Goal: Task Accomplishment & Management: Complete application form

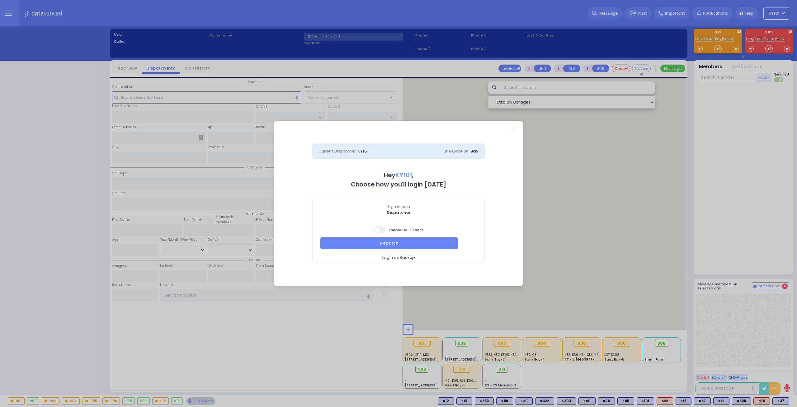
select select "14"
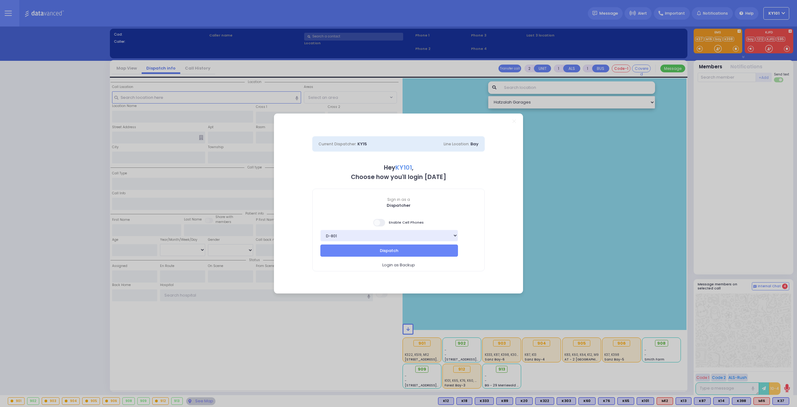
click at [384, 222] on span at bounding box center [379, 222] width 12 height 7
click at [62, 218] on input "checkbox" at bounding box center [62, 218] width 0 height 0
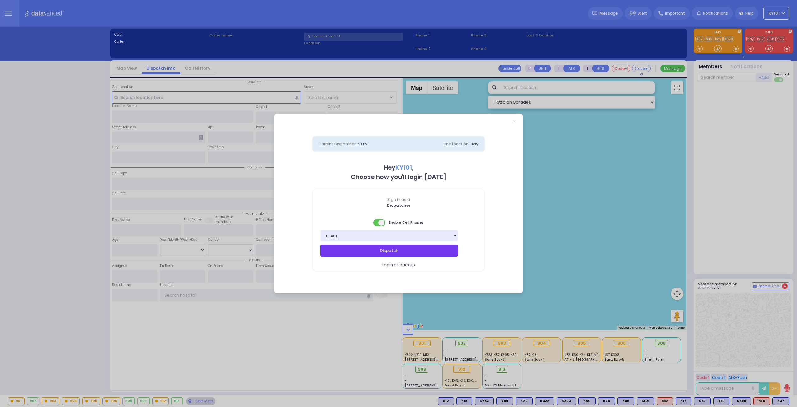
click at [397, 252] on button "Dispatch" at bounding box center [390, 250] width 138 height 12
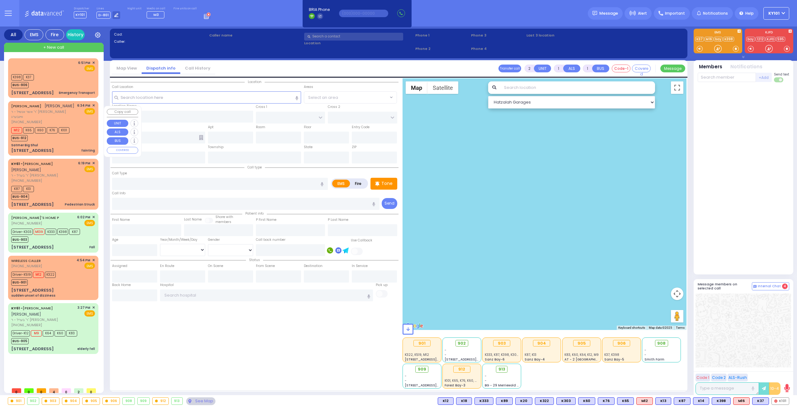
click at [35, 147] on div "Satmer Big Shul" at bounding box center [24, 145] width 27 height 5
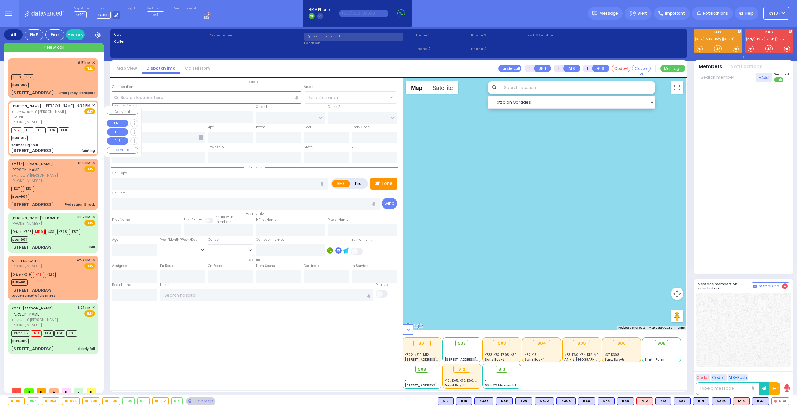
type input "6"
select select
type input "fainting"
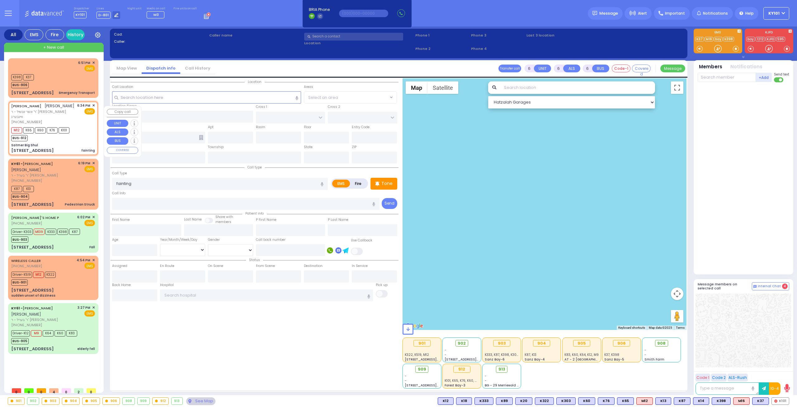
radio input "true"
type input "AVRUM ELYA"
type input "ZOLDAN"
type input "Yakov"
type input "Wallach"
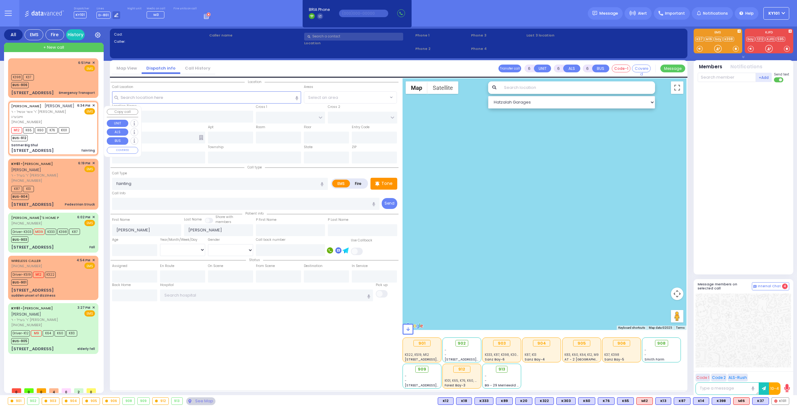
type input "15"
select select "Year"
select select "[DEMOGRAPHIC_DATA]"
type input "18:34"
type input "18:36"
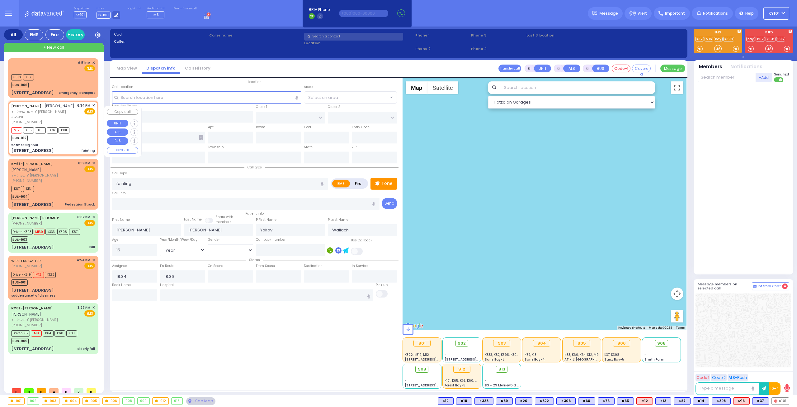
select select "Hatzalah Garages"
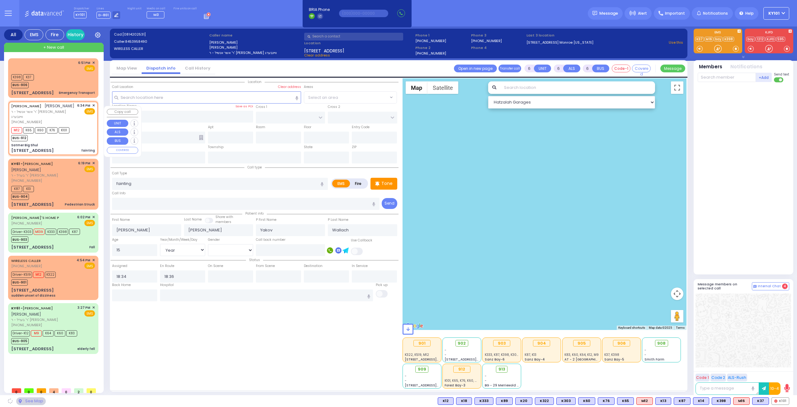
type input "Satmer Big Shul"
type input "EAHAL COURT"
type input "[STREET_ADDRESS]"
type input "[PERSON_NAME]"
type input "[US_STATE]"
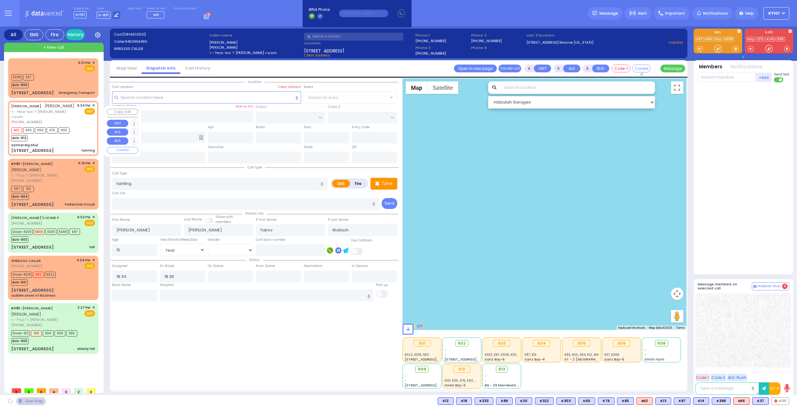
type input "10950"
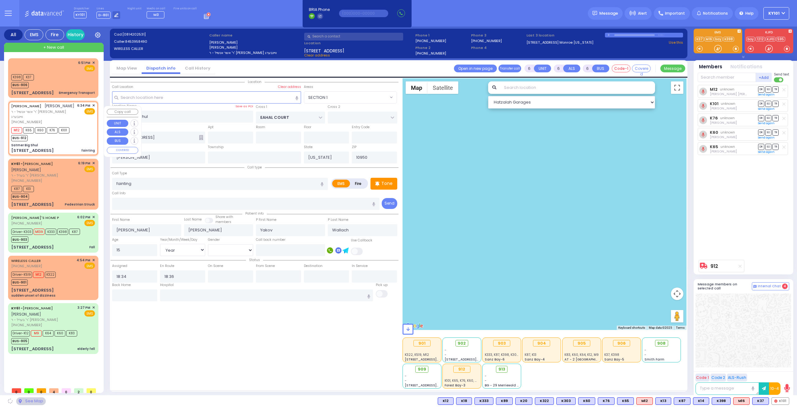
select select "SECTION 1"
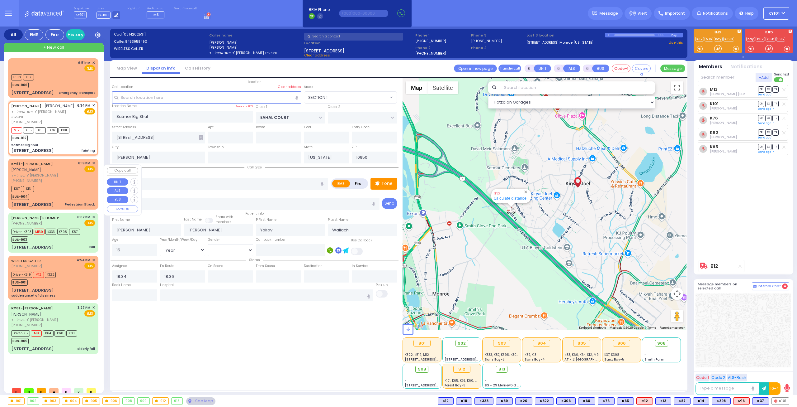
click at [54, 200] on div "K87 K13 BUS-904" at bounding box center [53, 192] width 84 height 16
type input "4"
type input "2"
type input "1"
select select
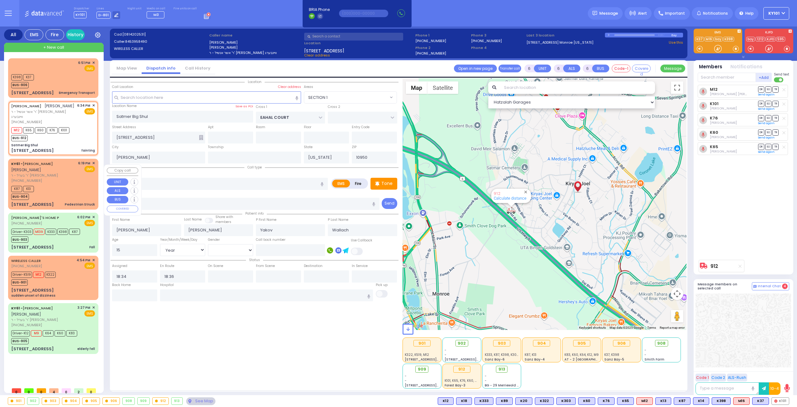
type input "Pedestrian Struck"
radio input "true"
type input "ARON ZEV"
type input "POLACHECK"
select select
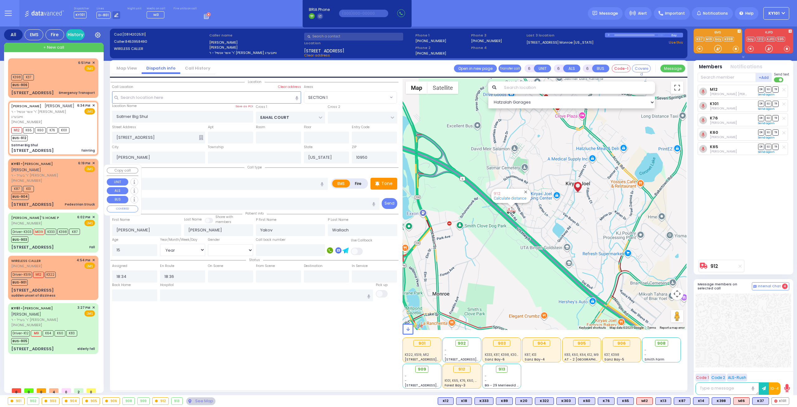
select select
type input "18:19"
type input "18:26"
select select "Hatzalah Garages"
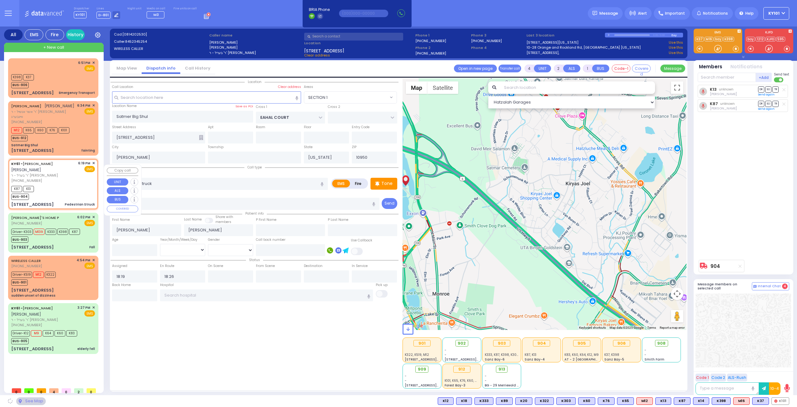
type input "[STREET_ADDRESS]"
type input "Monroe"
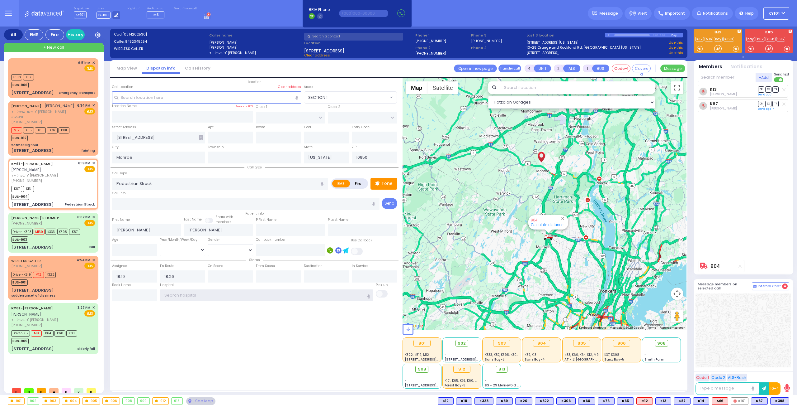
click at [228, 290] on input "text" at bounding box center [266, 295] width 213 height 12
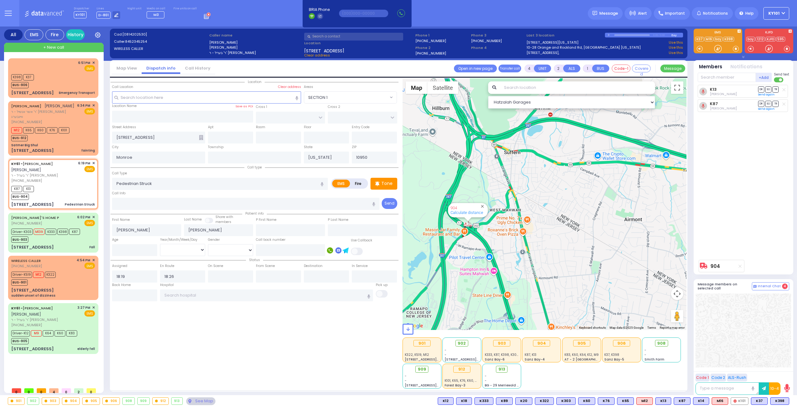
drag, startPoint x: 533, startPoint y: 137, endPoint x: 524, endPoint y: 244, distance: 106.9
click at [524, 244] on div "904 Calculate distance" at bounding box center [545, 203] width 284 height 251
click at [194, 289] on input "text" at bounding box center [266, 295] width 213 height 12
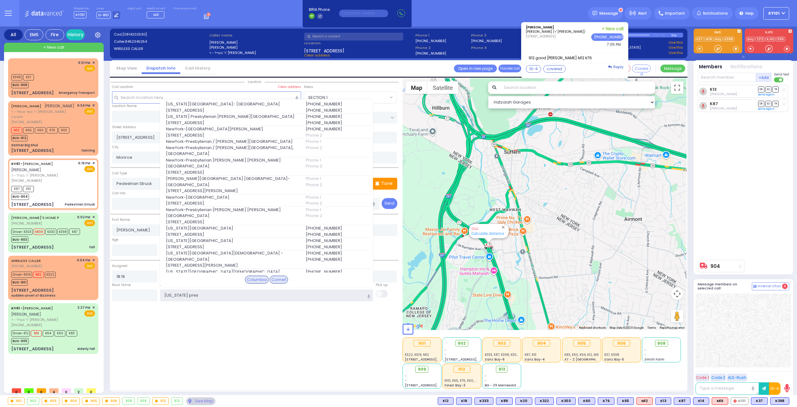
type input "new york pres"
click at [177, 332] on div "Location All areas" at bounding box center [255, 233] width 288 height 310
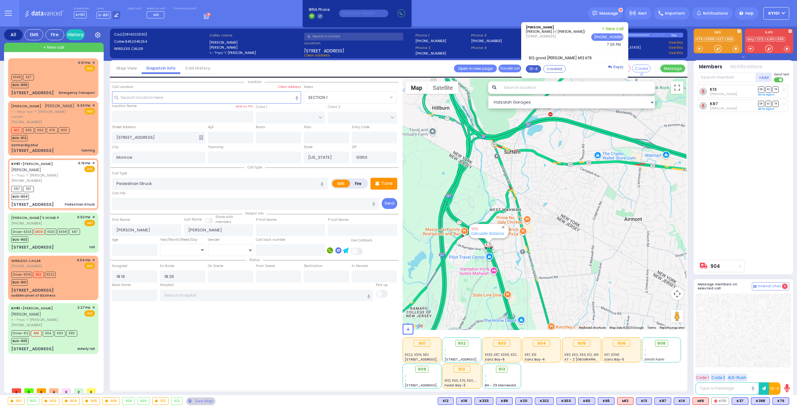
click at [538, 66] on button "10-4" at bounding box center [533, 68] width 15 height 7
type textarea "10-4 thank you"
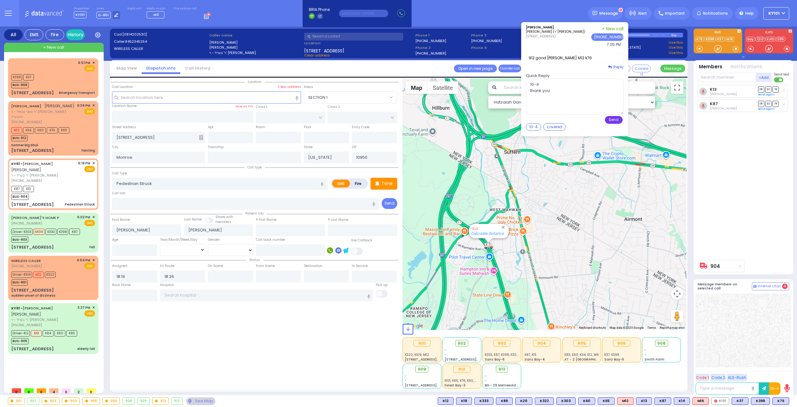
click at [622, 119] on button "Send" at bounding box center [614, 120] width 18 height 8
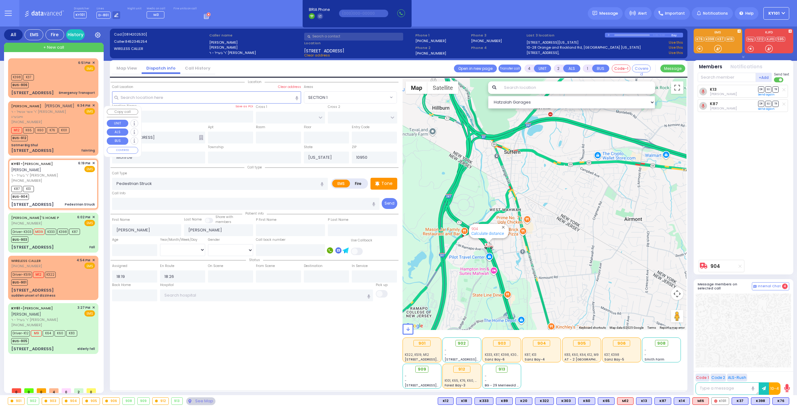
click at [65, 147] on div "Satmer Big Shul" at bounding box center [53, 145] width 84 height 5
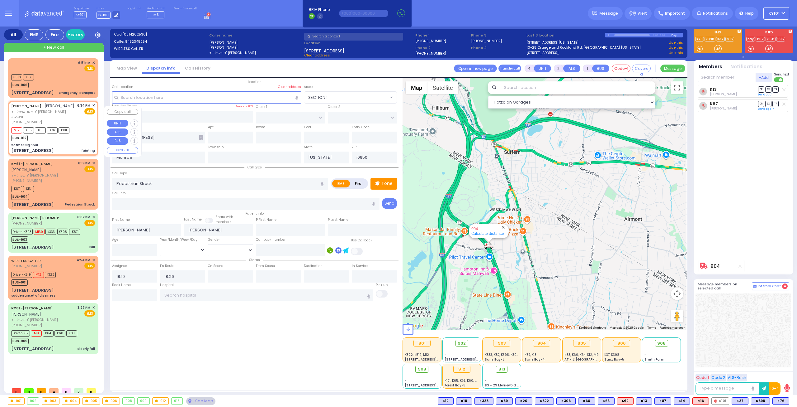
type input "6"
select select
type input "fainting"
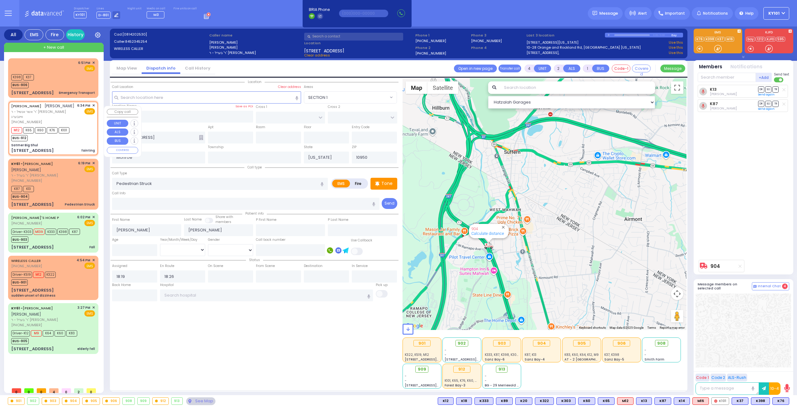
radio input "true"
type input "[PERSON_NAME]"
type input "Yakov"
type input "Wallach"
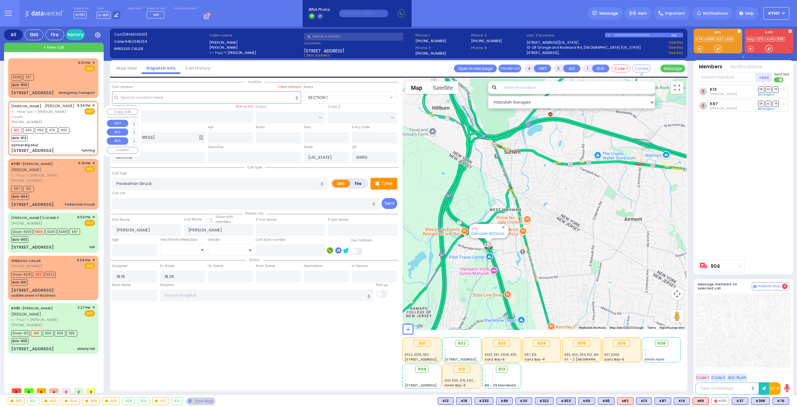
type input "15"
select select "Year"
select select "[DEMOGRAPHIC_DATA]"
type input "18:34"
type input "18:36"
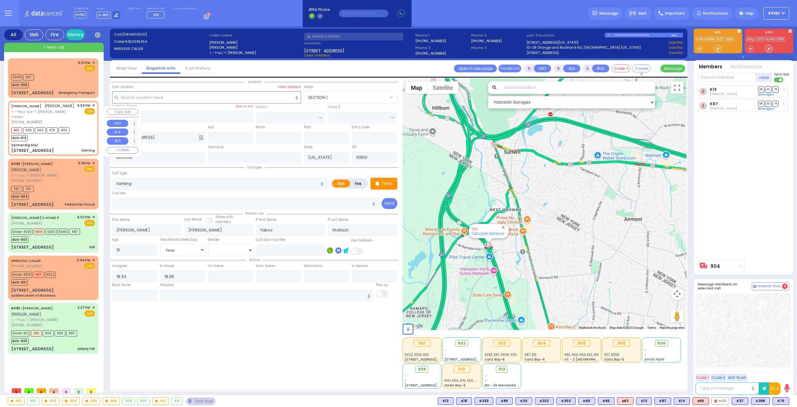
select select "Hatzalah Garages"
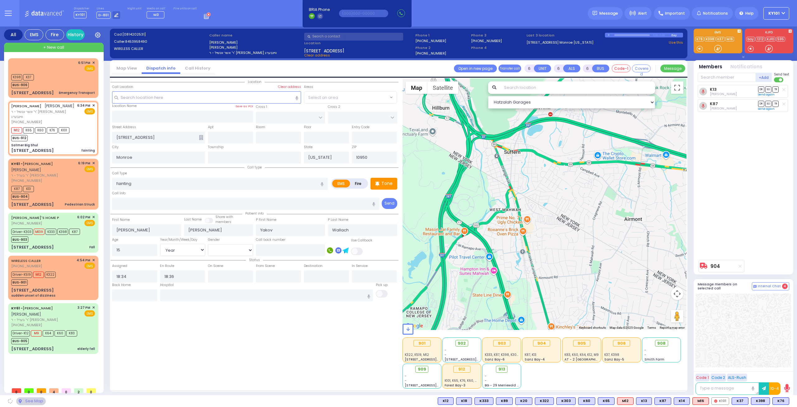
type input "Satmer Big Shul"
type input "EAHAL COURT"
type input "[STREET_ADDRESS]"
type input "[PERSON_NAME]"
select select "SECTION 1"
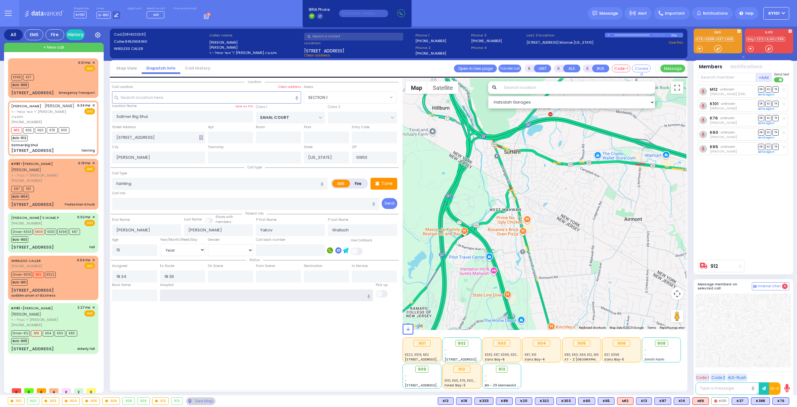
click at [224, 296] on input "text" at bounding box center [266, 295] width 213 height 12
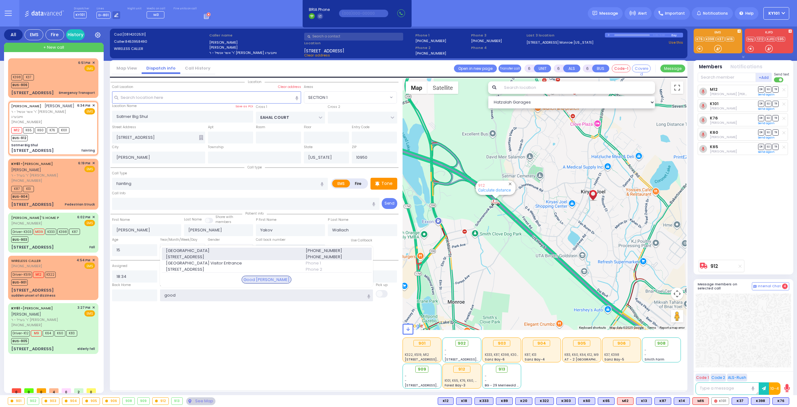
type input "good"
click at [273, 250] on span "[GEOGRAPHIC_DATA]" at bounding box center [232, 250] width 132 height 6
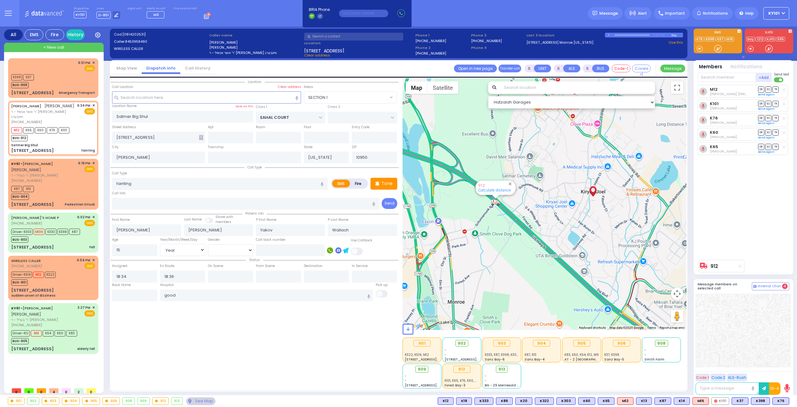
select select
radio input "true"
select select "Year"
select select "[DEMOGRAPHIC_DATA]"
type input "[GEOGRAPHIC_DATA]"
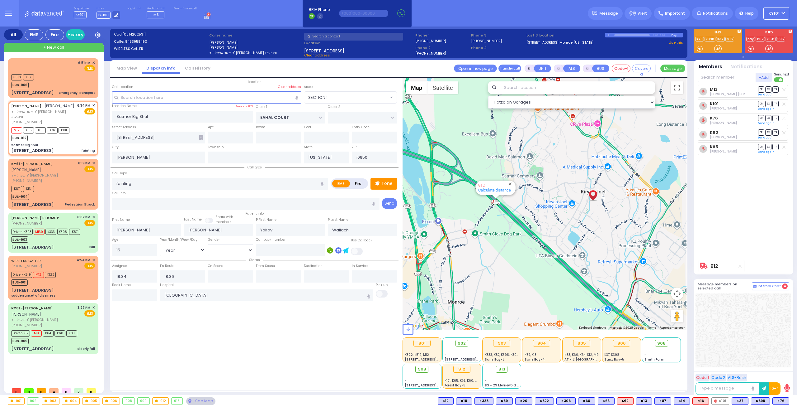
select select "Hatzalah Garages"
select select "SECTION 1"
click at [762, 131] on span "DR" at bounding box center [762, 132] width 6 height 6
select select
radio input "true"
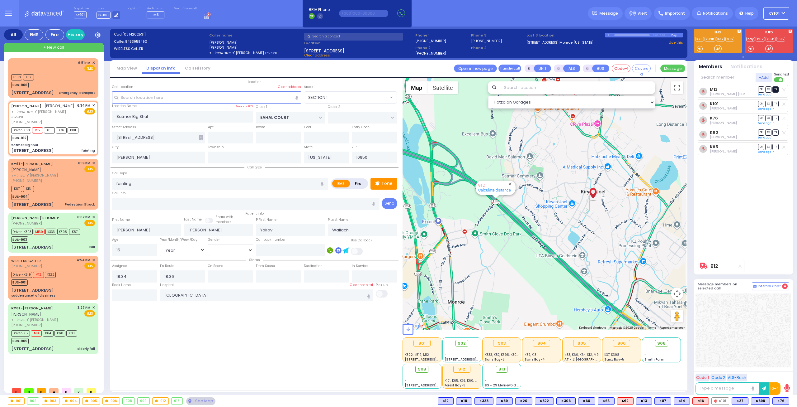
select select "Year"
select select "[DEMOGRAPHIC_DATA]"
select select "Hatzalah Garages"
select select "SECTION 1"
click at [776, 89] on span "TR" at bounding box center [776, 89] width 6 height 6
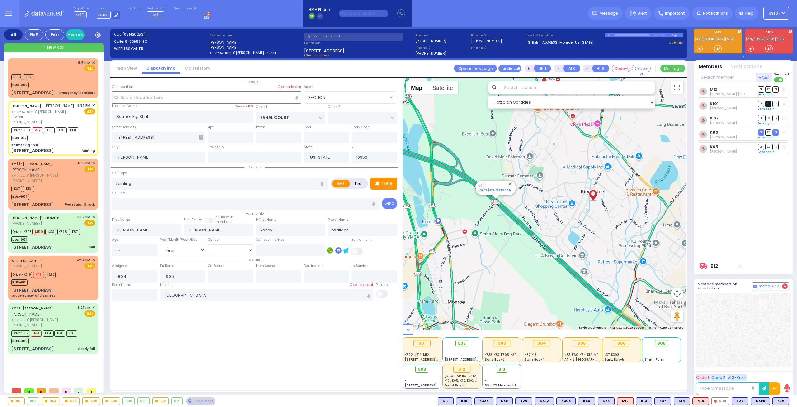
click at [770, 101] on span "SO" at bounding box center [769, 104] width 6 height 6
select select
radio input "true"
select select "Year"
select select "[DEMOGRAPHIC_DATA]"
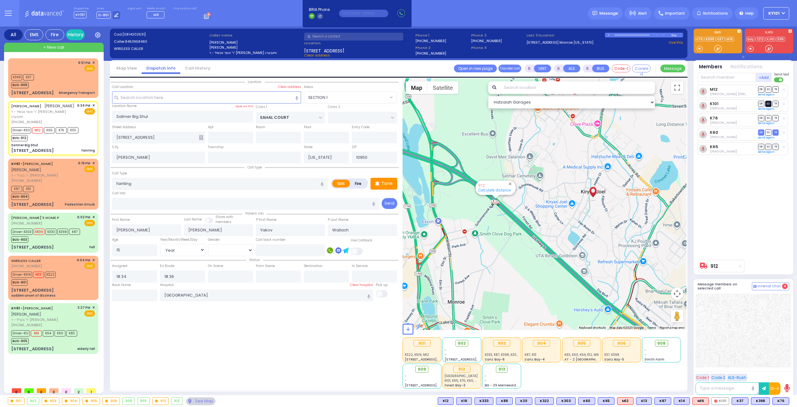
type input "19:05"
select select "Hatzalah Garages"
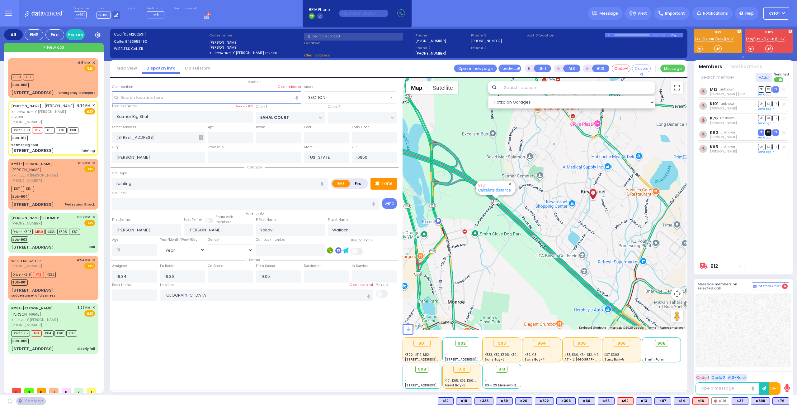
select select "SECTION 1"
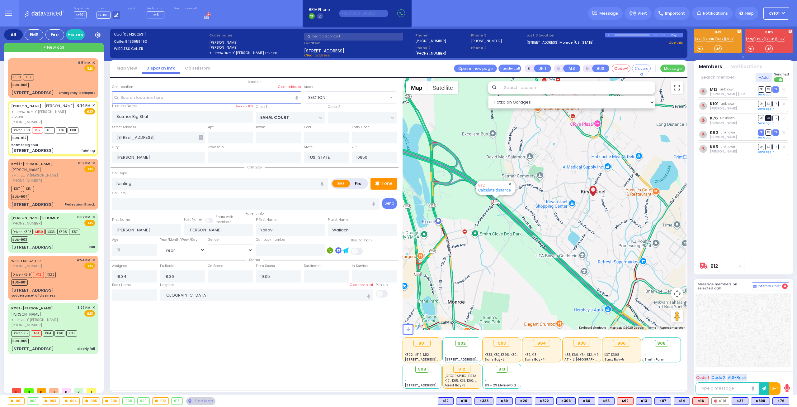
select select
radio input "true"
select select "Year"
select select "[DEMOGRAPHIC_DATA]"
select select "Hatzalah Garages"
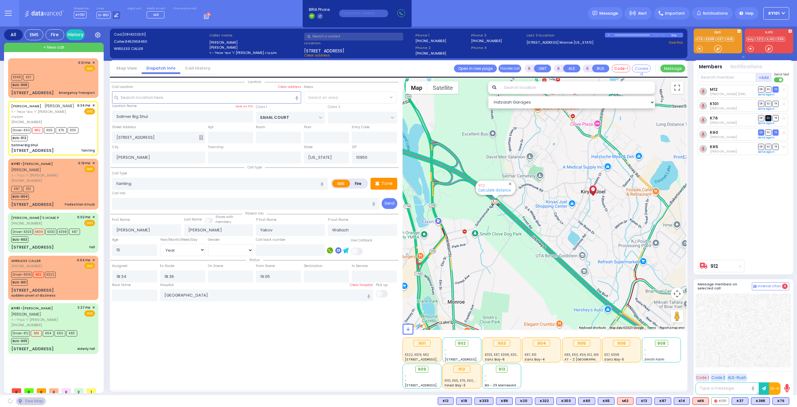
select select "SECTION 1"
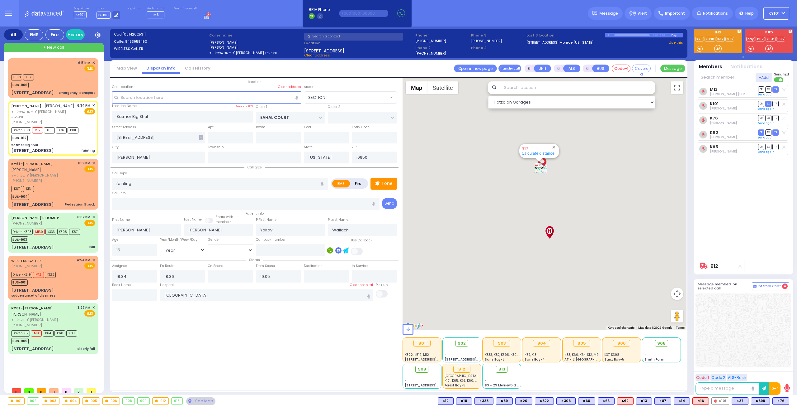
click at [770, 116] on span "SO" at bounding box center [769, 118] width 6 height 6
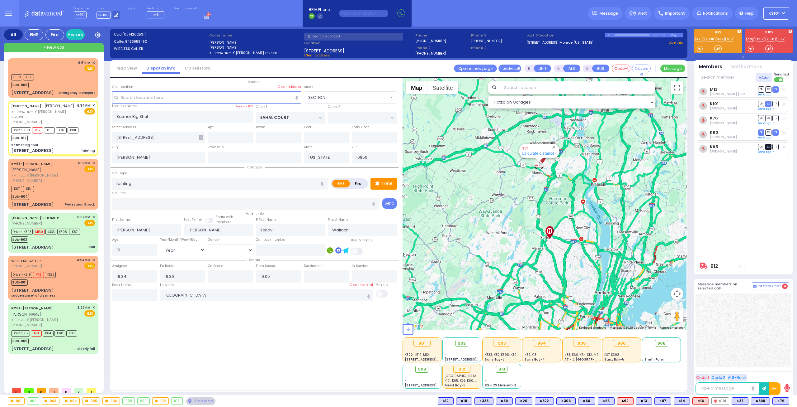
select select
radio input "true"
select select "Year"
select select "[DEMOGRAPHIC_DATA]"
select select "Hatzalah Garages"
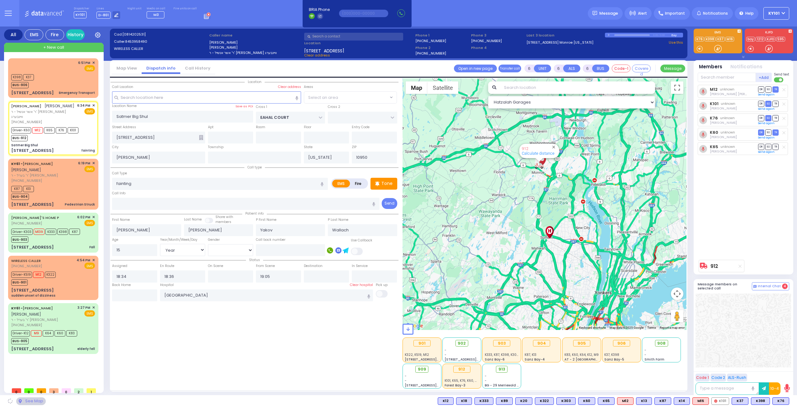
click at [769, 145] on span "SO" at bounding box center [769, 147] width 6 height 6
select select "SECTION 1"
select select
radio input "true"
select select "Year"
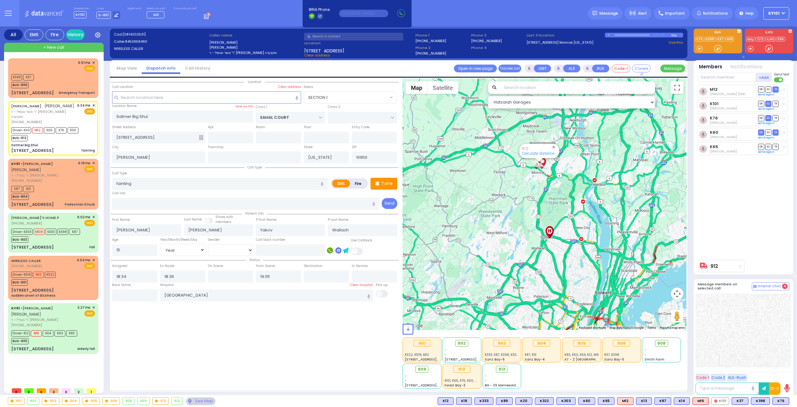
select select "[DEMOGRAPHIC_DATA]"
select select "Hatzalah Garages"
select select "SECTION 1"
click at [65, 194] on div "K87 K13 BUS-904" at bounding box center [53, 192] width 84 height 16
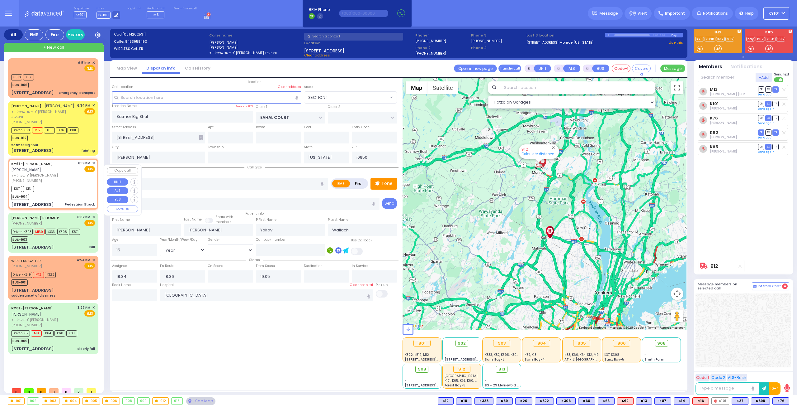
type input "4"
type input "2"
type input "1"
select select
type input "Pedestrian Struck"
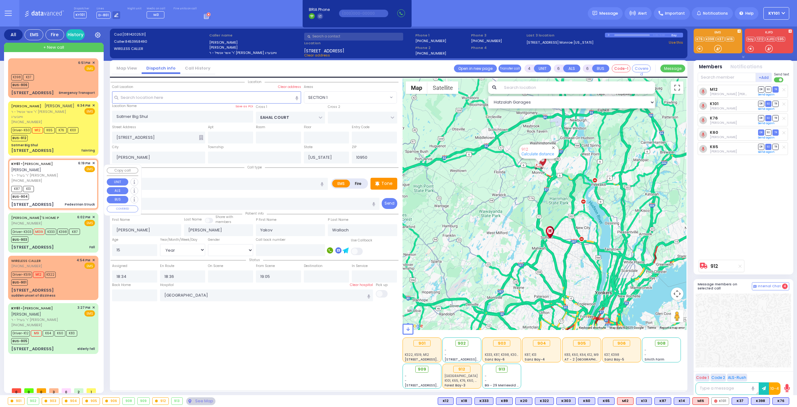
radio input "true"
type input "[PERSON_NAME]"
select select
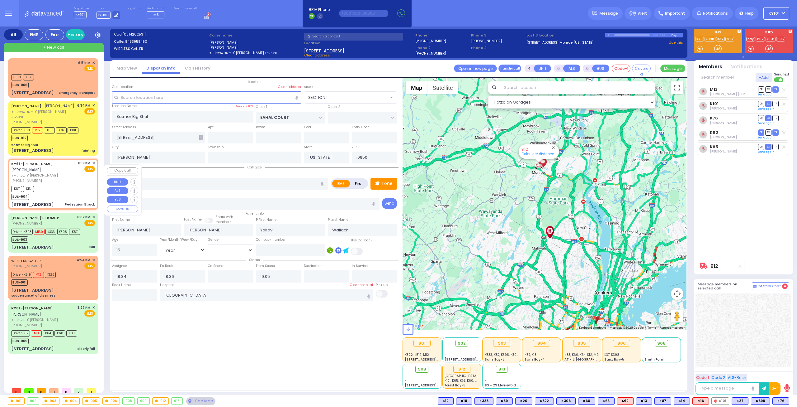
type input "18:19"
type input "18:26"
select select "Hatzalah Garages"
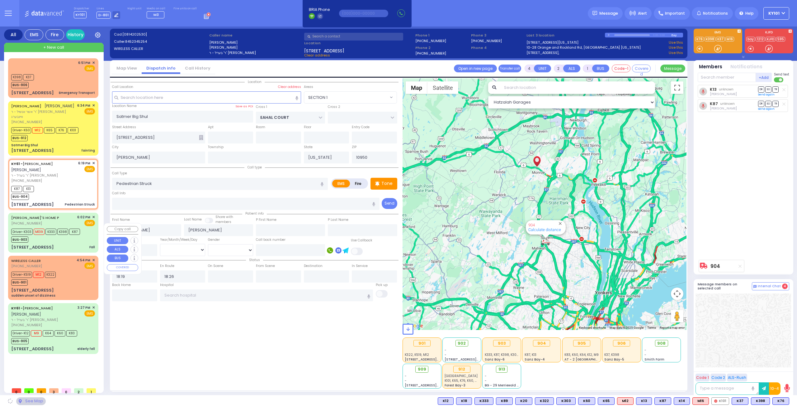
type input "[STREET_ADDRESS]"
type input "Monroe"
click at [67, 250] on div "[STREET_ADDRESS] Fall" at bounding box center [53, 247] width 84 height 6
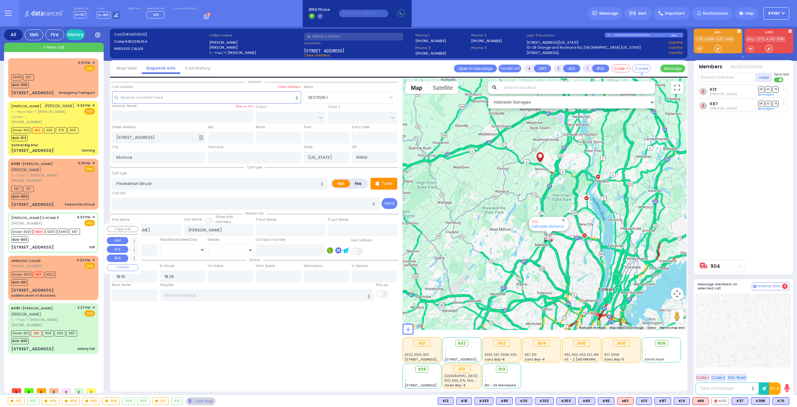
type input "6"
select select
type input "Fall"
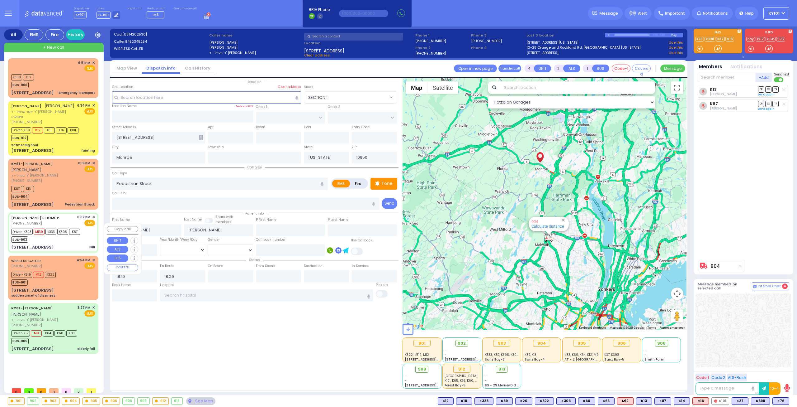
radio input "true"
type input "[DEMOGRAPHIC_DATA]"
type input "Herskovitz"
type input "53"
select select "Year"
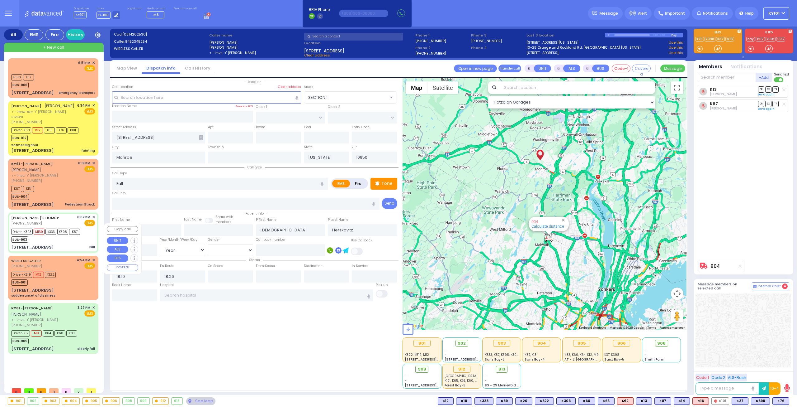
select select "[DEMOGRAPHIC_DATA]"
type input "18:02"
type input "18:05"
type input "18:06"
type input "18:28"
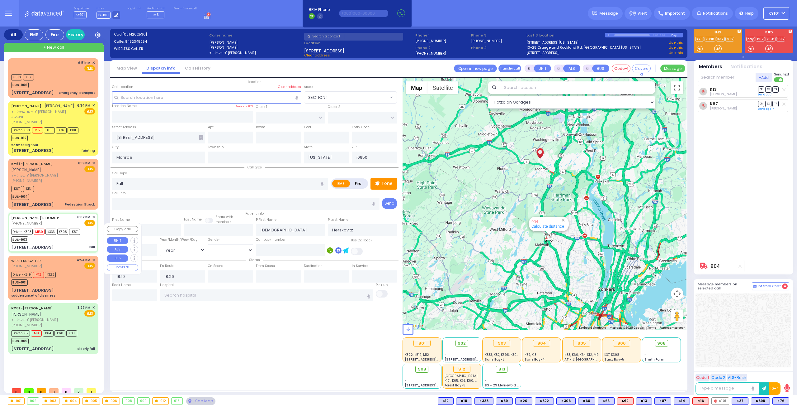
type input "[GEOGRAPHIC_DATA]"
type input "KAHAN DR"
type input "MERON DR"
type input "[STREET_ADDRESS]"
type input "301"
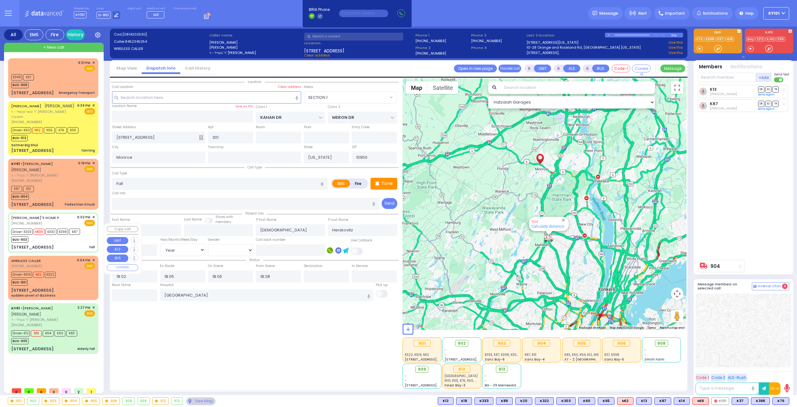
select select "Hatzalah Garages"
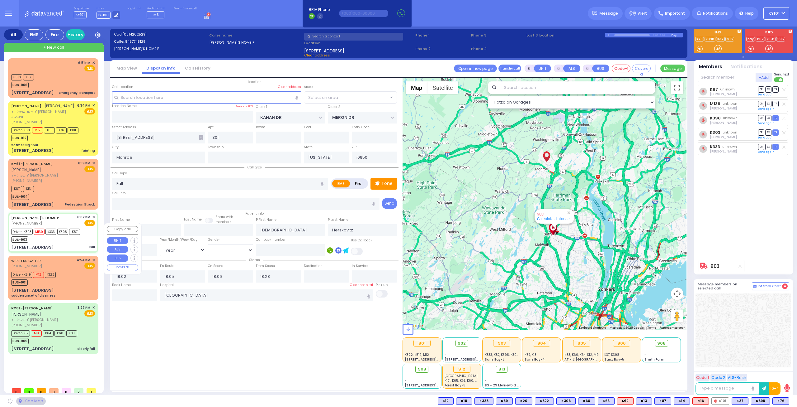
select select "SECTION 4"
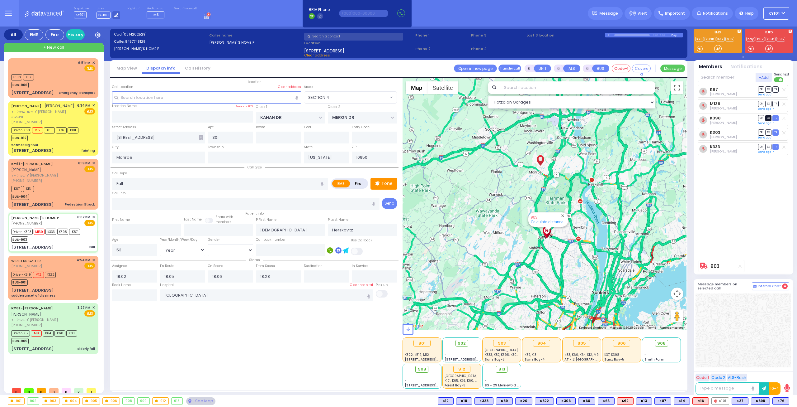
click at [771, 117] on span "SO" at bounding box center [769, 118] width 6 height 6
select select
radio input "true"
select select "Year"
select select "[DEMOGRAPHIC_DATA]"
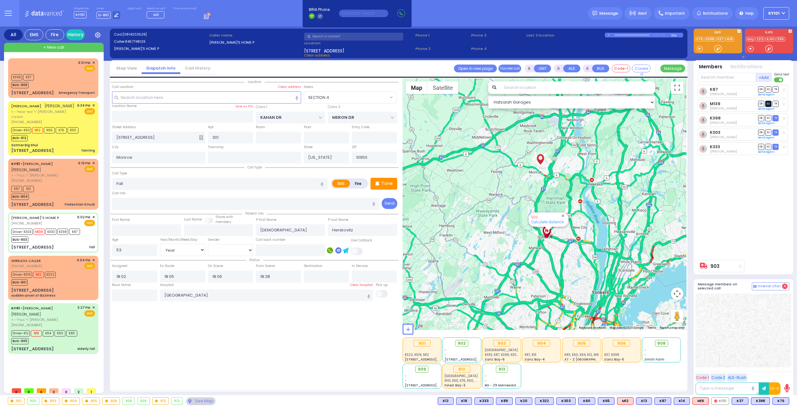
select select "Hatzalah Garages"
select select "SECTION 4"
click at [770, 102] on span "SO" at bounding box center [769, 104] width 6 height 6
select select
radio input "true"
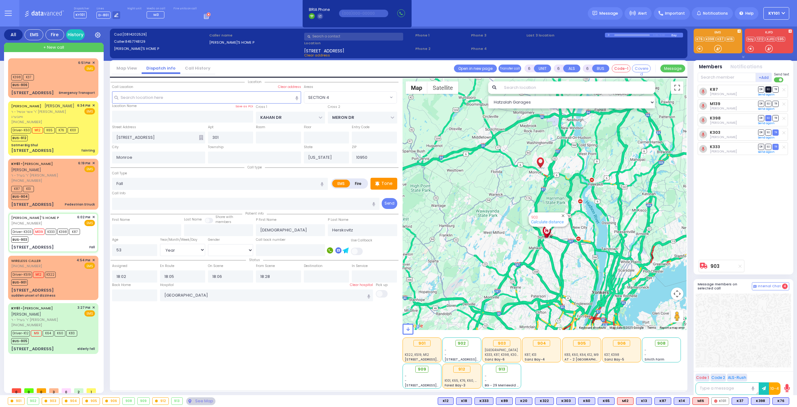
select select "Year"
select select "[DEMOGRAPHIC_DATA]"
select select "Hatzalah Garages"
select select "SECTION 4"
click at [768, 89] on span "SO" at bounding box center [769, 89] width 6 height 6
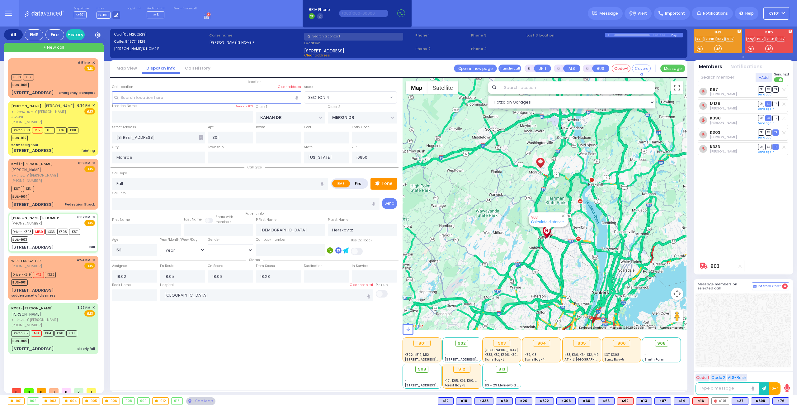
select select
radio input "true"
select select "Year"
select select "[DEMOGRAPHIC_DATA]"
select select "Hatzalah Garages"
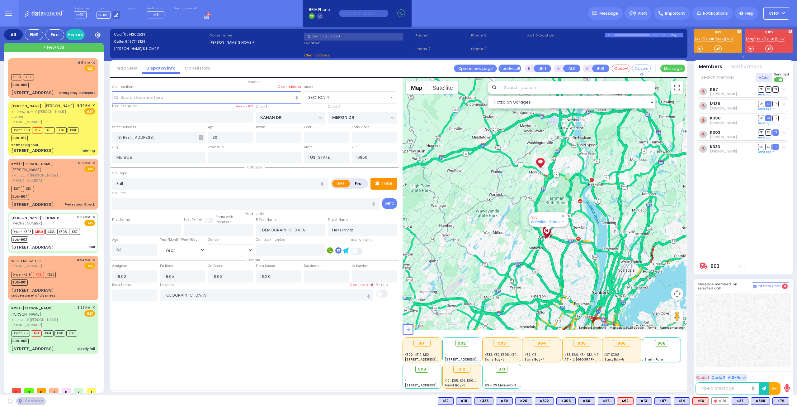
select select "SECTION 4"
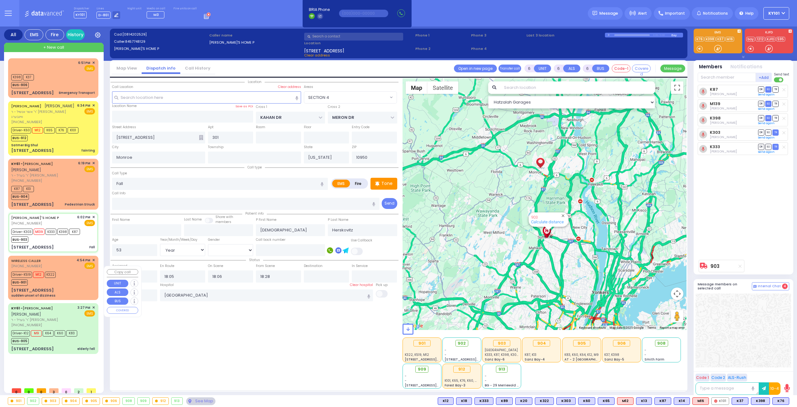
click at [70, 284] on div "Driver-K519 M12 K322 BUS-901" at bounding box center [53, 278] width 84 height 16
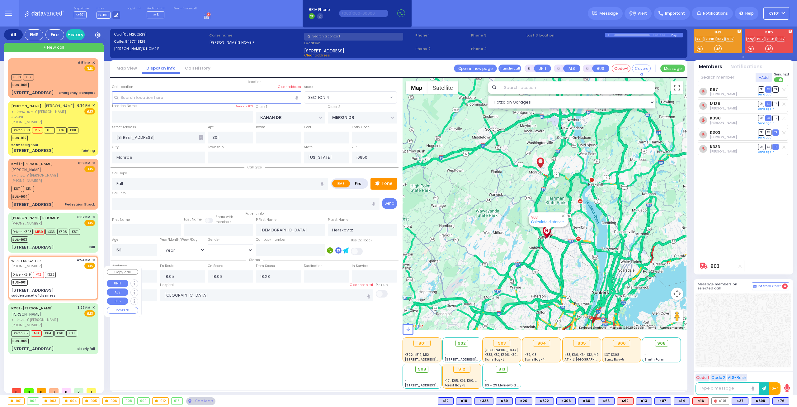
select select
type input "sudden unset of dizziness"
radio input "true"
type input "Dina"
type input "Tyrnauer"
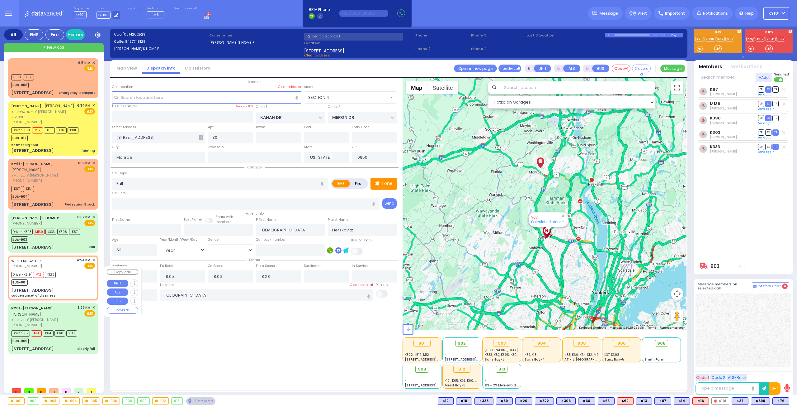
type input "52"
select select "Year"
select select "[DEMOGRAPHIC_DATA]"
type input "16:54"
type input "16:56"
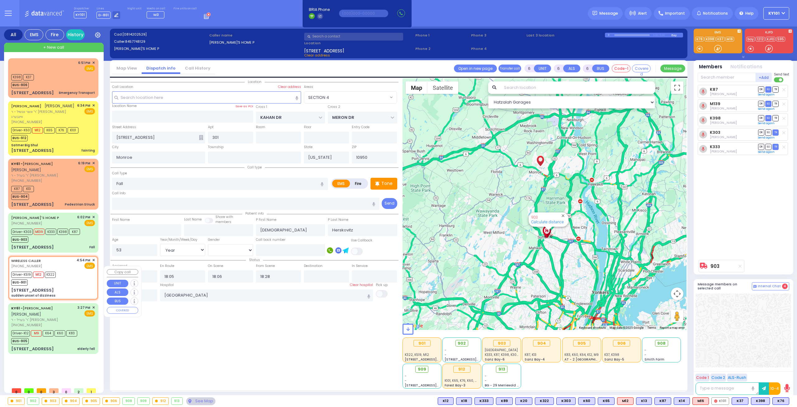
type input "St. Anthonys Comm Hospital 15 Maple Avenue Warwick"
select select "Hatzalah Garages"
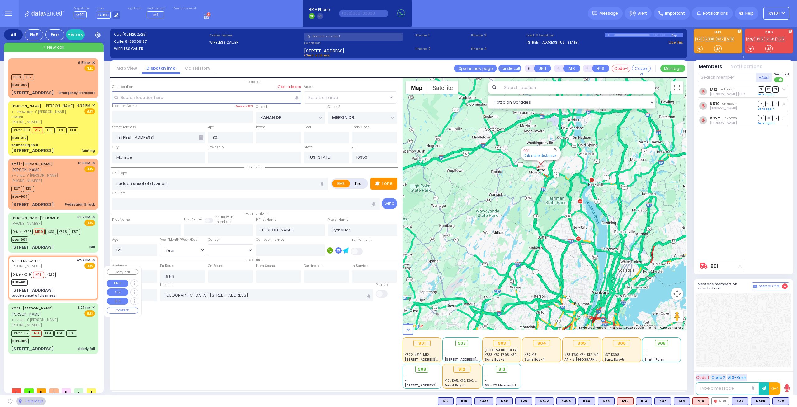
type input "MERON DR"
type input "AUSTRA PARKWAY"
type input "1 Teverya Way"
type input "203"
type input "[PERSON_NAME]"
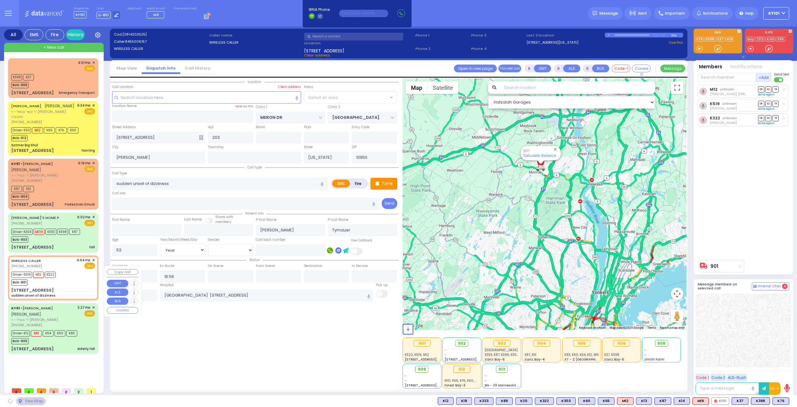
select select "SECTION 6"
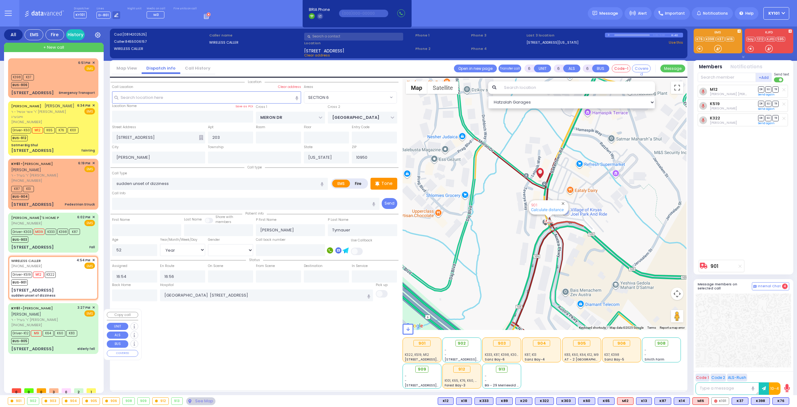
click at [32, 316] on span "[PERSON_NAME]" at bounding box center [26, 313] width 30 height 5
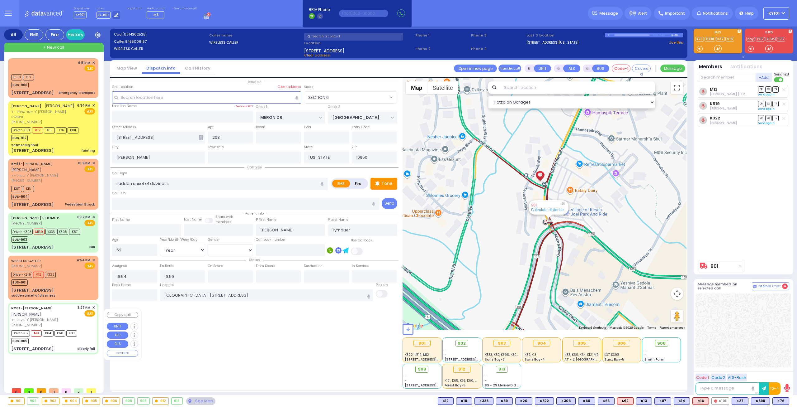
select select
type input "elderly fell"
radio input "true"
type input "[PERSON_NAME]"
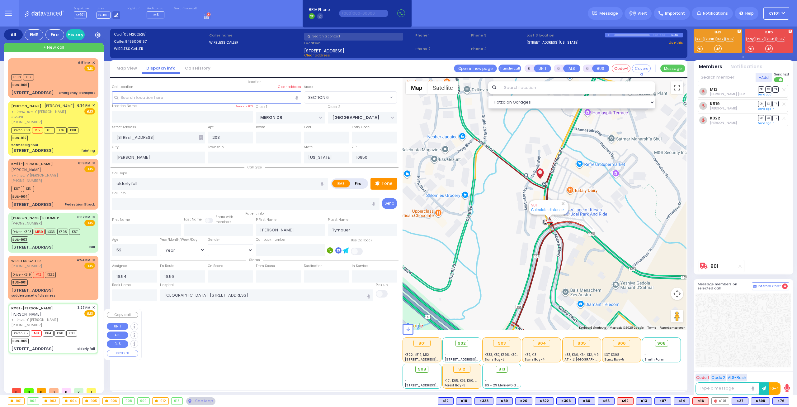
type input "Eva"
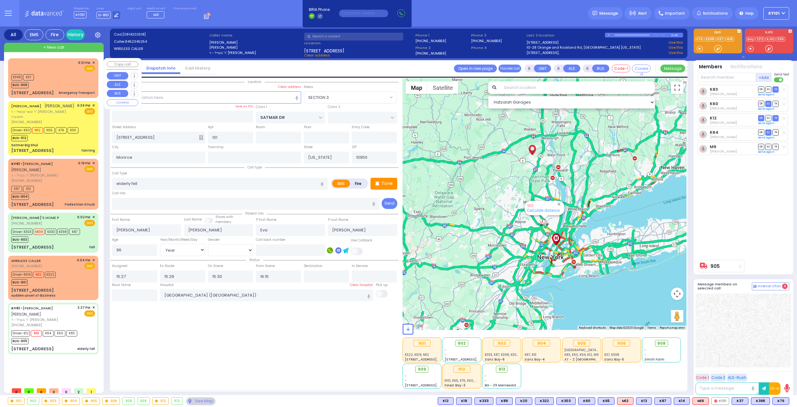
click at [58, 86] on div "K398 K37 BUS-906" at bounding box center [53, 81] width 84 height 16
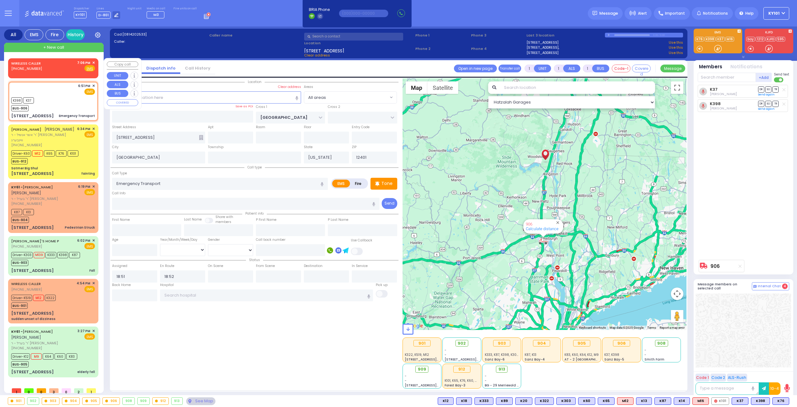
click at [43, 63] on div "WIRELESS CALLER (929) 484-6726 7:06 PM ✕ Fire EMS" at bounding box center [53, 66] width 84 height 12
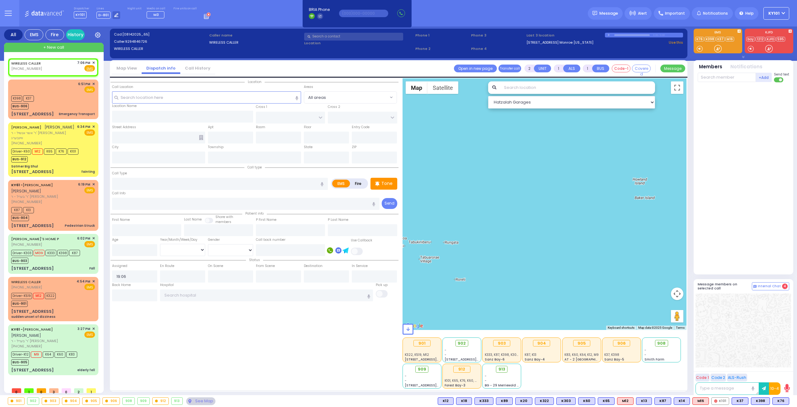
click at [194, 73] on li "Call History" at bounding box center [197, 68] width 35 height 11
click at [195, 69] on link "Call History" at bounding box center [197, 68] width 35 height 6
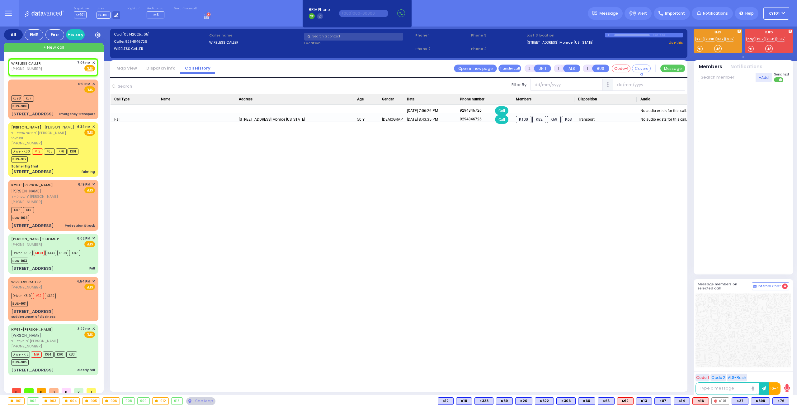
click at [170, 68] on link "Dispatch info" at bounding box center [161, 68] width 39 height 6
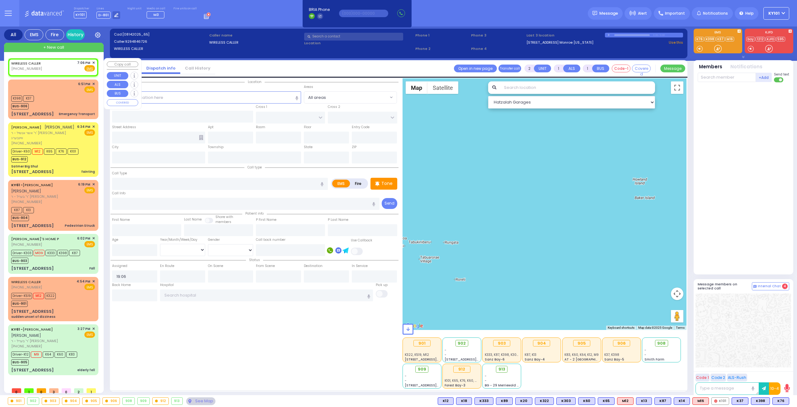
click at [94, 61] on span "✕" at bounding box center [93, 62] width 3 height 5
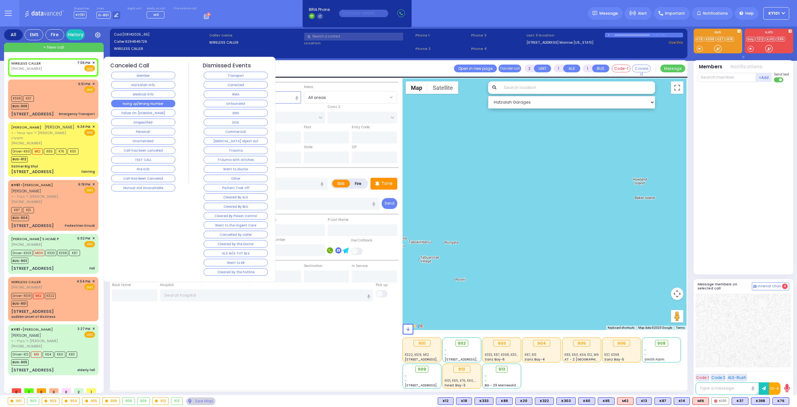
click at [148, 102] on button "Hang up/Wrong Number" at bounding box center [143, 103] width 64 height 7
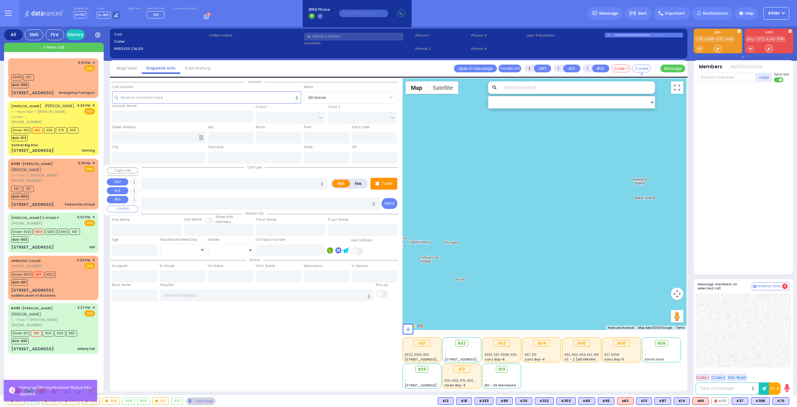
click at [69, 183] on div "[PHONE_NUMBER]" at bounding box center [43, 180] width 65 height 5
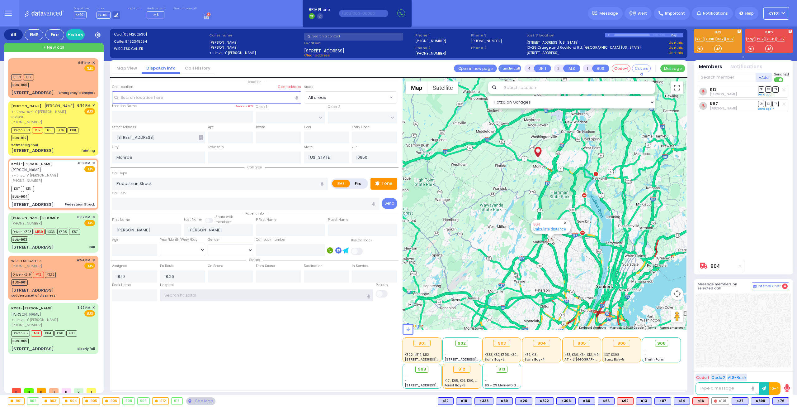
click at [202, 294] on input "text" at bounding box center [266, 295] width 213 height 12
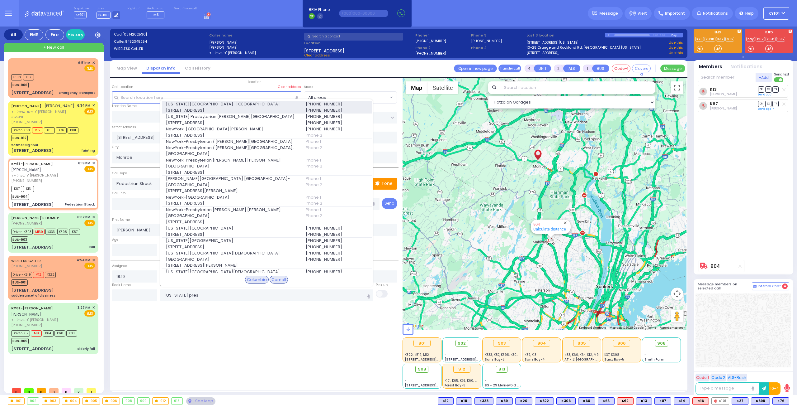
click at [201, 113] on span "[STREET_ADDRESS]" at bounding box center [232, 110] width 132 height 6
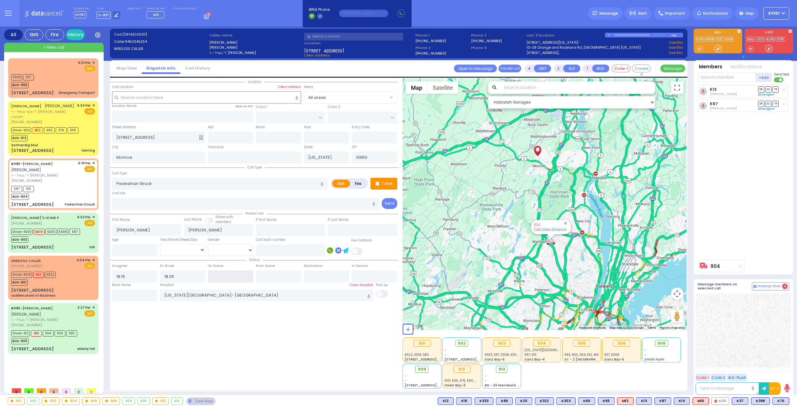
click at [227, 270] on input "text" at bounding box center [230, 276] width 45 height 12
click at [276, 271] on input "text" at bounding box center [278, 276] width 45 height 12
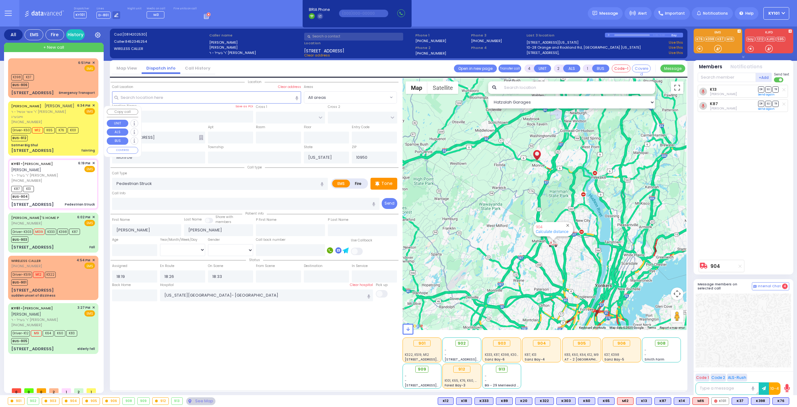
click at [54, 153] on div "12 Garfield Road fainting" at bounding box center [53, 150] width 84 height 6
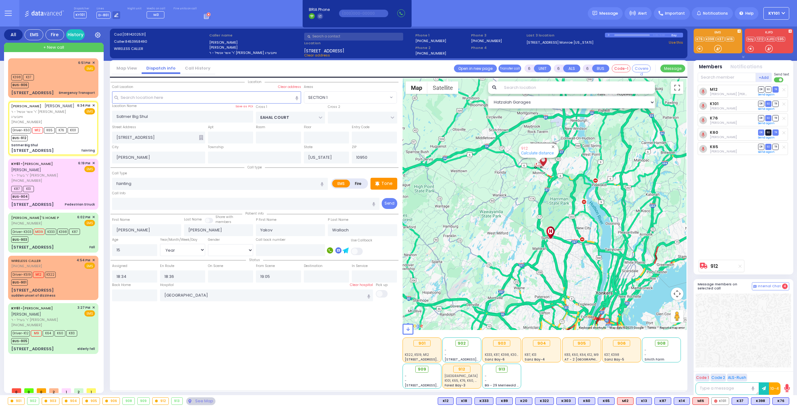
click at [769, 131] on span "SO" at bounding box center [769, 132] width 6 height 6
click at [759, 116] on span "DR" at bounding box center [762, 118] width 6 height 6
click at [61, 183] on div "[PHONE_NUMBER]" at bounding box center [43, 180] width 65 height 5
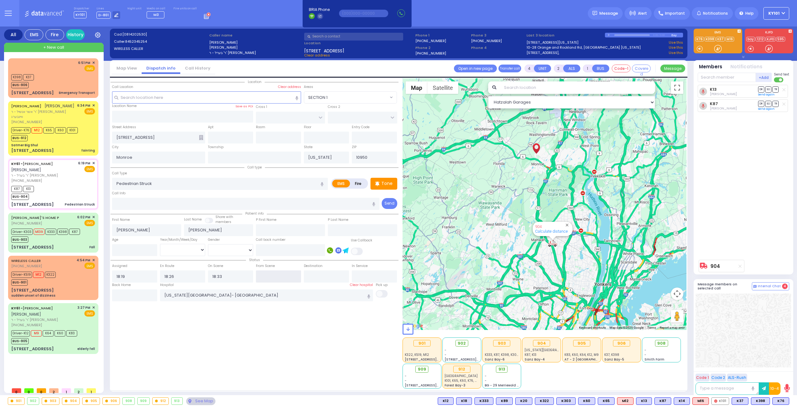
click at [288, 273] on input "text" at bounding box center [278, 276] width 45 height 12
click at [299, 320] on div "Location All areas" at bounding box center [255, 233] width 288 height 310
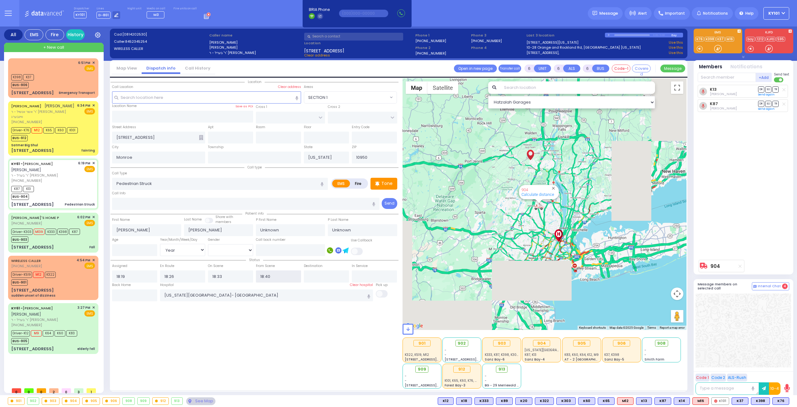
drag, startPoint x: 265, startPoint y: 275, endPoint x: 275, endPoint y: 274, distance: 9.7
click at [275, 274] on input "18:40" at bounding box center [278, 276] width 45 height 12
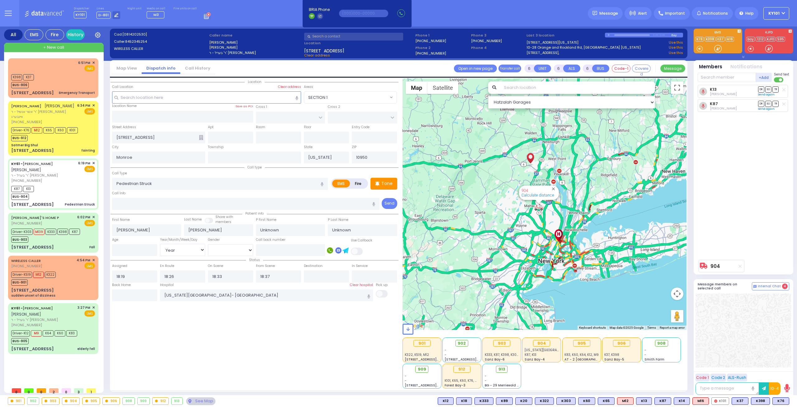
drag, startPoint x: 248, startPoint y: 332, endPoint x: 251, endPoint y: 329, distance: 4.6
click at [249, 330] on div "Location All areas" at bounding box center [255, 233] width 288 height 310
click at [760, 88] on span "DR" at bounding box center [762, 89] width 6 height 6
click at [777, 103] on span "TR" at bounding box center [776, 104] width 6 height 6
click at [63, 285] on div "Driver-K519 M12 K322 BUS-901" at bounding box center [53, 278] width 84 height 16
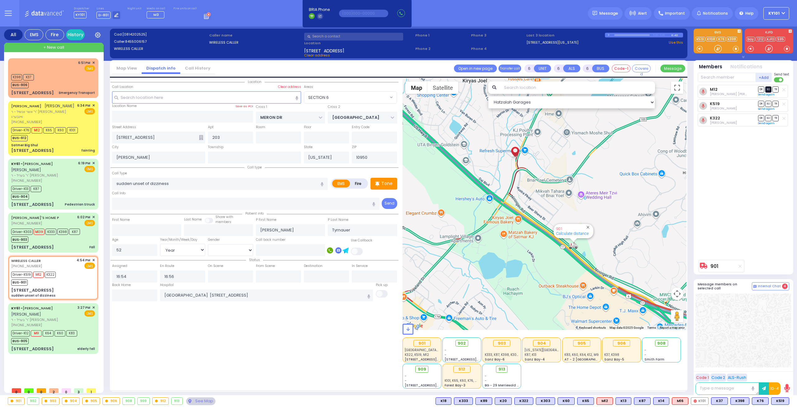
click at [767, 90] on span "SO" at bounding box center [769, 89] width 6 height 6
click at [134, 295] on input "text" at bounding box center [134, 295] width 45 height 12
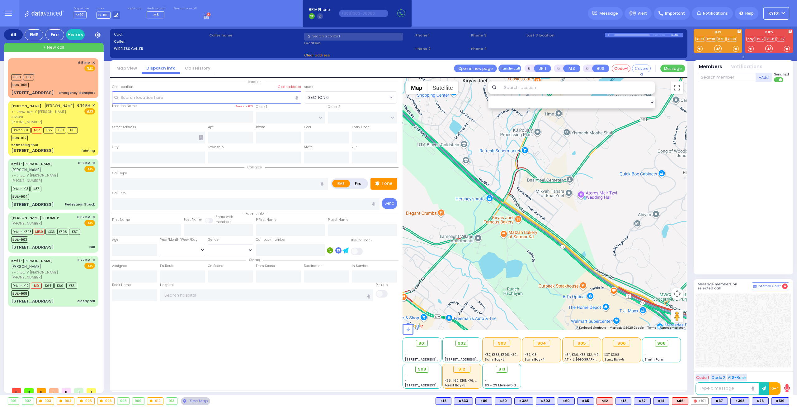
drag, startPoint x: 128, startPoint y: 173, endPoint x: 112, endPoint y: 173, distance: 16.2
click at [112, 173] on div "Call Type EMS" at bounding box center [255, 180] width 288 height 20
click at [141, 171] on div "Call Type" at bounding box center [220, 180] width 216 height 20
drag, startPoint x: 130, startPoint y: 170, endPoint x: 112, endPoint y: 172, distance: 17.2
click at [112, 172] on div "Call Type" at bounding box center [220, 180] width 216 height 20
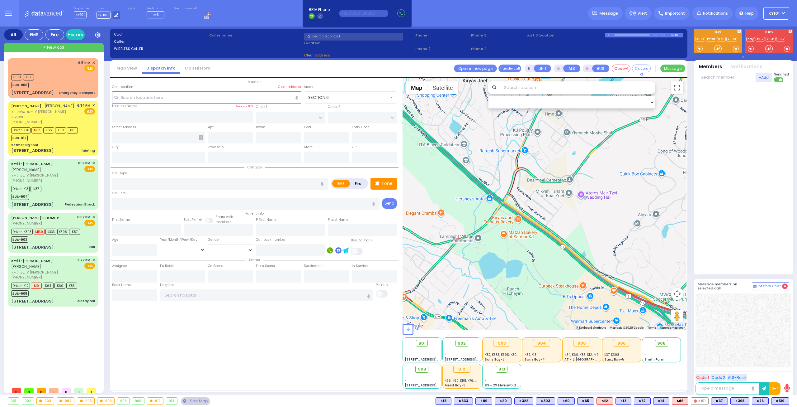
click at [144, 171] on div "Call Type" at bounding box center [220, 180] width 216 height 20
click at [67, 206] on div "KY61 - [PERSON_NAME] [PERSON_NAME] ר' בערל - ר' [PERSON_NAME] [PHONE_NUMBER] 6:…" at bounding box center [53, 183] width 88 height 49
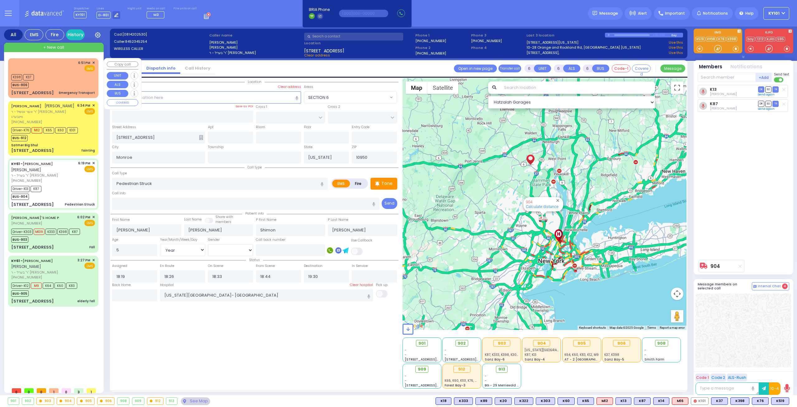
click at [65, 63] on div "6:51 PM ✕ EMS" at bounding box center [53, 66] width 84 height 12
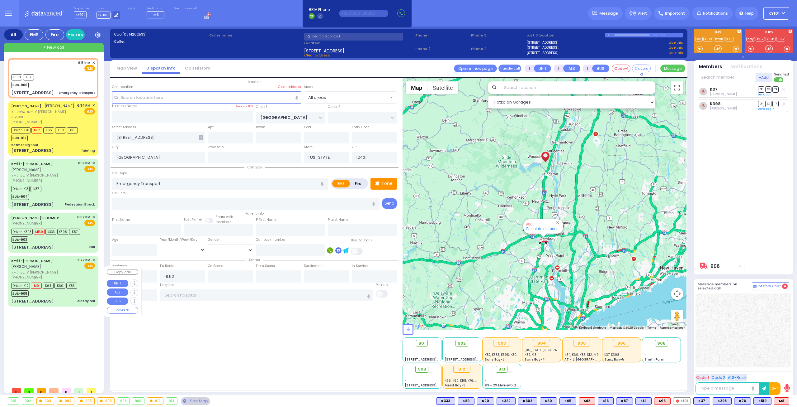
click at [52, 269] on div "KY61 - ARON ZEV POLACHECK אהרן זאב פאלאטשעק" at bounding box center [43, 263] width 64 height 12
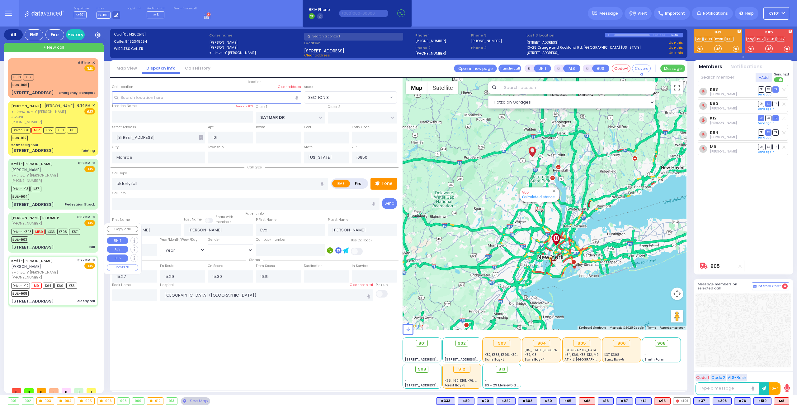
click at [43, 251] on div "BENTZY'S HOME P (845) 774-8129 6:02 PM ✕ EMS Driver-K303 K87" at bounding box center [53, 232] width 88 height 38
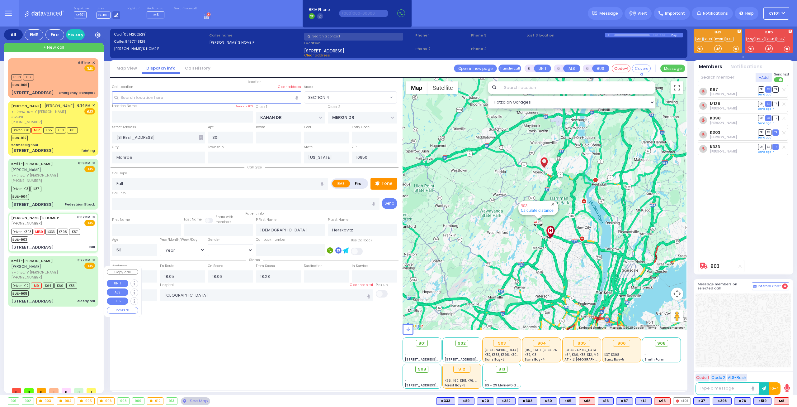
click at [75, 304] on div "4 Orshava Court 101 elderly fell" at bounding box center [53, 301] width 84 height 6
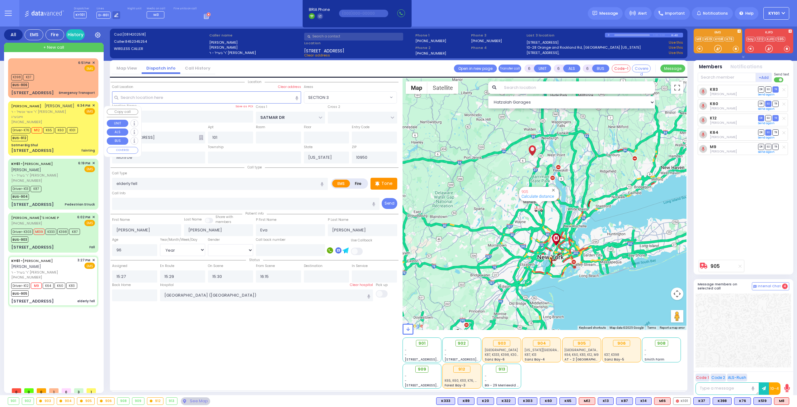
click at [73, 147] on div "Satmer Big Shul" at bounding box center [53, 145] width 84 height 5
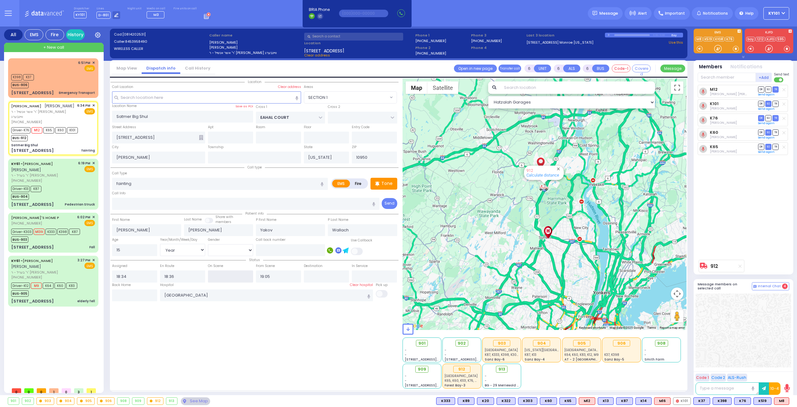
click at [248, 274] on input "text" at bounding box center [230, 276] width 45 height 12
click at [268, 319] on div "Location All areas" at bounding box center [255, 233] width 288 height 310
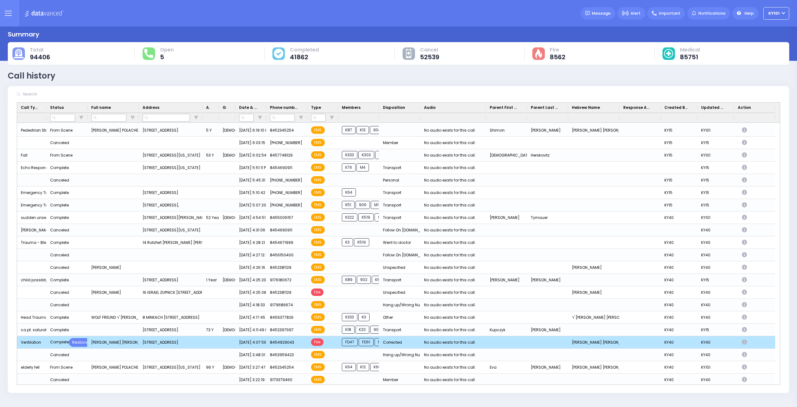
scroll to position [162, 0]
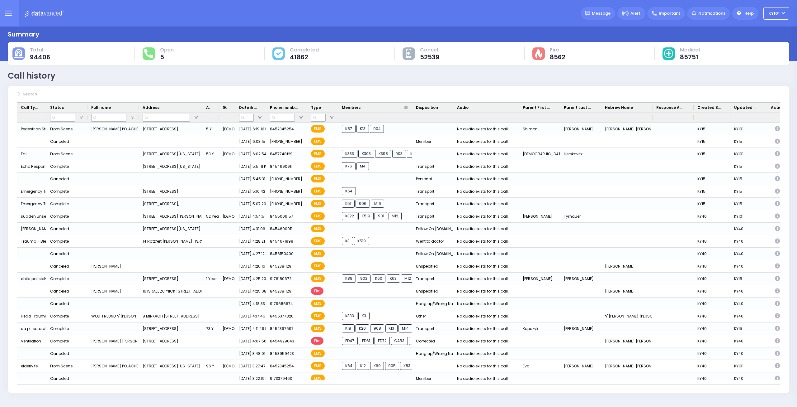
drag, startPoint x: 378, startPoint y: 106, endPoint x: 411, endPoint y: 105, distance: 33.0
click at [411, 105] on div at bounding box center [412, 107] width 2 height 10
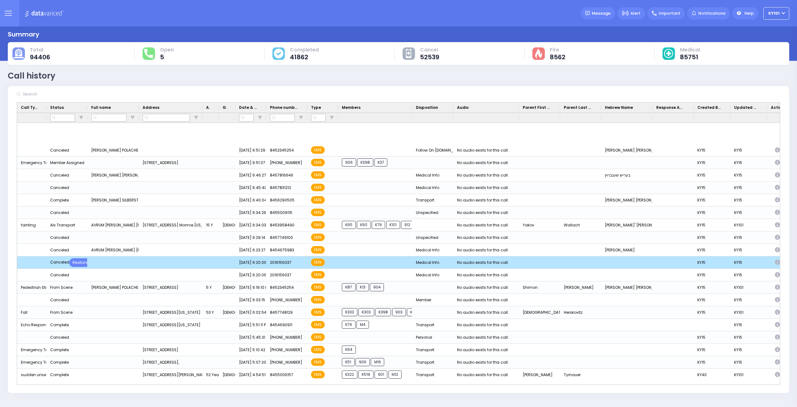
scroll to position [0, 0]
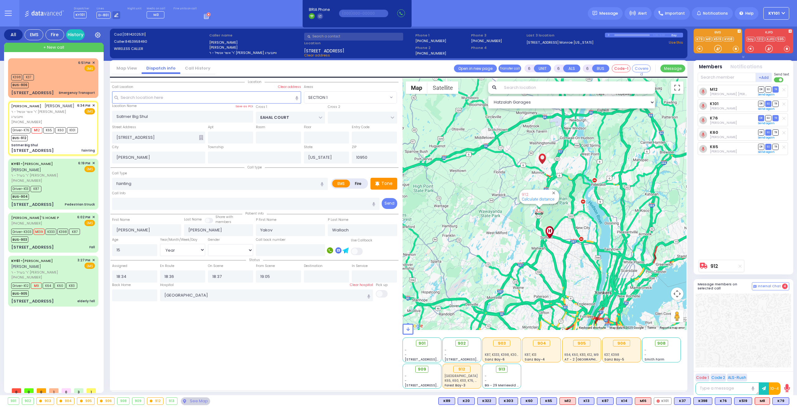
select select "SECTION 1"
select select "Year"
select select "[DEMOGRAPHIC_DATA]"
click at [199, 294] on input "[GEOGRAPHIC_DATA]" at bounding box center [266, 295] width 213 height 12
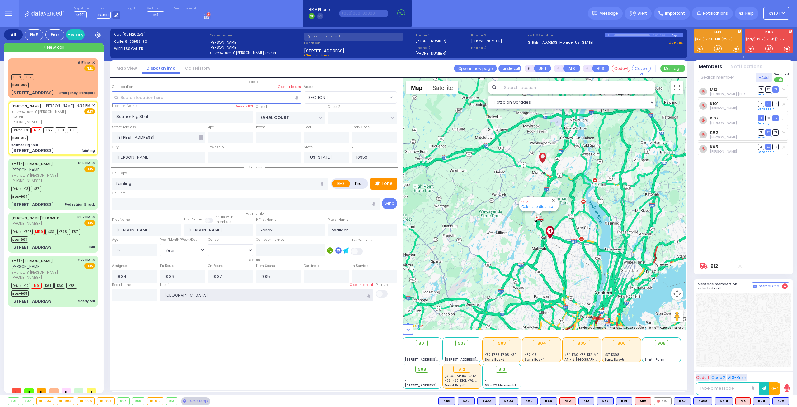
click at [199, 294] on input "[GEOGRAPHIC_DATA]" at bounding box center [266, 295] width 213 height 12
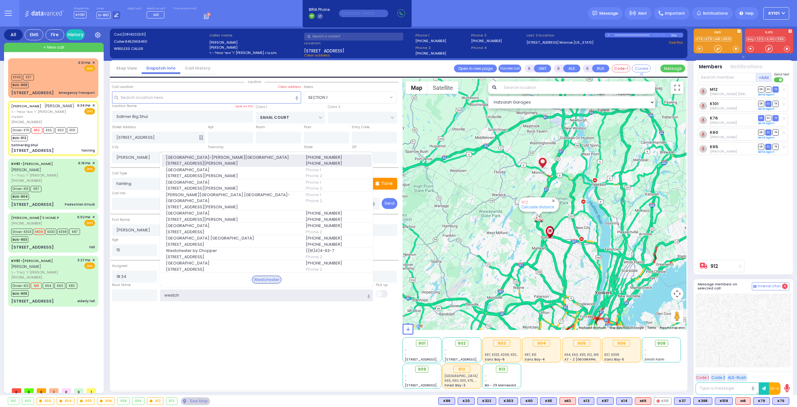
type input "westch"
click at [242, 165] on span "[STREET_ADDRESS][PERSON_NAME]" at bounding box center [232, 163] width 132 height 6
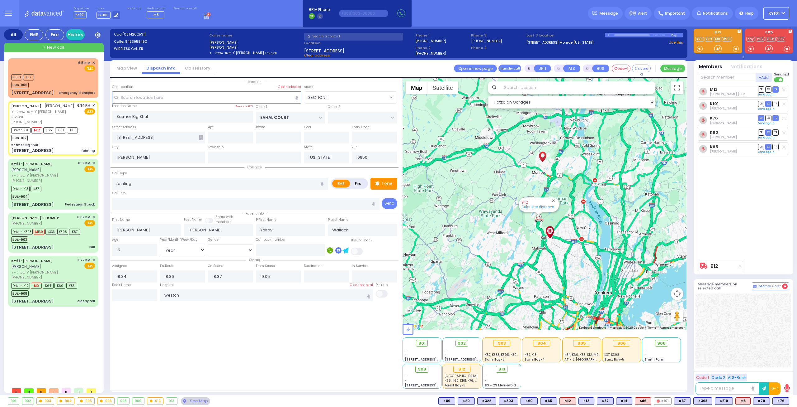
select select
radio input "true"
select select "Year"
select select "[DEMOGRAPHIC_DATA]"
type input "[GEOGRAPHIC_DATA]-[PERSON_NAME][GEOGRAPHIC_DATA]"
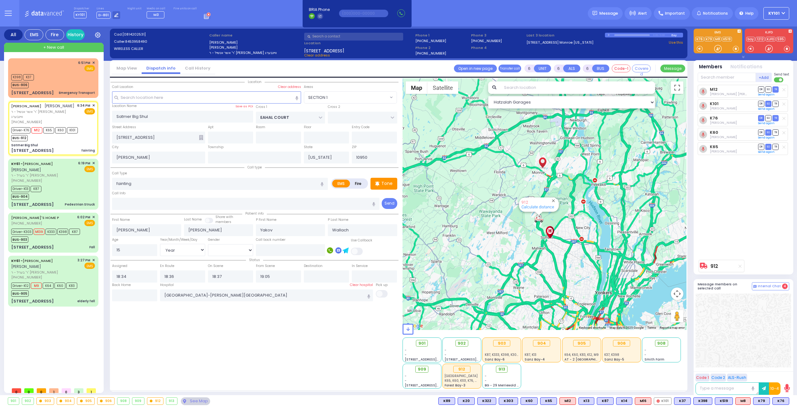
select select "Hatzalah Garages"
select select "SECTION 1"
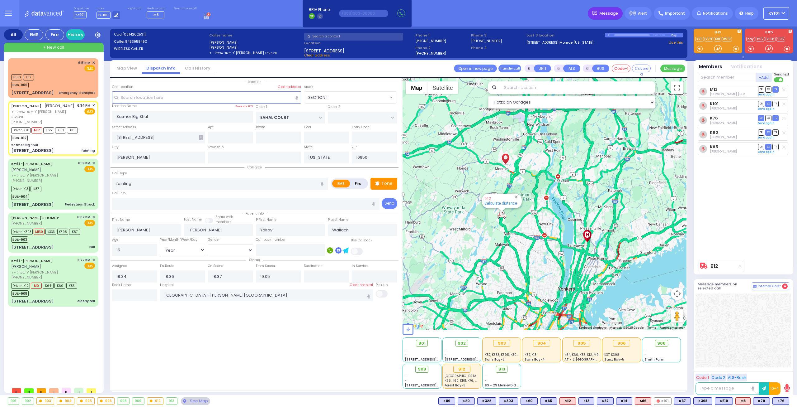
click at [606, 10] on span "Message" at bounding box center [609, 13] width 19 height 6
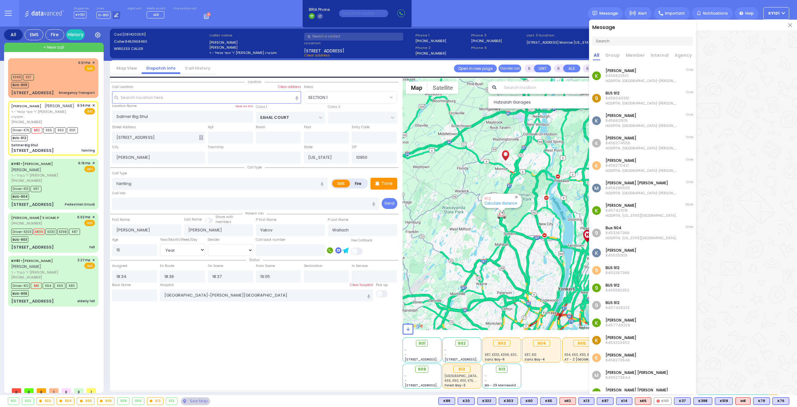
click at [792, 24] on img at bounding box center [791, 25] width 4 height 4
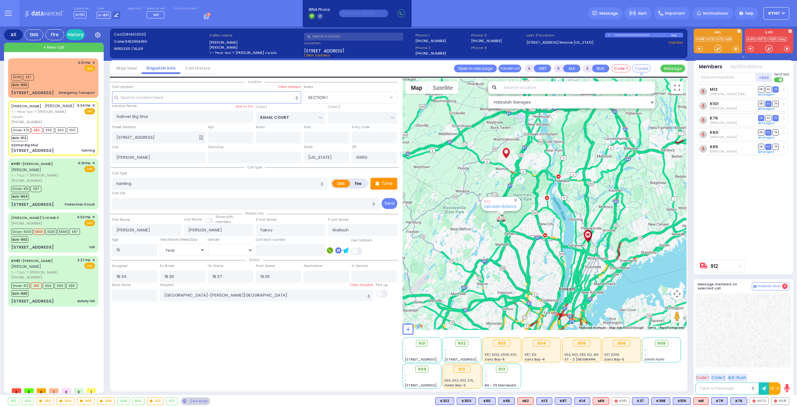
click at [57, 46] on span "+ New call" at bounding box center [53, 47] width 21 height 6
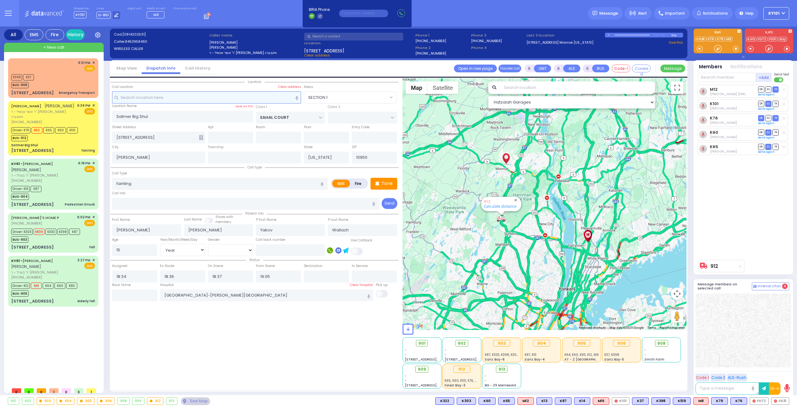
type input "2"
type input "1"
select select
radio input "true"
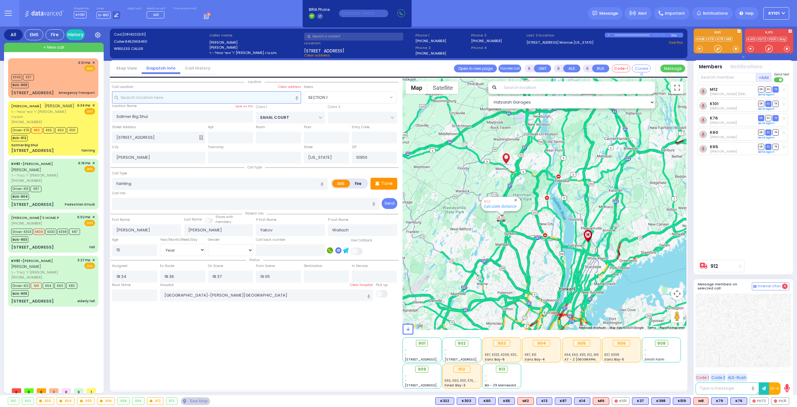
select select
type input "19:21"
select select "Hatzalah Garages"
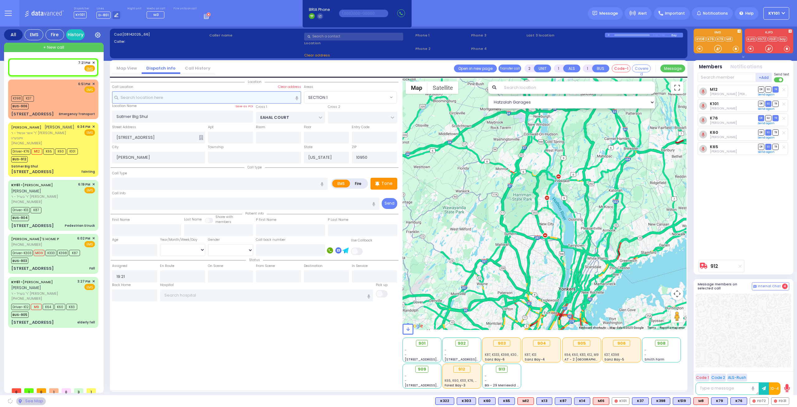
select select
radio input "true"
select select
select select "Hatzalah Garages"
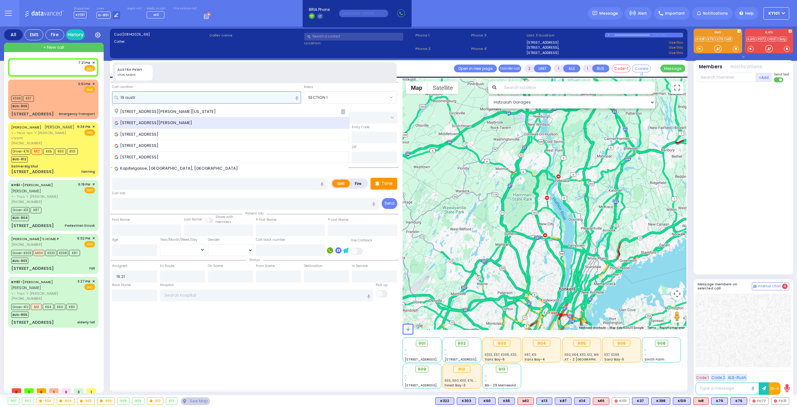
type input "19 austr"
click at [187, 121] on span "19 Austra Parkway, Kiryas Joel, NY, USA" at bounding box center [155, 123] width 80 height 6
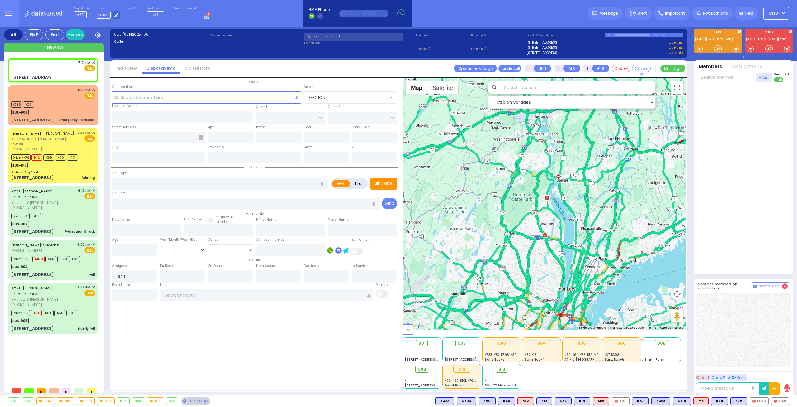
select select
radio input "true"
select select
select select "Hatzalah Garages"
type input "S.M. ROSMER RD"
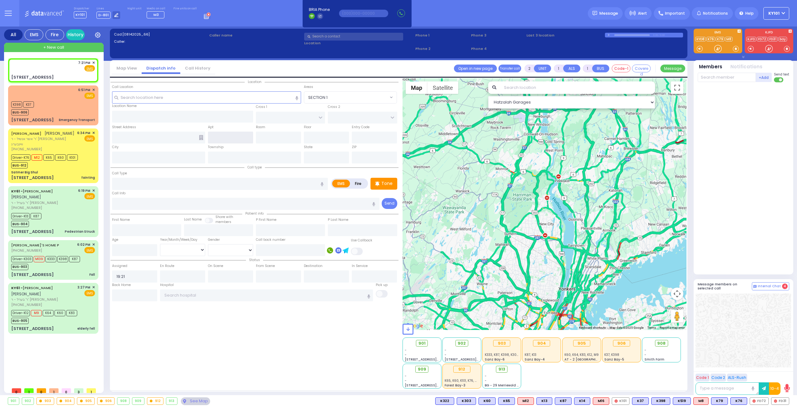
type input "CHUST RD"
type input "19 Austra Pkwy"
type input "[PERSON_NAME]"
type input "[US_STATE]"
type input "10950"
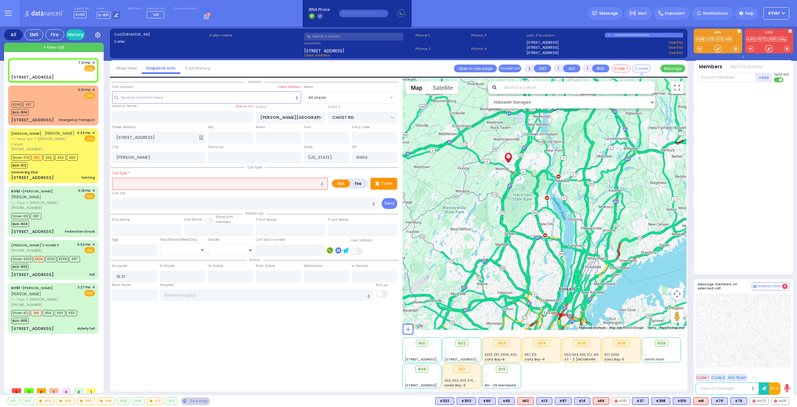
click at [357, 182] on label "Fire" at bounding box center [358, 183] width 17 height 8
radio input "true"
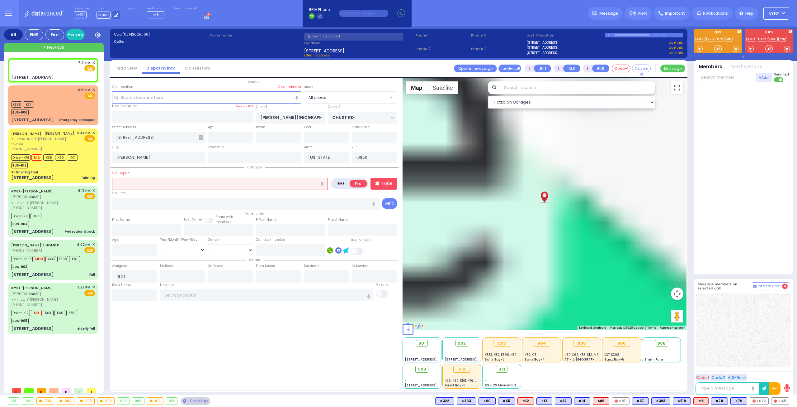
click at [249, 186] on input "text" at bounding box center [220, 184] width 216 height 12
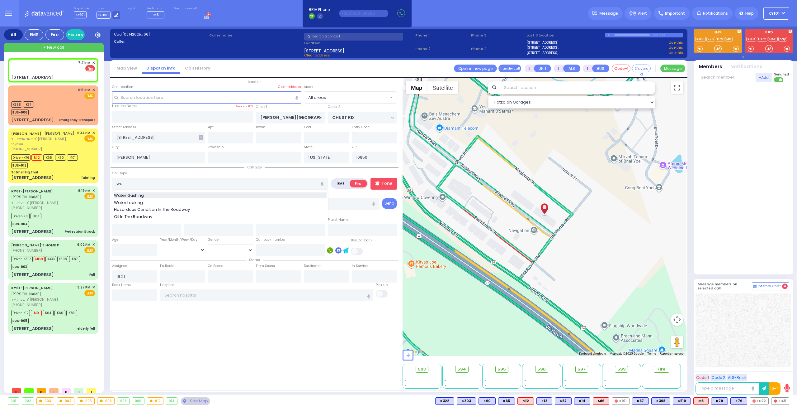
click at [239, 192] on div "Water Gushing" at bounding box center [220, 195] width 213 height 6
type input "Water Gushing"
select select
radio input "true"
select select
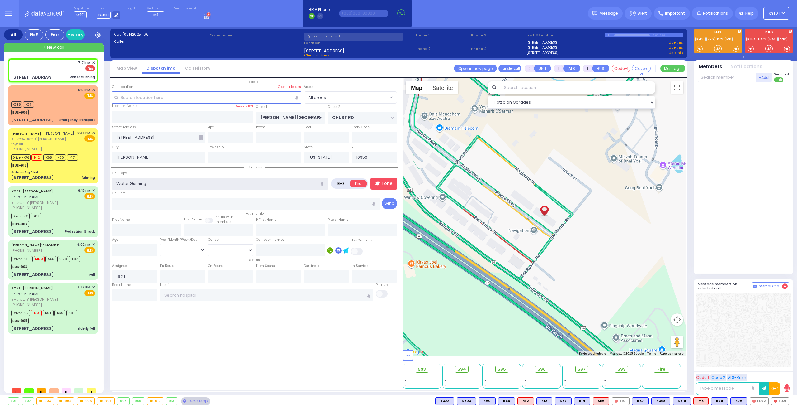
select select "Hatzalah Garages"
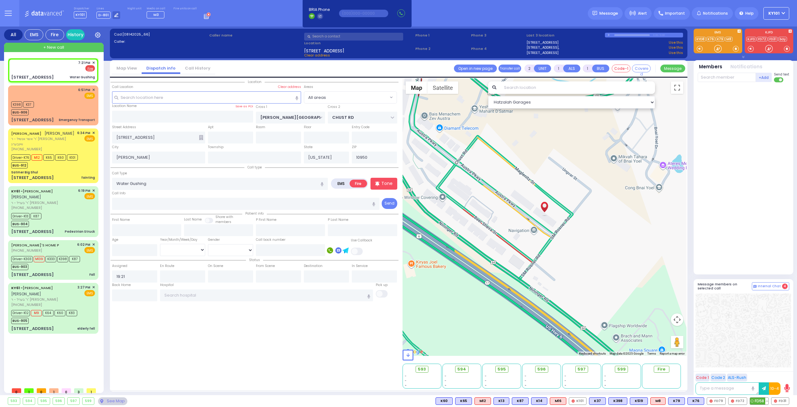
click at [758, 400] on span "FD58" at bounding box center [759, 400] width 18 height 7
select select
radio input "true"
select select
type input "19:22"
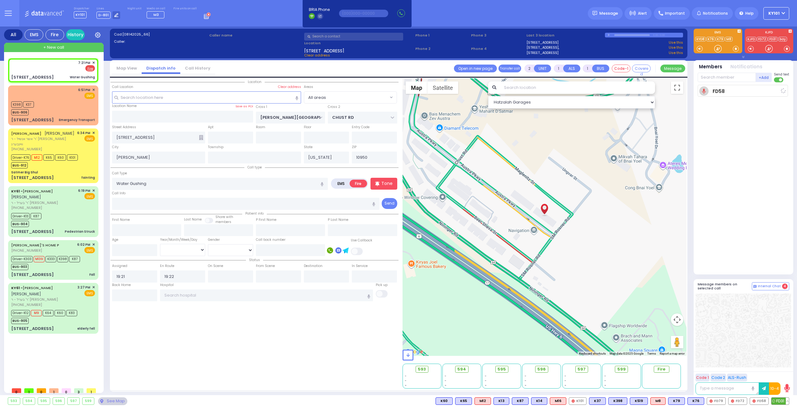
select select "Hatzalah Garages"
click at [779, 400] on span "FD31" at bounding box center [780, 400] width 17 height 7
click at [740, 400] on span "FD72" at bounding box center [738, 400] width 18 height 7
click at [719, 400] on span "FD79" at bounding box center [716, 400] width 18 height 7
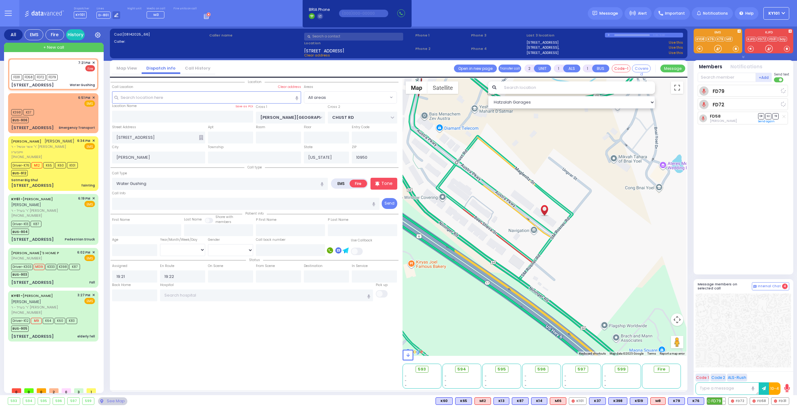
select select
radio input "true"
select select
select select "Hatzalah Garages"
select select
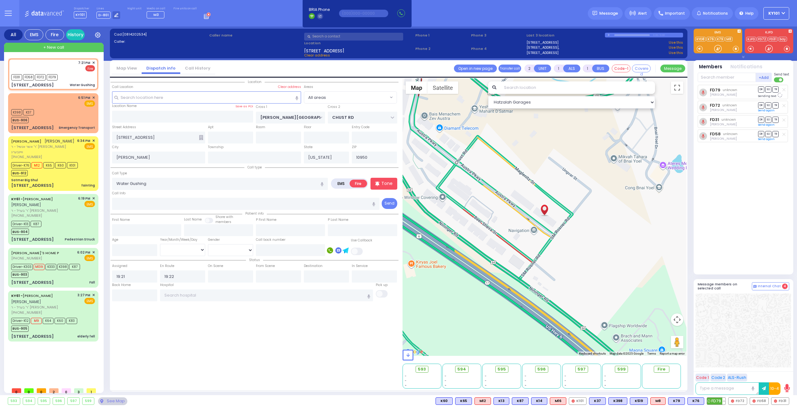
radio input "true"
select select
select select "Hatzalah Garages"
select select
radio input "true"
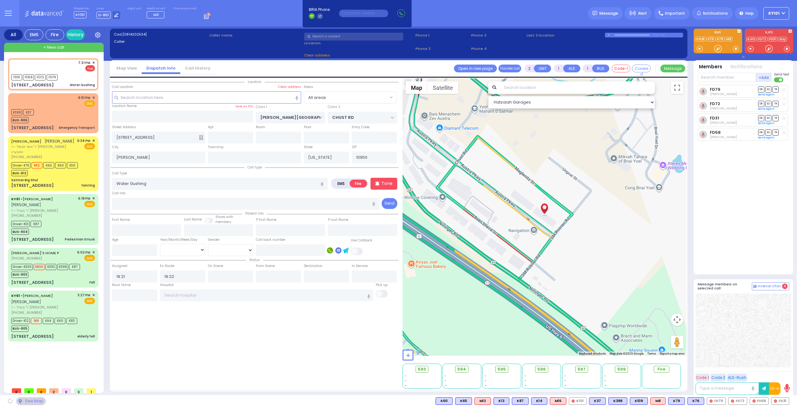
select select
select select "Hatzalah Garages"
select select
radio input "true"
select select
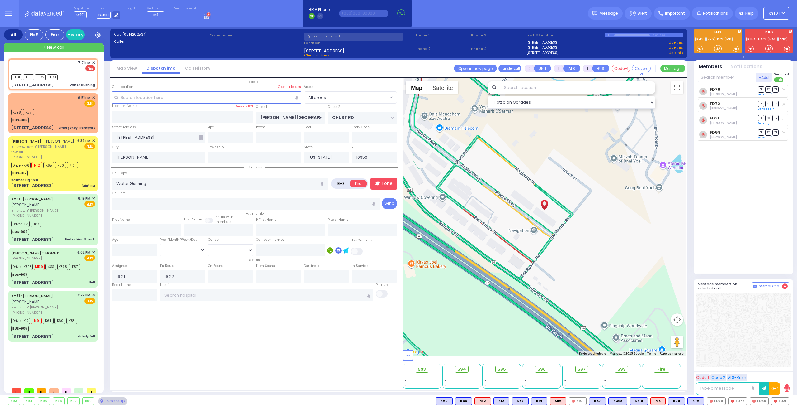
select select "Hatzalah Garages"
click at [718, 76] on input "text" at bounding box center [727, 77] width 58 height 9
type input "55"
select select
radio input "true"
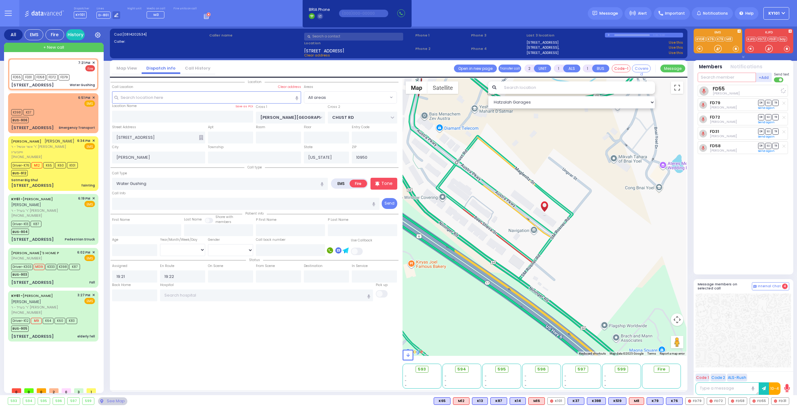
select select
select select "Hatzalah Garages"
type input "13"
select select
radio input "true"
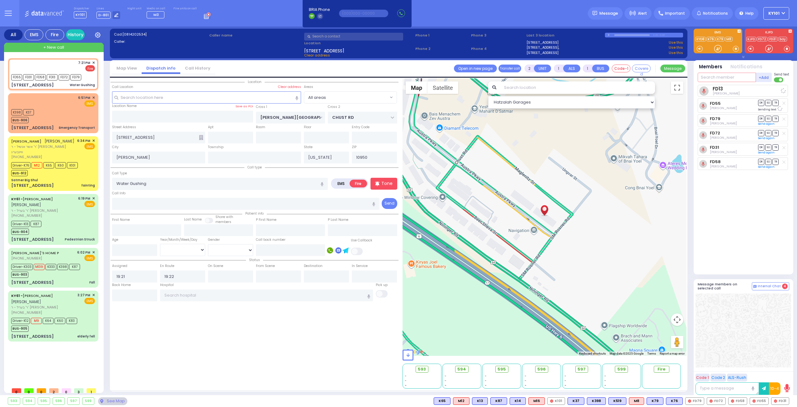
select select
select select "Hatzalah Garages"
click at [238, 134] on input "text" at bounding box center [230, 137] width 45 height 12
type input "101"
click at [199, 136] on input "19 Austra Pkwy" at bounding box center [158, 137] width 93 height 12
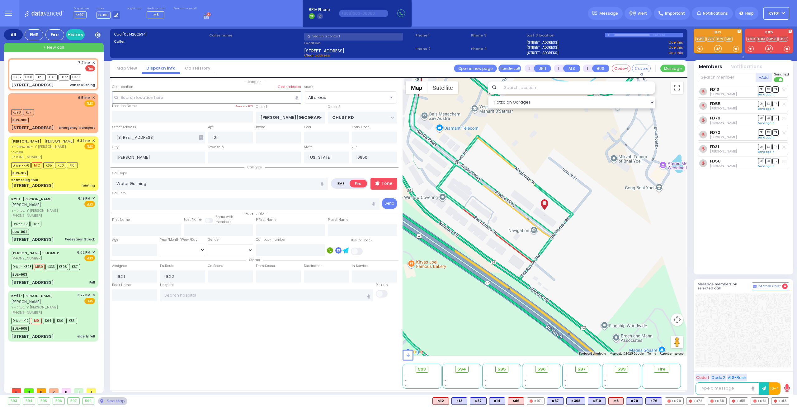
click at [200, 136] on icon at bounding box center [201, 137] width 4 height 5
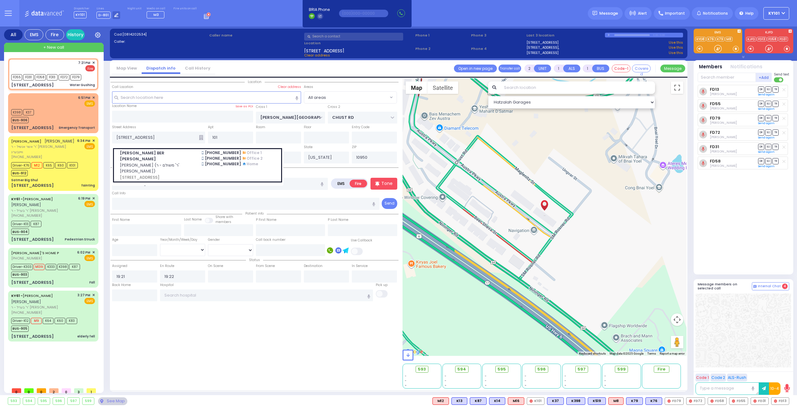
select select
radio input "true"
select select
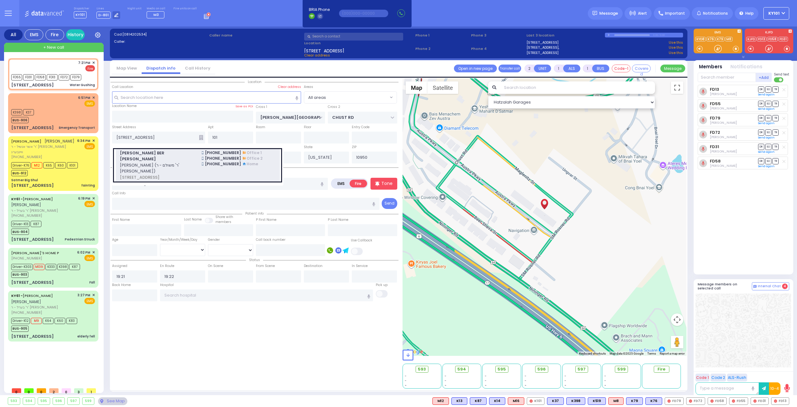
select select "Hatzalah Garages"
click at [177, 162] on span "יואל בער יאקאבאוויטש (ר' משולם - ר' אברהם ישעי' קויפמאן)" at bounding box center [157, 168] width 74 height 12
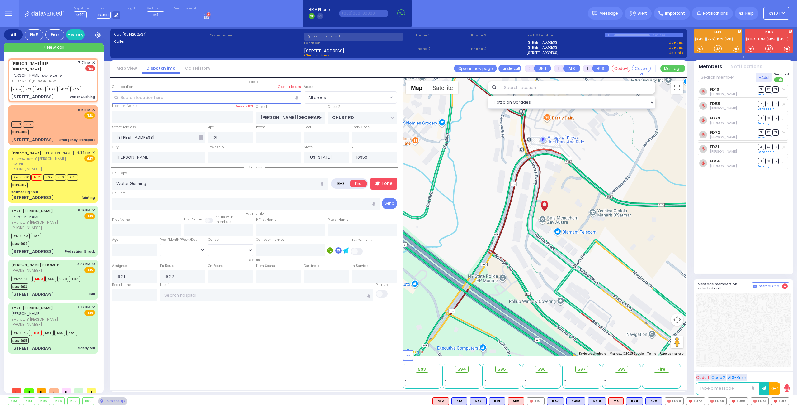
select select
radio input "true"
type input "JOEL BER"
type input "JACOBOWITZ"
select select
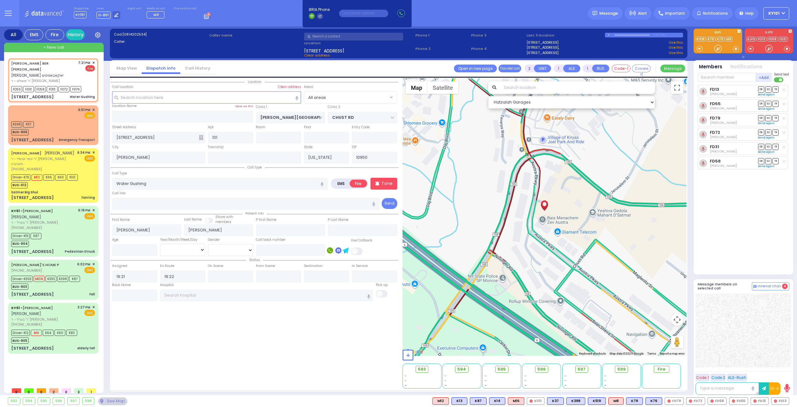
select select "Hatzalah Garages"
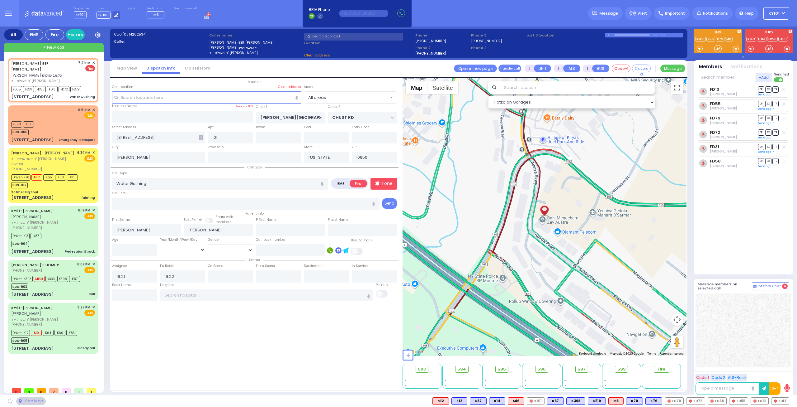
type input "BAKERTOWN RD"
type input "COUNTY ROUTE 105"
type input "19 AUSTRA PKWY"
select select "SECTION 4"
click at [53, 109] on div "6:51 PM ✕ EMS" at bounding box center [53, 113] width 84 height 12
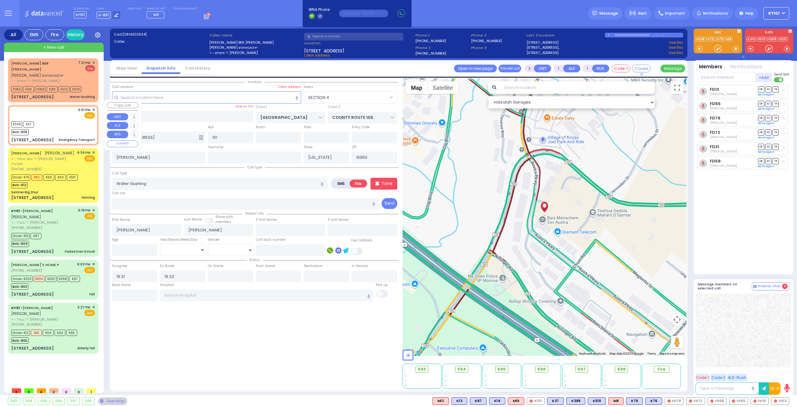
type input "1"
select select
type input "Emergency Transport"
radio input "true"
select select
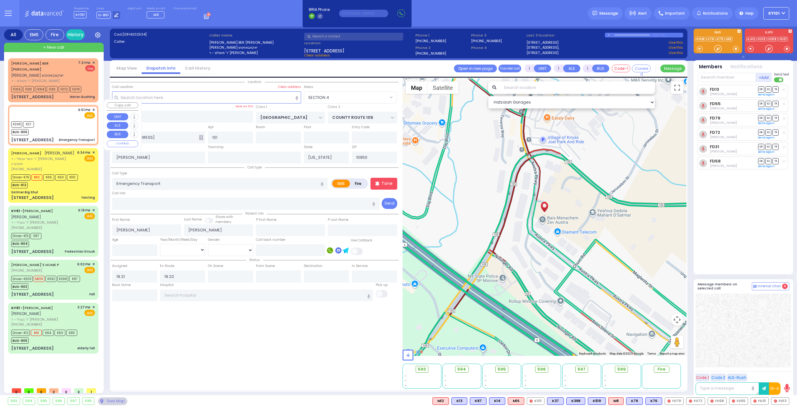
type input "18:51"
type input "18:52"
type input "[GEOGRAPHIC_DATA]"
type input "[STREET_ADDRESS]"
type input "[GEOGRAPHIC_DATA]"
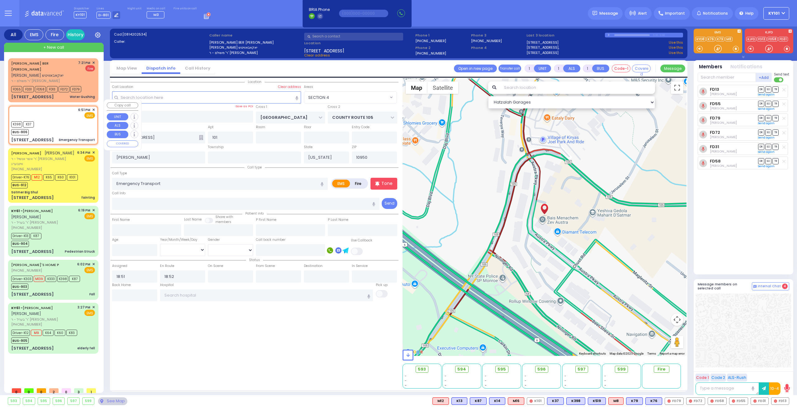
type input "12401"
select select "Hatzalah Garages"
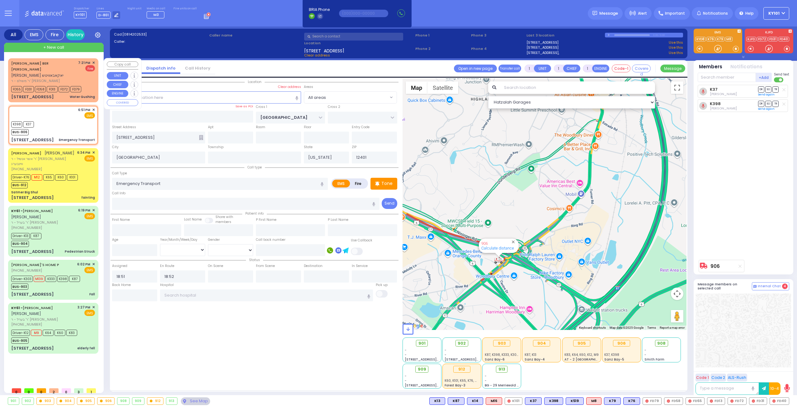
click at [55, 70] on div "JOEL BER JACOBOWITZ יואל בער יאקאבאוויטש" at bounding box center [43, 69] width 65 height 18
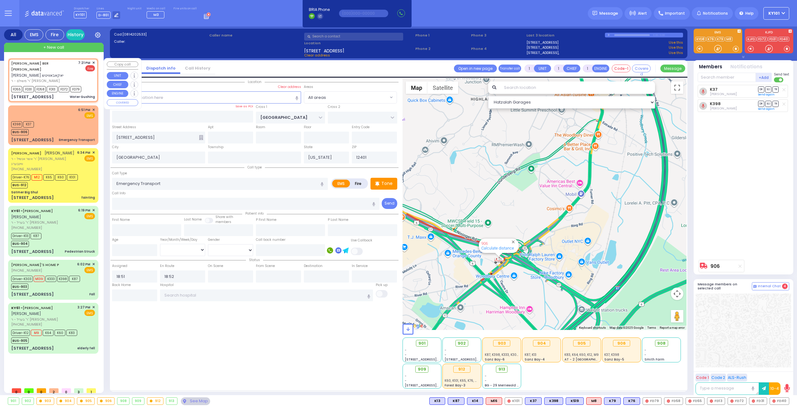
type input "2"
select select
type input "Water Gushing"
radio input "false"
radio input "true"
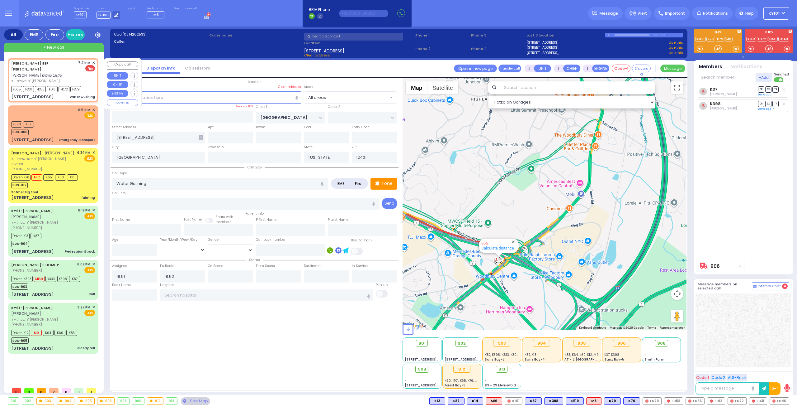
type input "JOEL BER"
type input "JACOBOWITZ"
select select
type input "19:21"
type input "19:22"
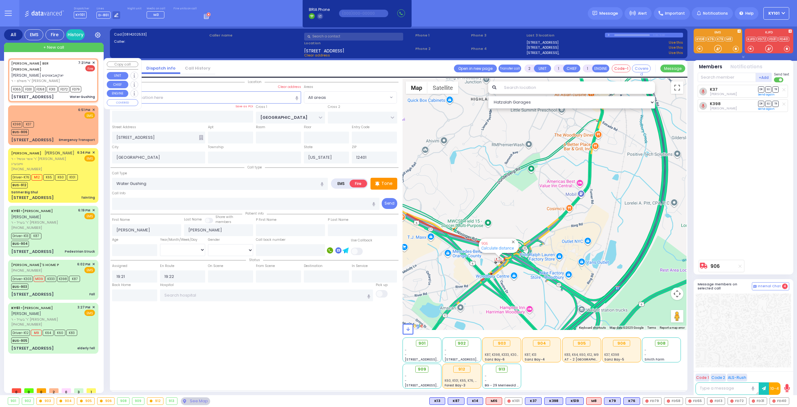
type input "BAKERTOWN RD"
type input "COUNTY ROUTE 105"
type input "19 AUSTRA PKWY"
type input "101"
type input "Kiryas Joel"
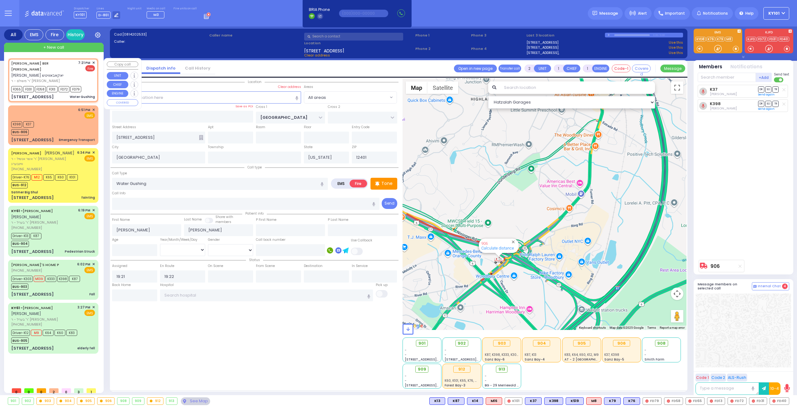
type input "10950"
select select "Hatzalah Garages"
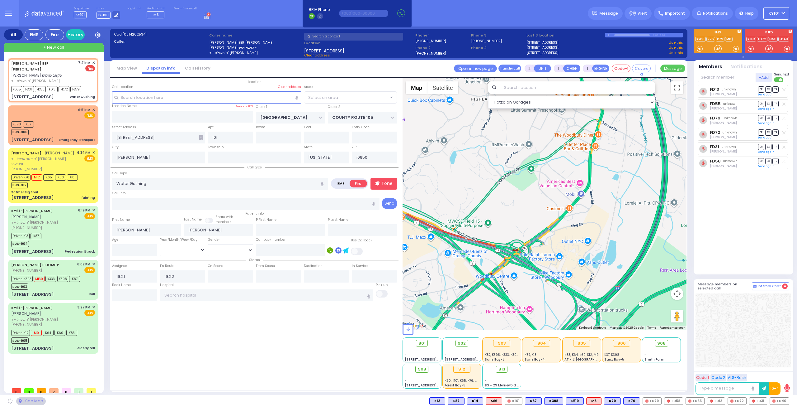
select select "SECTION 4"
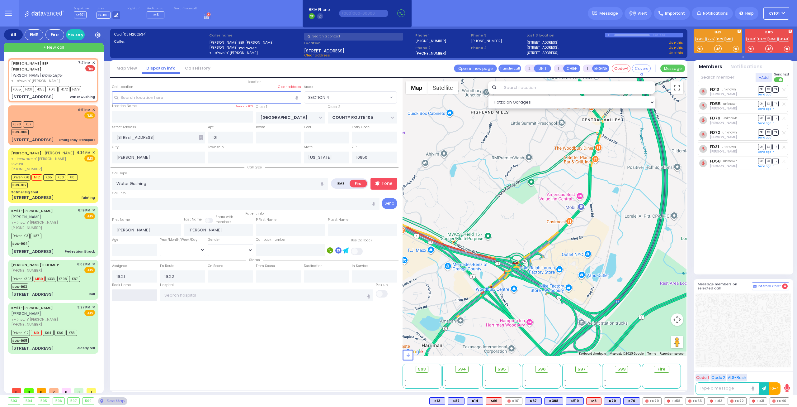
click at [137, 296] on input "text" at bounding box center [134, 295] width 45 height 12
type input "19:24"
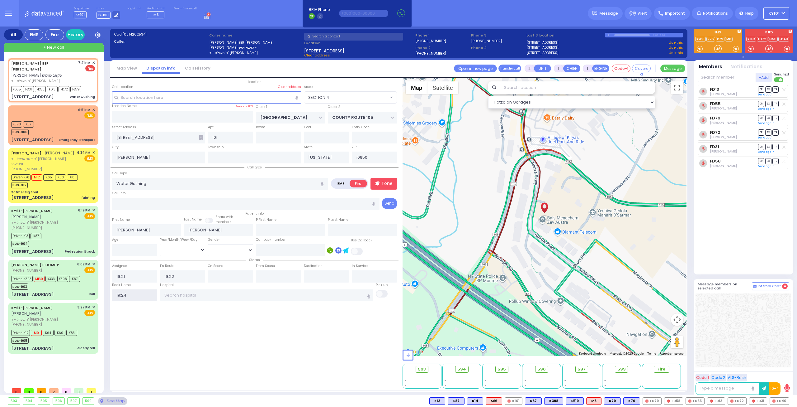
select select
radio input "true"
select select
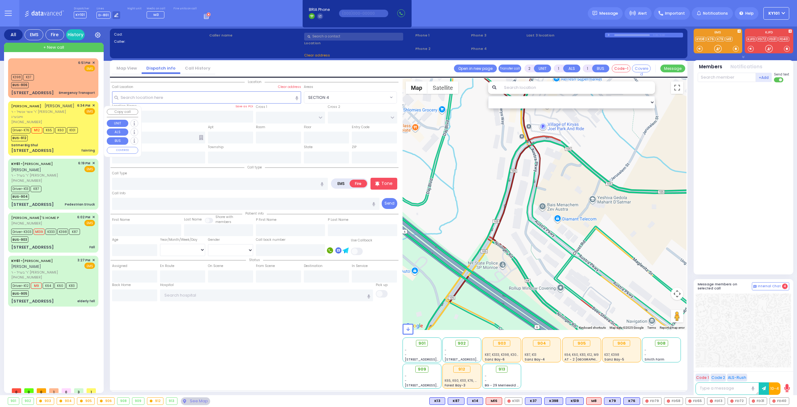
click at [70, 154] on div "12 Garfield Road fainting" at bounding box center [53, 150] width 84 height 6
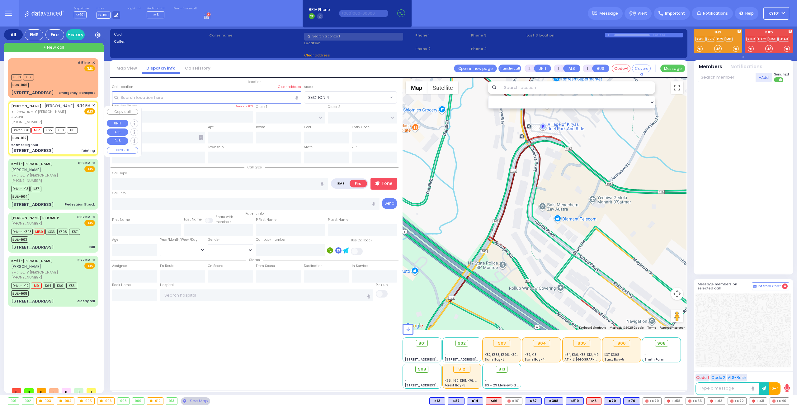
type input "6"
select select
type input "fainting"
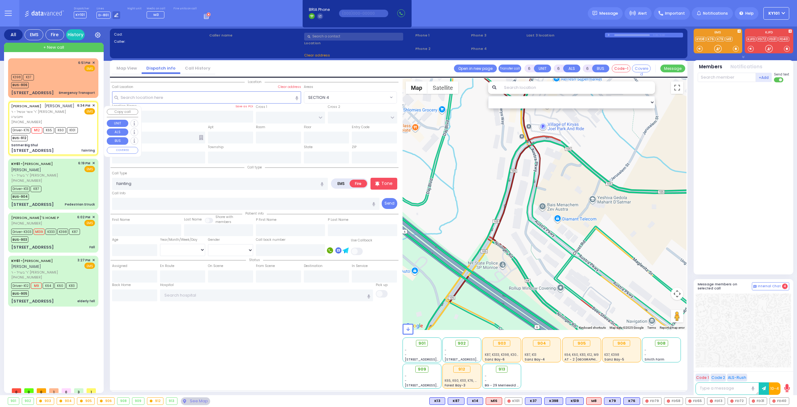
radio input "true"
type input "AVRUM ELYA"
type input "ZOLDAN"
type input "Yakov"
type input "Wallach"
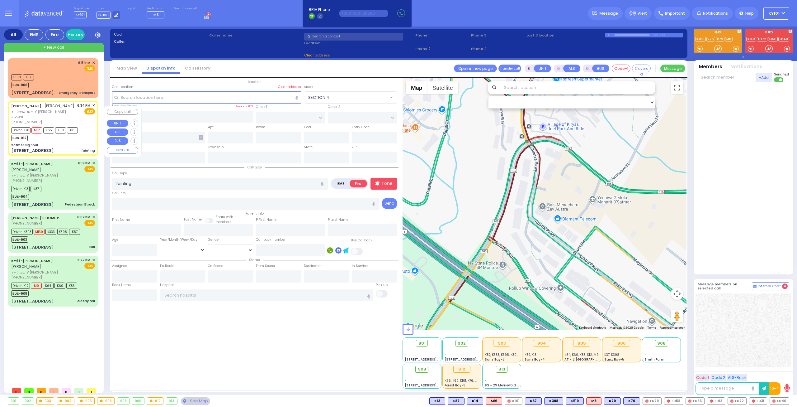
type input "15"
select select "Year"
select select "[DEMOGRAPHIC_DATA]"
type input "18:34"
type input "18:36"
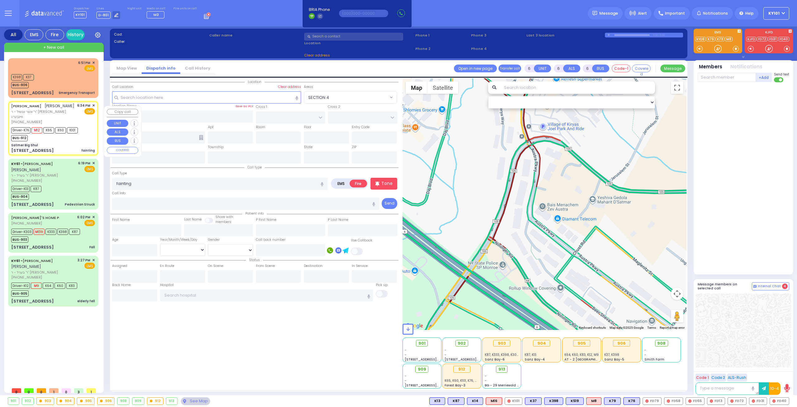
type input "18:37"
type input "19:05"
type input "Westchester Medical Center-Woods Road"
type input "Satmer Big Shul"
type input "EAHAL COURT"
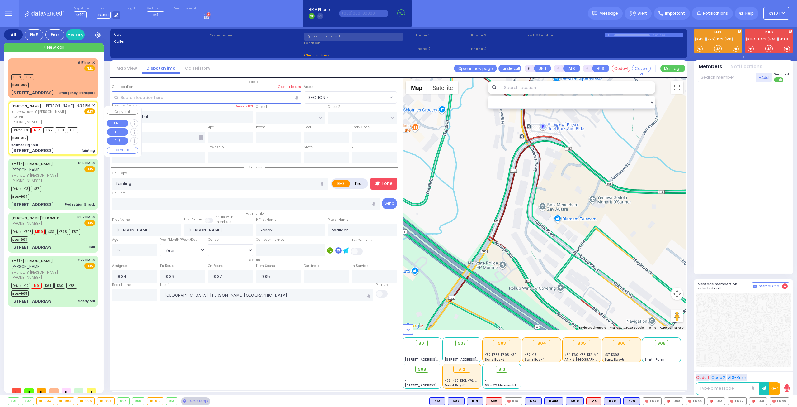
type input "[STREET_ADDRESS]"
type input "Kiryas Joel"
type input "[US_STATE]"
type input "10950"
select select "Hatzalah Garages"
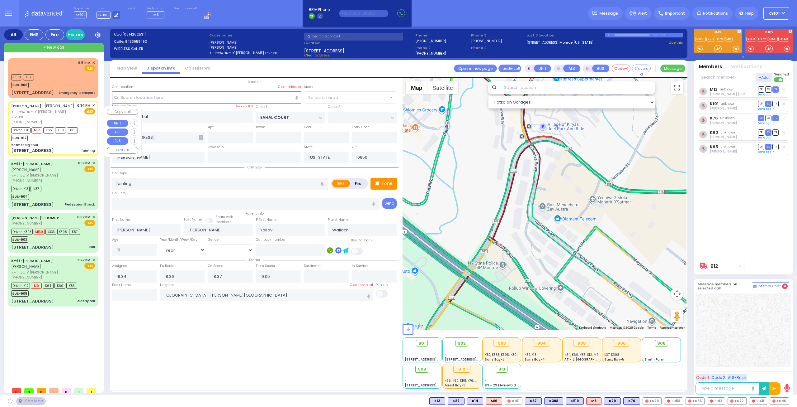
select select "SECTION 1"
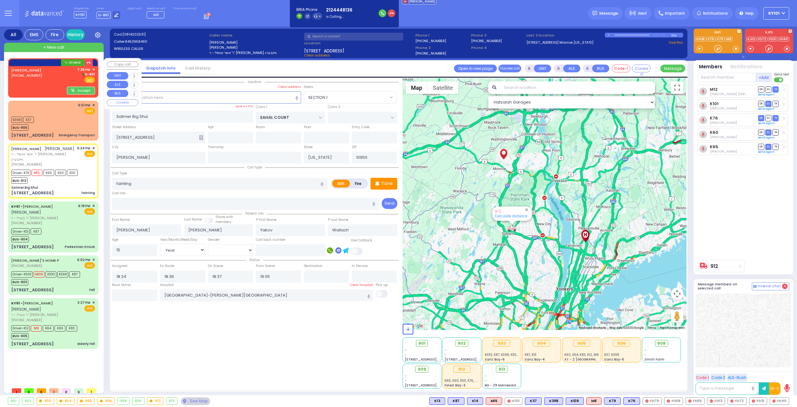
click at [45, 75] on div "UNGER FEIVEL (212) 444-8136 7:25 PM ✕ D-801" at bounding box center [53, 75] width 84 height 16
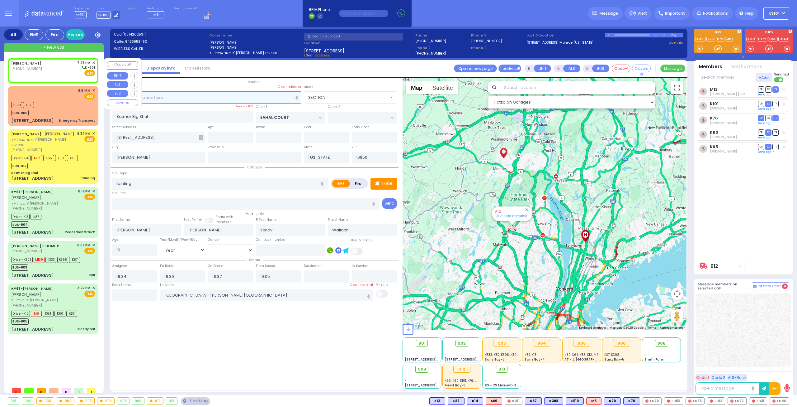
type input "2"
type input "1"
select select
radio input "true"
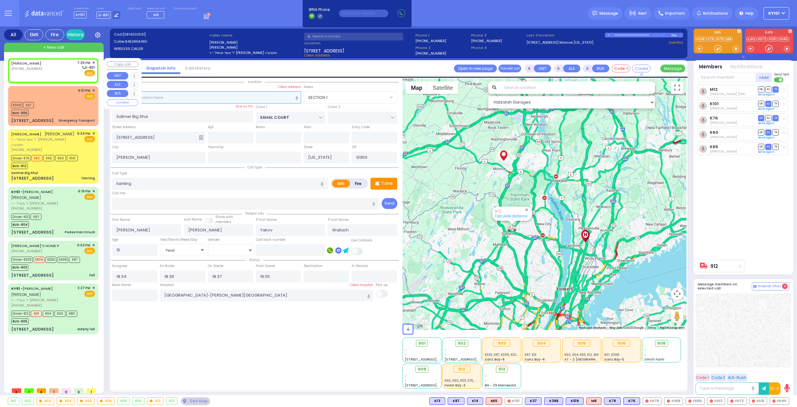
select select
type input "19:25"
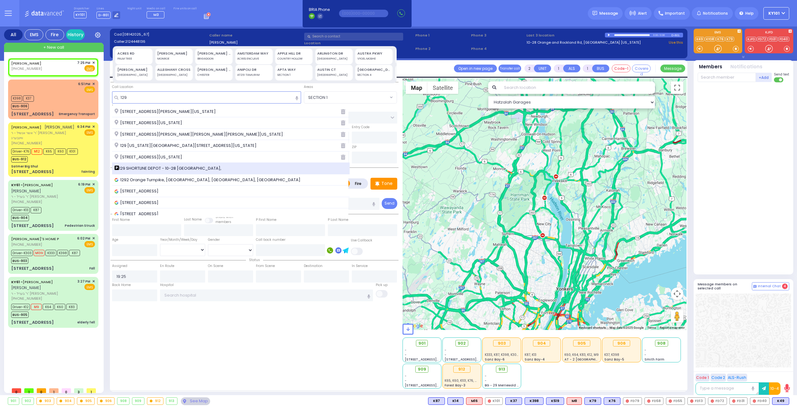
click at [205, 163] on div "129 SHORTLINE DEPOT - 10-28 Orange and Rockland Rd," at bounding box center [231, 169] width 238 height 12
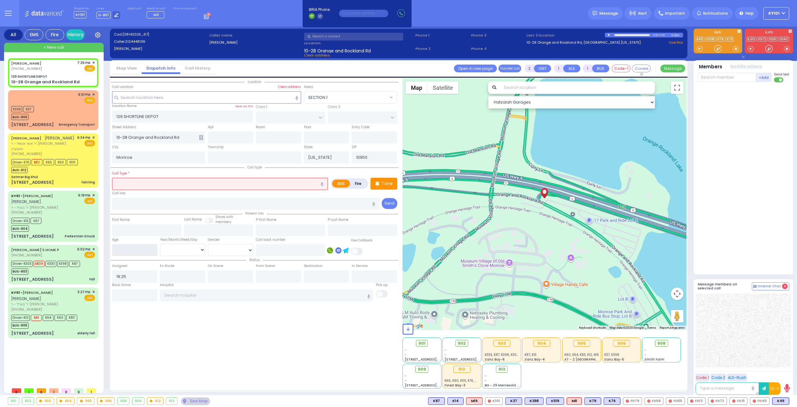
click at [132, 248] on input "number" at bounding box center [134, 250] width 45 height 12
click at [193, 251] on select "Year Month Week Day" at bounding box center [182, 250] width 45 height 12
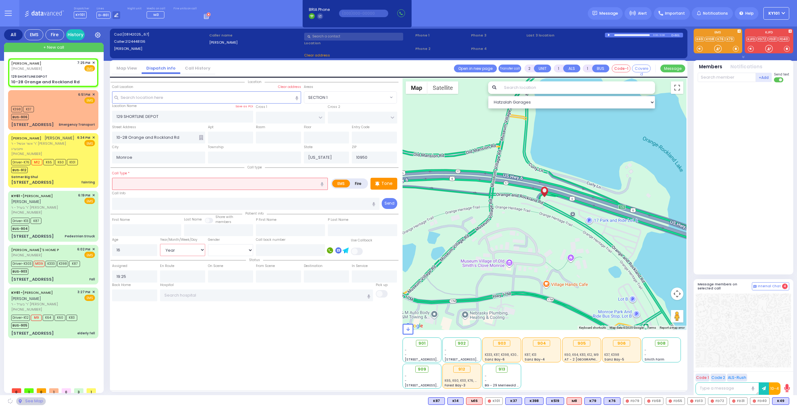
click at [160, 244] on select "Year Month Week Day" at bounding box center [182, 250] width 45 height 12
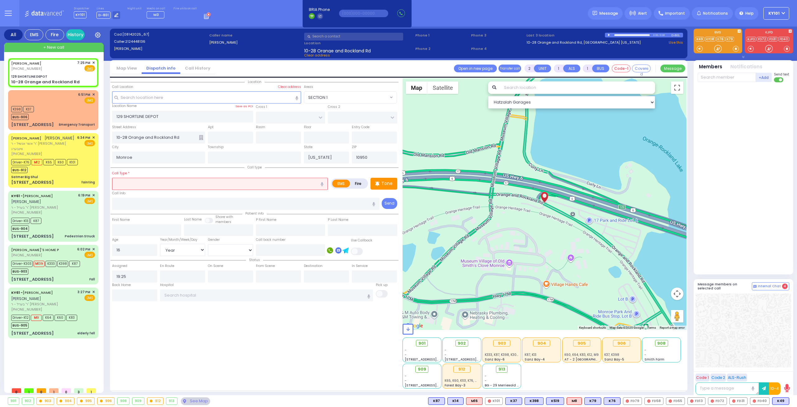
click at [181, 181] on input "text" at bounding box center [220, 184] width 216 height 12
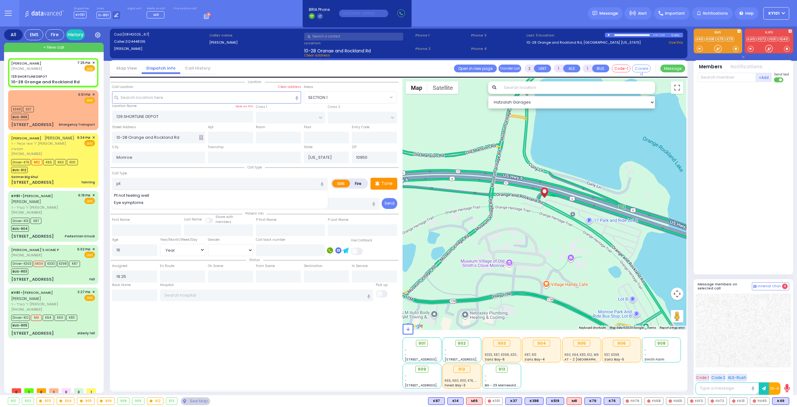
click at [168, 192] on div "Pt not feeling well" at bounding box center [220, 195] width 213 height 6
click at [178, 173] on div "Call Type Pt not feeling well Pt not feeling well" at bounding box center [220, 180] width 216 height 20
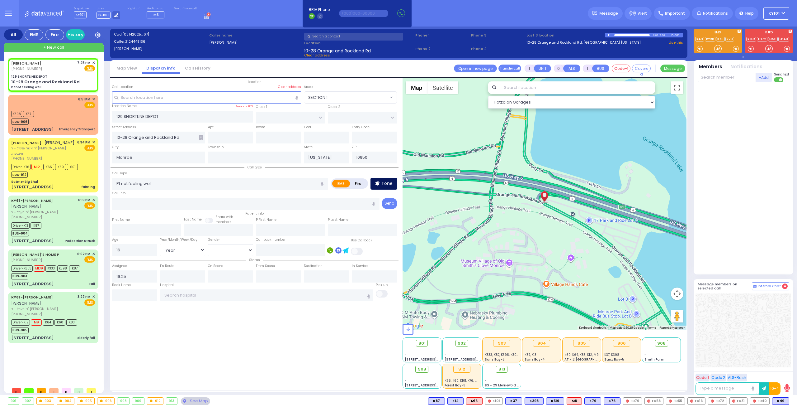
click at [379, 180] on icon at bounding box center [377, 183] width 4 height 7
click at [390, 175] on div "EMS Fire Tone" at bounding box center [364, 180] width 66 height 20
click at [380, 183] on div "Tone" at bounding box center [384, 184] width 27 height 12
click at [779, 401] on span "K50" at bounding box center [781, 400] width 17 height 7
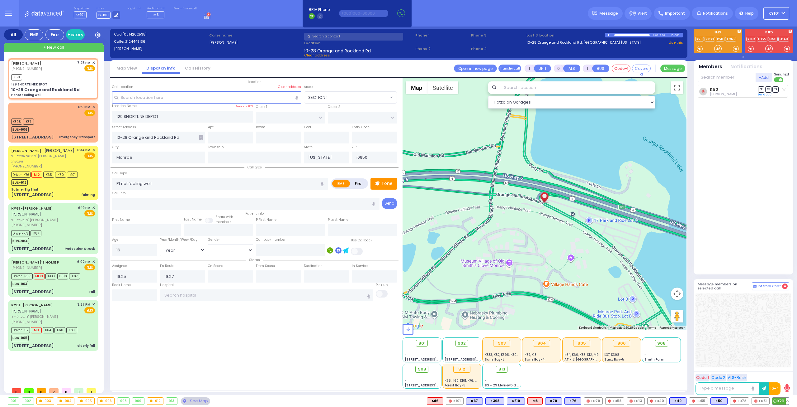
click at [778, 400] on span "K20" at bounding box center [781, 400] width 17 height 7
click at [57, 124] on div "K398 K37 BUS-906" at bounding box center [53, 125] width 84 height 16
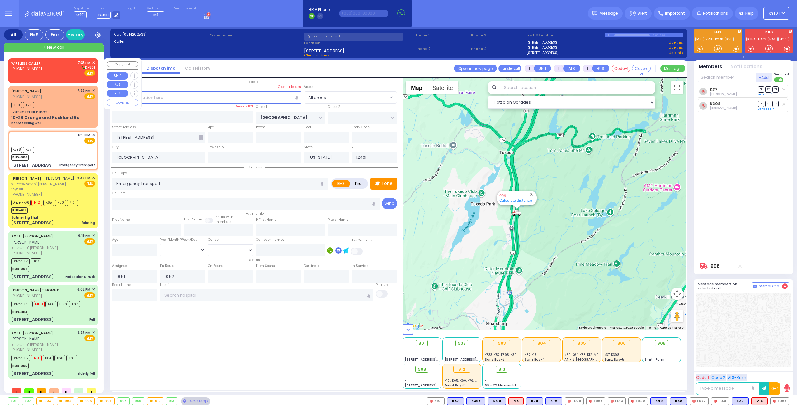
click at [38, 73] on div "WIRELESS CALLER (845) 608-5024" at bounding box center [27, 68] width 32 height 16
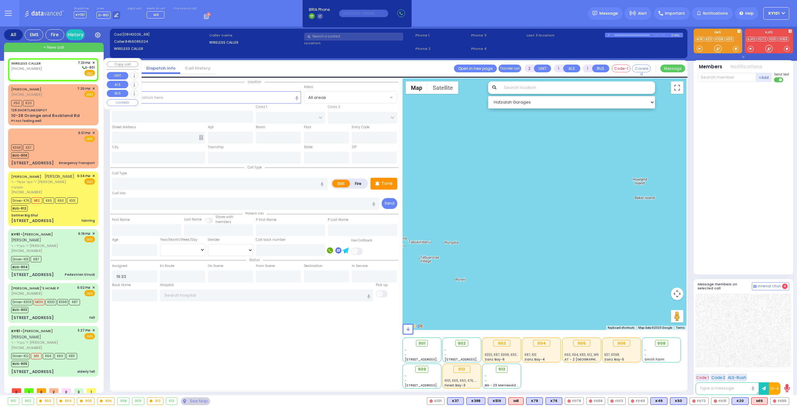
select select
click at [69, 263] on div "Driver-K13 K87 BUS-904" at bounding box center [53, 262] width 84 height 16
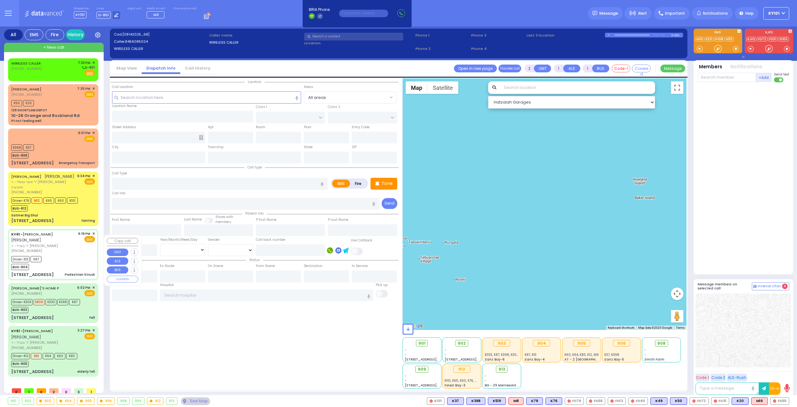
type input "6"
select select
type input "Pedestrian Struck"
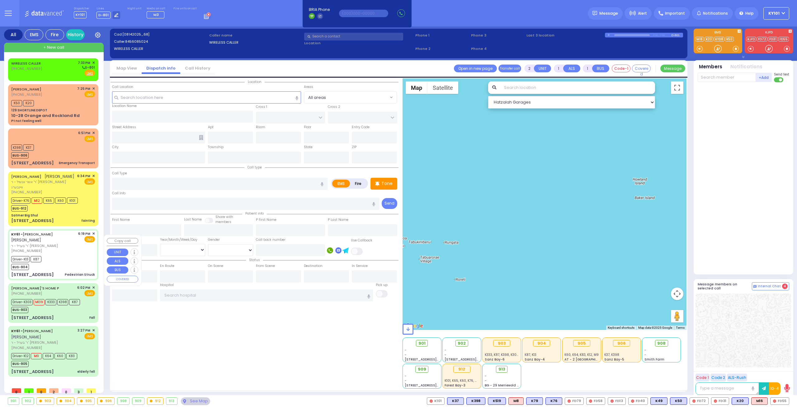
radio input "true"
type input "ARON ZEV"
type input "POLACHECK"
type input "Shimon"
type input "[PERSON_NAME]"
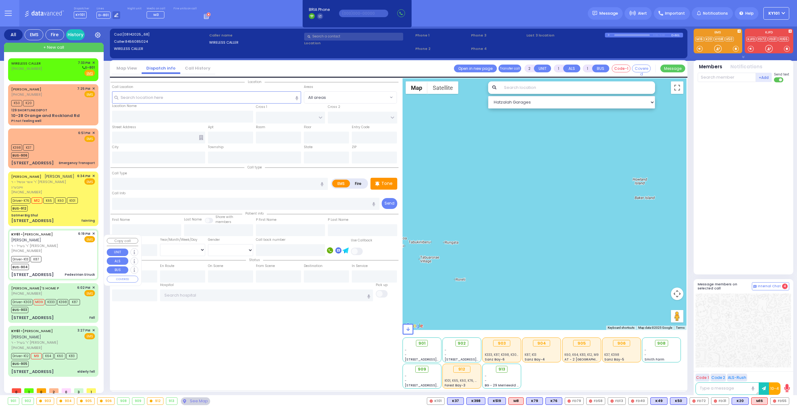
type input "5"
select select "Year"
select select "[DEMOGRAPHIC_DATA]"
type input "18:19"
type input "18:26"
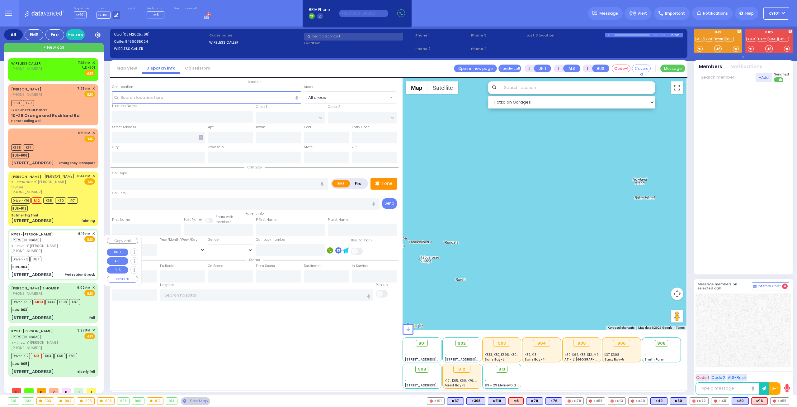
type input "18:33"
type input "18:37"
type input "19:30"
type input "New York Presbyterian Hospital- Columbia Campus"
select select "Hatzalah Garages"
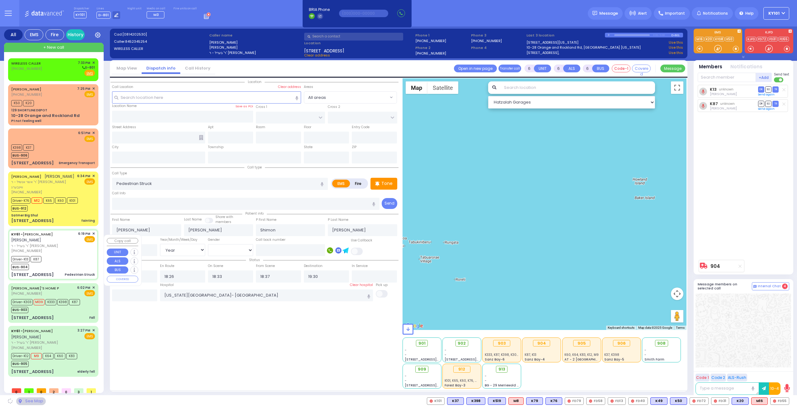
type input "129 Orange and Rockland Road"
type input "Monroe"
type input "New York"
type input "10950"
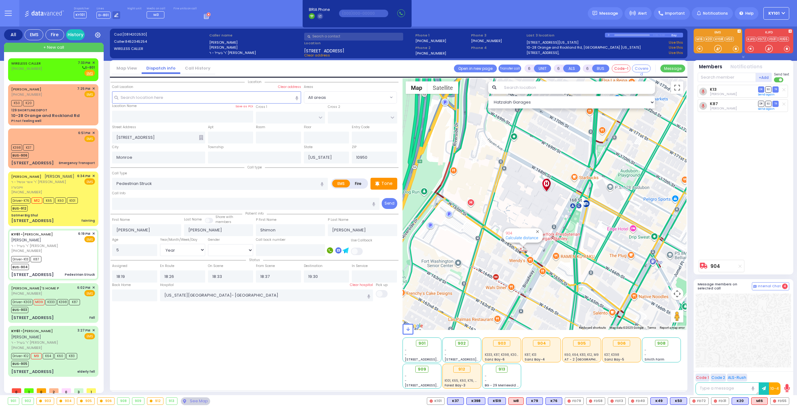
select select
radio input "true"
select select "Year"
select select "[DEMOGRAPHIC_DATA]"
select select "Hatzalah Garages"
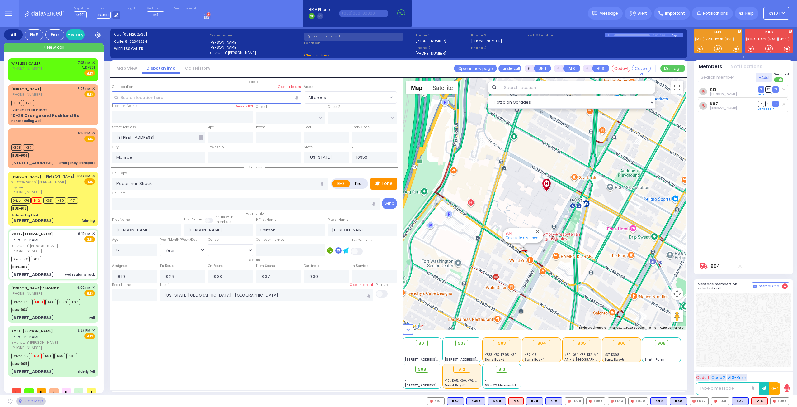
select select
radio input "true"
select select "Year"
select select "[DEMOGRAPHIC_DATA]"
select select "Hatzalah Garages"
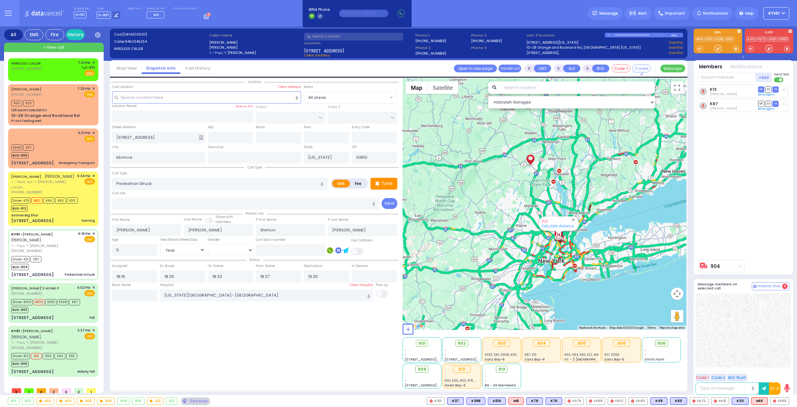
select select
radio input "true"
select select "Year"
select select "[DEMOGRAPHIC_DATA]"
type input "18:44"
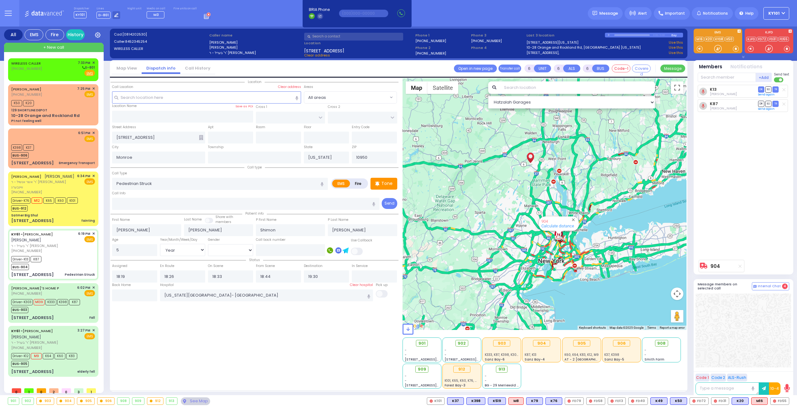
select select "Hatzalah Garages"
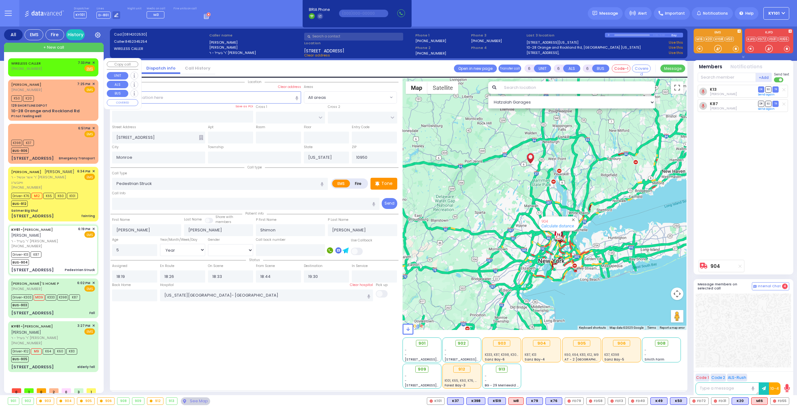
click at [67, 64] on div "WIRELESS CALLER (845) 608-5024 7:33 PM ✕ Fire EMS" at bounding box center [53, 66] width 84 height 12
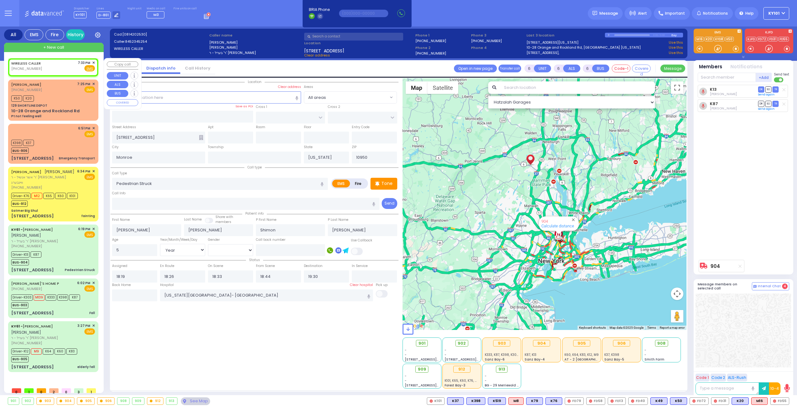
type input "2"
type input "1"
select select
radio input "true"
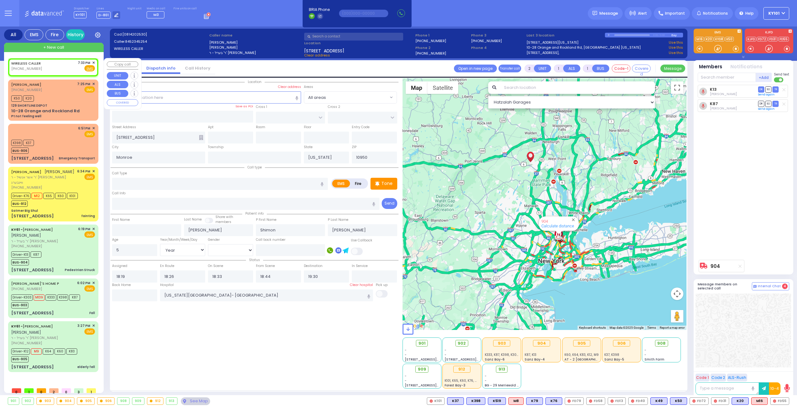
select select
type input "19:33"
select select "Hatzalah Garages"
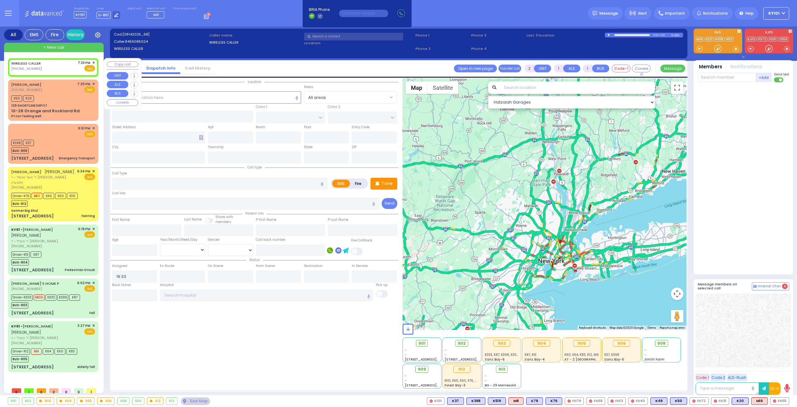
click at [92, 62] on span "✕" at bounding box center [93, 62] width 3 height 5
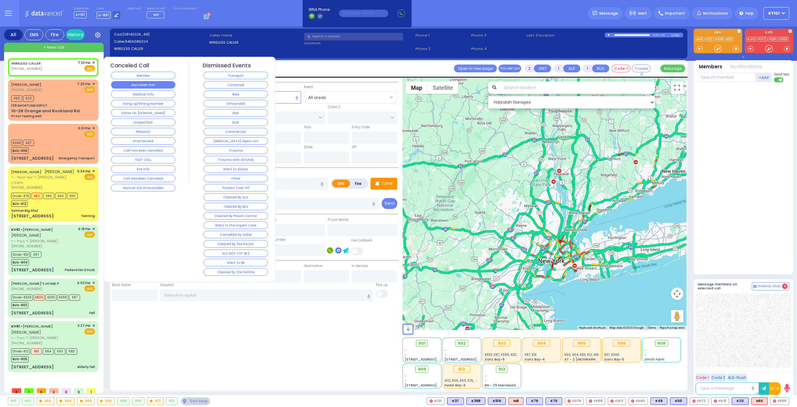
click at [133, 83] on button "Hatzalah Info" at bounding box center [143, 84] width 64 height 7
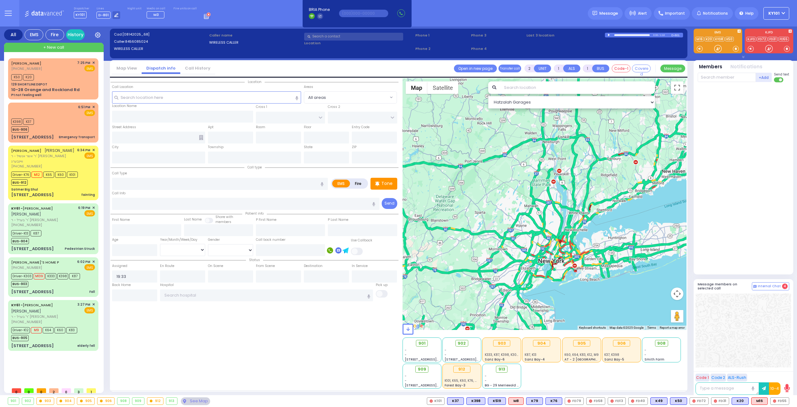
select select
radio input "true"
select select
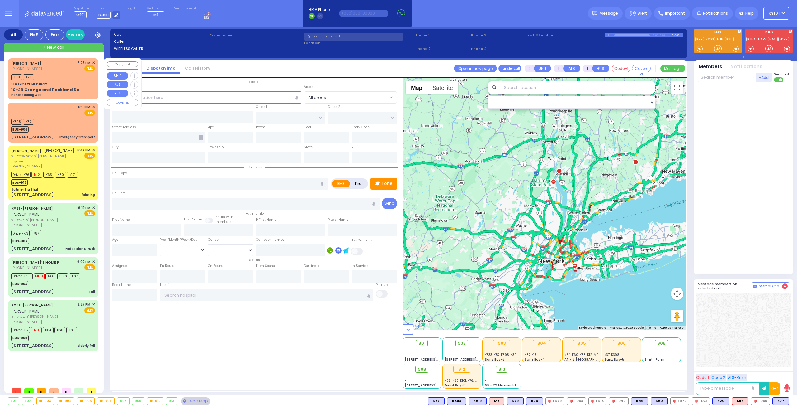
click at [61, 81] on div "UNGER FEIVEL (212) 444-8136 7:25 PM ✕ EMS K50 K20" at bounding box center [53, 78] width 88 height 39
type input "1"
type input "0"
select select
type input "Pt not feeling well"
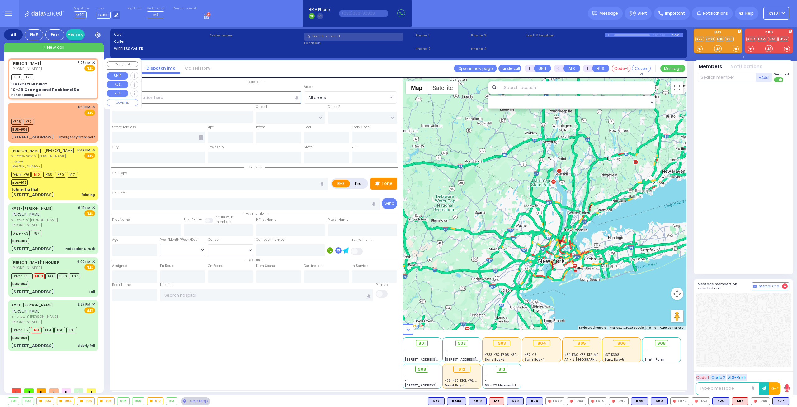
radio input "true"
type input "16"
select select "Year"
type input "19:25"
type input "19:27"
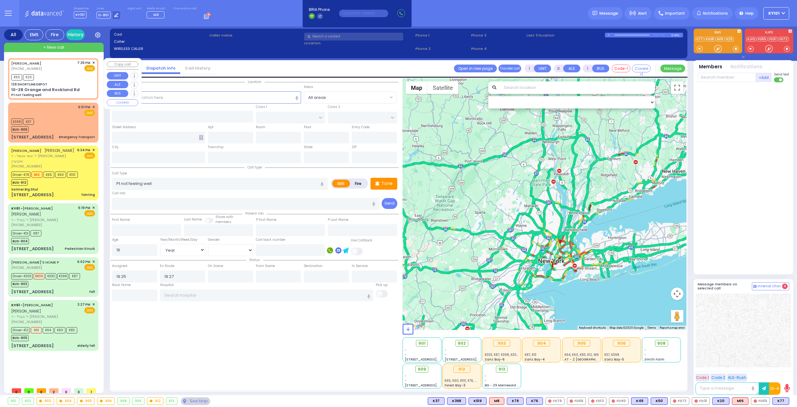
select select "Hatzalah Garages"
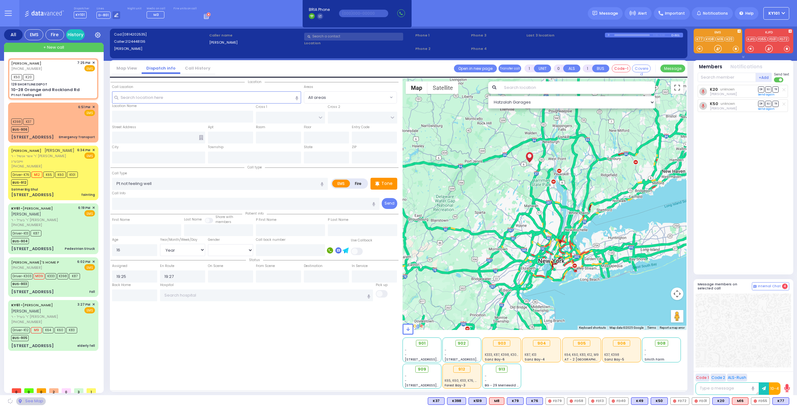
type input "129 SHORTLINE DEPOT"
type input "10-28 Orange and Rockland Rd"
type input "Monroe"
type input "[US_STATE]"
type input "10950"
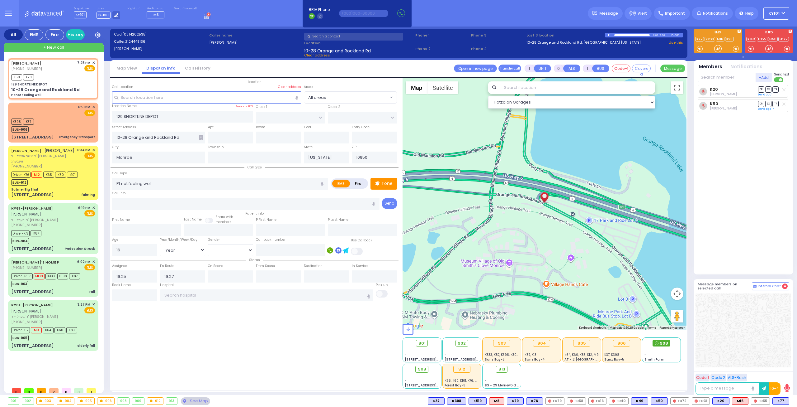
click at [667, 342] on span "908" at bounding box center [664, 343] width 8 height 6
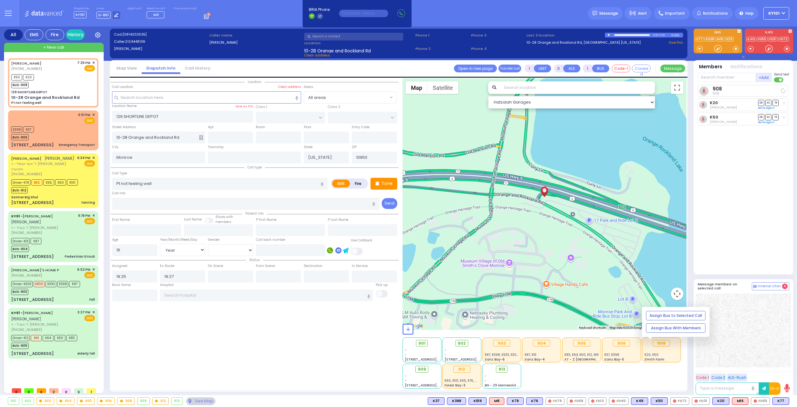
select select
radio input "true"
select select "Year"
select select "Hatzalah Garages"
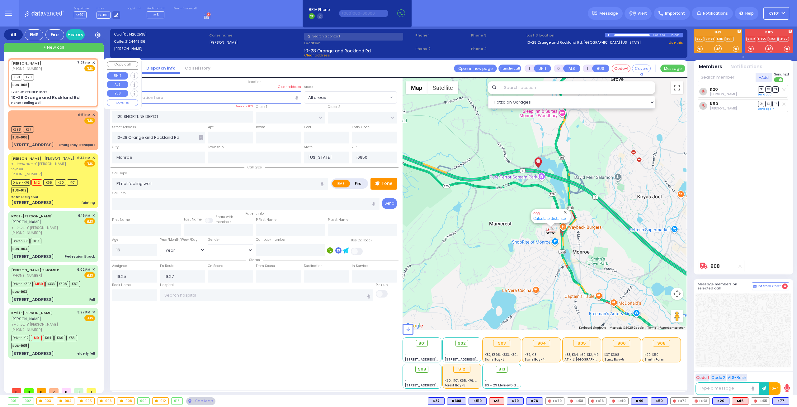
drag, startPoint x: 78, startPoint y: 34, endPoint x: 242, endPoint y: 13, distance: 164.5
click at [242, 13] on div "Dispatcher KY101 shift has started. Are you ? Lines D-801" at bounding box center [398, 13] width 797 height 26
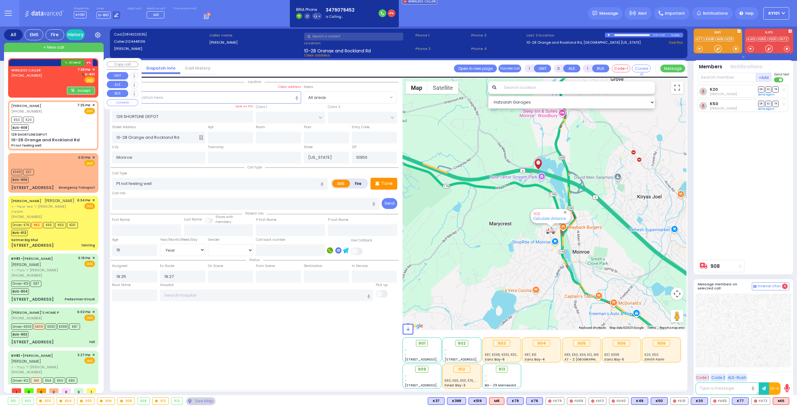
click at [39, 78] on div "(347) 907-9452" at bounding box center [27, 75] width 32 height 5
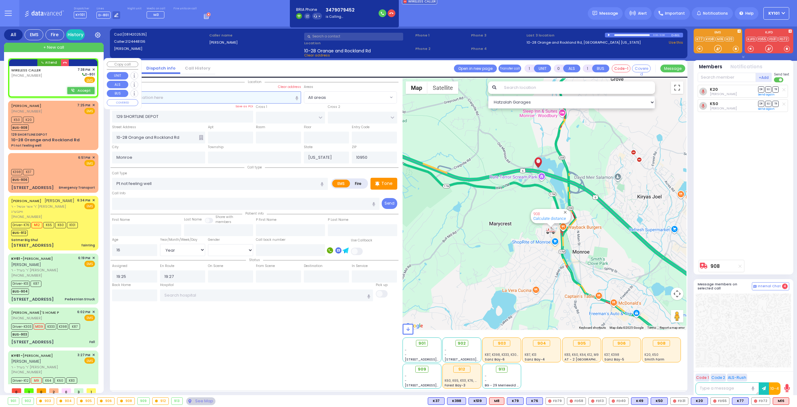
type input "2"
type input "1"
select select
radio input "true"
select select
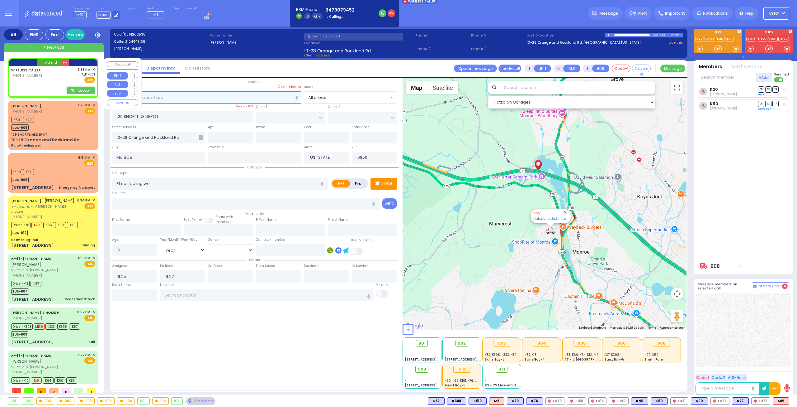
type input "19:38"
select select "Hatzalah Garages"
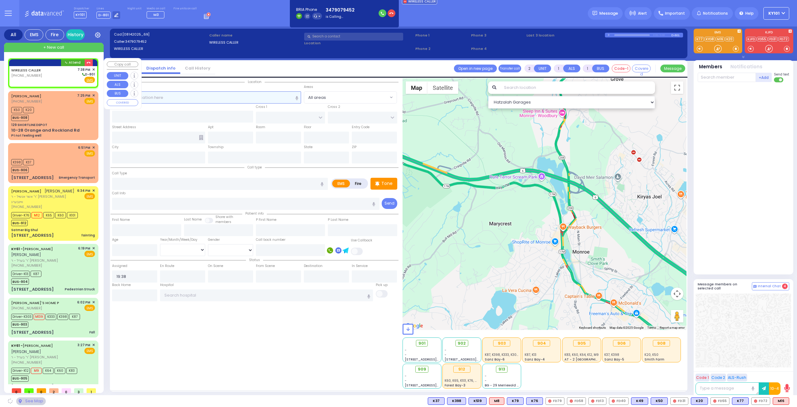
select select
radio input "true"
select select
select select "Hatzalah Garages"
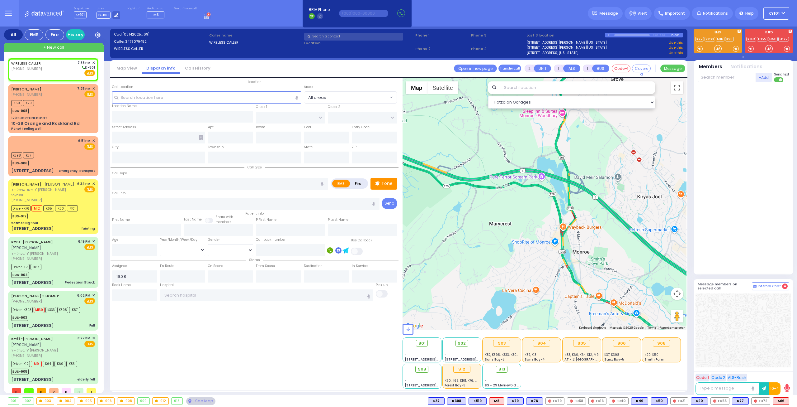
click at [198, 69] on link "Call History" at bounding box center [197, 68] width 35 height 6
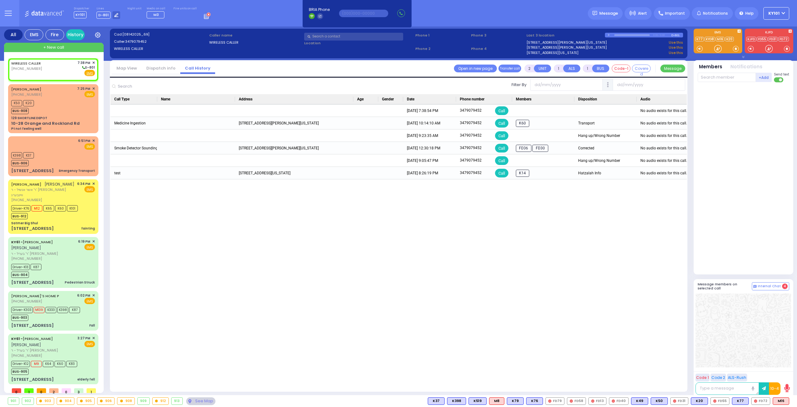
click at [164, 70] on link "Dispatch info" at bounding box center [161, 68] width 39 height 6
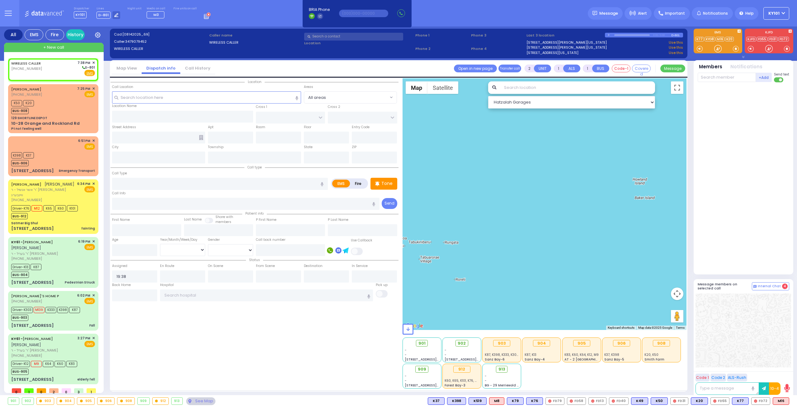
click at [189, 68] on link "Call History" at bounding box center [197, 68] width 35 height 6
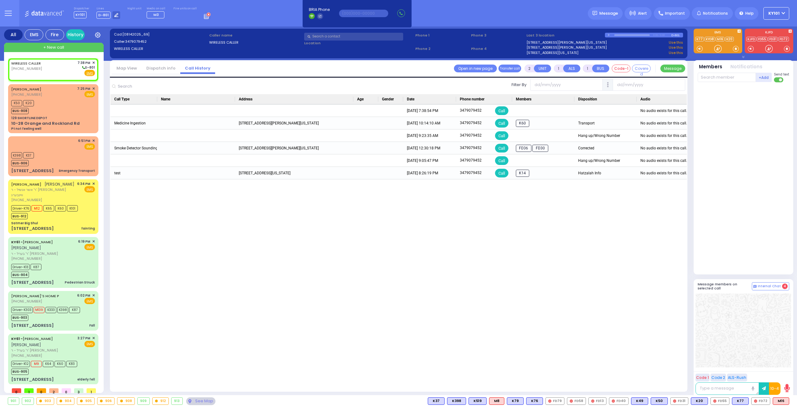
click at [161, 68] on link "Dispatch info" at bounding box center [161, 68] width 39 height 6
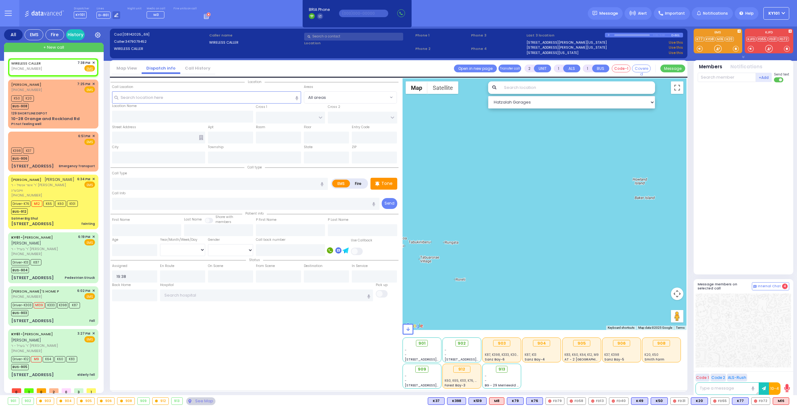
select select
radio input "true"
select select
select select "Hatzalah Garages"
click at [93, 63] on span "✕" at bounding box center [93, 62] width 3 height 5
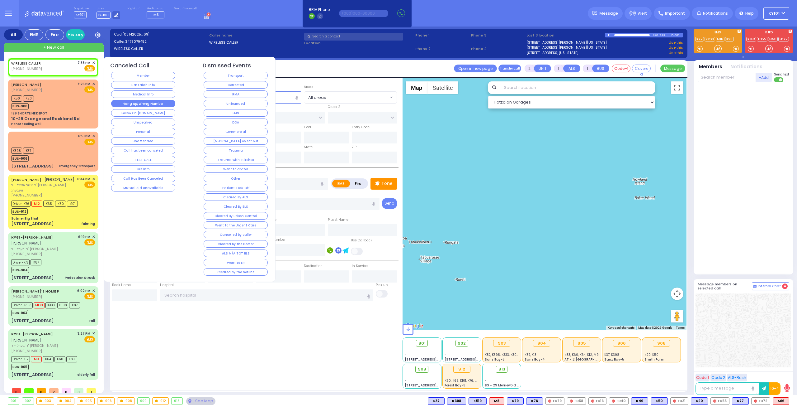
click at [151, 103] on button "Hang up/Wrong Number" at bounding box center [143, 103] width 64 height 7
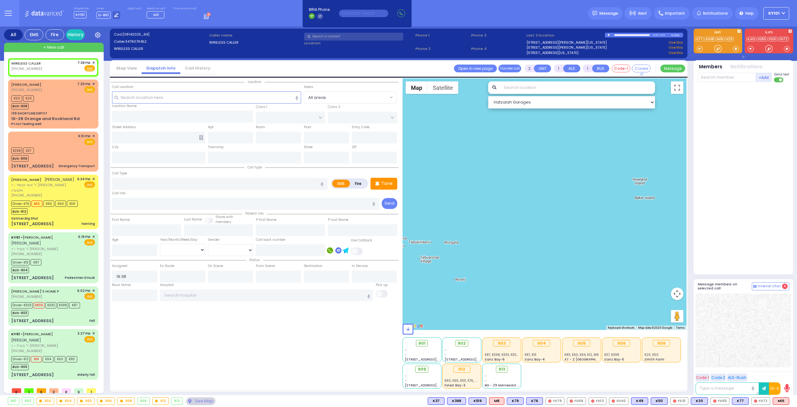
select select
radio input "true"
select select
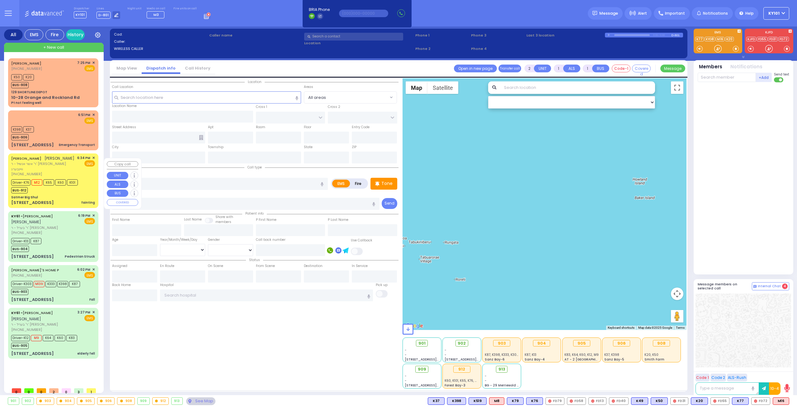
click at [50, 199] on div "AVRUM ELYA ZOLDAN אברהם אלי' זאלדאן ר' אשר אנשיל - ר' שמואל לייבוש וויינבערג (8…" at bounding box center [53, 180] width 88 height 52
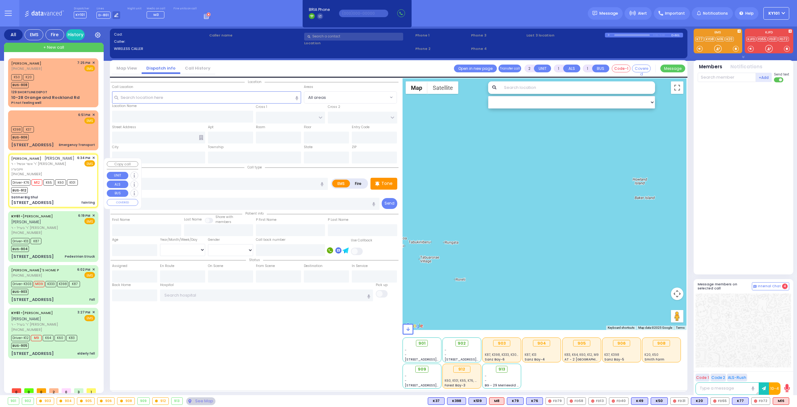
type input "6"
select select
type input "fainting"
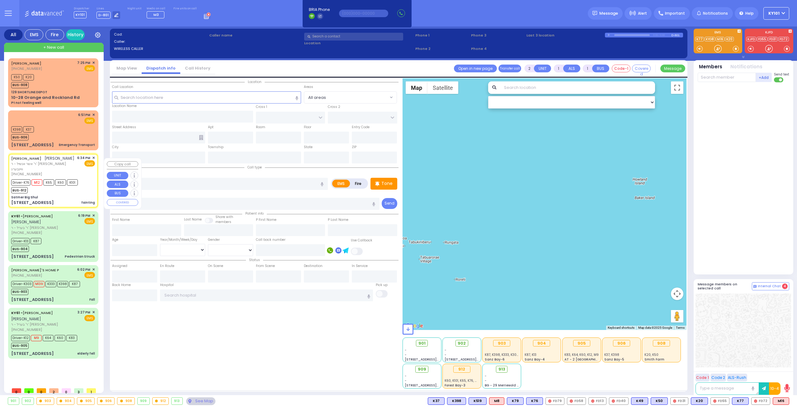
radio input "true"
type input "[PERSON_NAME]"
type input "Yakov"
type input "Wallach"
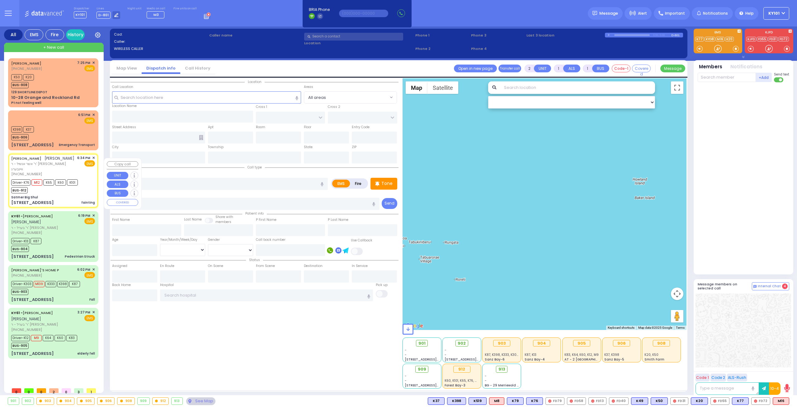
type input "15"
select select "Year"
select select "[DEMOGRAPHIC_DATA]"
type input "18:34"
type input "18:36"
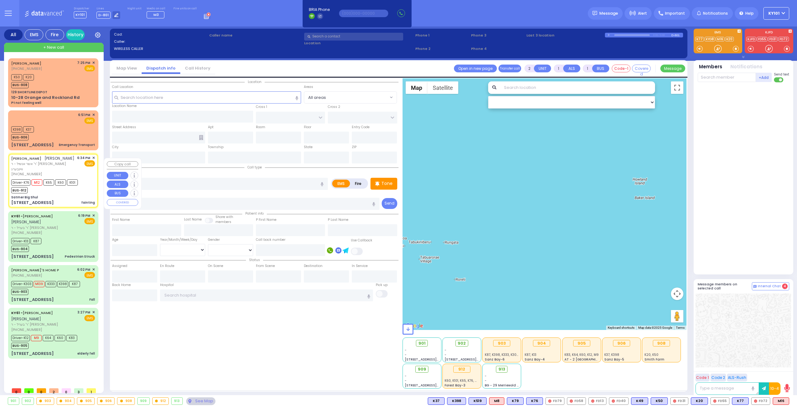
type input "18:37"
type input "19:05"
type input "[GEOGRAPHIC_DATA]-[PERSON_NAME][GEOGRAPHIC_DATA]"
select select "Hatzalah Garages"
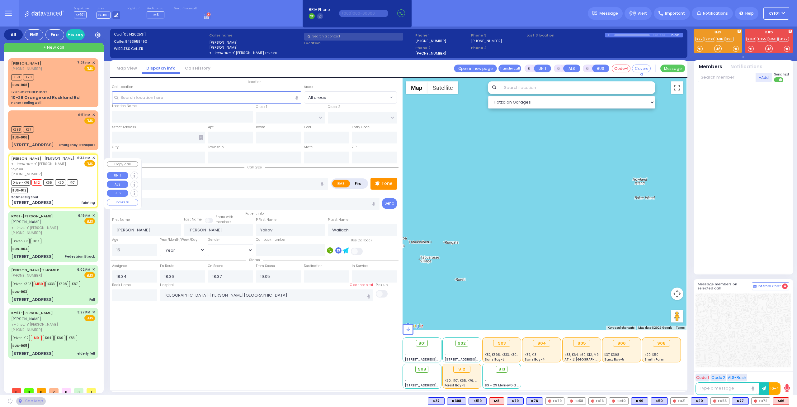
type input "Satmer Big Shul"
type input "EAHAL COURT"
type input "[STREET_ADDRESS]"
type input "[PERSON_NAME]"
type input "[US_STATE]"
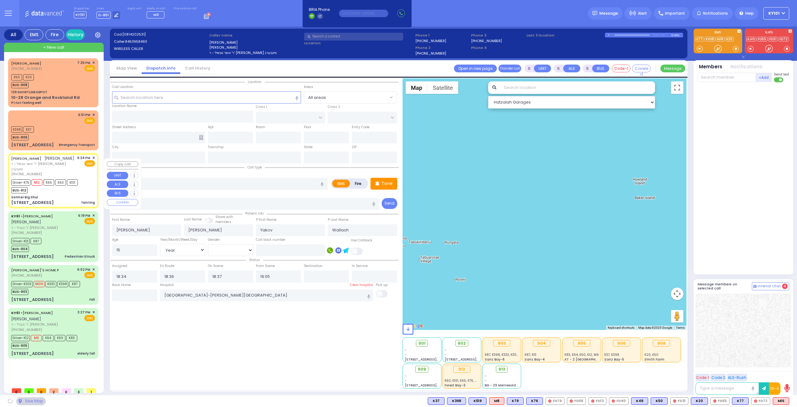
type input "10950"
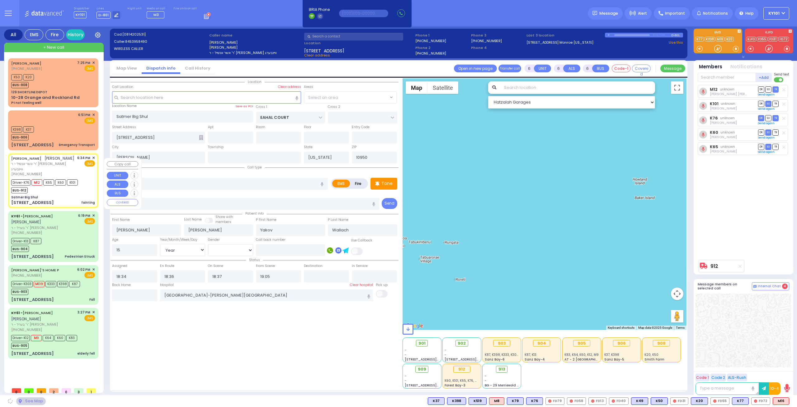
select select "SECTION 1"
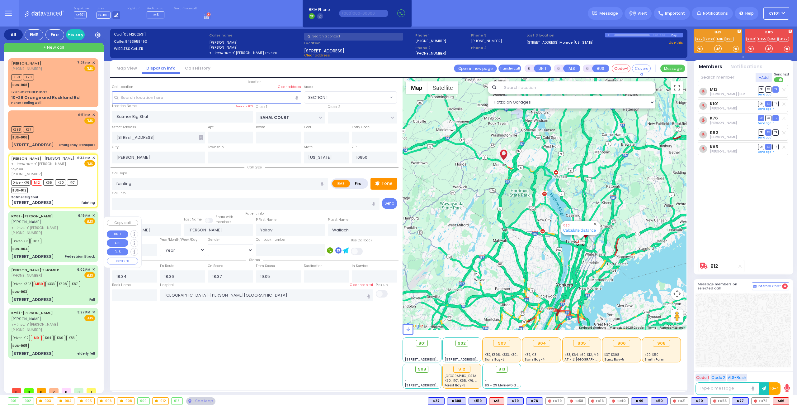
click at [58, 244] on div "Driver-K13 K87 BUS-904" at bounding box center [53, 244] width 84 height 16
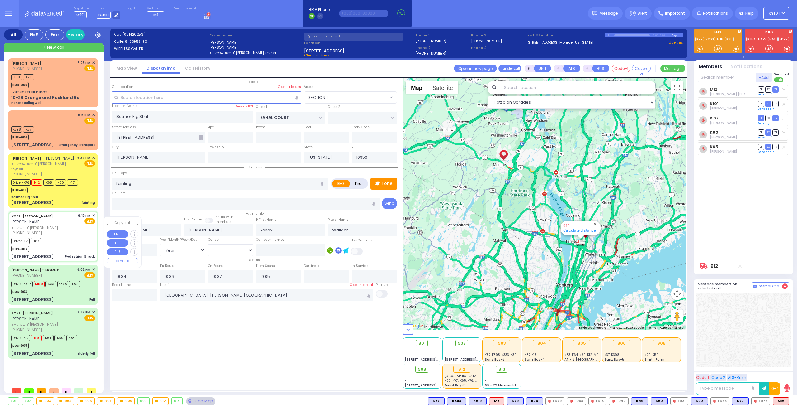
select select
type input "Pedestrian Struck"
radio input "true"
type input "[PERSON_NAME]"
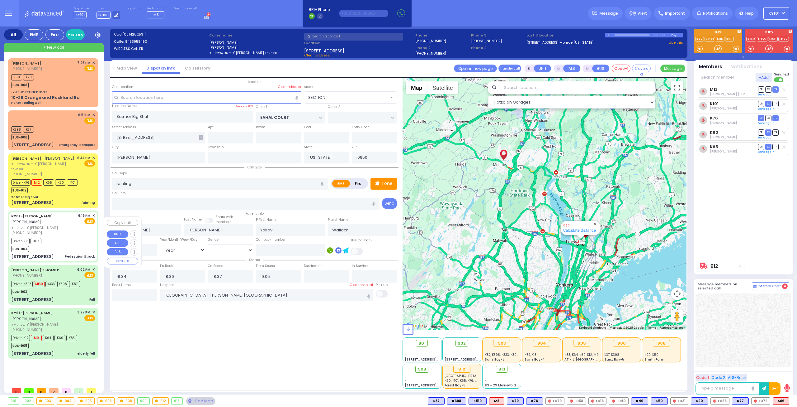
type input "Shimon"
type input "[PERSON_NAME]"
type input "5"
select select "Year"
select select "[DEMOGRAPHIC_DATA]"
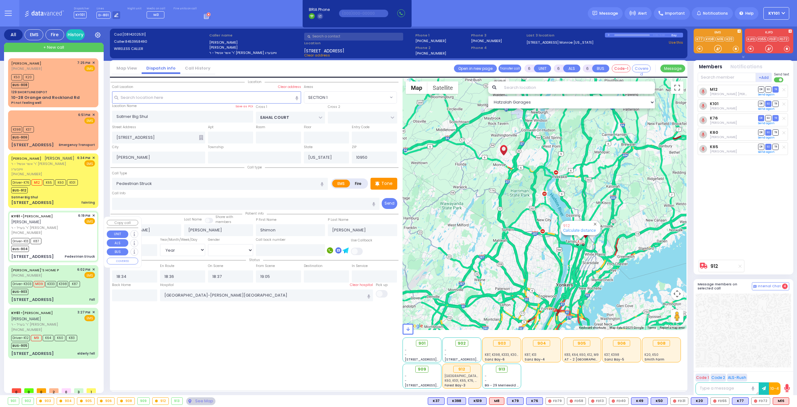
type input "18:19"
type input "18:26"
type input "18:33"
type input "18:44"
type input "19:30"
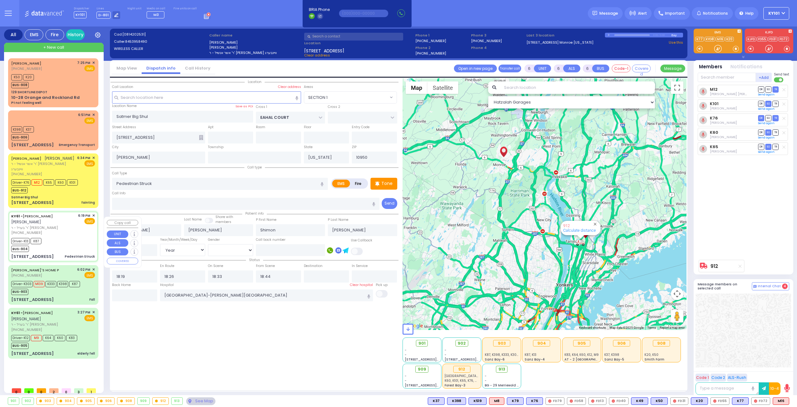
type input "[US_STATE][GEOGRAPHIC_DATA]- [GEOGRAPHIC_DATA]"
select select "Hatzalah Garages"
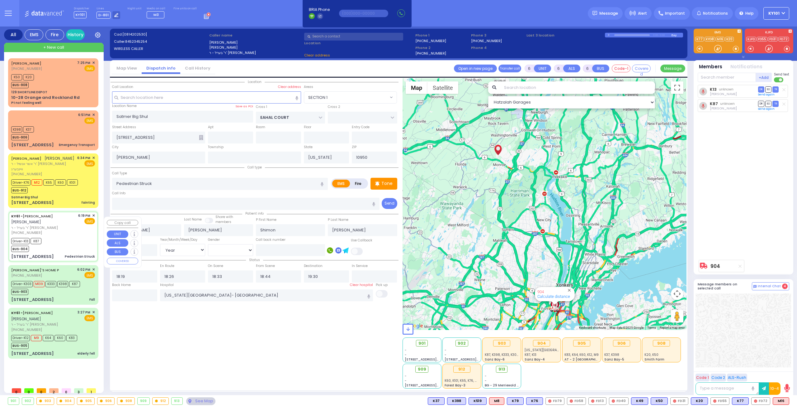
type input "[STREET_ADDRESS]"
type input "Monroe"
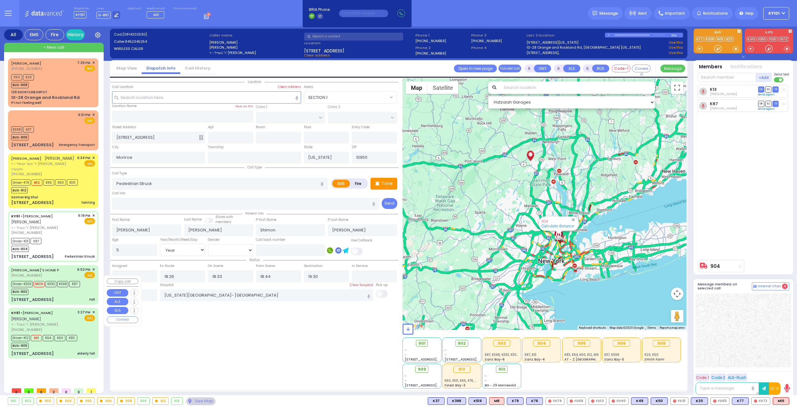
click at [61, 278] on div "BENTZY'S HOME P (845) 774-8129 6:02 PM ✕ EMS" at bounding box center [53, 273] width 84 height 12
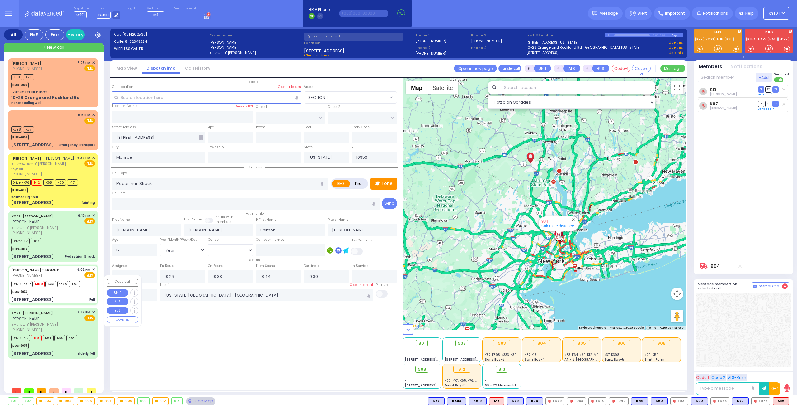
select select
type input "Fall"
radio input "true"
type input "[DEMOGRAPHIC_DATA]"
type input "Herskovitz"
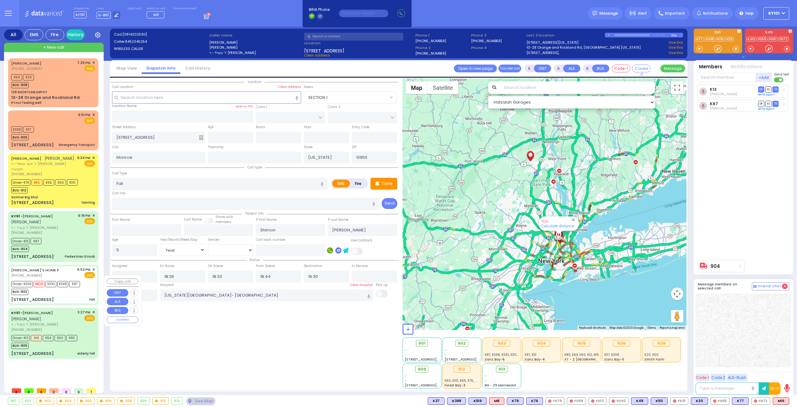
type input "53"
select select "Year"
select select "[DEMOGRAPHIC_DATA]"
type input "18:02"
type input "18:05"
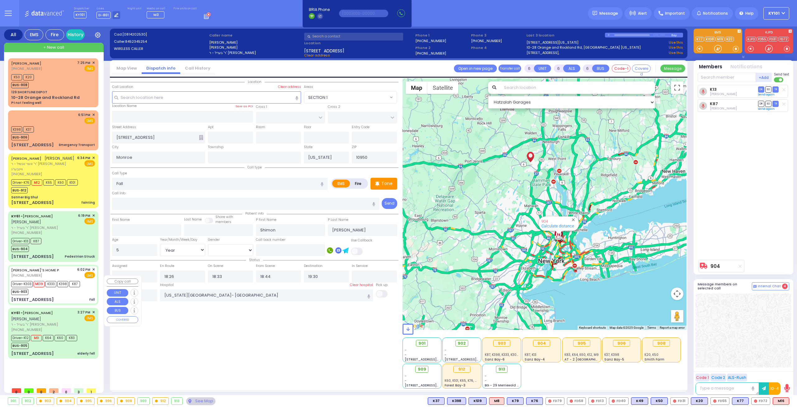
type input "18:06"
type input "18:28"
type input "19:22"
type input "[GEOGRAPHIC_DATA]"
select select "Hatzalah Garages"
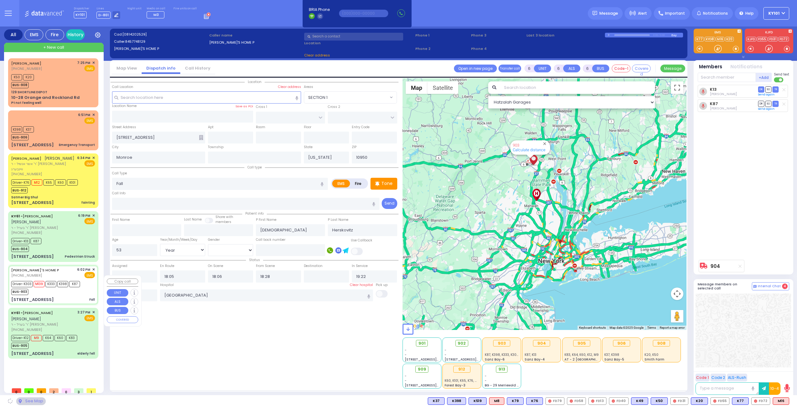
type input "KAHAN DR"
type input "MERON DR"
type input "[STREET_ADDRESS]"
type input "301"
select select "SECTION 4"
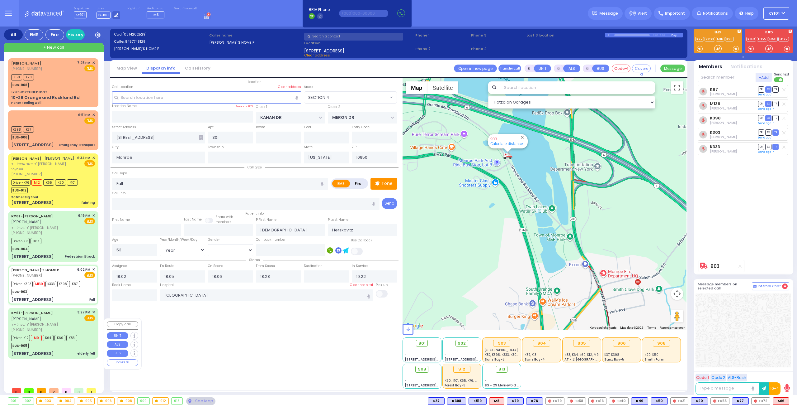
click at [53, 315] on link "KY61 - ARON ZEV POLACHECK" at bounding box center [32, 312] width 42 height 5
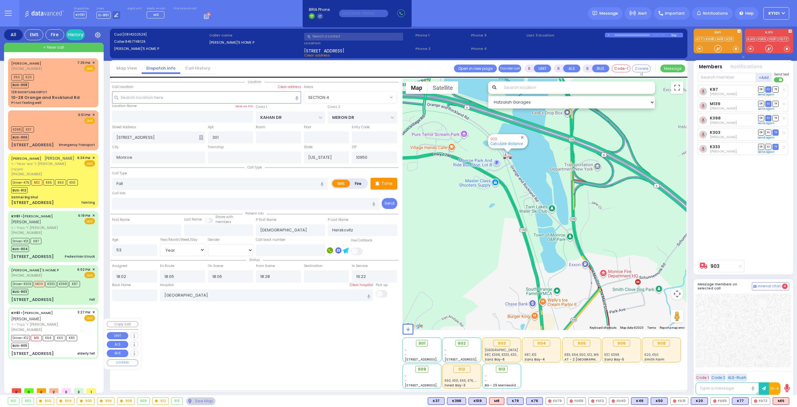
select select
type input "elderly fell"
radio input "true"
type input "[PERSON_NAME]"
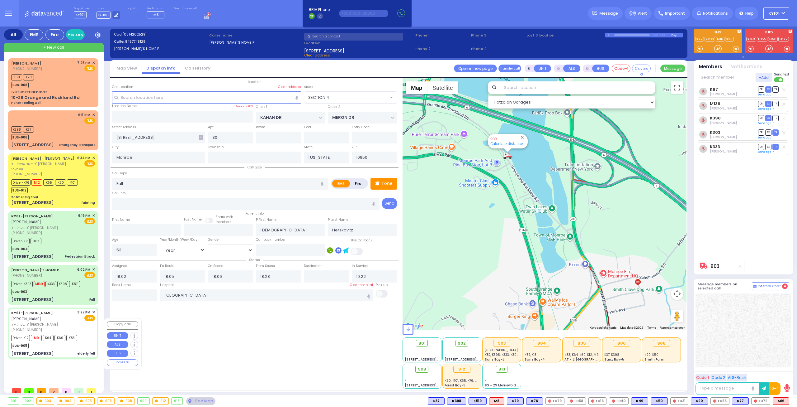
type input "Eva"
type input "[PERSON_NAME]"
type input "96"
select select "Year"
select select "[DEMOGRAPHIC_DATA]"
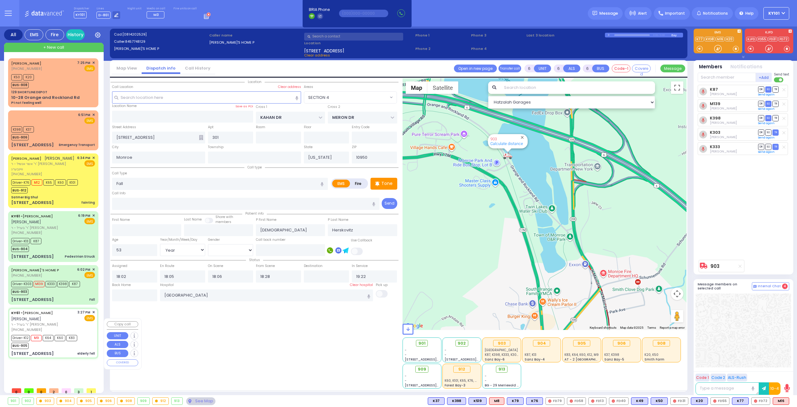
type input "15:27"
type input "15:29"
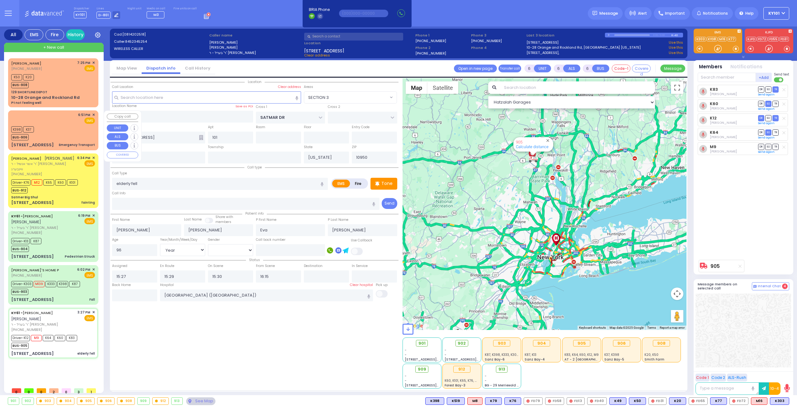
click at [57, 134] on div "K398 K37 BUS-906" at bounding box center [53, 133] width 84 height 16
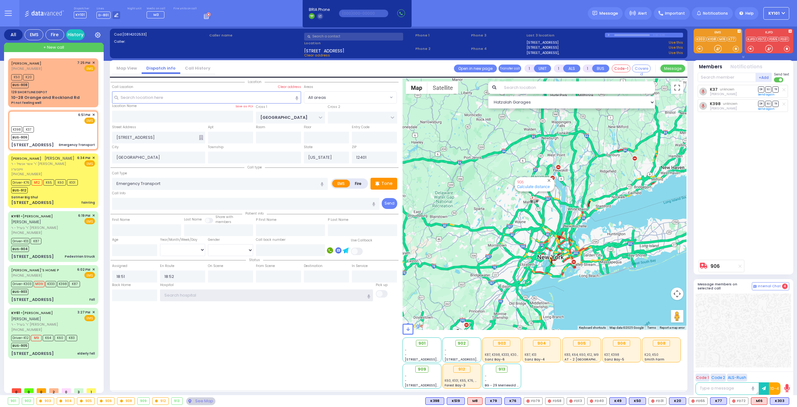
click at [234, 292] on input "text" at bounding box center [266, 295] width 213 height 12
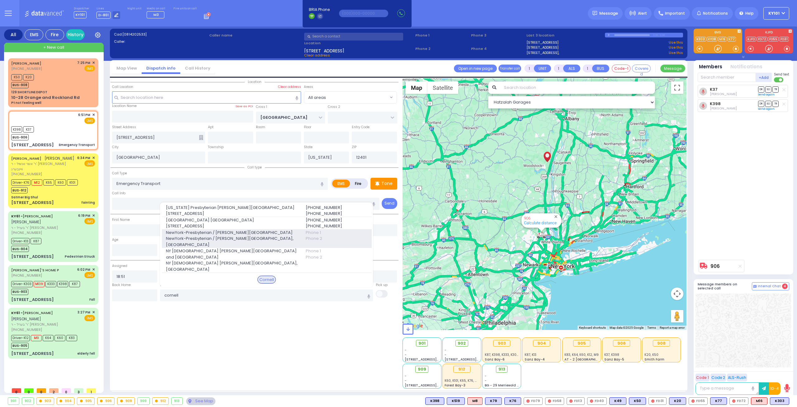
click at [245, 238] on span "NewYork-Presbyterian / [PERSON_NAME][GEOGRAPHIC_DATA], [GEOGRAPHIC_DATA]" at bounding box center [232, 241] width 132 height 12
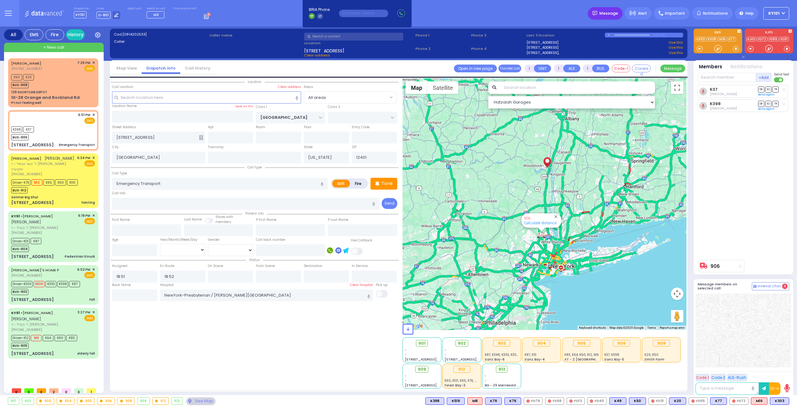
click at [607, 12] on span "Message" at bounding box center [609, 13] width 19 height 6
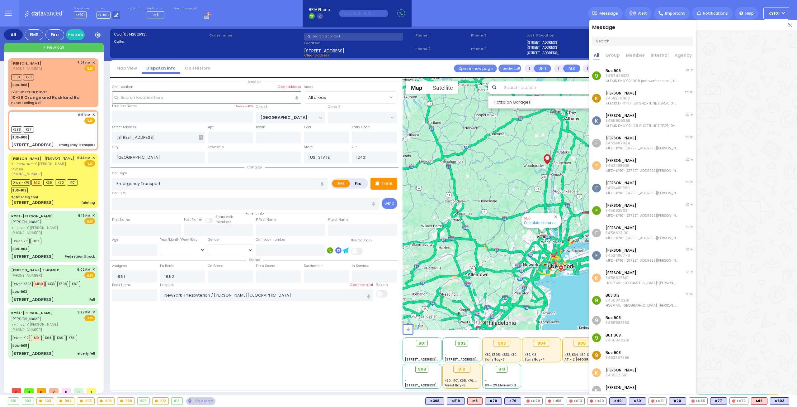
click at [791, 26] on img at bounding box center [791, 25] width 4 height 4
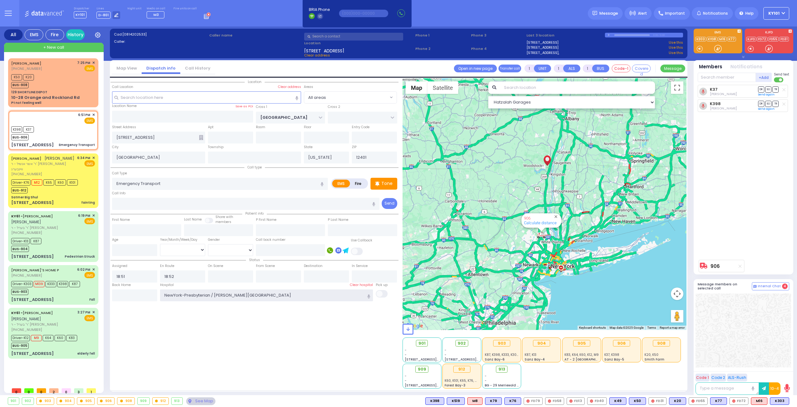
click at [216, 290] on input "NewYork-Presbyterian / [PERSON_NAME][GEOGRAPHIC_DATA]" at bounding box center [266, 295] width 213 height 12
click at [216, 291] on input "NewYork-Presbyterian / [PERSON_NAME][GEOGRAPHIC_DATA]" at bounding box center [266, 295] width 213 height 12
click at [215, 291] on input "NewYork-Presbyterian / [PERSON_NAME][GEOGRAPHIC_DATA]" at bounding box center [266, 295] width 213 height 12
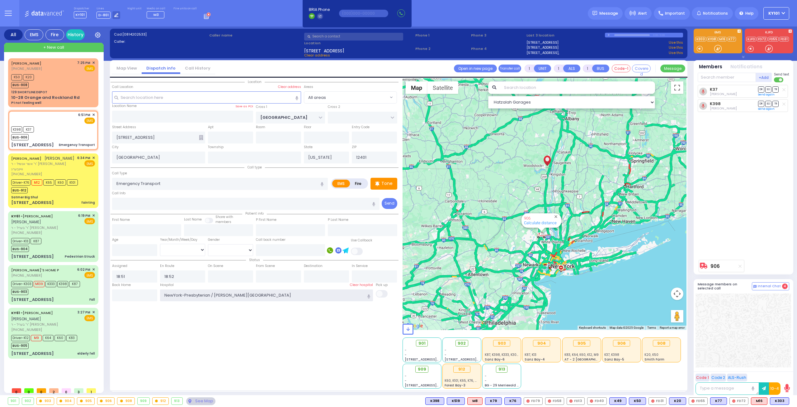
click at [215, 291] on input "NewYork-Presbyterian / [PERSON_NAME][GEOGRAPHIC_DATA]" at bounding box center [266, 295] width 213 height 12
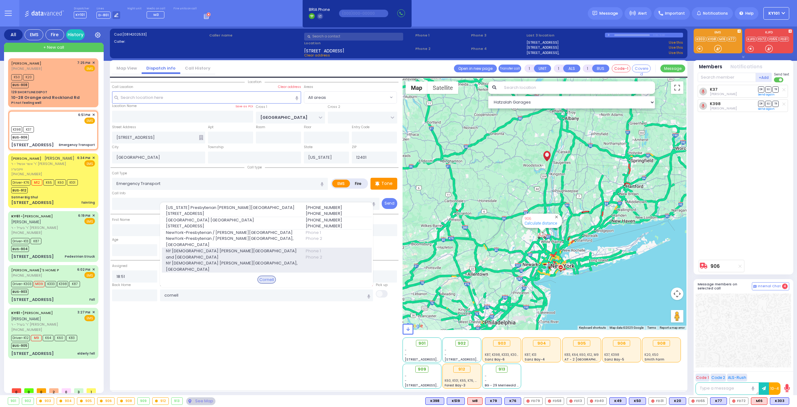
click at [286, 255] on span "NY [DEMOGRAPHIC_DATA] [PERSON_NAME][GEOGRAPHIC_DATA] and [GEOGRAPHIC_DATA]" at bounding box center [232, 254] width 132 height 12
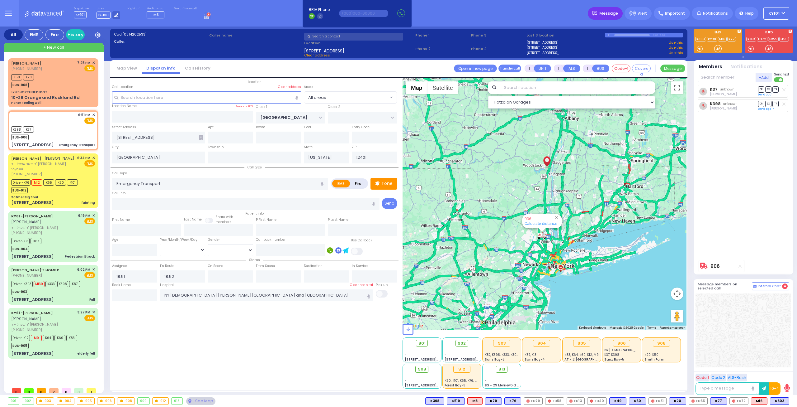
click at [611, 12] on span "Message" at bounding box center [609, 13] width 19 height 6
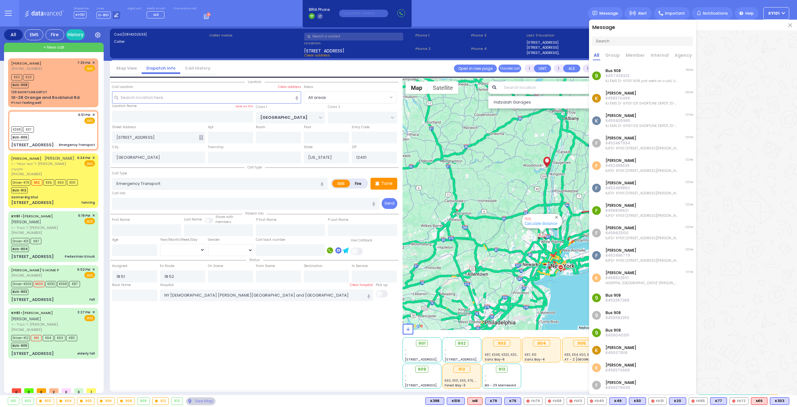
click at [791, 26] on img at bounding box center [791, 25] width 4 height 4
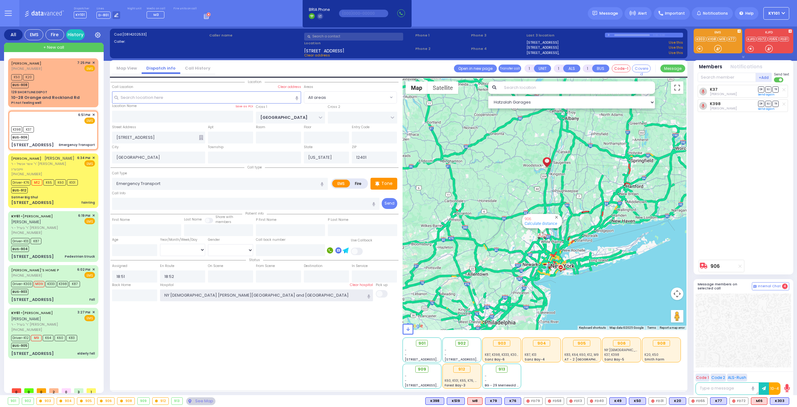
click at [263, 296] on input "NY [DEMOGRAPHIC_DATA] [PERSON_NAME][GEOGRAPHIC_DATA] and [GEOGRAPHIC_DATA]" at bounding box center [266, 295] width 213 height 12
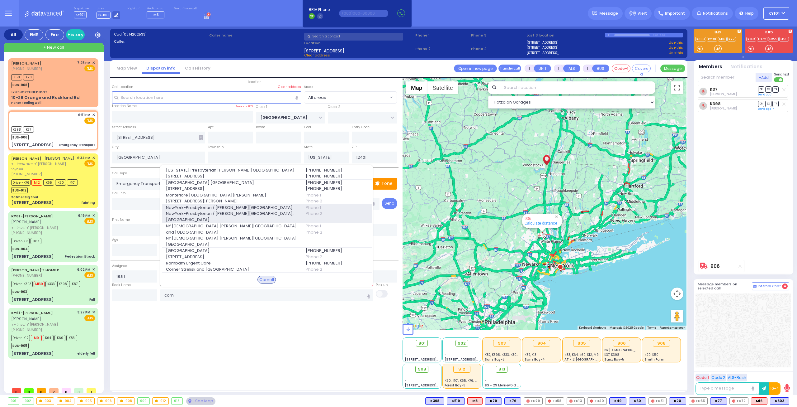
click at [280, 216] on span "NewYork-Presbyterian / [PERSON_NAME][GEOGRAPHIC_DATA], [GEOGRAPHIC_DATA]" at bounding box center [232, 216] width 132 height 12
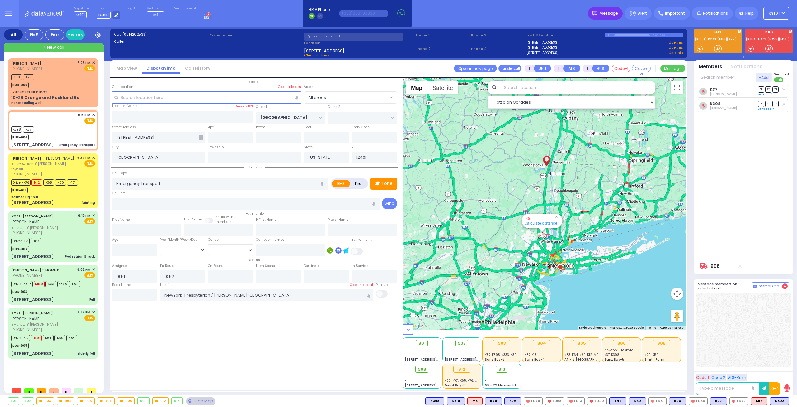
click at [610, 15] on span "Message" at bounding box center [609, 13] width 19 height 6
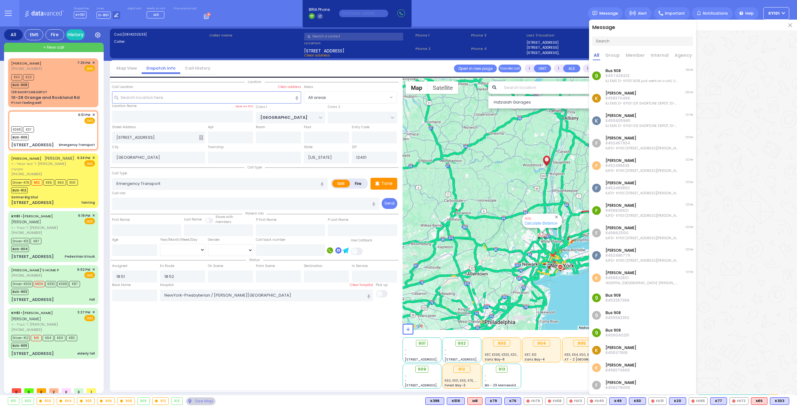
click at [794, 25] on div at bounding box center [747, 25] width 101 height 11
click at [790, 25] on img at bounding box center [791, 25] width 4 height 4
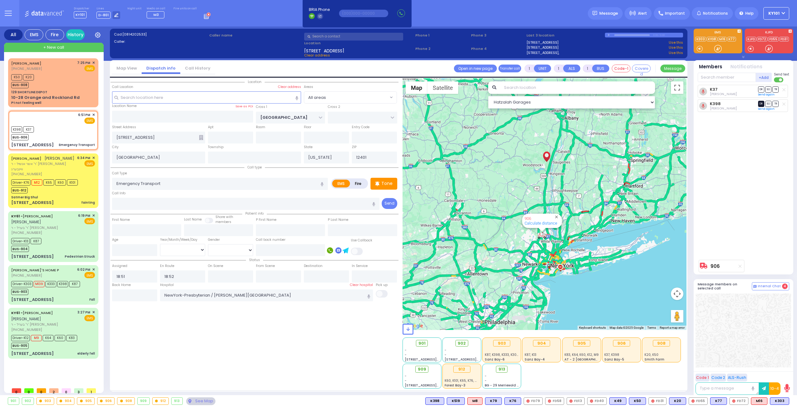
click at [763, 103] on span "DR" at bounding box center [762, 104] width 6 height 6
click at [776, 88] on span "TR" at bounding box center [776, 89] width 6 height 6
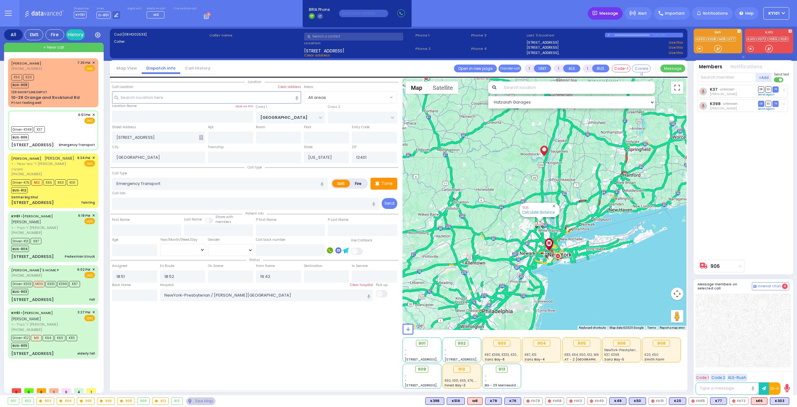
click at [612, 15] on span "Message" at bounding box center [609, 13] width 19 height 6
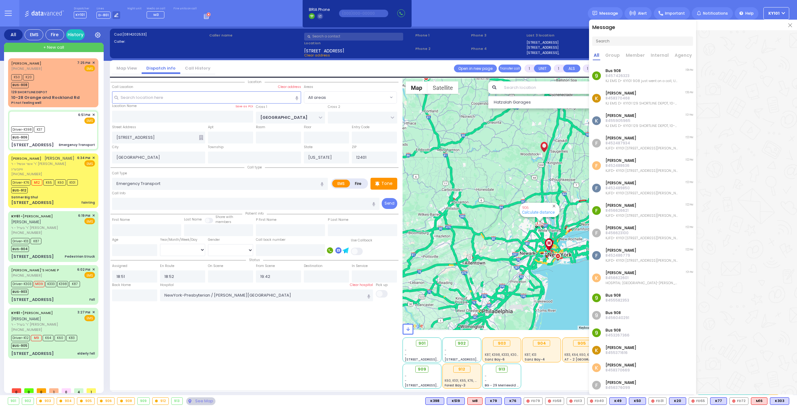
click at [792, 25] on img at bounding box center [791, 25] width 4 height 4
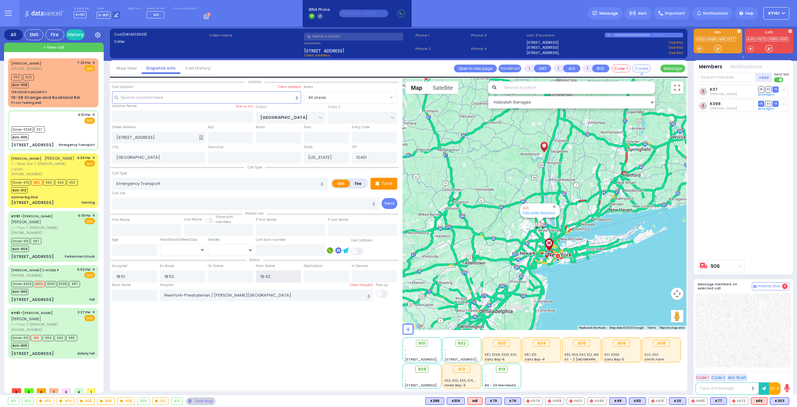
drag, startPoint x: 275, startPoint y: 276, endPoint x: 249, endPoint y: 276, distance: 25.9
click at [249, 276] on div "Status Assigned 18:51 En Route 18:52 19:42" at bounding box center [255, 269] width 288 height 26
click at [217, 276] on input "text" at bounding box center [230, 276] width 45 height 12
click at [278, 273] on input "19:42" at bounding box center [278, 276] width 45 height 12
click at [275, 274] on input "19:42" at bounding box center [278, 276] width 45 height 12
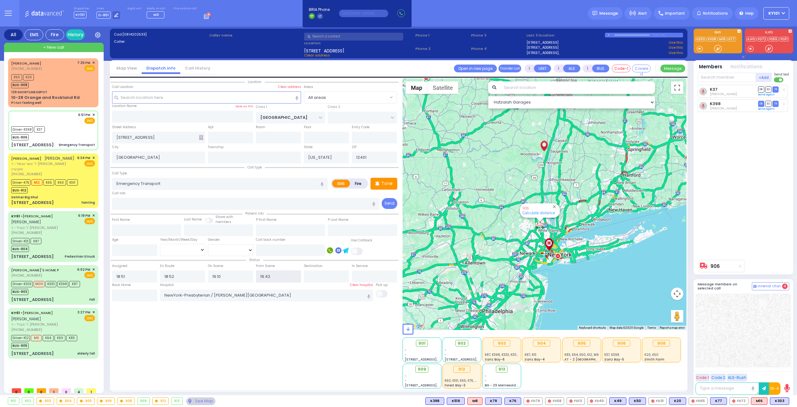
click at [276, 274] on input "19:42" at bounding box center [278, 276] width 45 height 12
click at [278, 274] on input "19:42" at bounding box center [278, 276] width 45 height 12
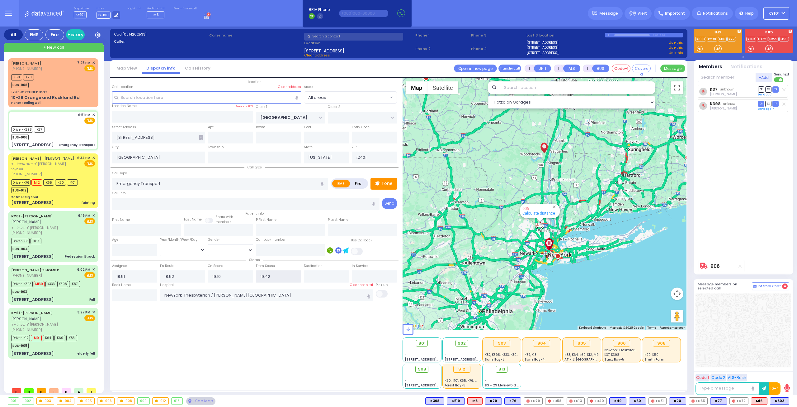
click at [278, 274] on input "19:42" at bounding box center [278, 276] width 45 height 12
click at [301, 343] on div "Location" at bounding box center [255, 233] width 288 height 310
click at [62, 83] on div "K50 K20 BUS-908" at bounding box center [53, 81] width 84 height 16
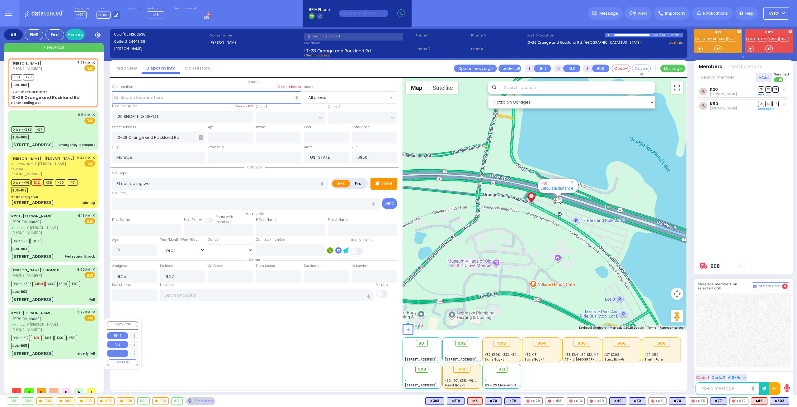
click at [53, 315] on link "KY61 - ARON ZEV POLACHECK" at bounding box center [32, 312] width 42 height 5
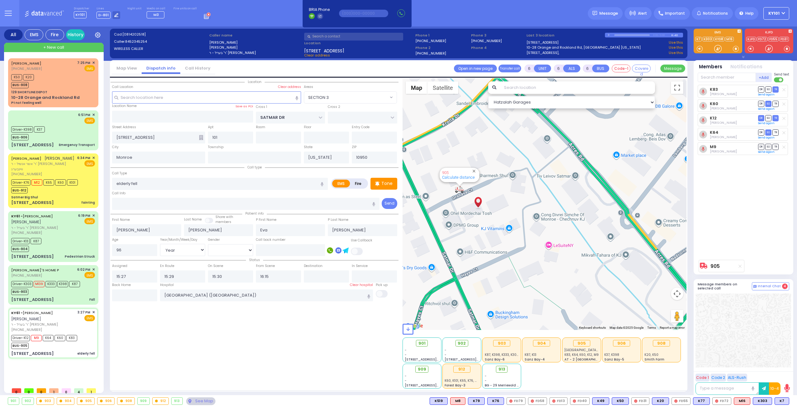
drag, startPoint x: 481, startPoint y: 131, endPoint x: 472, endPoint y: 204, distance: 74.4
click at [472, 204] on div "905 Calculate distance" at bounding box center [545, 203] width 284 height 251
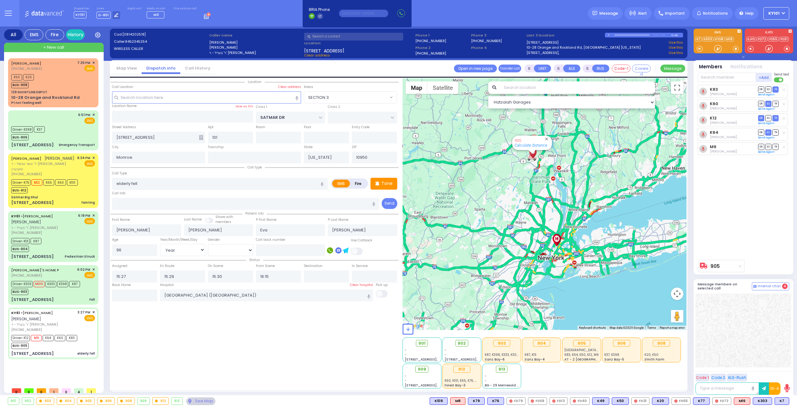
select select "SECTION 3"
select select "Year"
select select "[DEMOGRAPHIC_DATA]"
select select
radio input "true"
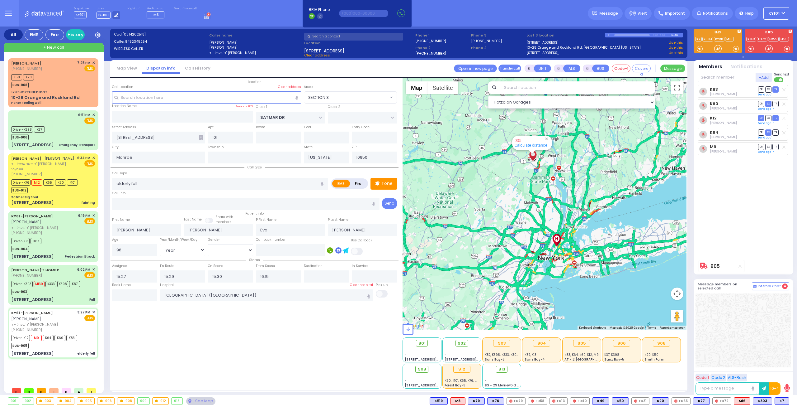
select select "Year"
select select "[DEMOGRAPHIC_DATA]"
select select "Hatzalah Garages"
select select "SECTION 3"
select select
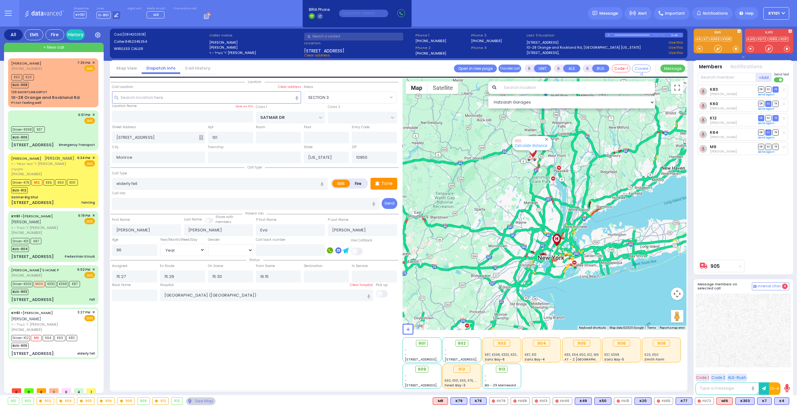
radio input "true"
select select "Year"
select select "[DEMOGRAPHIC_DATA]"
select select "Hatzalah Garages"
select select "SECTION 3"
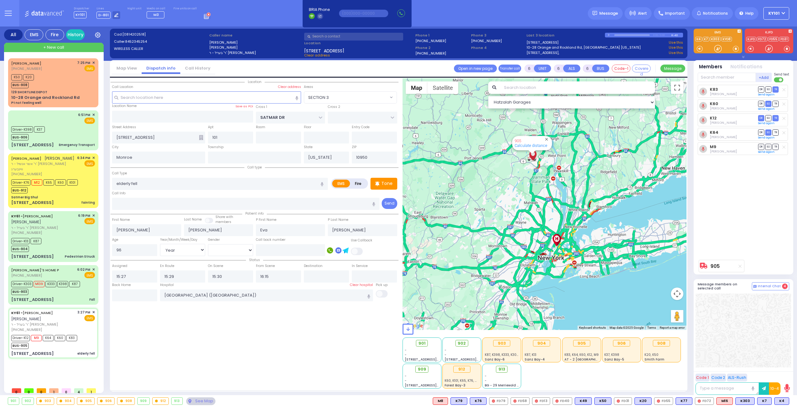
select select
radio input "true"
select select "Year"
select select "[DEMOGRAPHIC_DATA]"
select select "Hatzalah Garages"
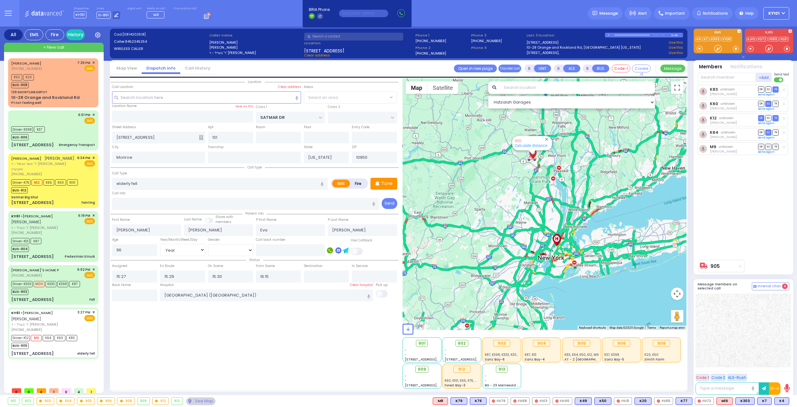
select select "SECTION 3"
select select
radio input "true"
select select "Year"
select select "[DEMOGRAPHIC_DATA]"
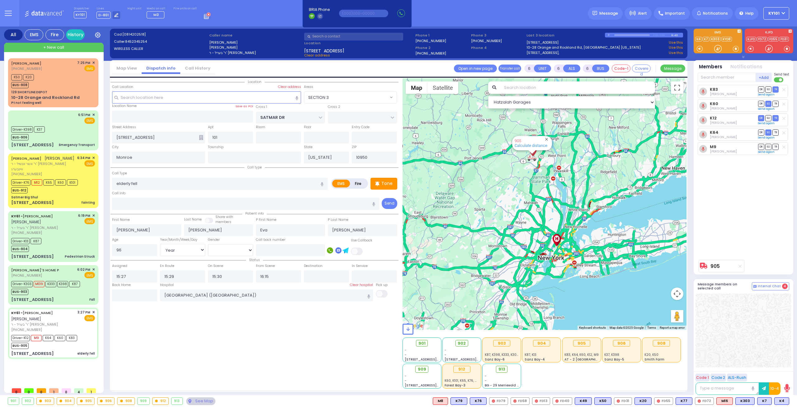
select select "Hatzalah Garages"
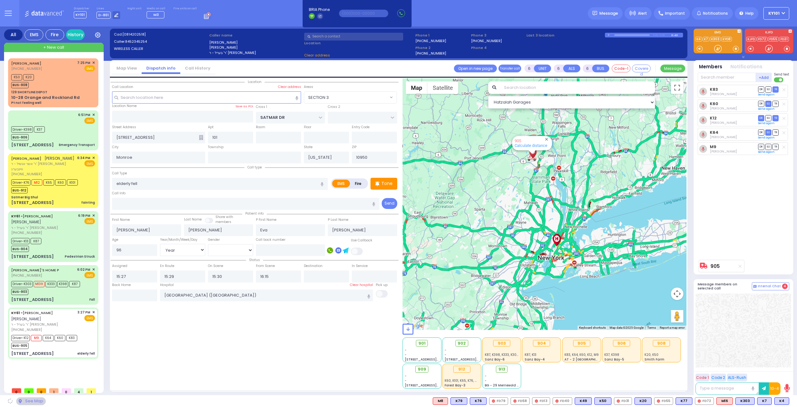
select select "SECTION 3"
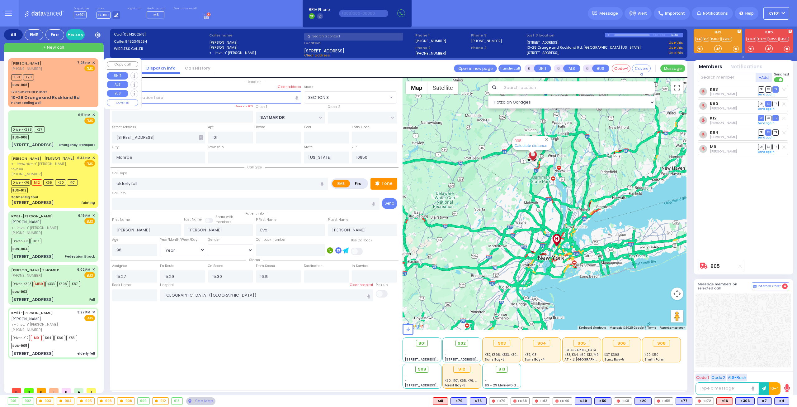
click at [69, 78] on div "K50 K20 BUS-908" at bounding box center [53, 81] width 84 height 16
type input "1"
type input "0"
type input "1"
select select
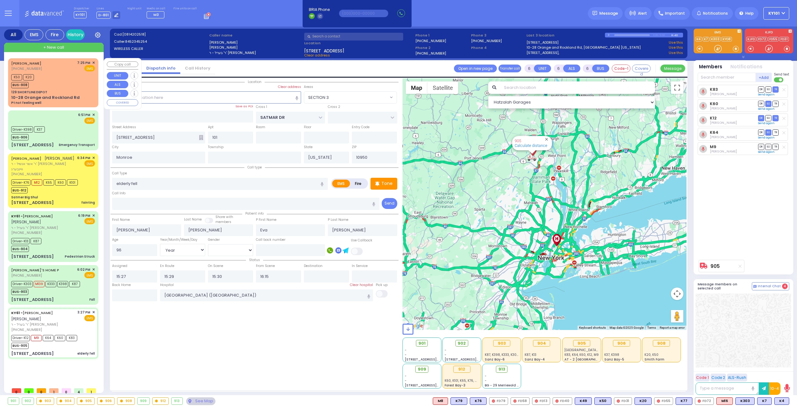
type input "Pt not feeling well"
radio input "true"
type input "16"
select select "Year"
select select
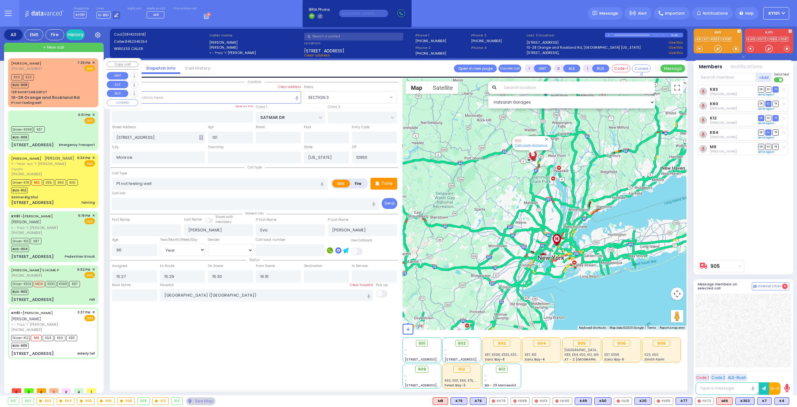
type input "19:25"
type input "19:27"
select select "Hatzalah Garages"
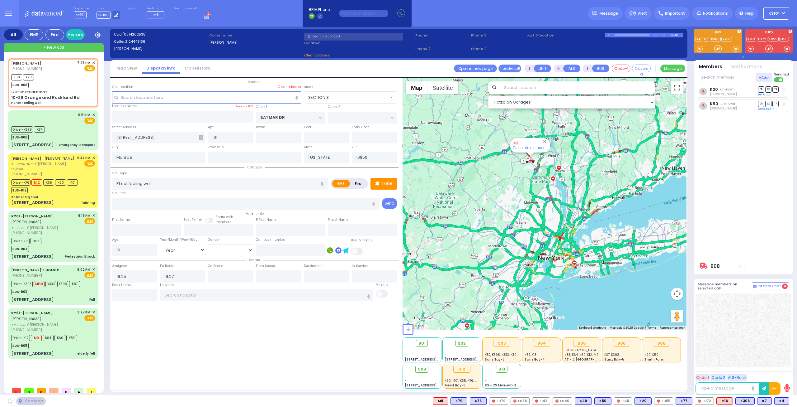
type input "129 SHORTLINE DEPOT"
type input "10-28 Orange and Rockland Rd"
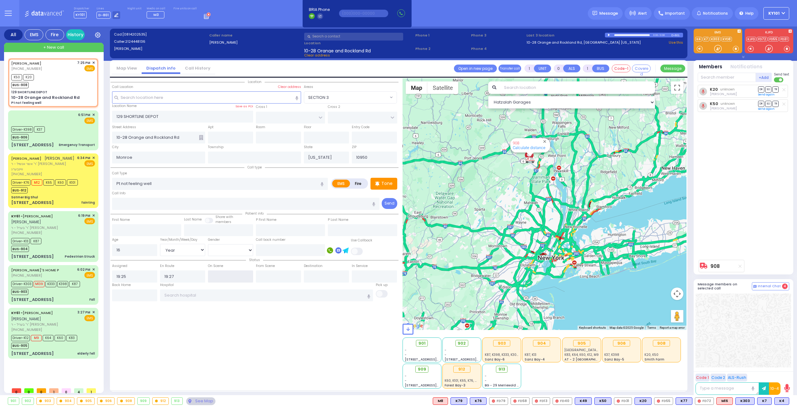
click at [229, 275] on input "text" at bounding box center [230, 276] width 45 height 12
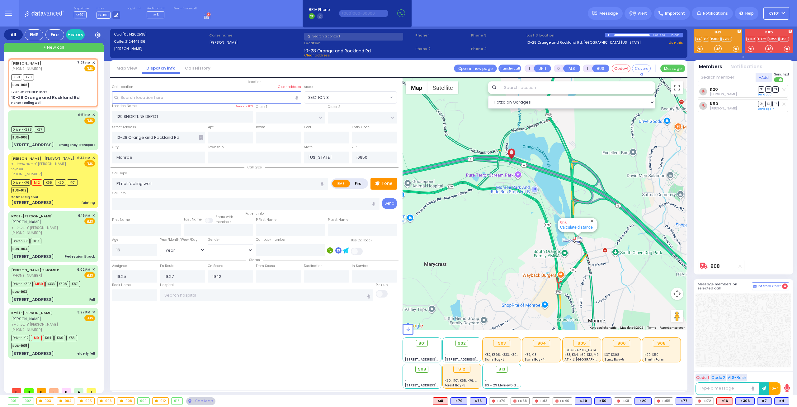
type input "19:42"
select select
radio input "true"
select select "Year"
select select "Hatzalah Garages"
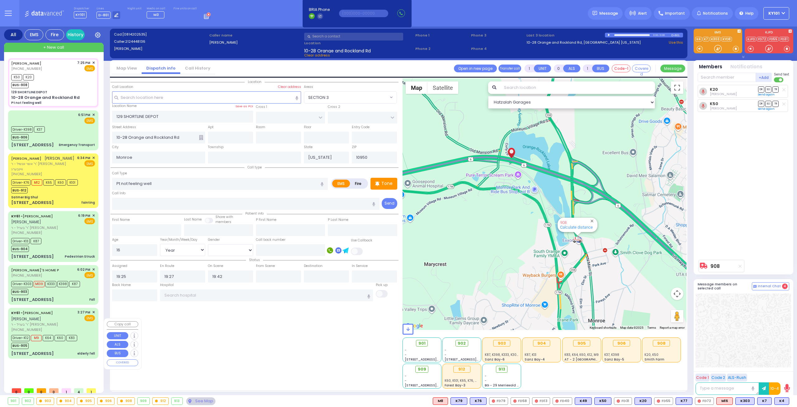
click at [69, 321] on div "KY61 - [PERSON_NAME] [PERSON_NAME]" at bounding box center [43, 315] width 64 height 12
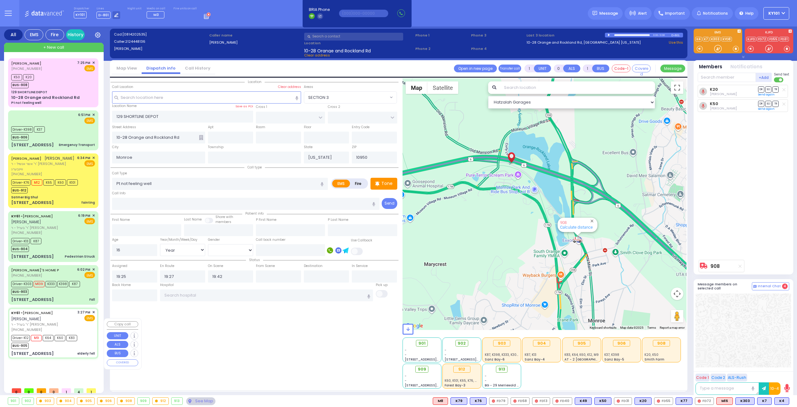
type input "6"
select select
type input "elderly fell"
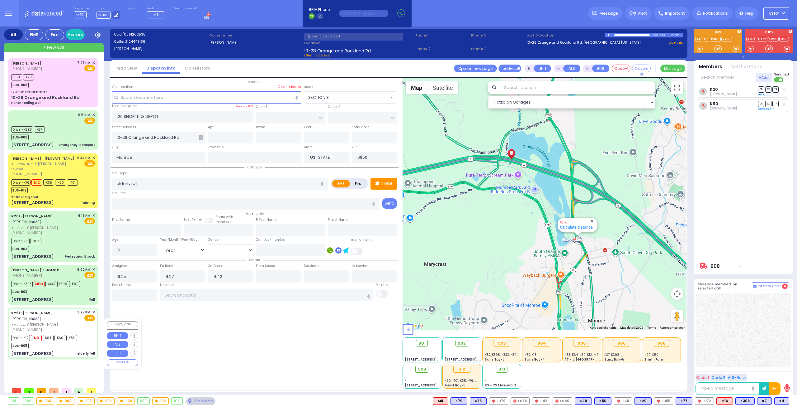
radio input "true"
type input "[PERSON_NAME]"
type input "Eva"
type input "[PERSON_NAME]"
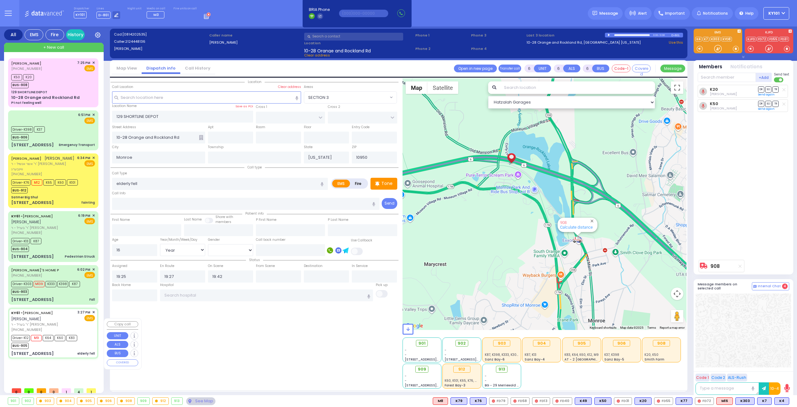
type input "96"
select select "Year"
select select "[DEMOGRAPHIC_DATA]"
type input "15:27"
type input "15:29"
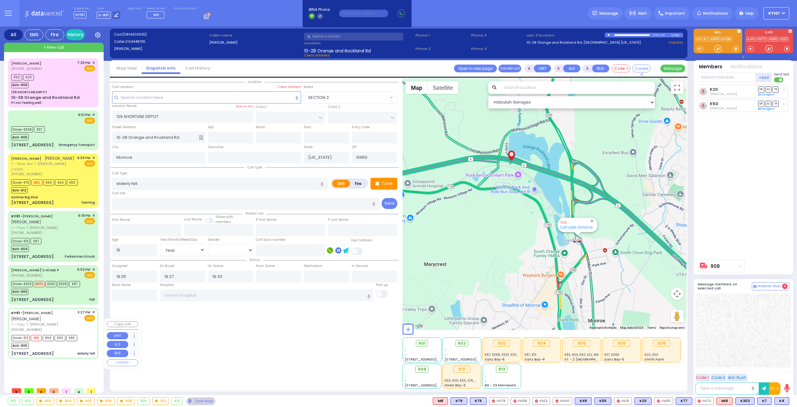
type input "15:30"
type input "16:15"
type input "[GEOGRAPHIC_DATA] ([GEOGRAPHIC_DATA])"
type input "SATMAR DR"
type input "[STREET_ADDRESS]"
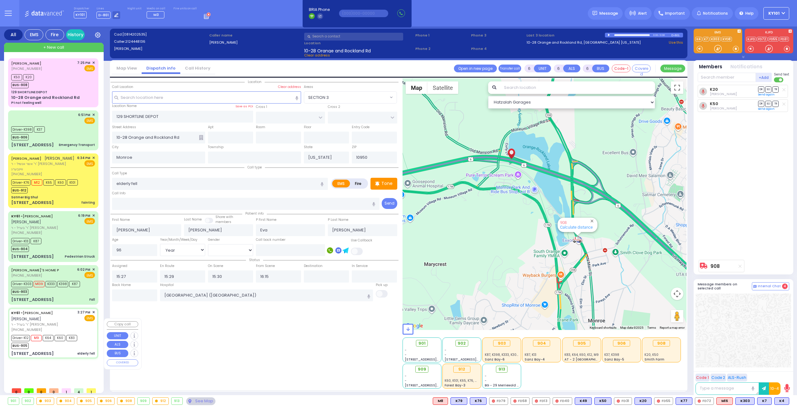
type input "101"
select select "Hatzalah Garages"
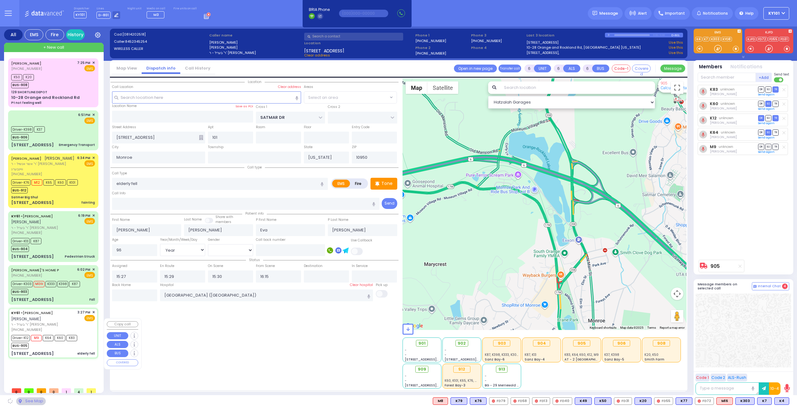
select select "SECTION 3"
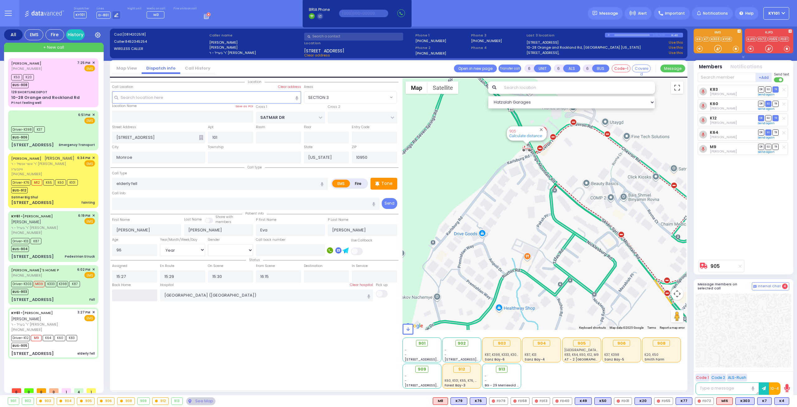
click at [135, 292] on input "text" at bounding box center [134, 295] width 45 height 12
type input "19:52"
select select
radio input "true"
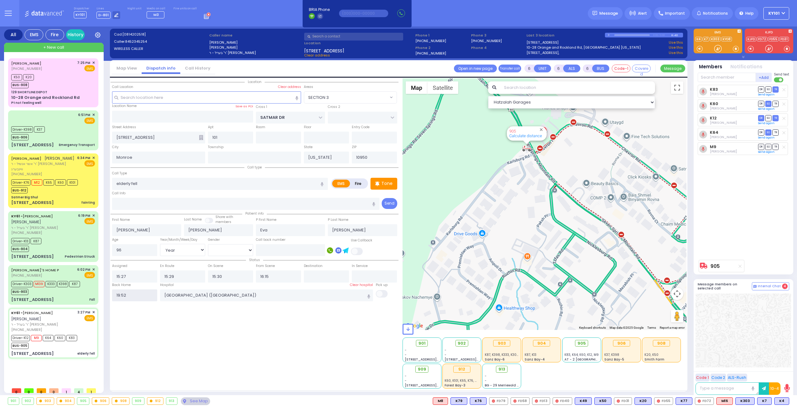
select select
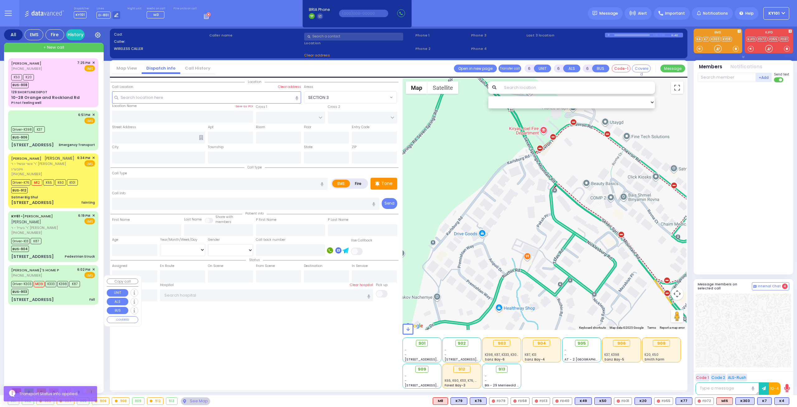
click at [64, 302] on div "[STREET_ADDRESS] Fall" at bounding box center [53, 299] width 84 height 6
select select
type input "Fall"
radio input "true"
type input "[DEMOGRAPHIC_DATA]"
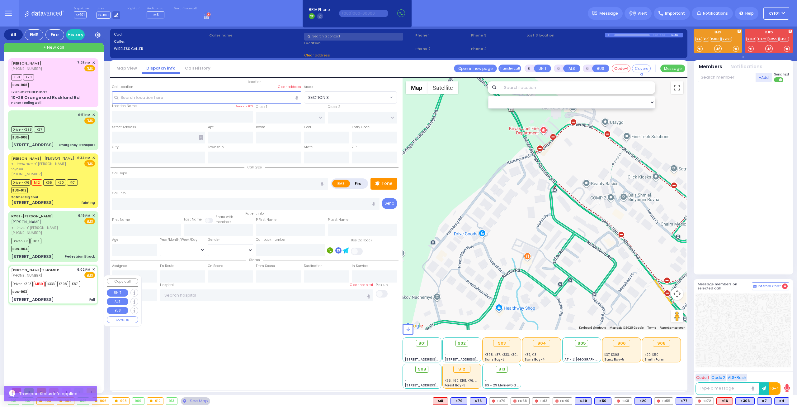
type input "Herskovitz"
type input "53"
select select "Year"
select select "[DEMOGRAPHIC_DATA]"
type input "18:02"
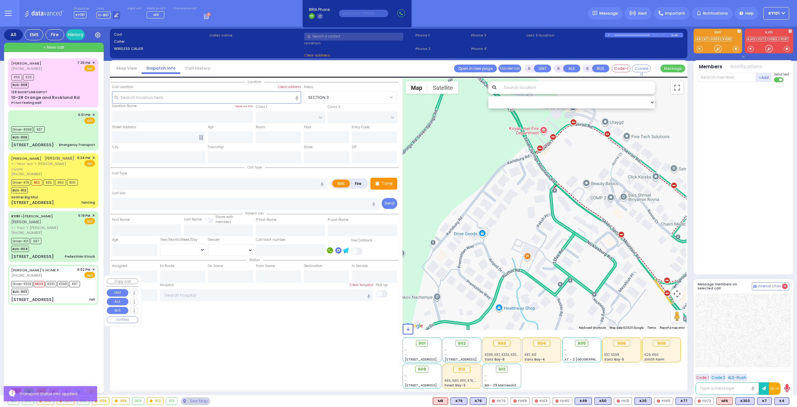
type input "18:05"
type input "18:06"
type input "18:28"
type input "19:22"
type input "[GEOGRAPHIC_DATA]"
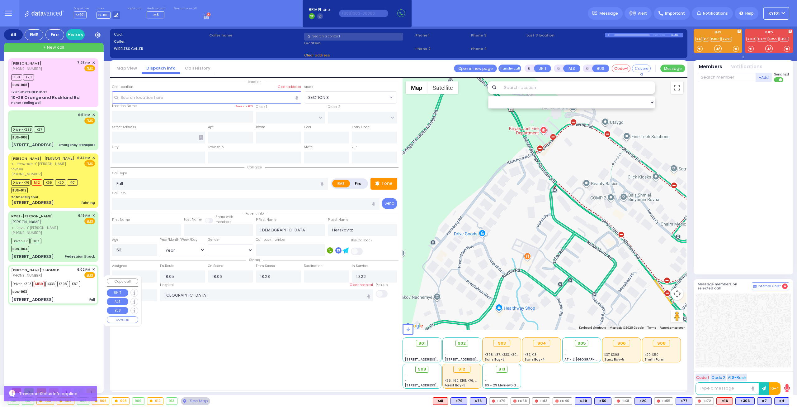
select select "Hatzalah Garages"
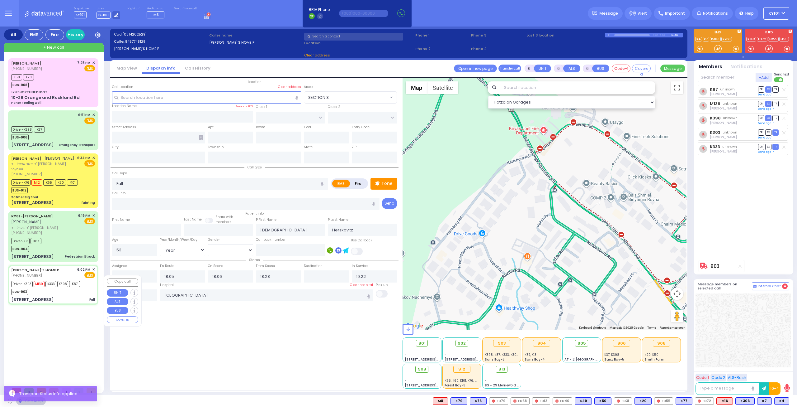
type input "KAHAN DR"
type input "MERON DR"
type input "[STREET_ADDRESS]"
type input "301"
type input "Monroe"
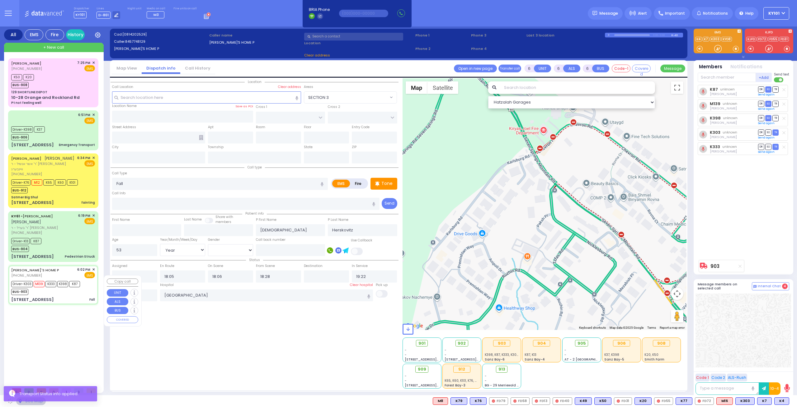
type input "[US_STATE]"
type input "10950"
select select "SECTION 4"
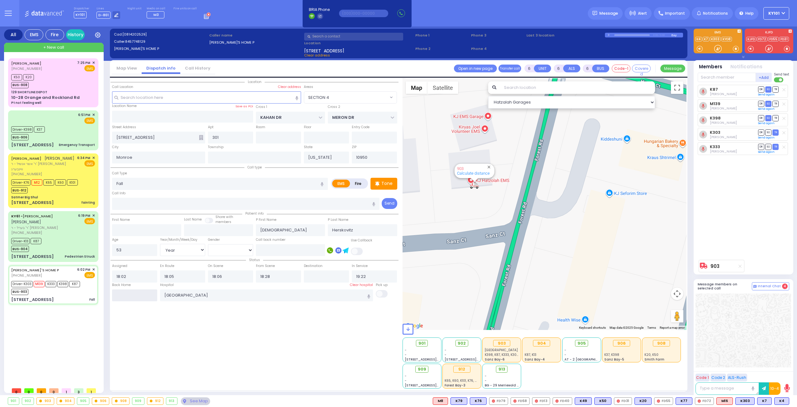
click at [144, 292] on input "text" at bounding box center [134, 295] width 45 height 12
type input "19:53"
select select
radio input "true"
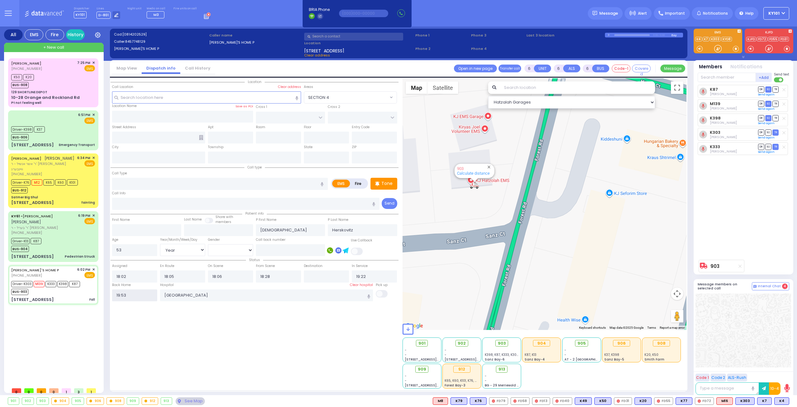
select select
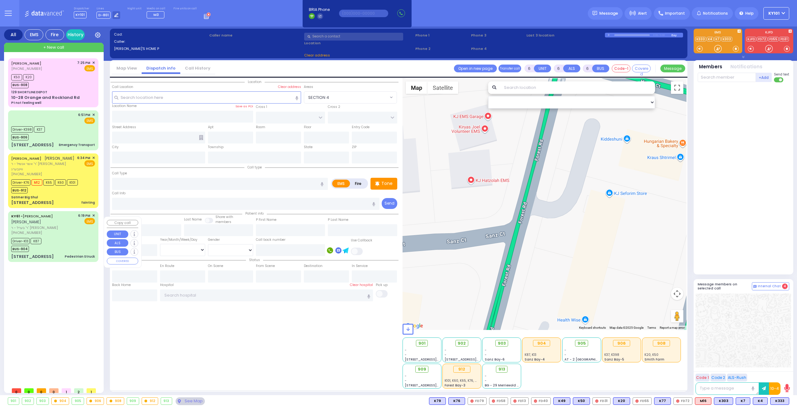
click at [63, 243] on div "Driver-K13 K87 BUS-904" at bounding box center [53, 244] width 84 height 16
select select
type input "Pedestrian Struck"
radio input "true"
type input "[PERSON_NAME]"
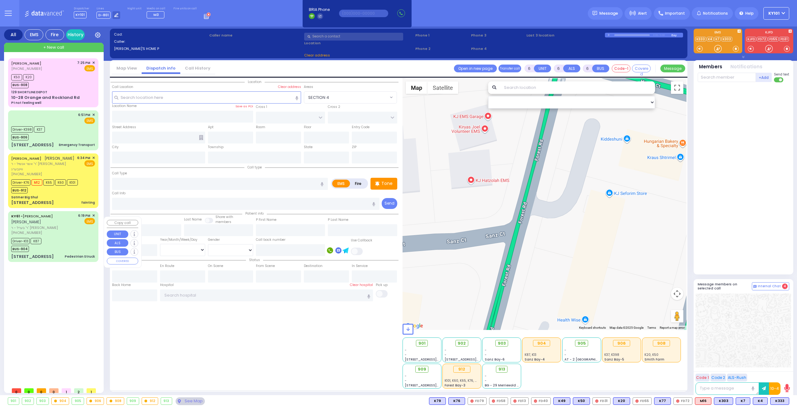
type input "[PERSON_NAME]"
type input "Shimon"
type input "[PERSON_NAME]"
type input "5"
select select "Year"
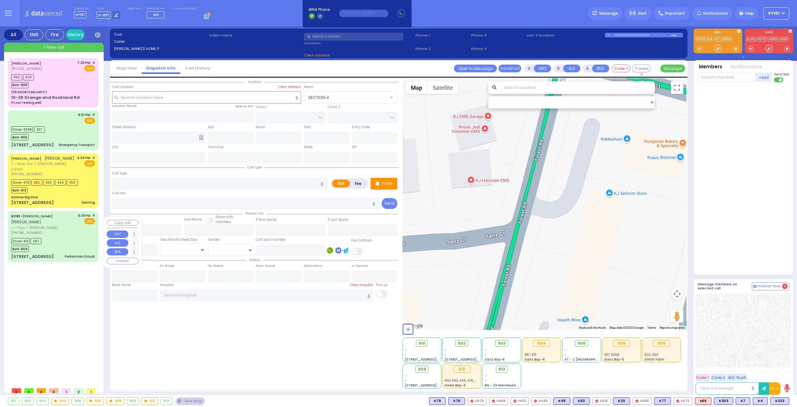
select select "[DEMOGRAPHIC_DATA]"
type input "18:19"
type input "18:26"
type input "18:33"
type input "18:37"
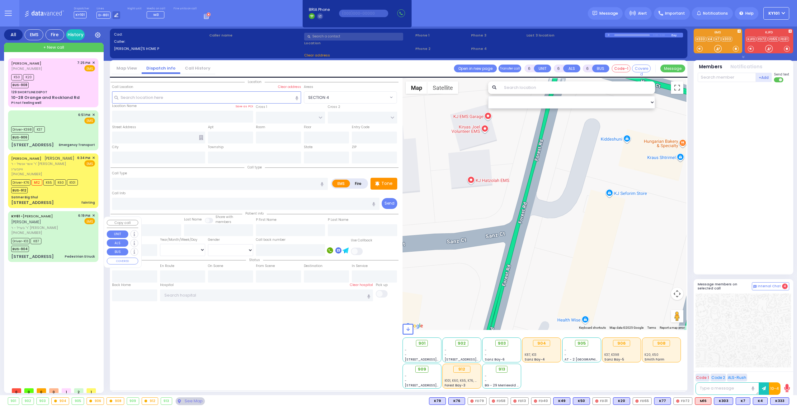
type input "19:30"
type input "[US_STATE][GEOGRAPHIC_DATA]- [GEOGRAPHIC_DATA]"
select select "Hatzalah Garages"
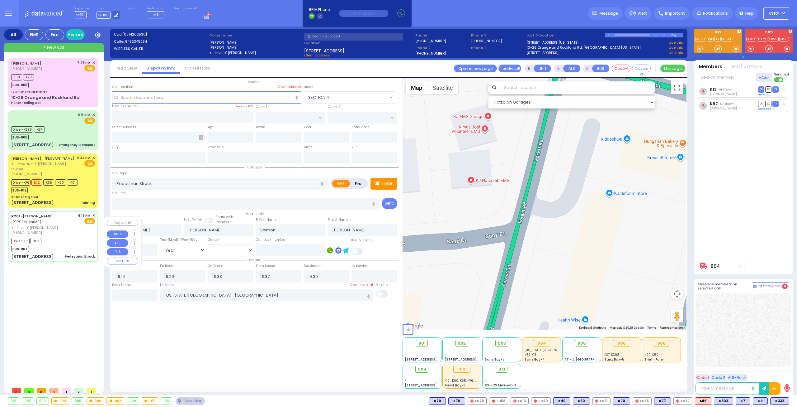
type input "[STREET_ADDRESS]"
type input "Monroe"
type input "[US_STATE]"
type input "10950"
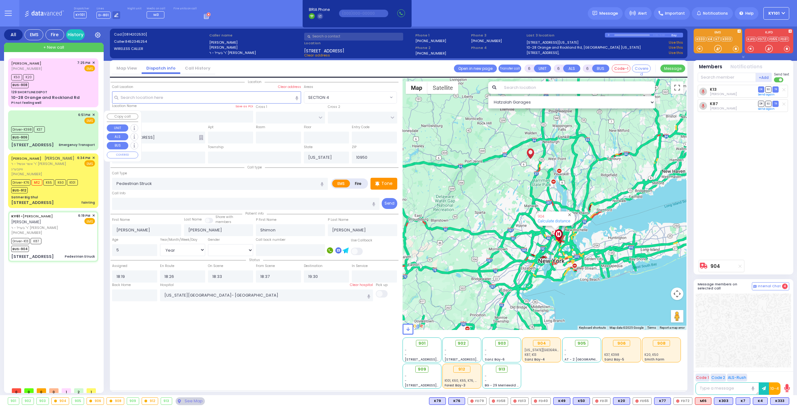
click at [66, 141] on div "6:51 PM ✕ EMS Driver-K398" at bounding box center [53, 130] width 88 height 38
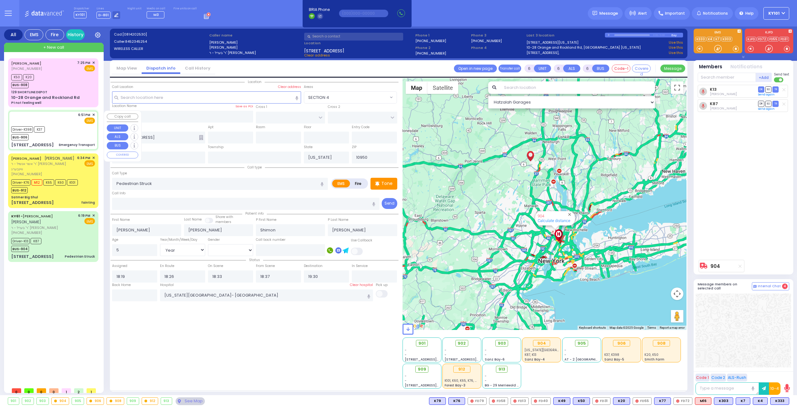
select select
type input "Emergency Transport"
radio input "true"
type input "Unknown"
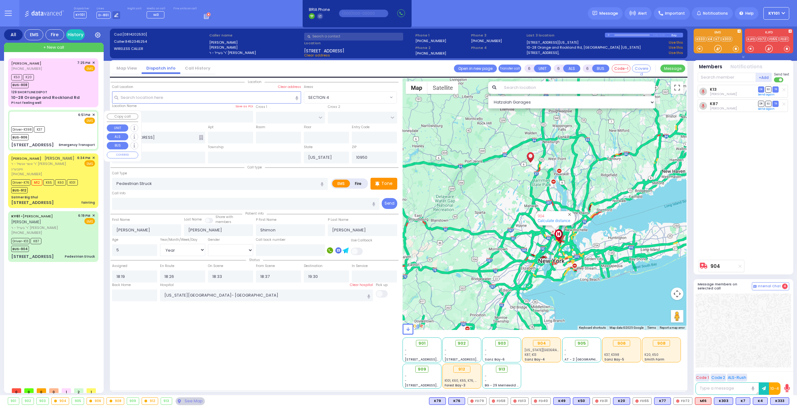
select select "Year"
select select
type input "18:51"
type input "18:52"
type input "19:10"
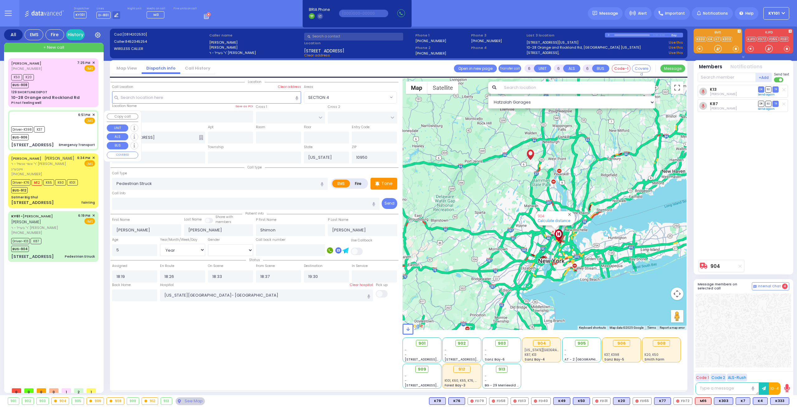
type input "19:15"
type input "NewYork-Presbyterian / Weill Cornell Medical Center"
select select "Hatzalah Garages"
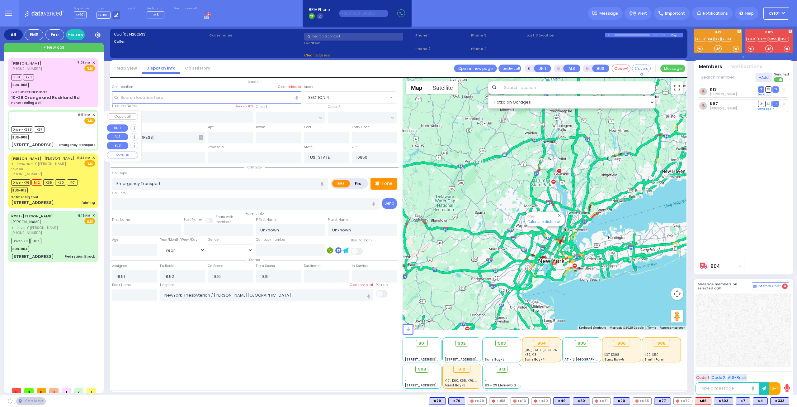
type input "POWDER MILL BRIDGE RD"
type input "[STREET_ADDRESS]"
type input "Kingston"
type input "12401"
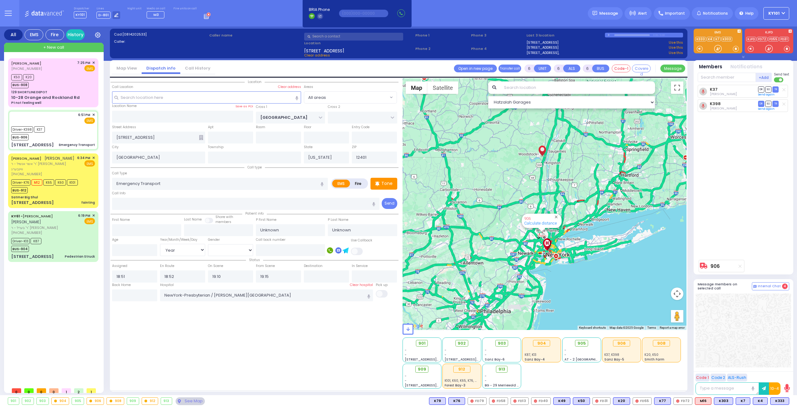
click at [207, 16] on rect at bounding box center [207, 16] width 1 height 1
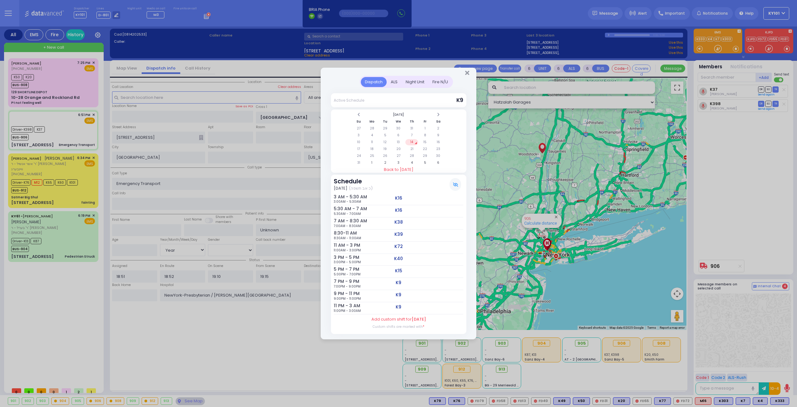
click at [415, 82] on div "Night Unit" at bounding box center [415, 82] width 27 height 10
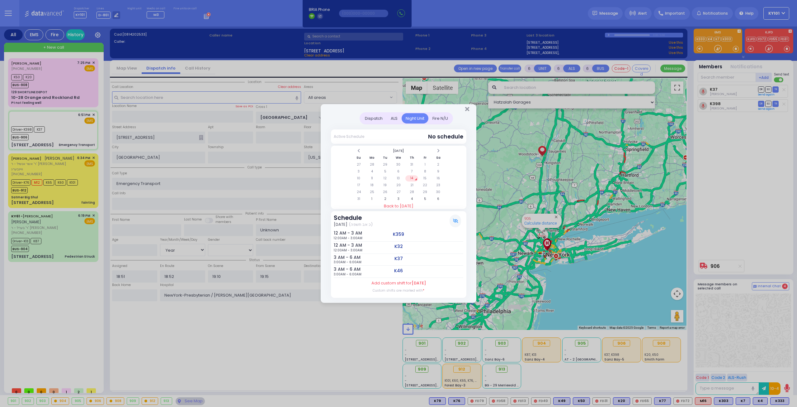
click at [398, 119] on div "ALS" at bounding box center [394, 118] width 15 height 10
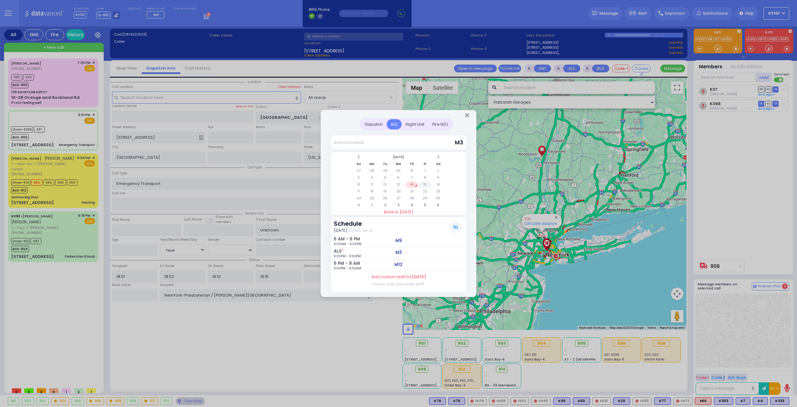
click at [422, 183] on td "15" at bounding box center [425, 184] width 13 height 6
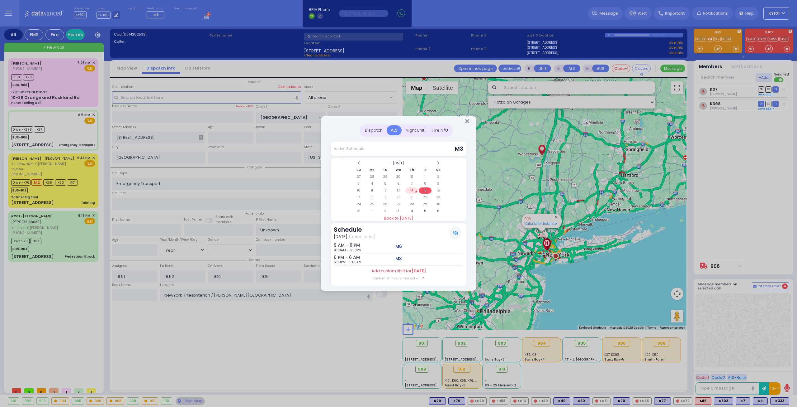
select select
radio input "true"
select select "Year"
select select "Hatzalah Garages"
click at [416, 190] on td "14" at bounding box center [412, 190] width 13 height 6
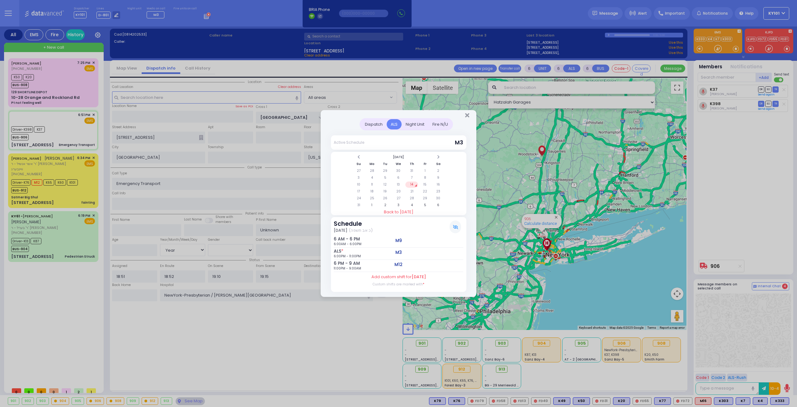
click at [415, 127] on div "Night Unit" at bounding box center [415, 124] width 27 height 10
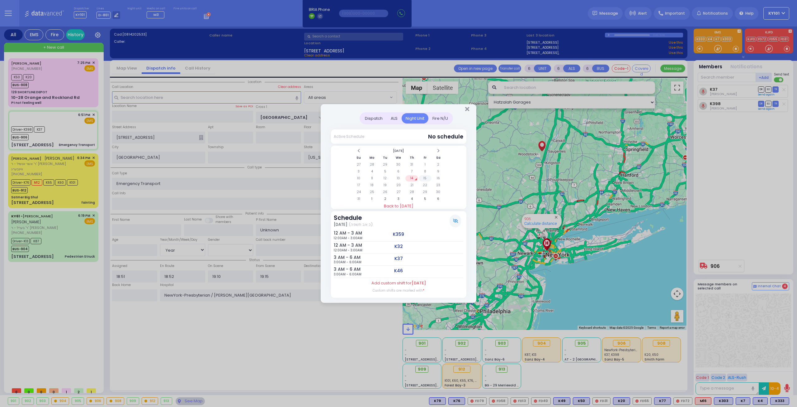
click at [422, 177] on td "15" at bounding box center [425, 178] width 13 height 6
click at [412, 179] on td "14" at bounding box center [412, 178] width 13 height 6
click at [424, 179] on td "15" at bounding box center [425, 178] width 13 height 6
click at [437, 178] on td "16" at bounding box center [438, 178] width 13 height 6
click at [413, 178] on td "14" at bounding box center [412, 178] width 13 height 6
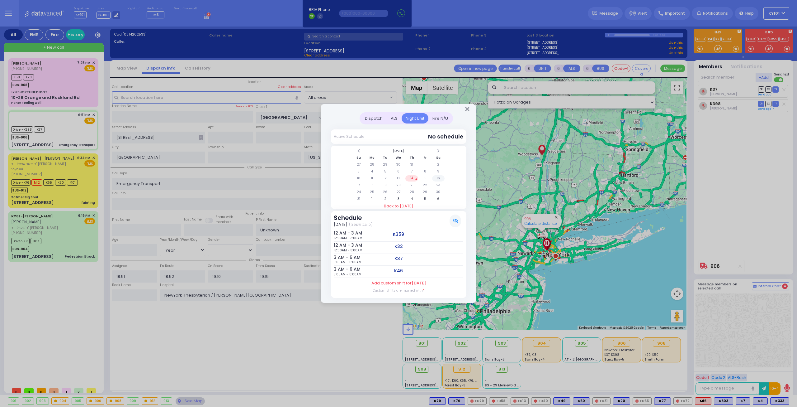
click at [434, 180] on td "16" at bounding box center [438, 178] width 13 height 6
click at [416, 180] on td "14" at bounding box center [412, 178] width 13 height 6
click at [450, 120] on div "Fire N/U" at bounding box center [441, 118] width 24 height 10
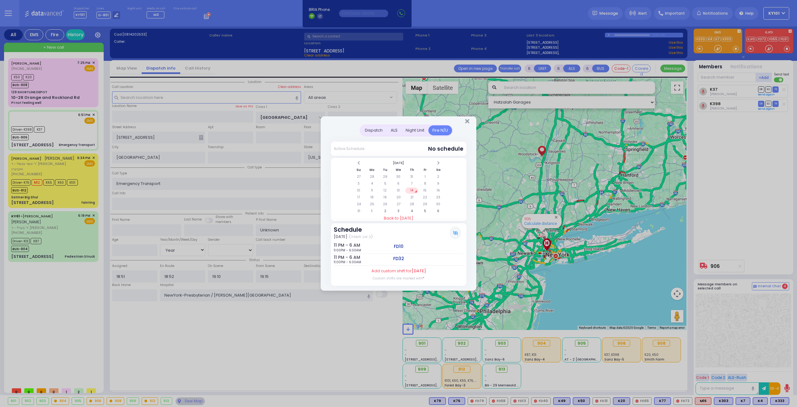
click at [390, 134] on div "ALS" at bounding box center [394, 130] width 15 height 10
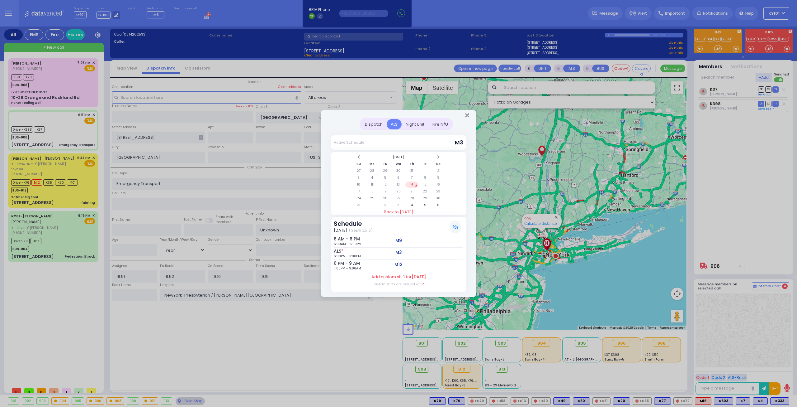
click at [376, 127] on div "Dispatch" at bounding box center [374, 124] width 26 height 10
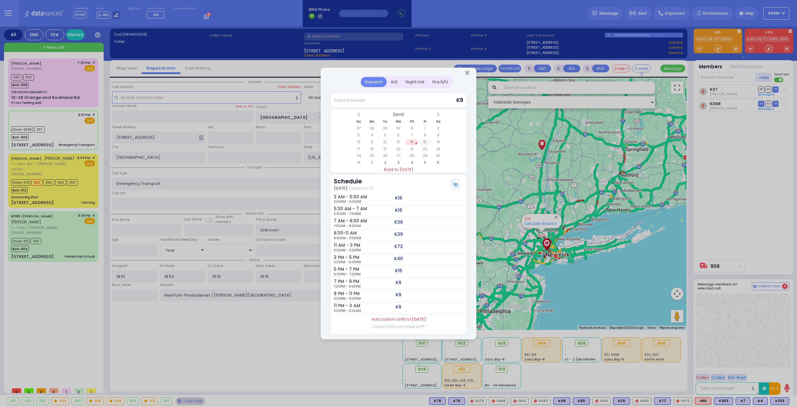
click at [425, 142] on td "15" at bounding box center [425, 142] width 13 height 6
click at [436, 143] on td "16" at bounding box center [438, 142] width 13 height 6
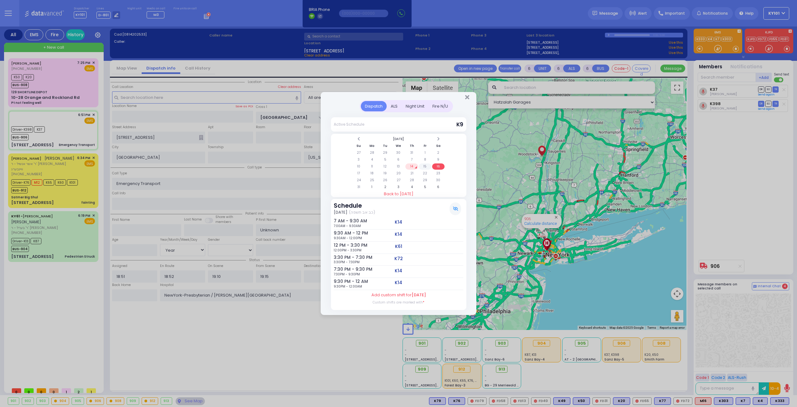
click at [425, 167] on td "15" at bounding box center [425, 166] width 13 height 6
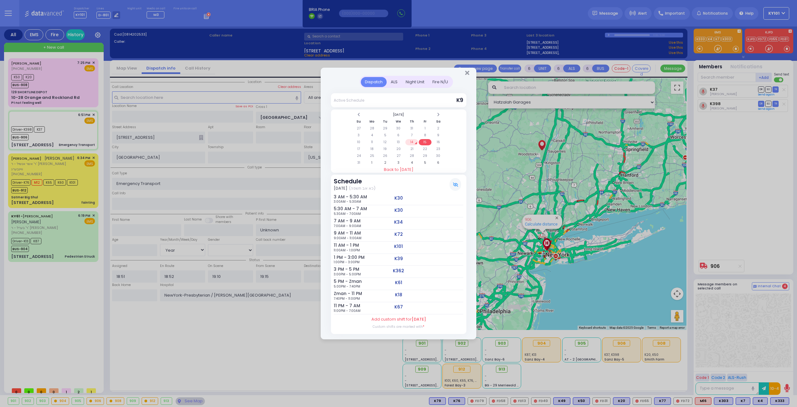
click at [412, 143] on td "14" at bounding box center [412, 142] width 13 height 6
click at [435, 142] on td "16" at bounding box center [438, 142] width 13 height 6
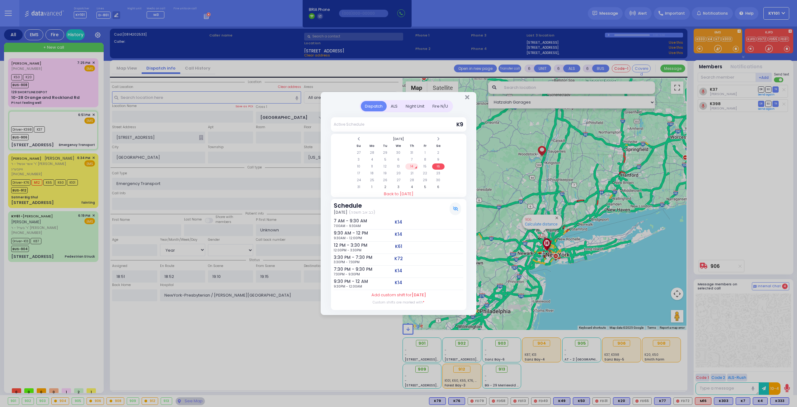
click at [409, 167] on td "14" at bounding box center [412, 166] width 13 height 6
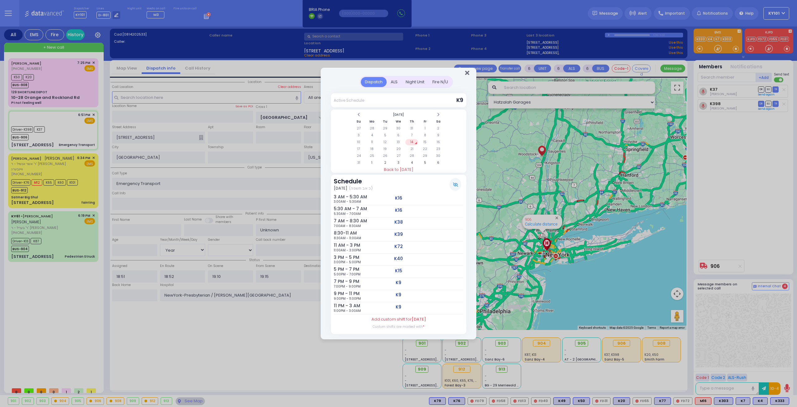
click at [466, 74] on icon "Close" at bounding box center [467, 73] width 4 height 6
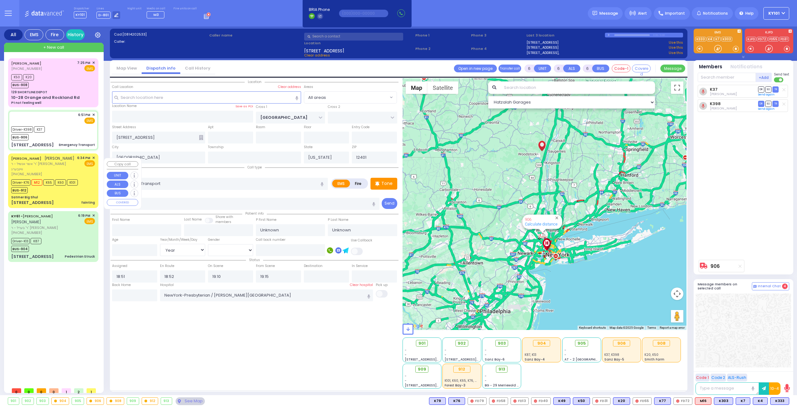
click at [56, 199] on div "Satmer Big Shul" at bounding box center [53, 197] width 84 height 5
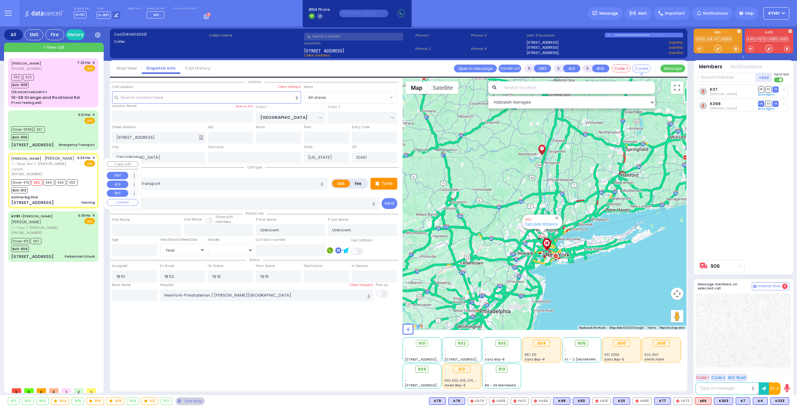
select select
type input "fainting"
radio input "true"
type input "AVRUM ELYA"
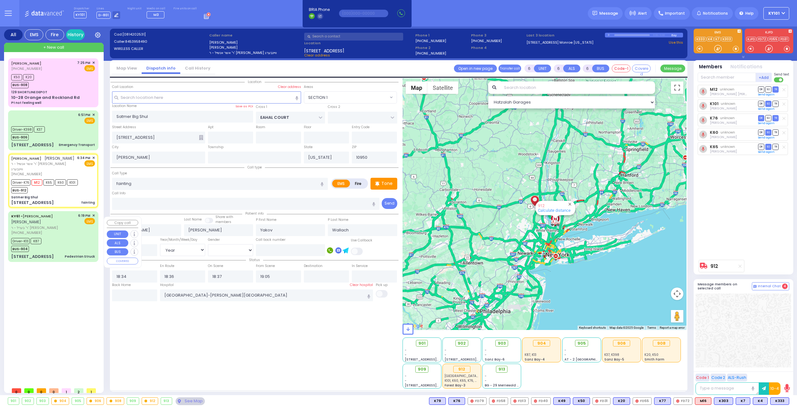
click at [60, 225] on div "KY61 - ARON ZEV POLACHECK אהרן זאב פאלאטשעק" at bounding box center [43, 219] width 65 height 12
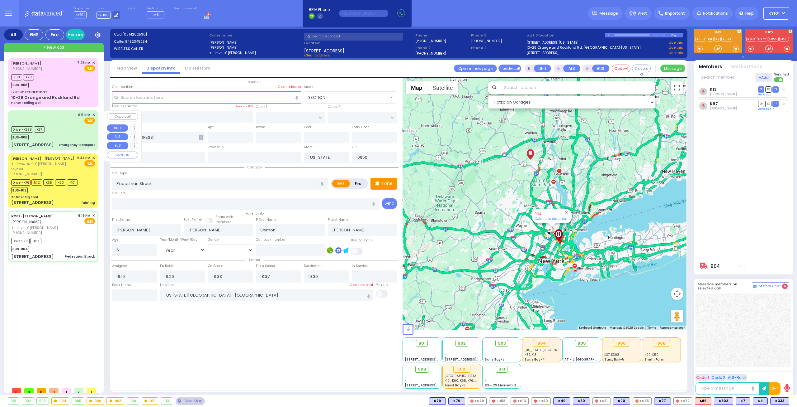
click at [56, 119] on div "6:51 PM ✕ EMS" at bounding box center [53, 118] width 84 height 12
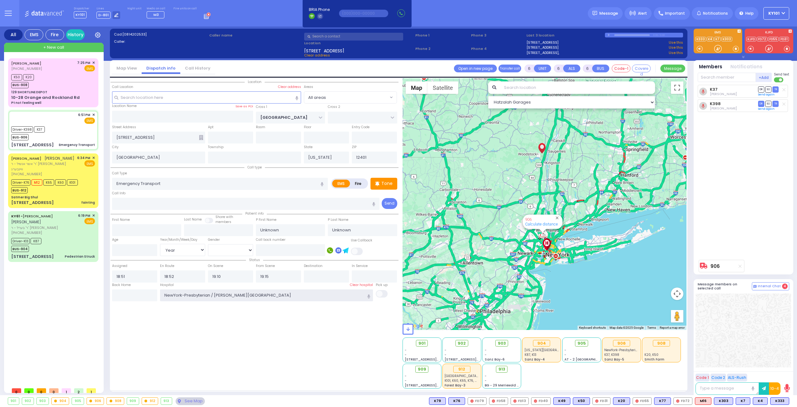
click at [185, 296] on input "NewYork-Presbyterian / Weill Cornell Medical Center" at bounding box center [266, 295] width 213 height 12
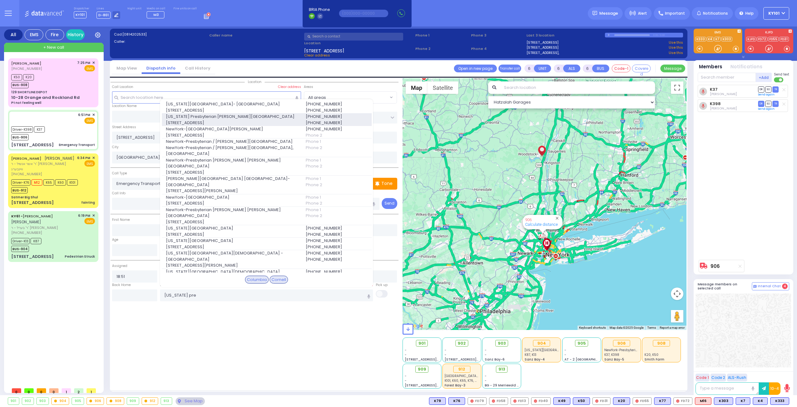
click at [231, 120] on span "New York Presbyterian Weill Cornell Medical Center" at bounding box center [232, 116] width 132 height 6
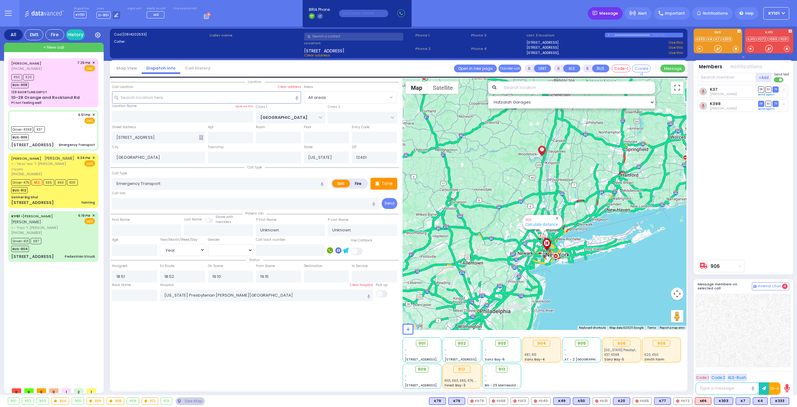
click at [607, 11] on span "Message" at bounding box center [609, 13] width 19 height 6
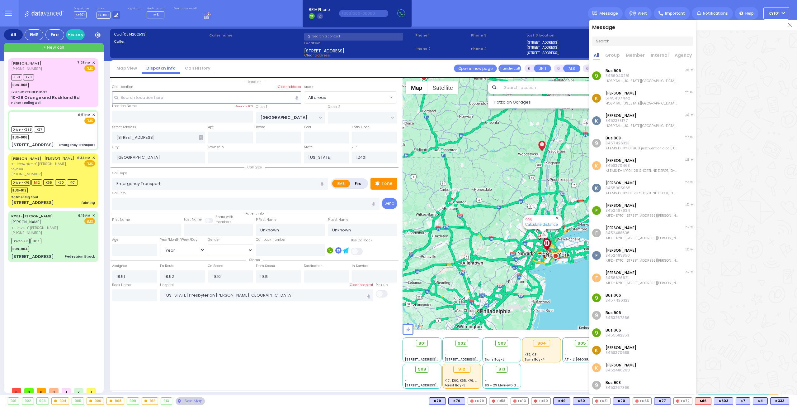
click at [658, 77] on p "8456040291" at bounding box center [642, 75] width 72 height 5
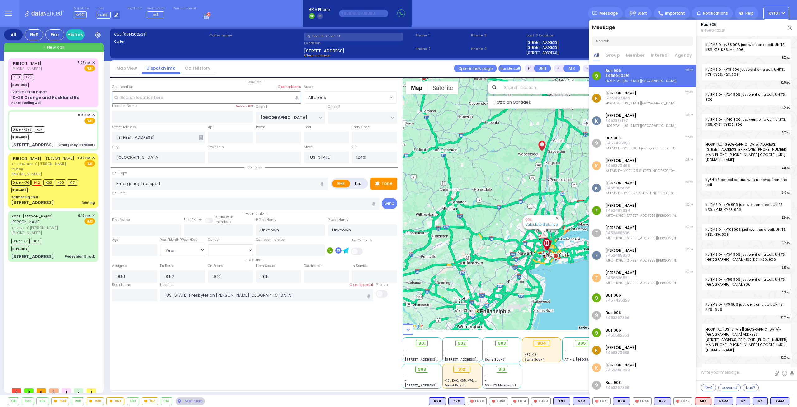
scroll to position [9148, 0]
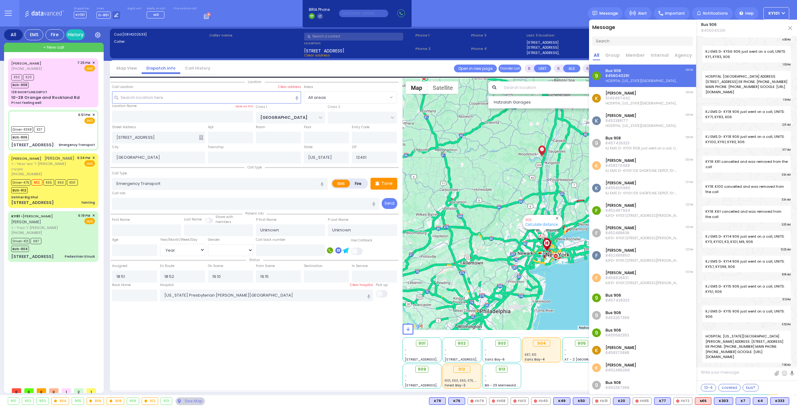
click at [791, 28] on img at bounding box center [791, 28] width 4 height 4
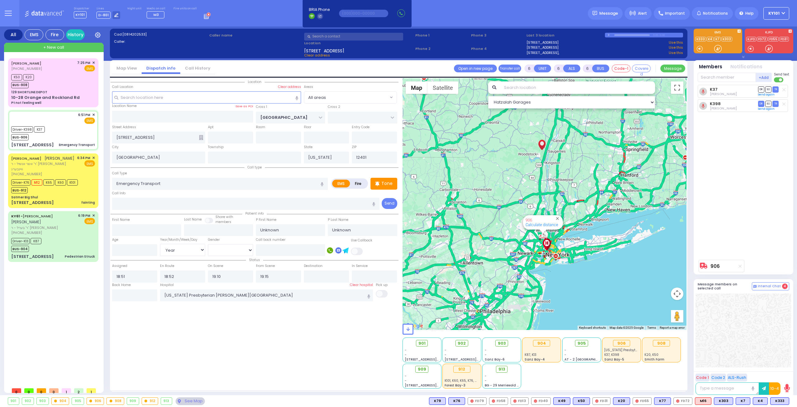
click at [80, 94] on div "10-28 Orange and Rockland Rd Pt not feeling well" at bounding box center [53, 99] width 84 height 11
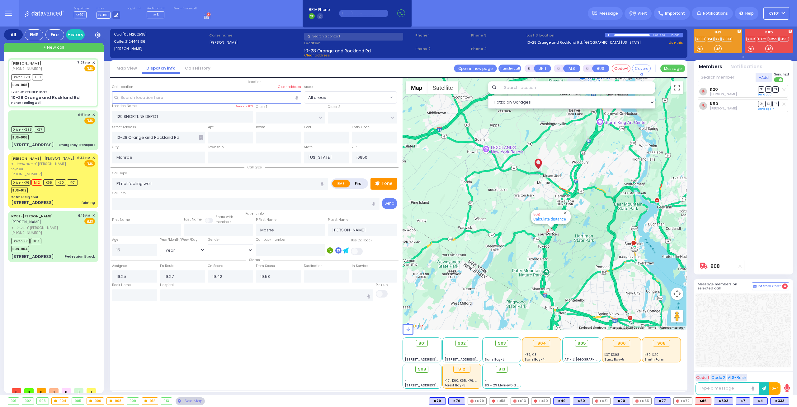
click at [340, 14] on input "text" at bounding box center [363, 13] width 49 height 7
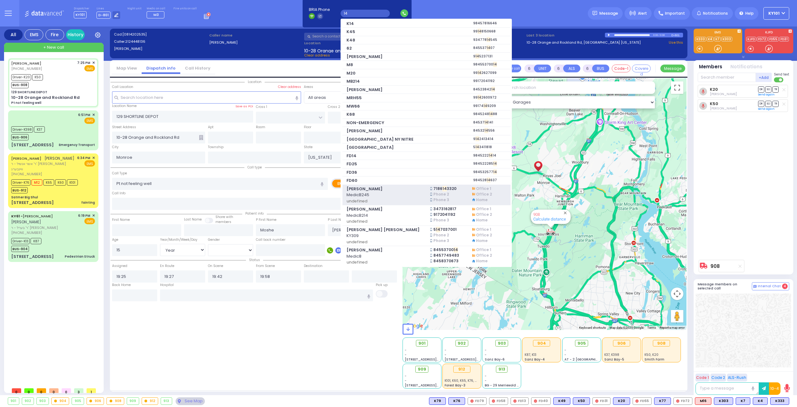
scroll to position [0, 0]
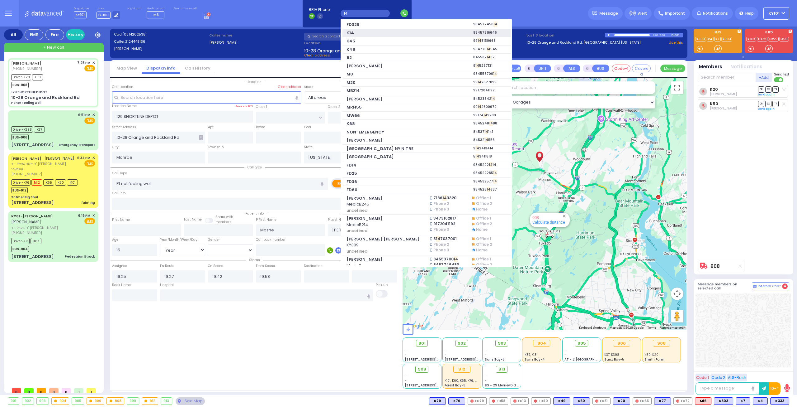
click at [371, 35] on span "K14" at bounding box center [385, 33] width 76 height 6
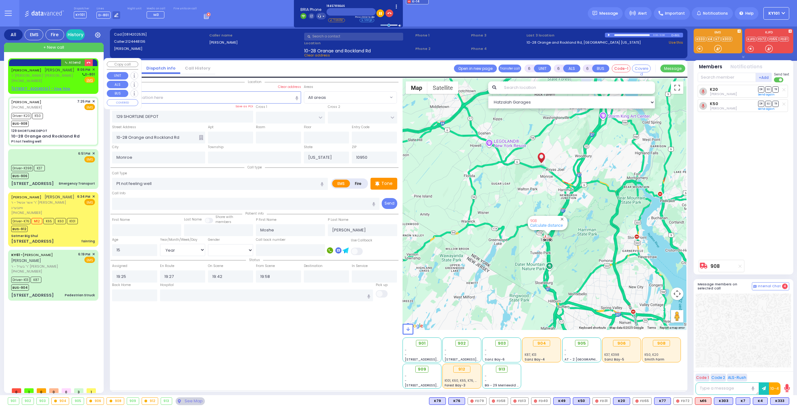
click at [56, 76] on span "ר' יחזקאל - ר' פנחס גוטמאן" at bounding box center [42, 75] width 63 height 5
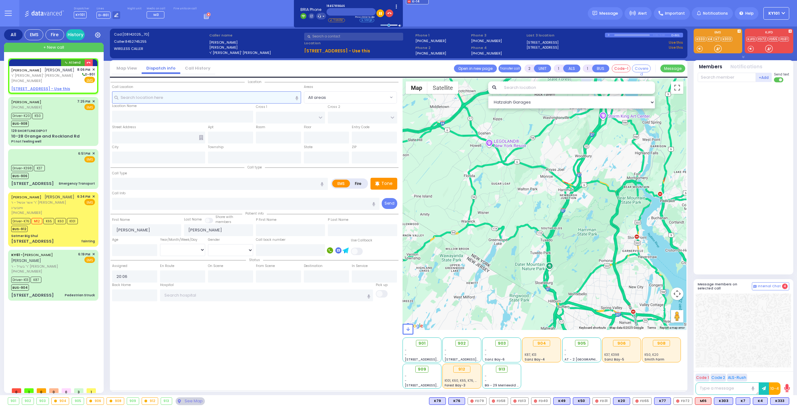
click at [178, 97] on input "text" at bounding box center [206, 97] width 189 height 12
click at [47, 90] on u "17 CHEVRON RD 102 - Use this" at bounding box center [40, 88] width 59 height 5
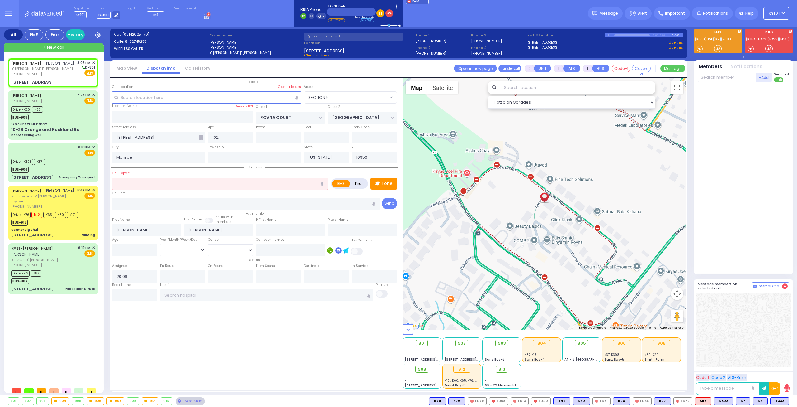
click at [154, 183] on input "text" at bounding box center [220, 184] width 216 height 12
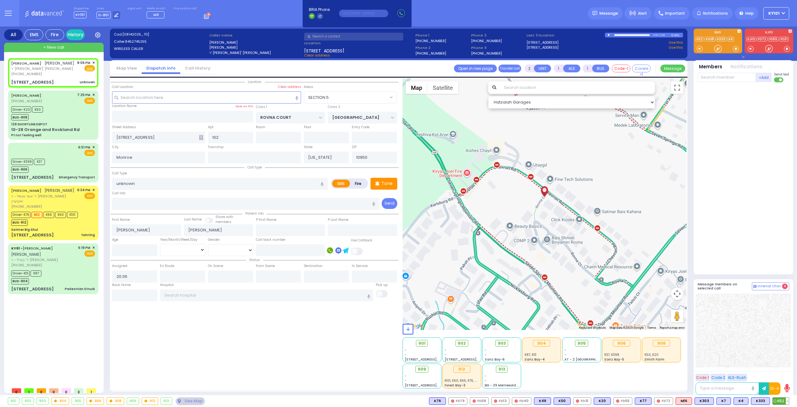
click at [779, 399] on span "K52" at bounding box center [781, 400] width 16 height 7
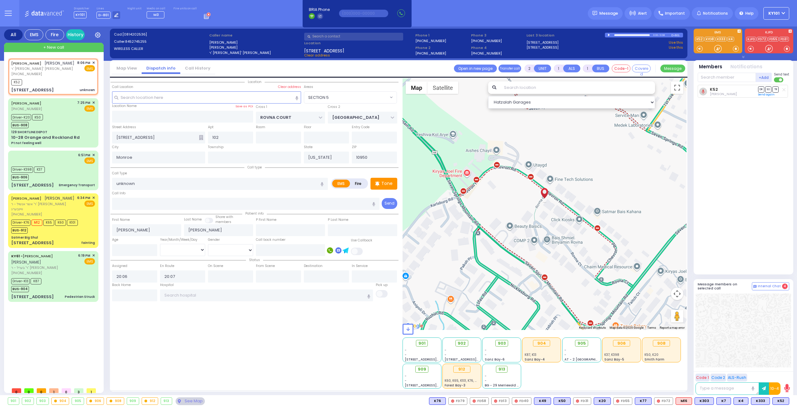
drag, startPoint x: 131, startPoint y: 173, endPoint x: 113, endPoint y: 172, distance: 18.1
click at [113, 172] on div "Call Type unknown" at bounding box center [220, 180] width 216 height 20
click at [134, 171] on div "Call Type unknown" at bounding box center [220, 180] width 216 height 20
drag, startPoint x: 130, startPoint y: 190, endPoint x: 109, endPoint y: 193, distance: 21.3
click at [109, 193] on div "All EMS Fire History Settings" at bounding box center [399, 211] width 790 height 371
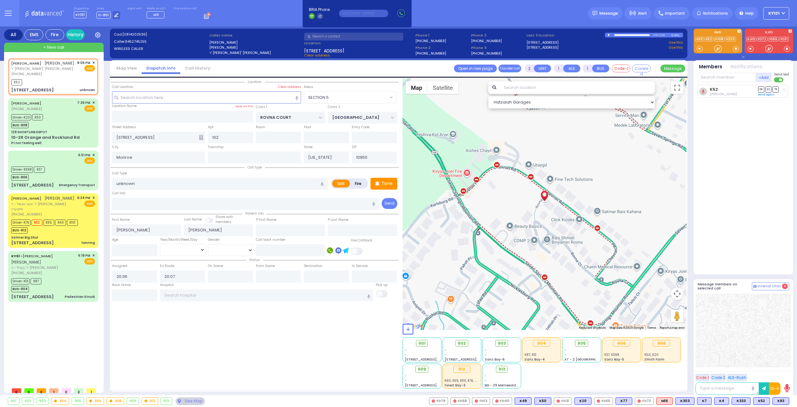
click at [138, 192] on div "Call Info" at bounding box center [246, 200] width 268 height 20
drag, startPoint x: 117, startPoint y: 184, endPoint x: 109, endPoint y: 185, distance: 7.5
click at [109, 185] on div "All EMS Fire History Settings" at bounding box center [399, 211] width 790 height 371
click at [135, 193] on div "Call Info" at bounding box center [246, 200] width 268 height 20
click at [68, 171] on div "Driver-K398 K37 BUS-906" at bounding box center [53, 173] width 84 height 16
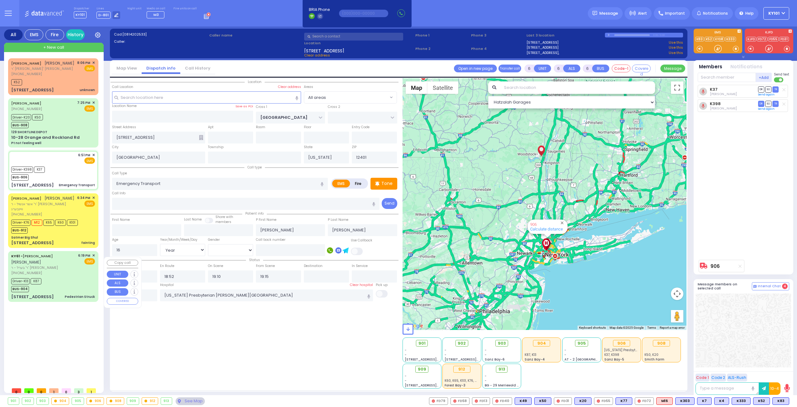
click at [66, 270] on span "ר' בערל - ר' [PERSON_NAME]" at bounding box center [43, 267] width 65 height 5
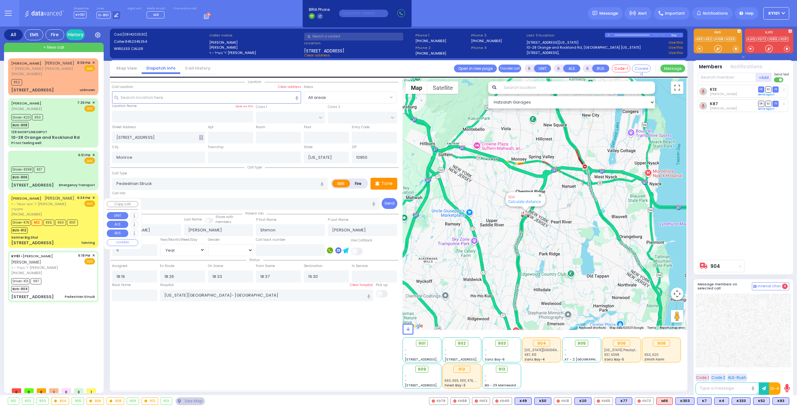
click at [56, 201] on div "AVRUM ELYA ZOLDAN אברהם אלי' זאלדאן" at bounding box center [42, 198] width 63 height 6
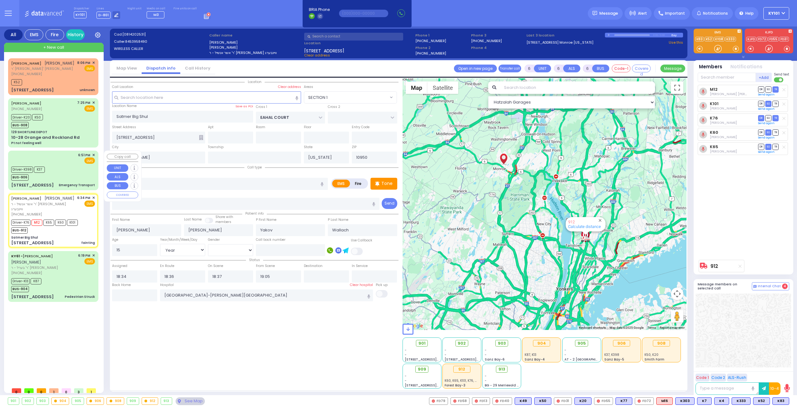
click at [67, 177] on div "Driver-K398 K37 BUS-906" at bounding box center [53, 173] width 84 height 16
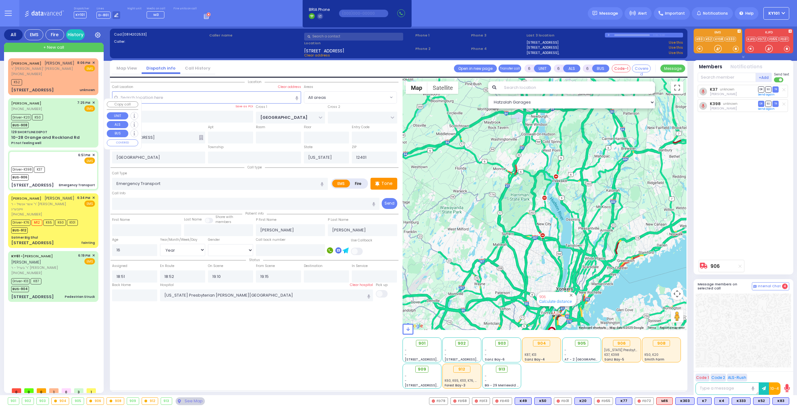
click at [64, 125] on div "Driver-K20 K50 BUS-908" at bounding box center [53, 120] width 84 height 16
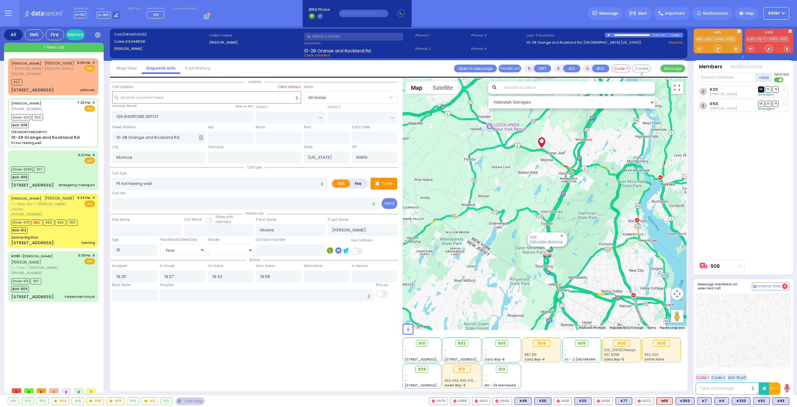
click at [759, 88] on span "DR" at bounding box center [762, 89] width 6 height 6
click at [777, 101] on span "TR" at bounding box center [776, 104] width 6 height 6
click at [257, 290] on input "text" at bounding box center [266, 295] width 213 height 12
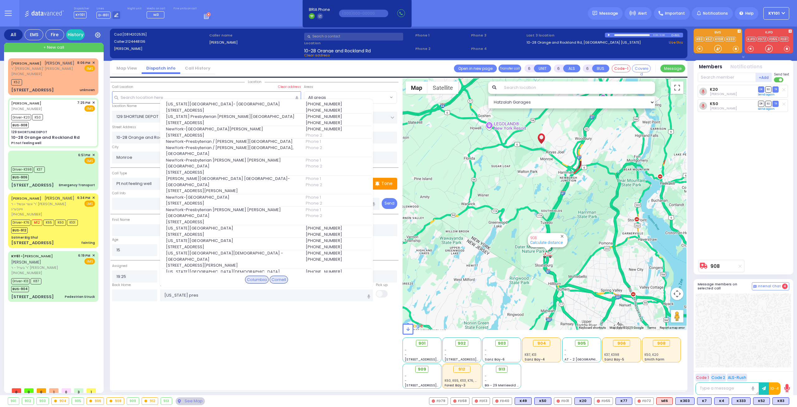
select select
select select "Year"
select select "[DEMOGRAPHIC_DATA]"
select select
radio input "true"
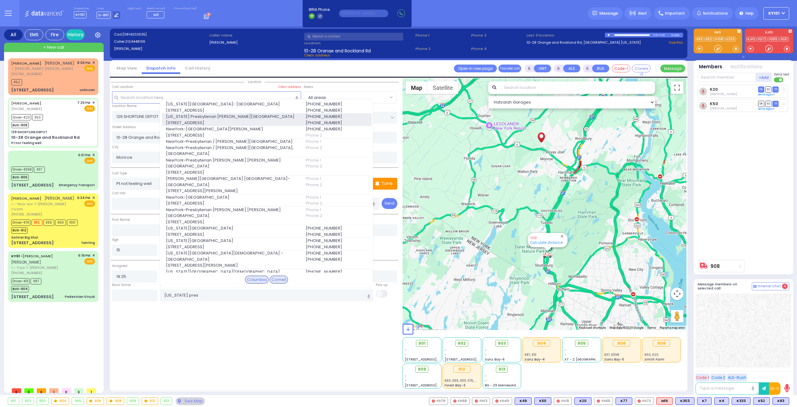
select select "Year"
select select "[DEMOGRAPHIC_DATA]"
type input "[US_STATE][GEOGRAPHIC_DATA]- [GEOGRAPHIC_DATA] [STREET_ADDRESS][US_STATE]"
select select "Hatzalah Garages"
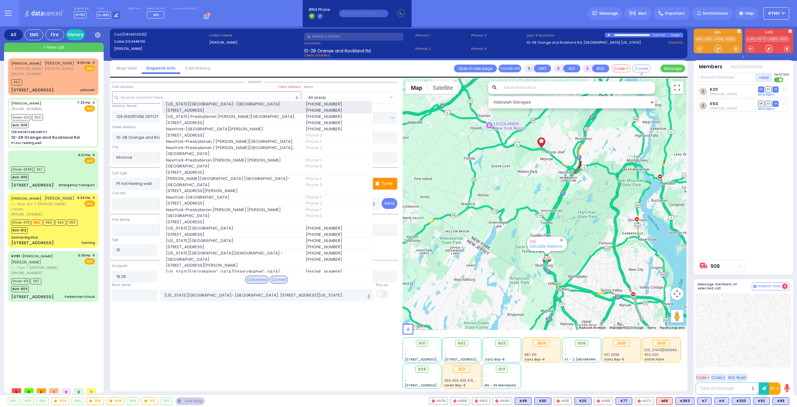
type input "[US_STATE][GEOGRAPHIC_DATA]- [GEOGRAPHIC_DATA] [STREET_ADDRESS][US_STATE]"
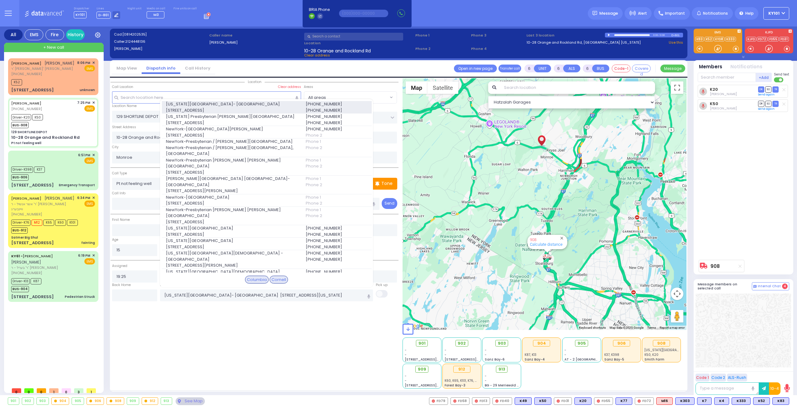
click at [253, 113] on span "[STREET_ADDRESS]" at bounding box center [232, 110] width 132 height 6
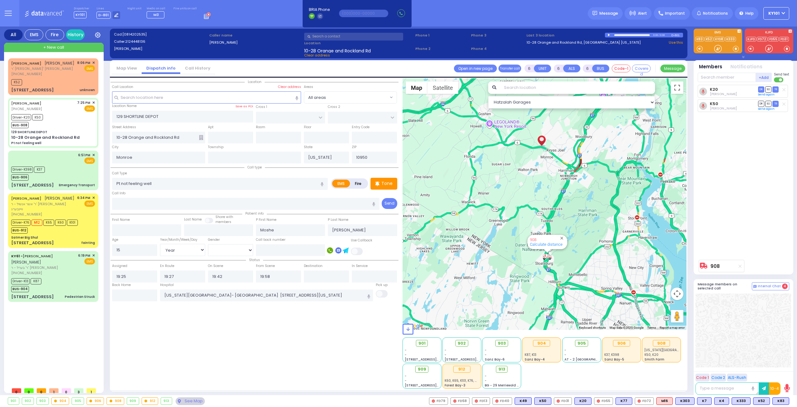
select select
radio input "true"
select select "Year"
select select "[DEMOGRAPHIC_DATA]"
type input "[US_STATE][GEOGRAPHIC_DATA]- [GEOGRAPHIC_DATA]"
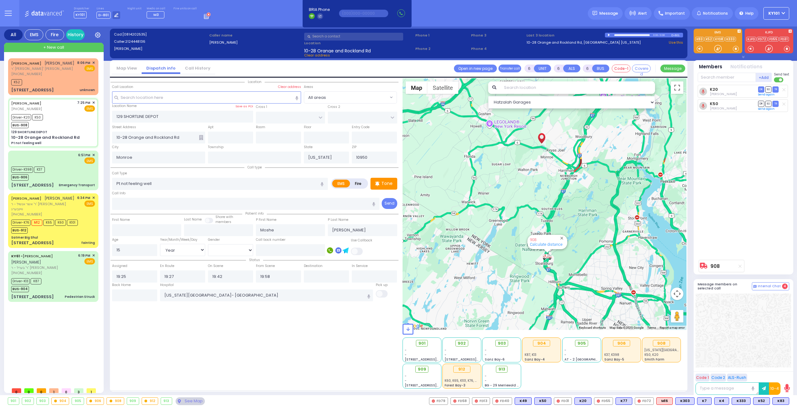
select select "Hatzalah Garages"
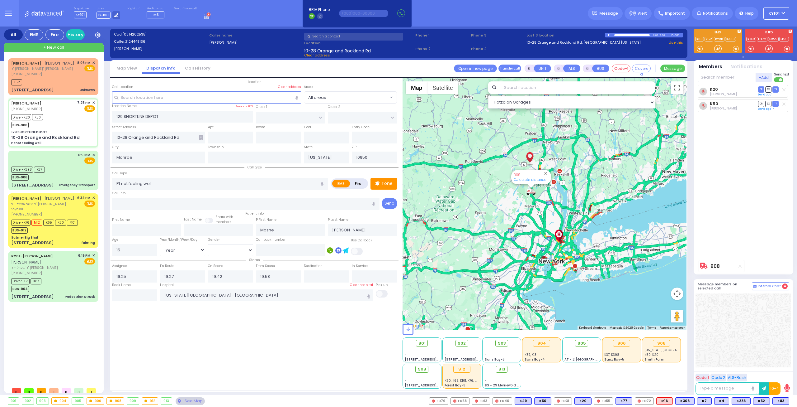
select select
radio input "true"
select select "Year"
select select "[DEMOGRAPHIC_DATA]"
select select "Hatzalah Garages"
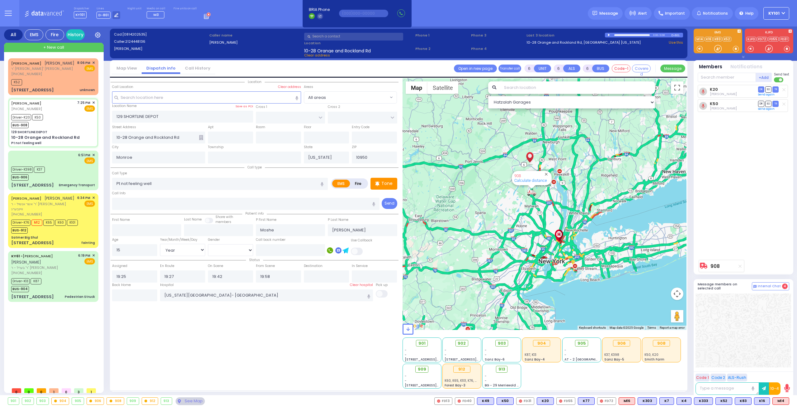
select select
radio input "true"
select select "Year"
select select "[DEMOGRAPHIC_DATA]"
select select "Hatzalah Garages"
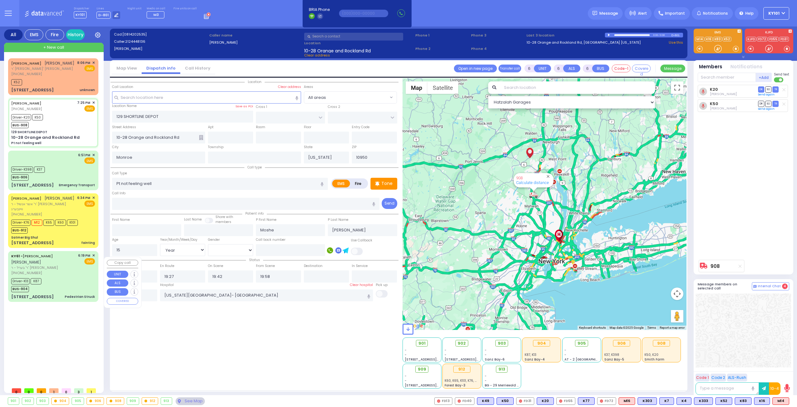
click at [67, 281] on div "KY61 - [PERSON_NAME] [PERSON_NAME] ר' בערל - ר' [PERSON_NAME] [PHONE_NUMBER] 6:…" at bounding box center [53, 276] width 88 height 49
select select
type input "Pedestrian Struck"
radio input "true"
type input "[PERSON_NAME]"
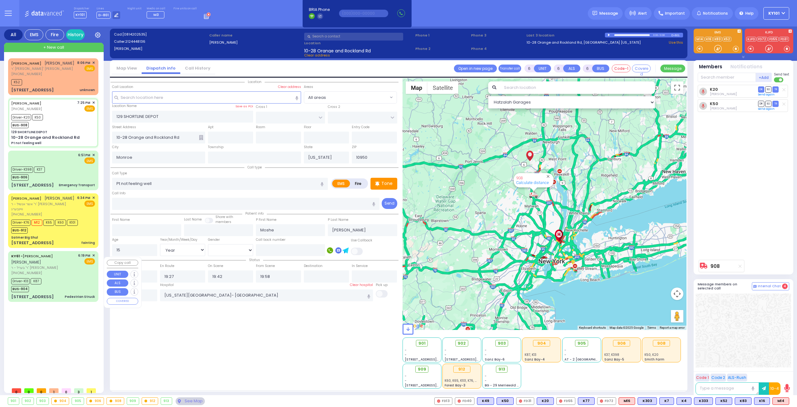
type input "[PERSON_NAME]"
type input "Shimon"
type input "[PERSON_NAME]"
type input "5"
select select "Year"
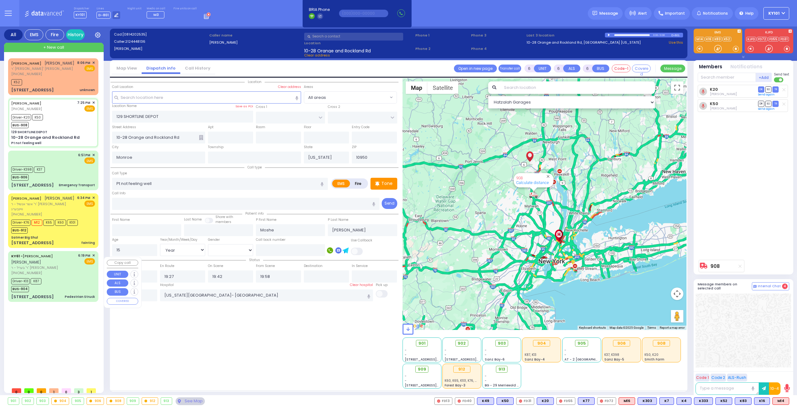
select select "[DEMOGRAPHIC_DATA]"
type input "18:19"
type input "18:26"
type input "18:33"
type input "18:37"
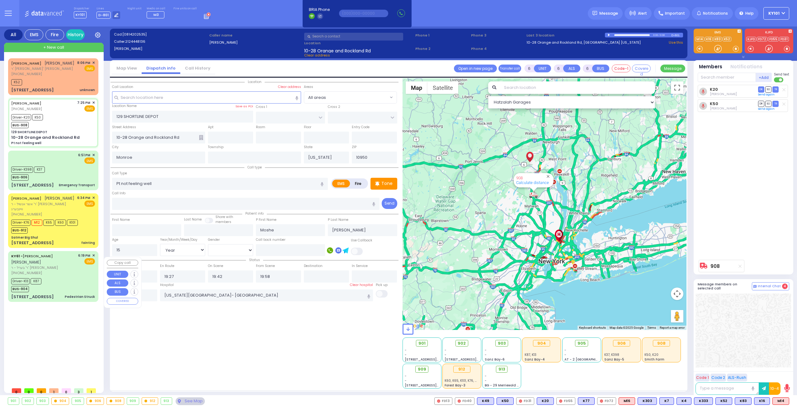
type input "19:30"
select select "Hatzalah Garages"
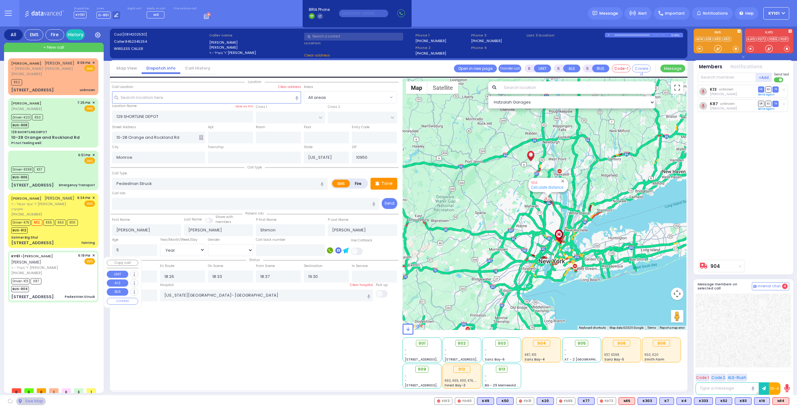
type input "[STREET_ADDRESS]"
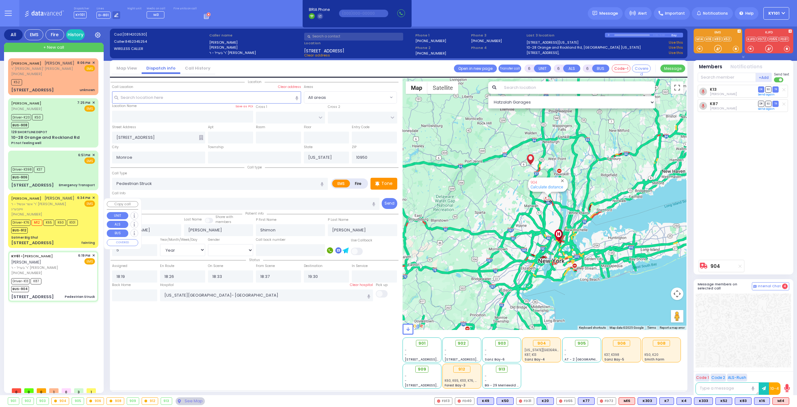
click at [49, 239] on div "[PERSON_NAME] [PERSON_NAME] ר' אשר אנשיל - ר' [PERSON_NAME] וויינבערג [PHONE_NU…" at bounding box center [53, 220] width 88 height 52
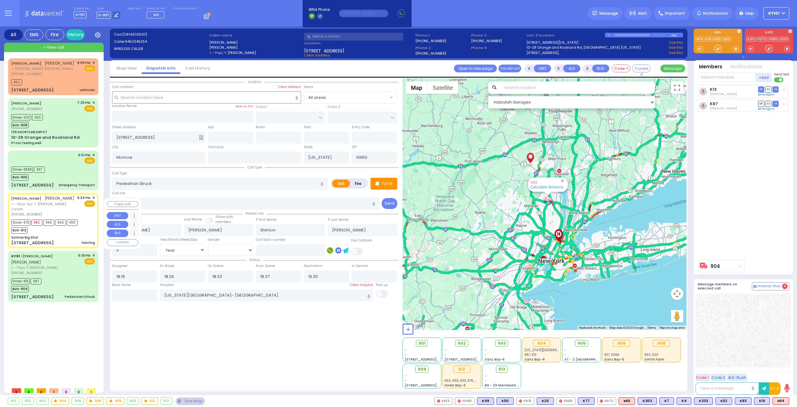
select select
type input "fainting"
radio input "true"
type input "[PERSON_NAME]"
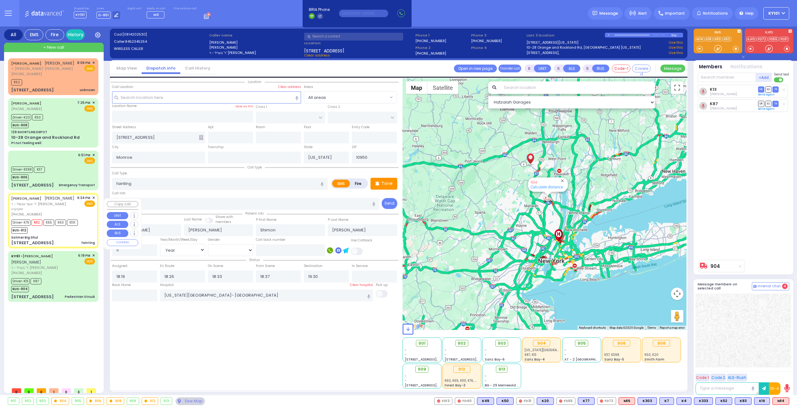
type input "Yakov"
type input "Wallach"
type input "15"
select select "Year"
select select "[DEMOGRAPHIC_DATA]"
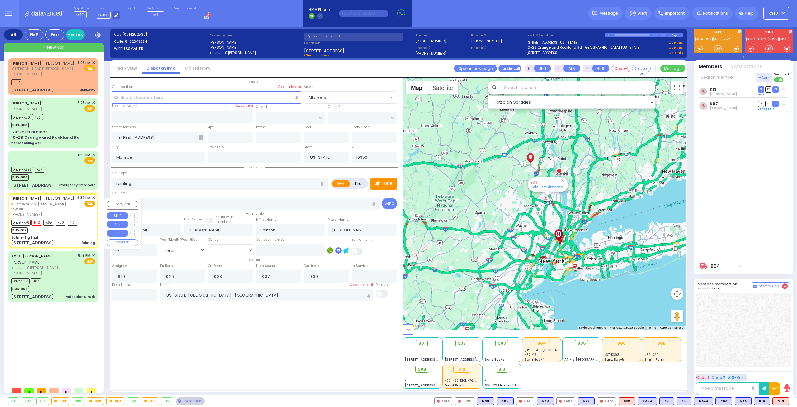
type input "18:34"
type input "18:36"
type input "18:37"
type input "19:05"
type input "[GEOGRAPHIC_DATA]-[PERSON_NAME][GEOGRAPHIC_DATA]"
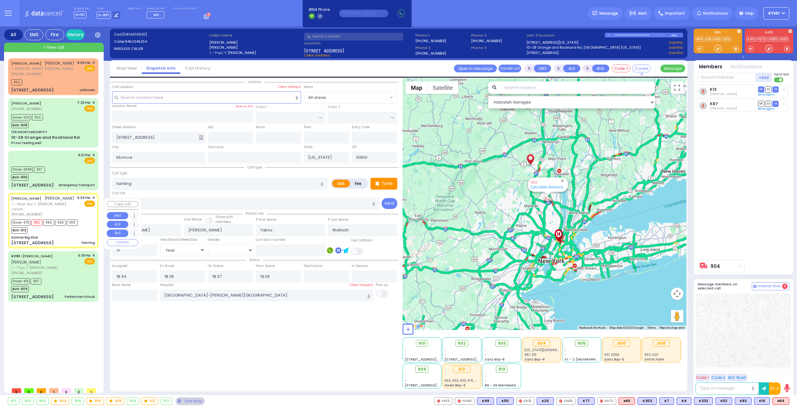
select select "Hatzalah Garages"
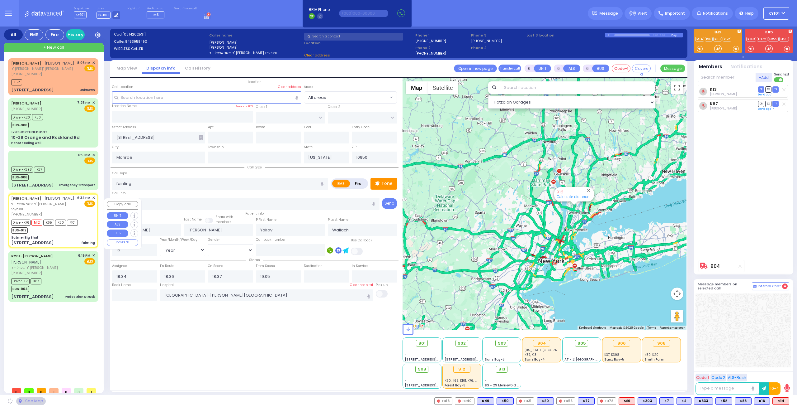
type input "Satmer Big Shul"
type input "EAHAL COURT"
type input "[STREET_ADDRESS]"
type input "[PERSON_NAME]"
select select "SECTION 1"
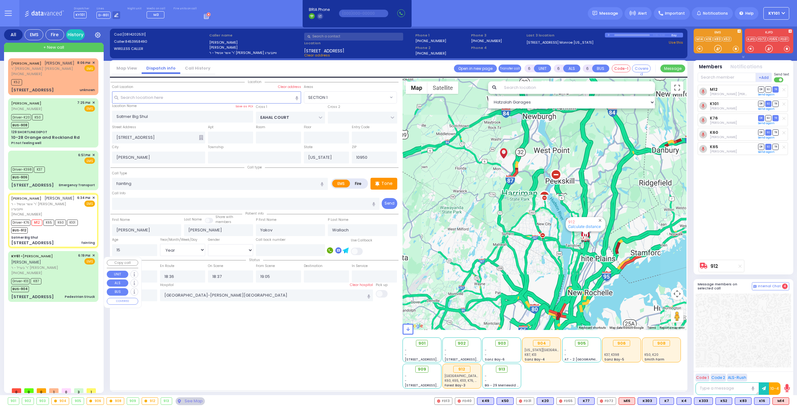
click at [59, 270] on span "ר' בערל - ר' [PERSON_NAME]" at bounding box center [43, 267] width 65 height 5
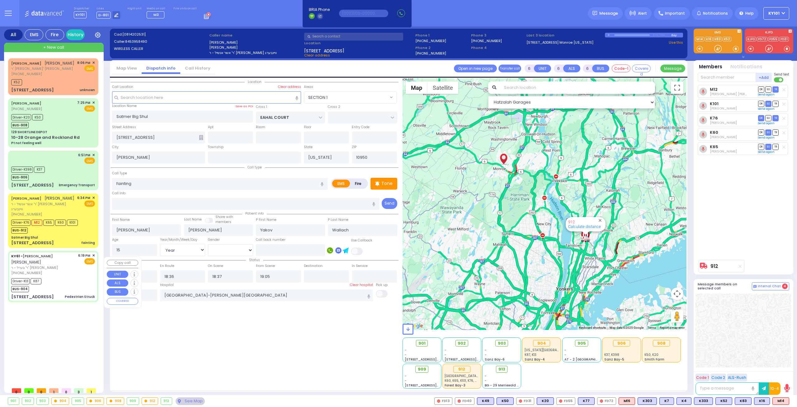
select select
type input "Pedestrian Struck"
radio input "true"
type input "[PERSON_NAME]"
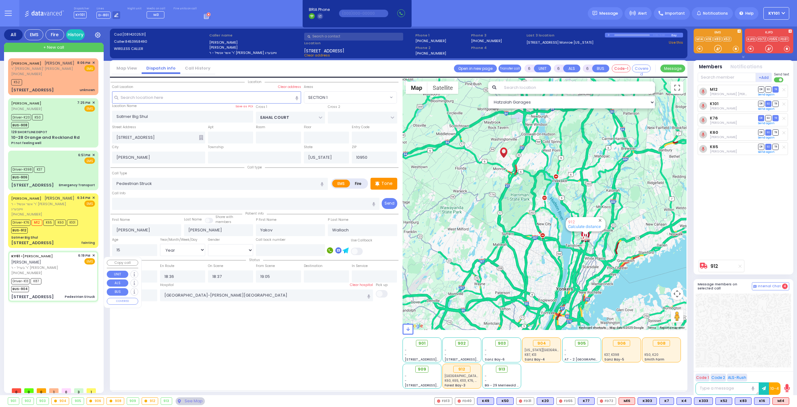
type input "Shimon"
type input "[PERSON_NAME]"
type input "5"
select select "Year"
select select "[DEMOGRAPHIC_DATA]"
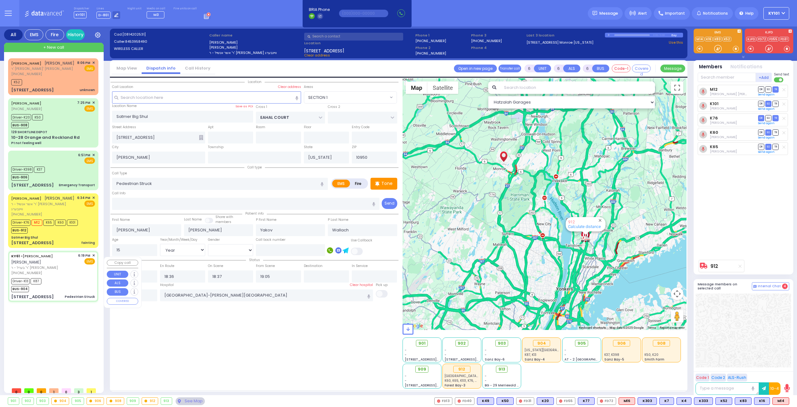
type input "18:19"
type input "18:26"
type input "18:33"
type input "18:37"
type input "19:30"
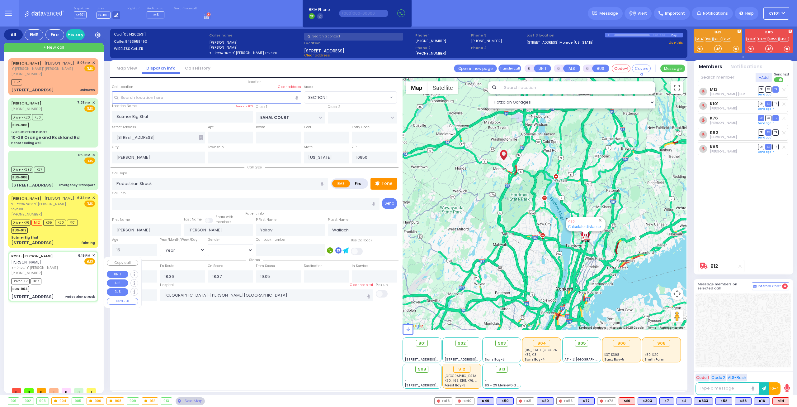
type input "[US_STATE][GEOGRAPHIC_DATA]- [GEOGRAPHIC_DATA]"
select select "Hatzalah Garages"
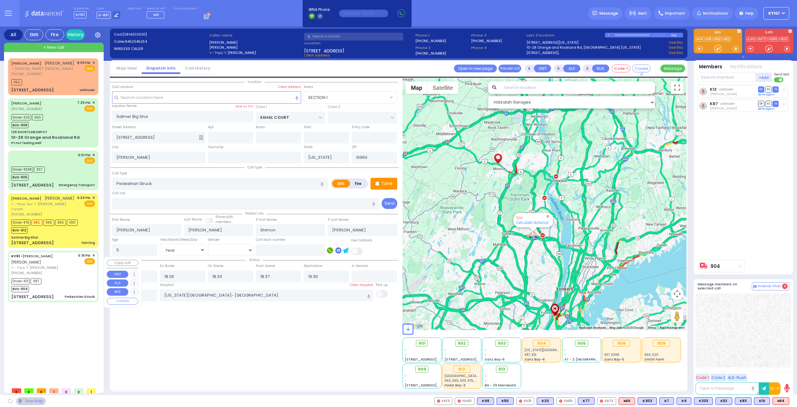
type input "[STREET_ADDRESS]"
type input "Monroe"
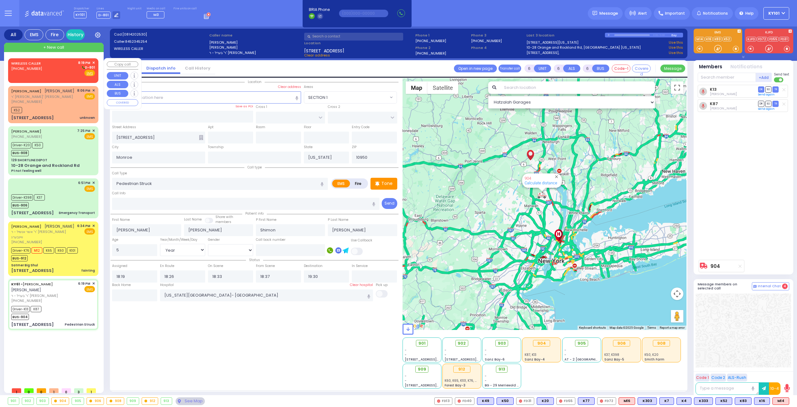
click at [21, 65] on link "WIRELESS CALLER" at bounding box center [26, 63] width 30 height 5
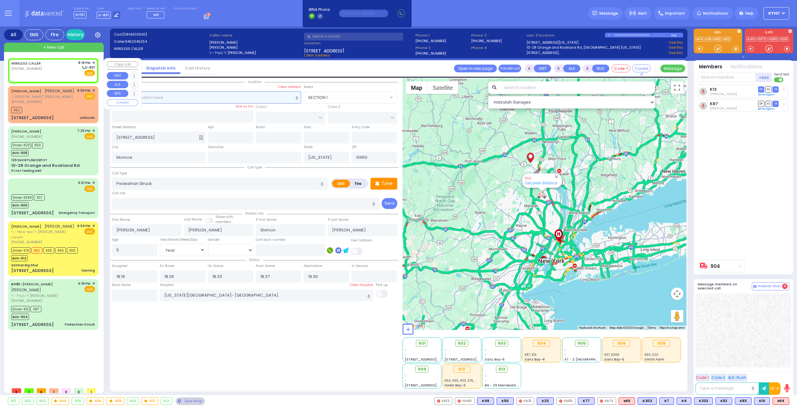
type input "2"
type input "1"
select select
radio input "true"
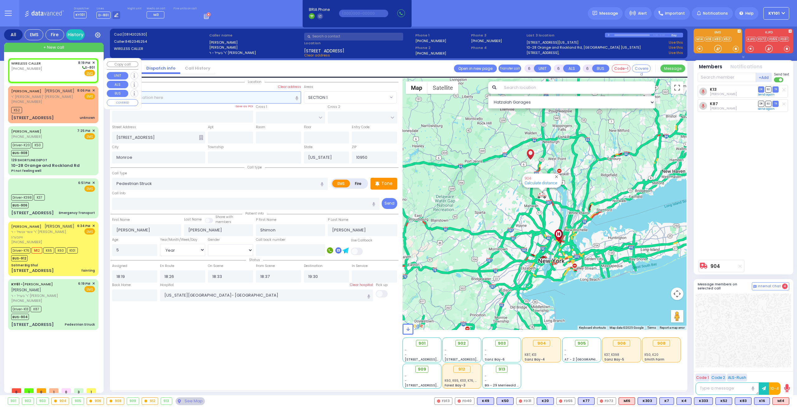
select select
type input "20:19"
select select "Hatzalah Garages"
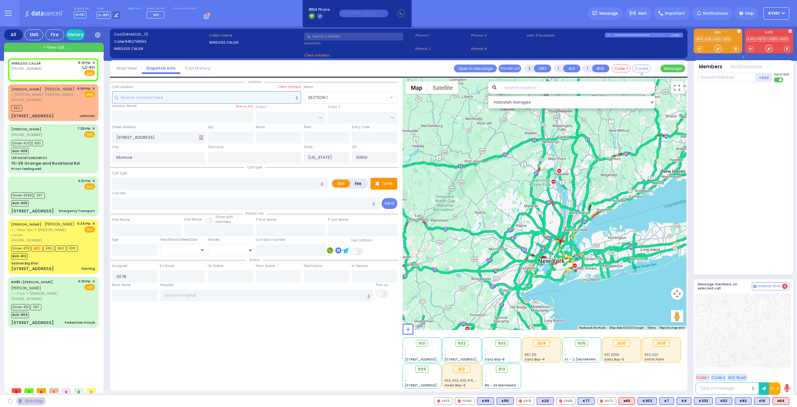
select select
radio input "true"
select select
select select "Hatzalah Garages"
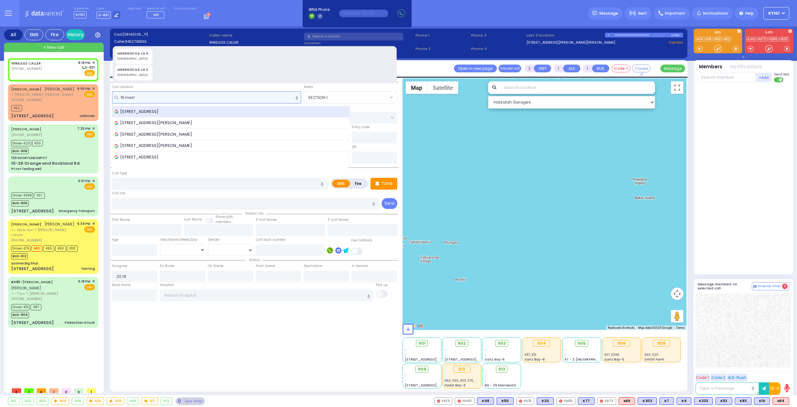
type input "19 merr"
click at [156, 107] on div "19 Merriewold Lane South, Monroe, NY, USA" at bounding box center [231, 112] width 238 height 12
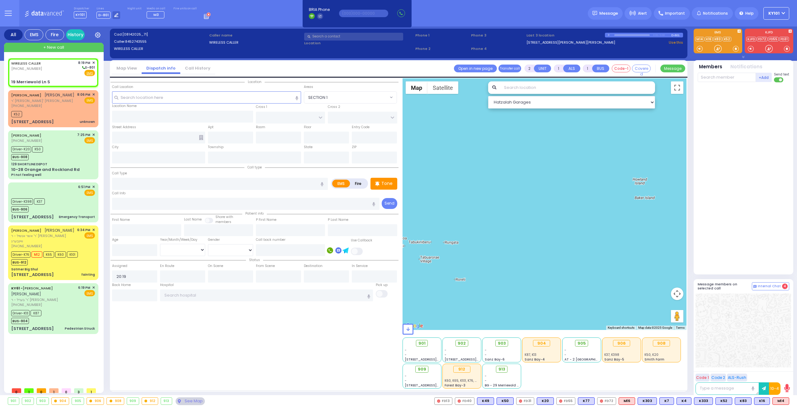
select select
radio input "true"
select select
type input "[US_STATE][GEOGRAPHIC_DATA]"
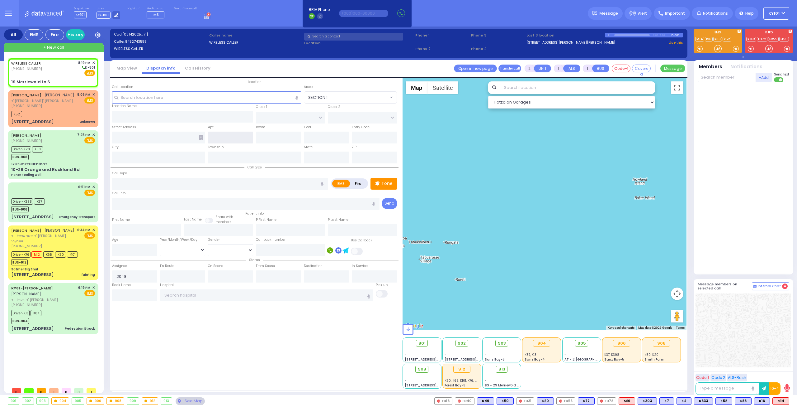
type input "19 Merriewold Ln S"
type input "Monroe"
type input "[US_STATE]"
type input "10950"
select select "Hatzalah Garages"
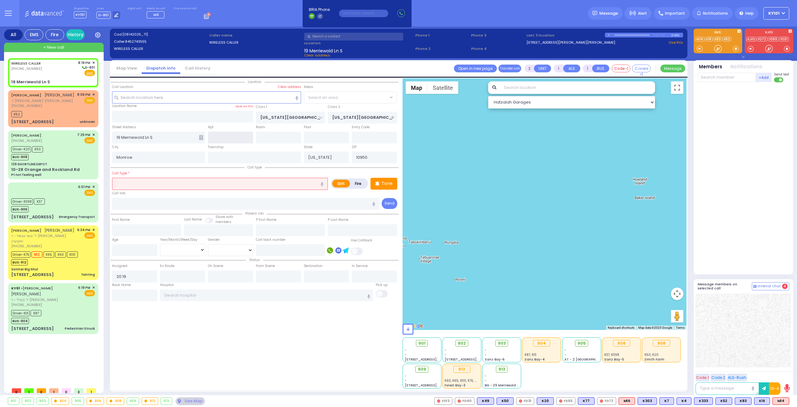
select select "[GEOGRAPHIC_DATA]"
click at [139, 246] on input "number" at bounding box center [134, 250] width 45 height 12
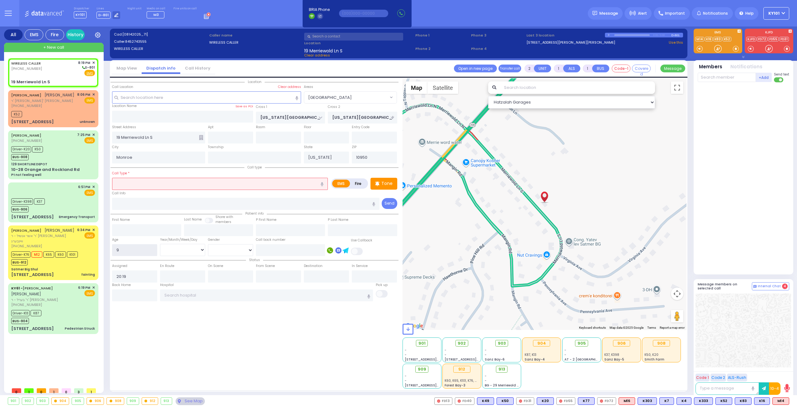
type input "9"
click at [185, 253] on select "Year Month Week Day" at bounding box center [182, 250] width 45 height 12
select select "Year"
click at [160, 244] on select "Year Month Week Day" at bounding box center [182, 250] width 45 height 12
select select
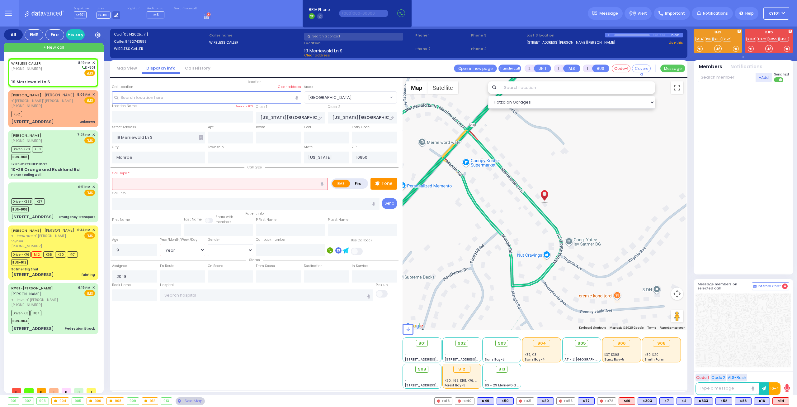
radio input "true"
select select
select select "Hatzalah Garages"
click at [188, 186] on input "text" at bounding box center [220, 184] width 216 height 12
select select "[GEOGRAPHIC_DATA]"
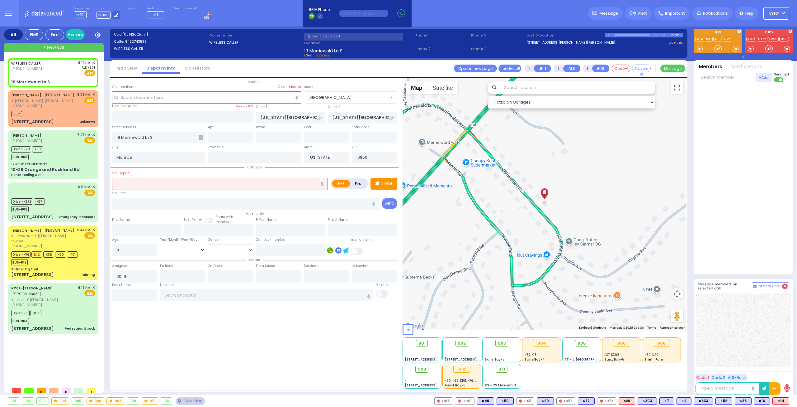
select select
radio input "true"
select select "Year"
select select "Hatzalah Garages"
select select "[GEOGRAPHIC_DATA]"
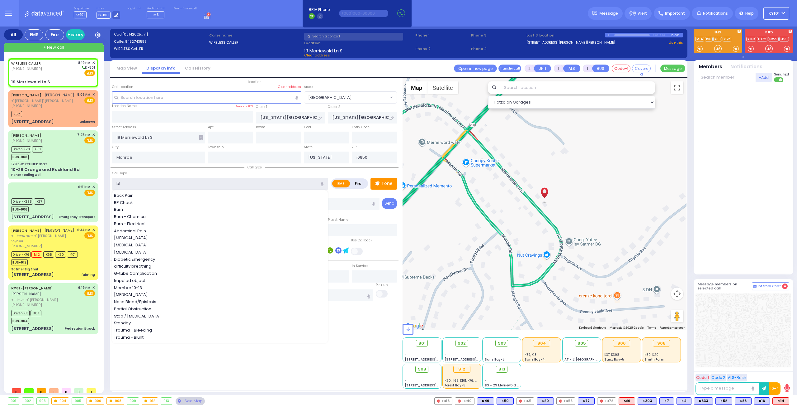
type input "ble"
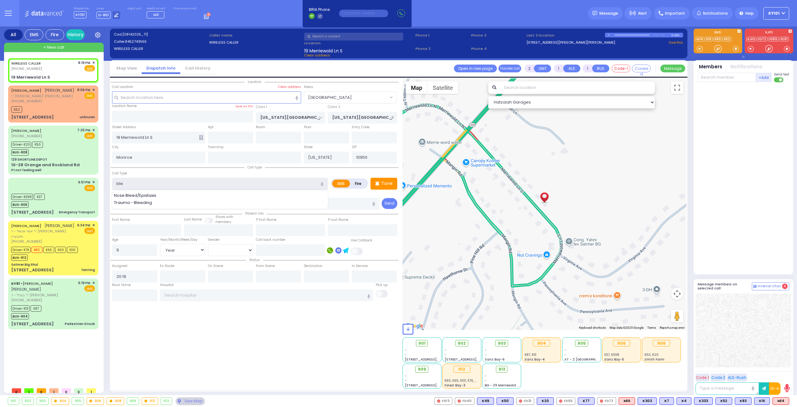
select select
radio input "true"
select select "Year"
select select "Hatzalah Garages"
select select "[GEOGRAPHIC_DATA]"
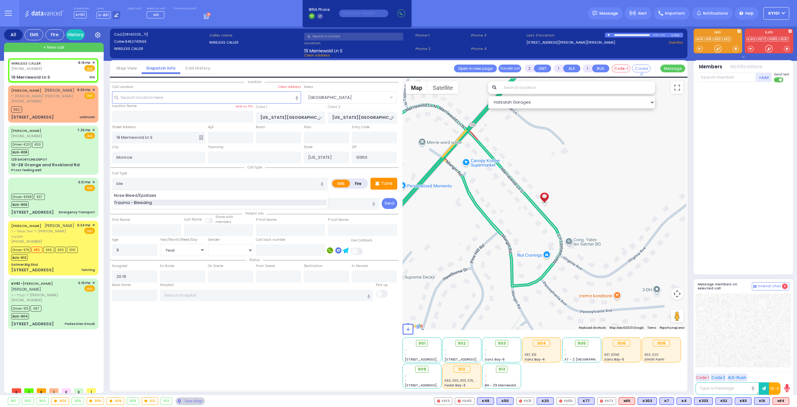
click at [194, 201] on div "Trauma - Bleeding" at bounding box center [220, 202] width 213 height 6
type input "Trauma - Bleeding"
select select
radio input "true"
select select "Year"
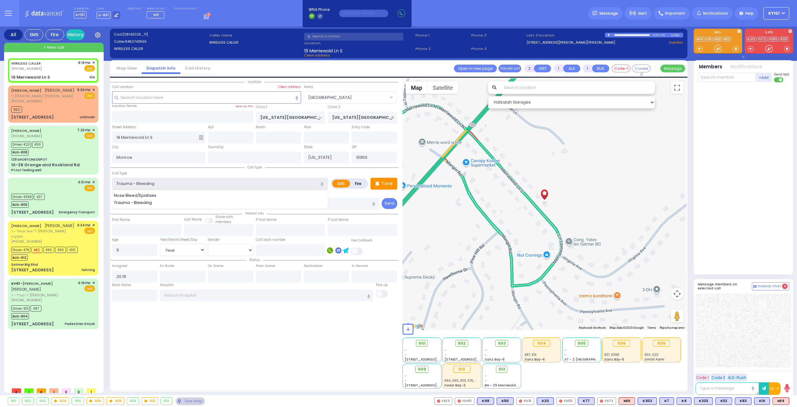
select select "Hatzalah Garages"
select select "[GEOGRAPHIC_DATA]"
select select
radio input "true"
select select "Year"
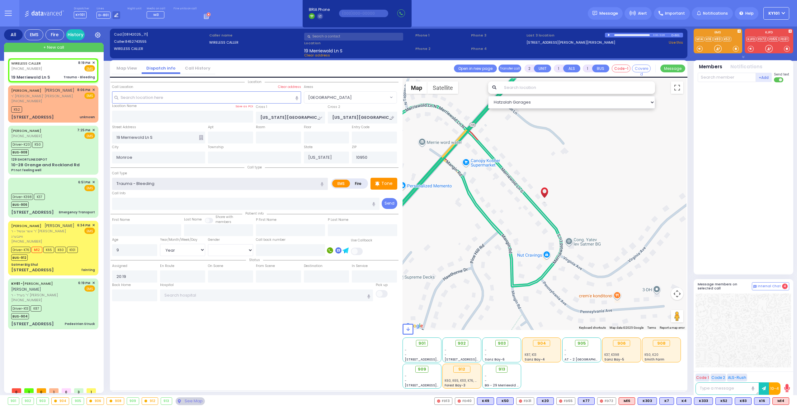
select select "Hatzalah Garages"
select select "[GEOGRAPHIC_DATA]"
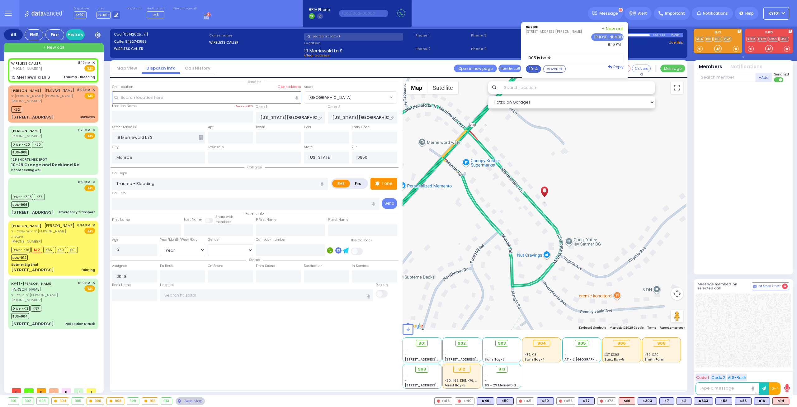
click at [541, 67] on button "10-4" at bounding box center [533, 68] width 15 height 7
type textarea "10-4 thank you"
select select
radio input "true"
select select "Year"
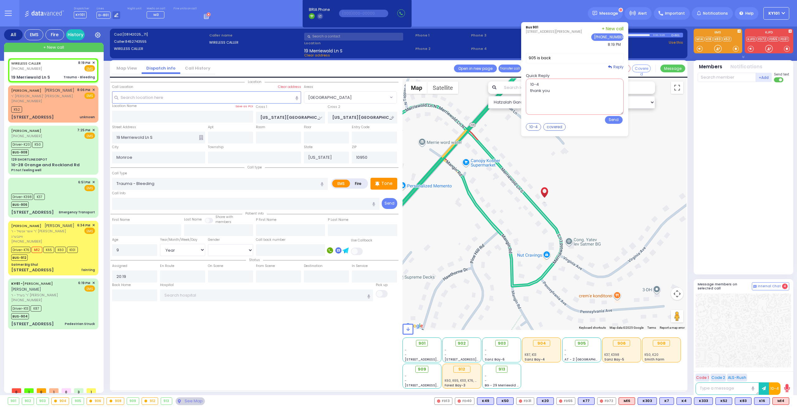
select select "Hatzalah Garages"
select select "[GEOGRAPHIC_DATA]"
click at [619, 116] on button "Send" at bounding box center [614, 120] width 18 height 8
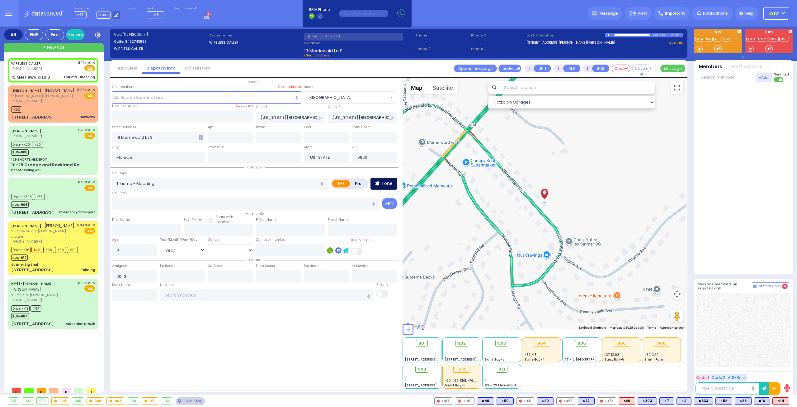
click at [386, 185] on p "Tone" at bounding box center [387, 183] width 11 height 7
click at [778, 399] on span "M16" at bounding box center [781, 400] width 16 height 7
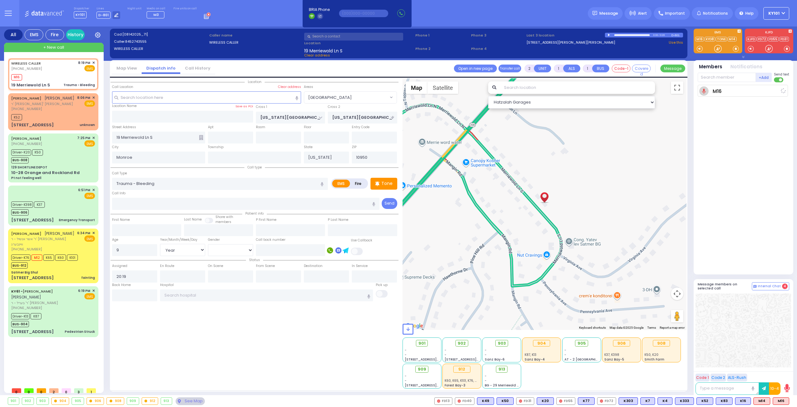
select select
radio input "true"
select select "Year"
type input "20:20"
select select "Hatzalah Garages"
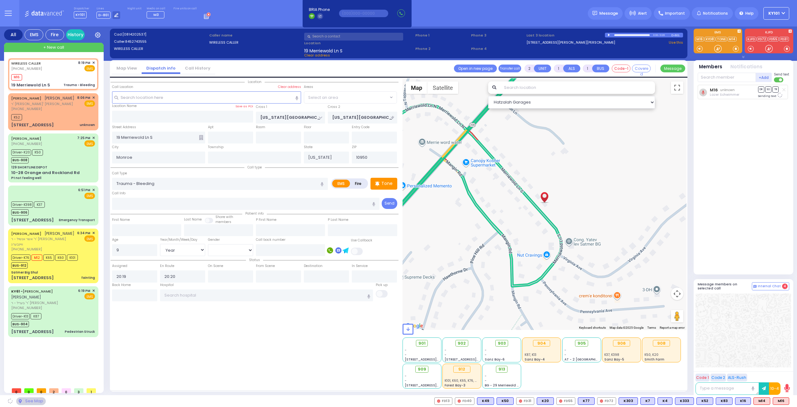
select select "[GEOGRAPHIC_DATA]"
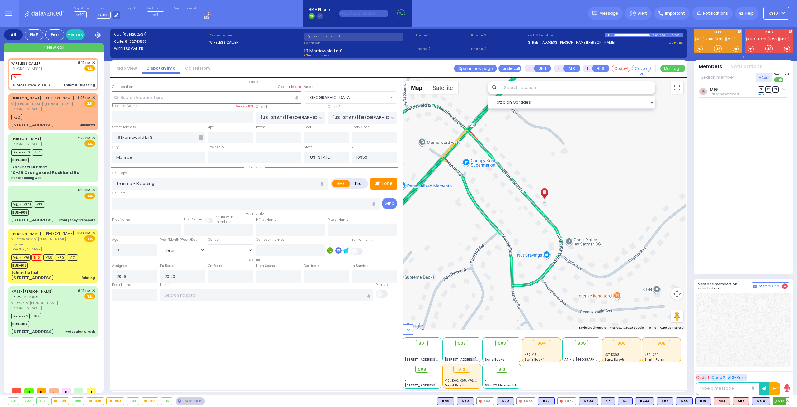
click at [777, 398] on span "M13" at bounding box center [781, 400] width 16 height 7
select select
radio input "true"
select select "Year"
select select "Hatzalah Garages"
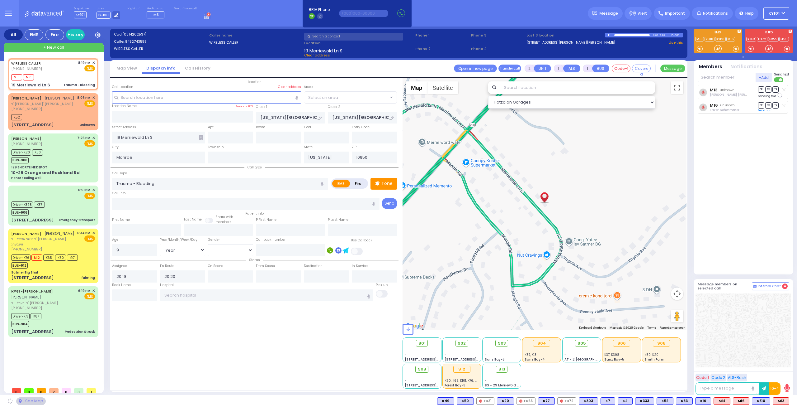
select select "[GEOGRAPHIC_DATA]"
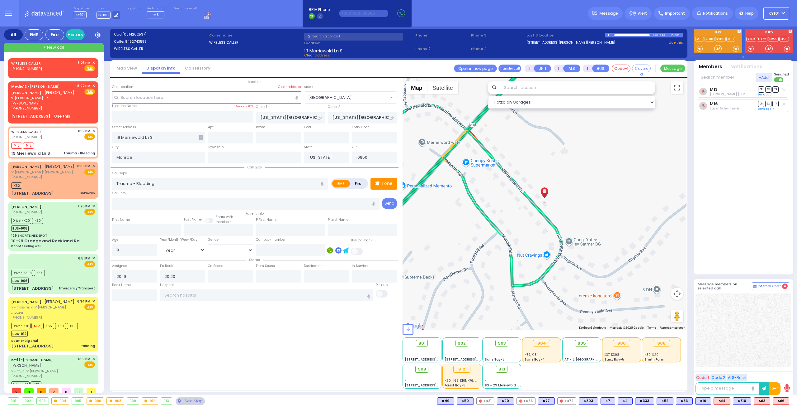
click at [73, 91] on div "Medic12 - MOSHE MAYER SILBERSTEIN משה מאיר זילבערשטיין" at bounding box center [43, 89] width 64 height 12
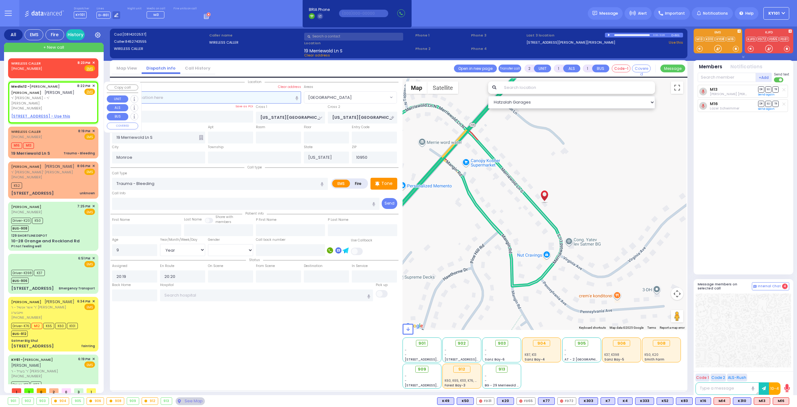
select select
radio input "true"
type input "MOSHE MAYER"
type input "SILBERSTEIN"
select select
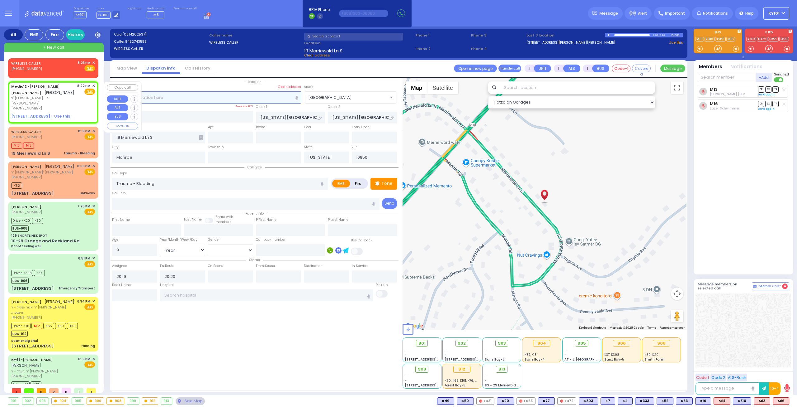
type input "20:22"
select select "Hatzalah Garages"
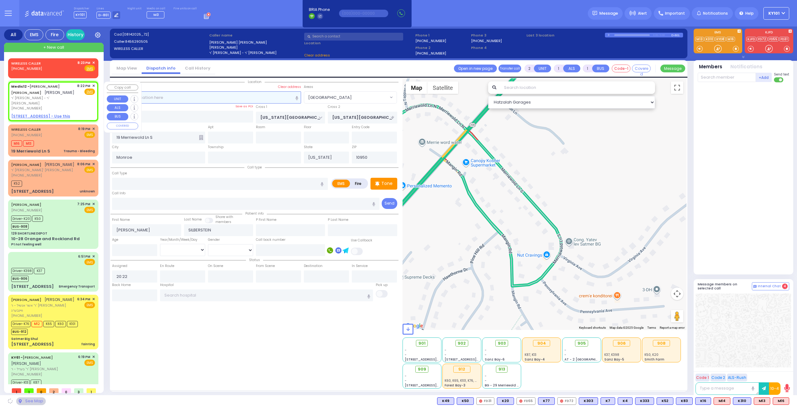
select select
radio input "true"
select select
select select "Hatzalah Garages"
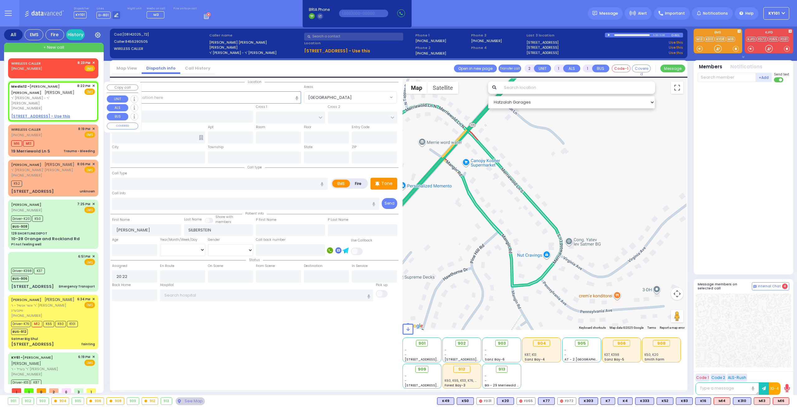
click at [93, 86] on span "✕" at bounding box center [93, 85] width 3 height 5
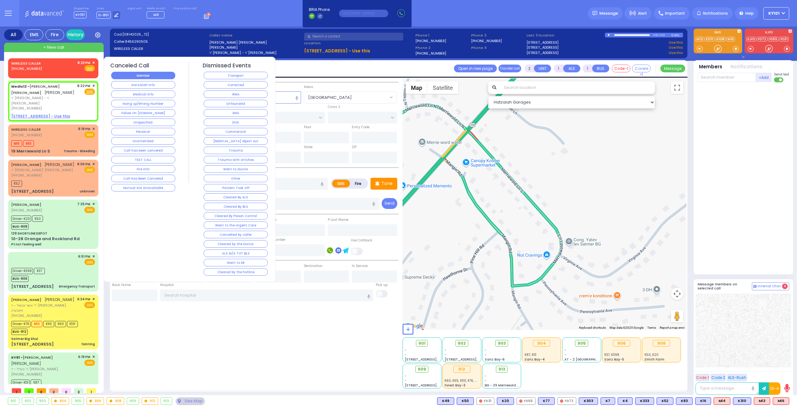
click at [131, 77] on button "Member" at bounding box center [143, 75] width 64 height 7
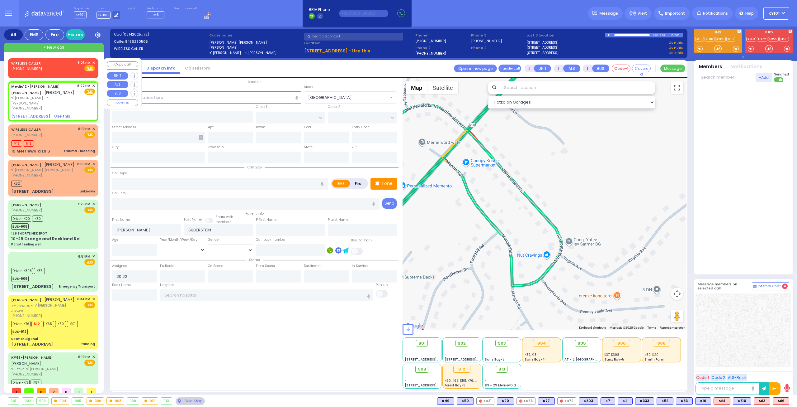
select select
radio input "true"
select select
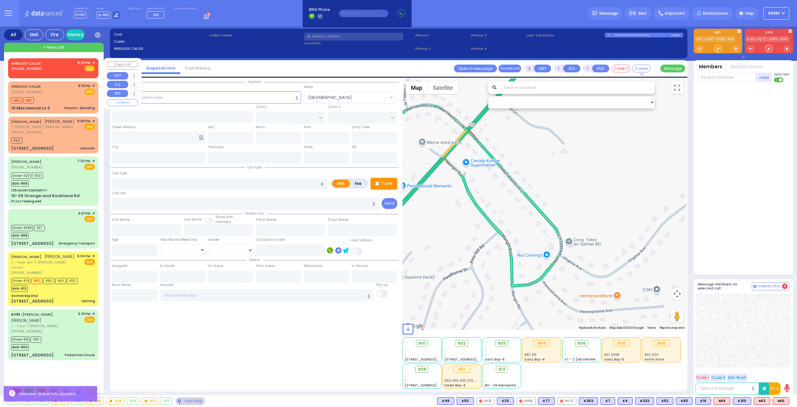
click at [52, 64] on div "WIRELESS CALLER (845) 274-3555 8:23 PM ✕ Fire EMS" at bounding box center [53, 66] width 84 height 12
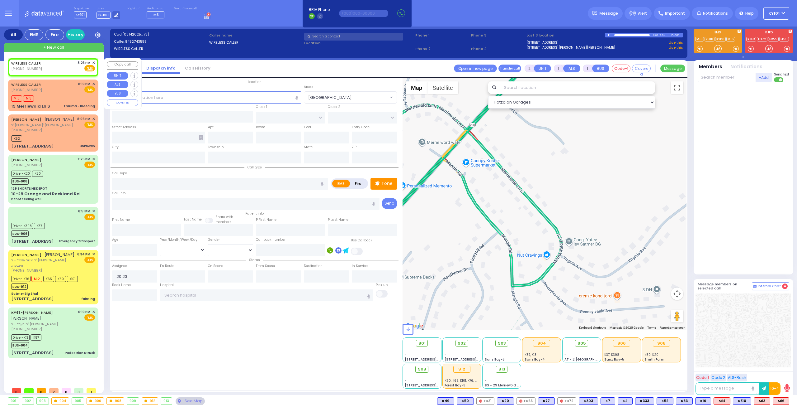
click at [93, 63] on span "✕" at bounding box center [93, 62] width 3 height 5
click at [94, 62] on span "✕" at bounding box center [93, 62] width 3 height 5
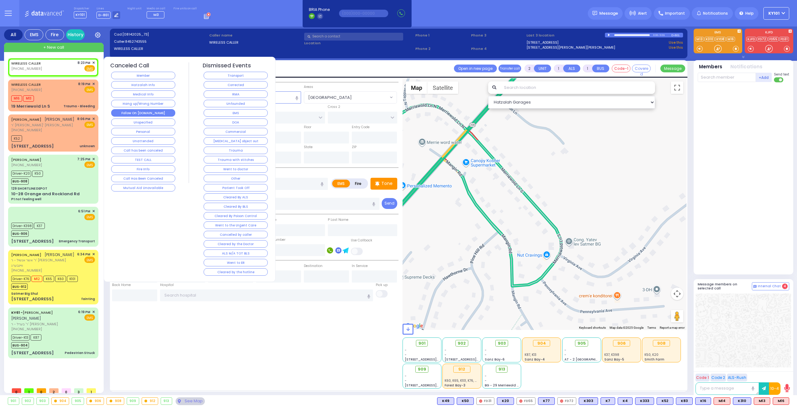
click at [149, 111] on button "Follow On [DOMAIN_NAME]" at bounding box center [143, 112] width 64 height 7
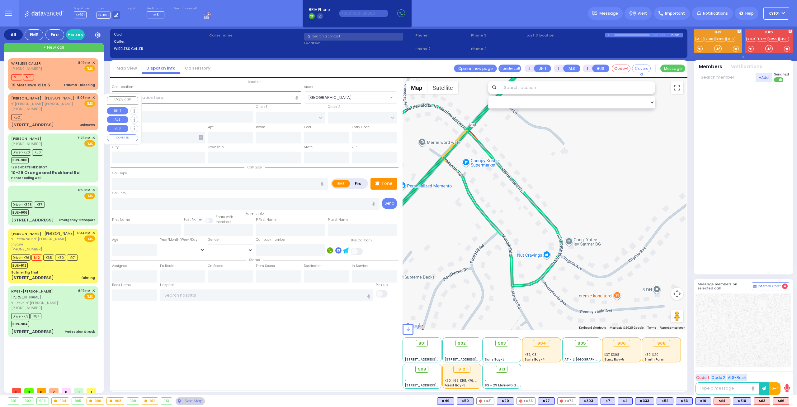
click at [66, 111] on div "JOEL FRIEDMAN יואל פריעדמאן ר' יחזקאל - ר' פנחס גוטמאן (845) 274-5255 8:06 PM ✕…" at bounding box center [53, 103] width 84 height 17
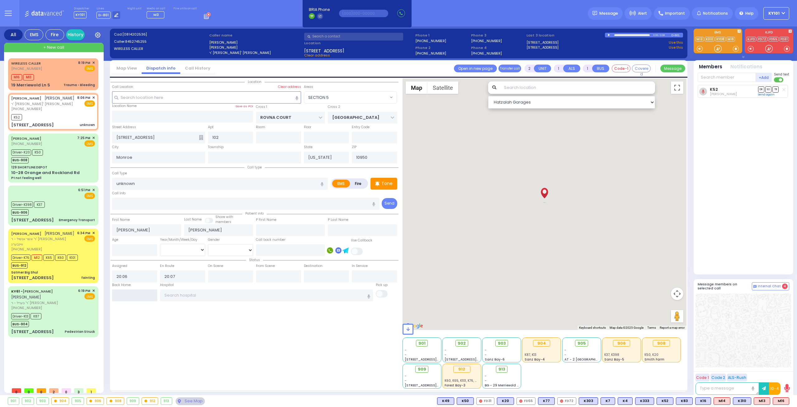
click at [138, 290] on input "text" at bounding box center [134, 295] width 45 height 12
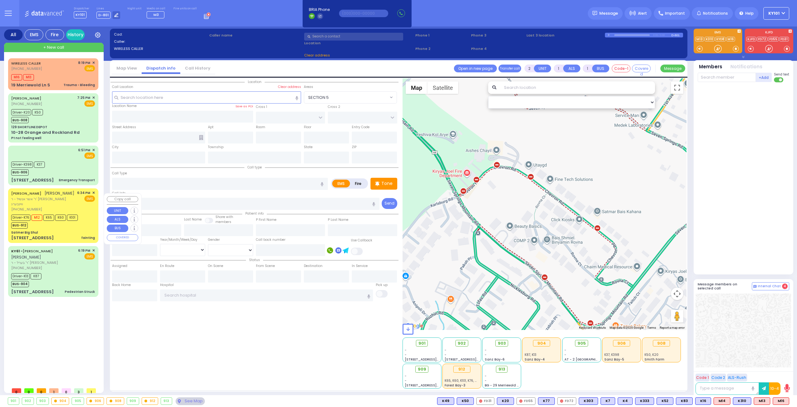
click at [65, 235] on div "Satmer Big Shul" at bounding box center [53, 232] width 84 height 5
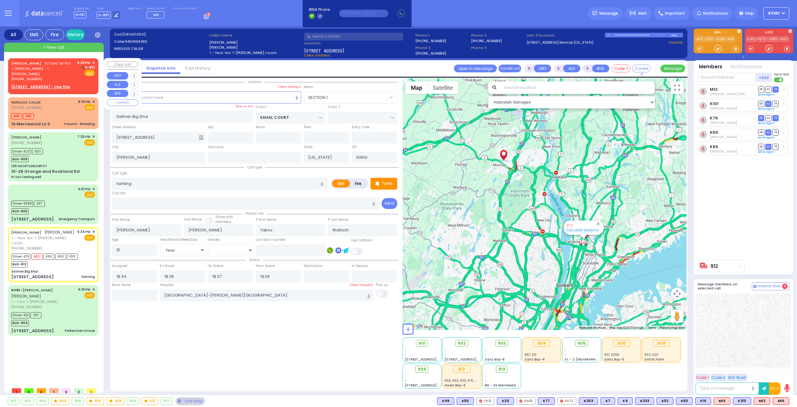
click at [46, 65] on span "הערשל סאנדעל" at bounding box center [58, 62] width 26 height 5
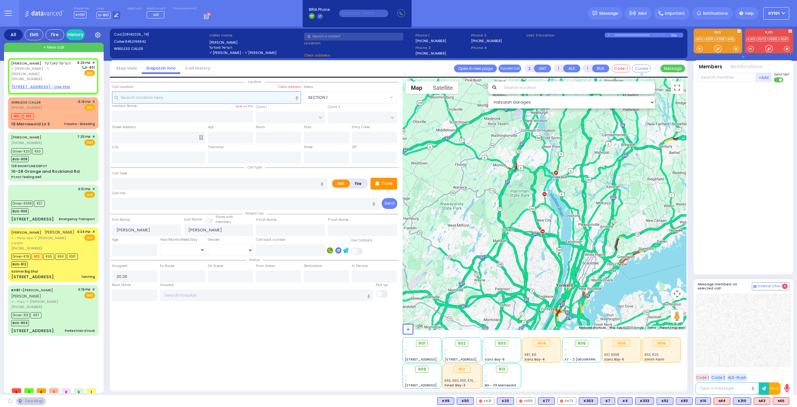
click at [183, 95] on input "text" at bounding box center [206, 97] width 189 height 12
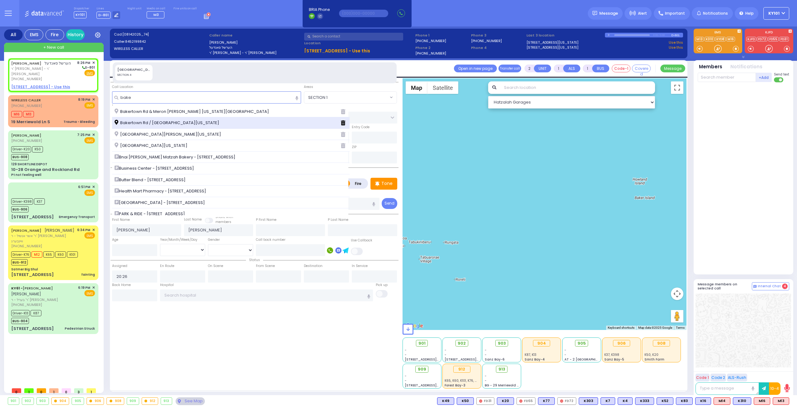
click at [187, 119] on div "Bakertown Rd / [GEOGRAPHIC_DATA][US_STATE]" at bounding box center [231, 123] width 238 height 12
click at [200, 123] on span "Bakertown Rd / [GEOGRAPHIC_DATA][US_STATE]" at bounding box center [168, 123] width 107 height 6
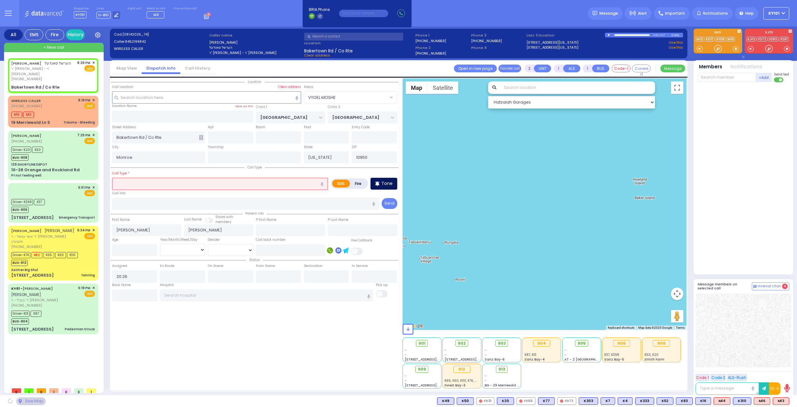
click at [381, 185] on div "Tone" at bounding box center [384, 184] width 27 height 12
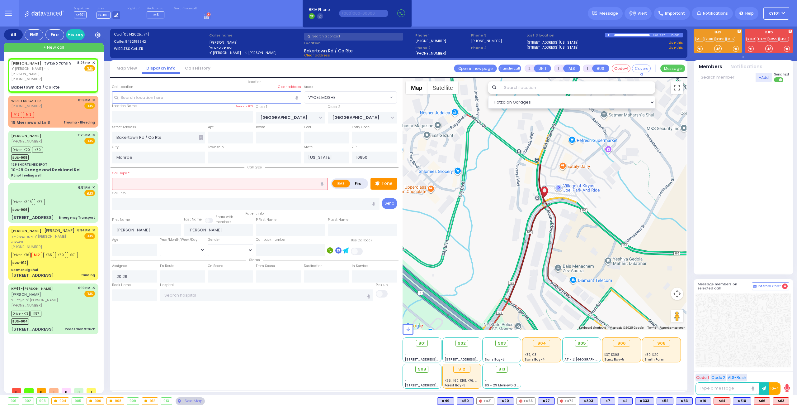
click at [168, 186] on input "text" at bounding box center [220, 184] width 216 height 12
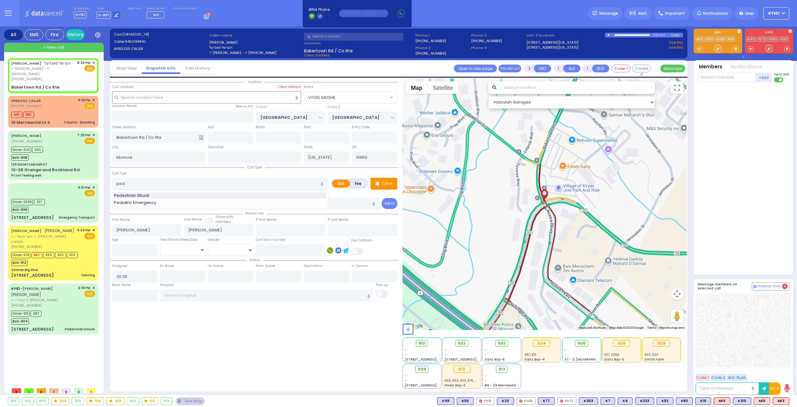
click at [169, 191] on div "Pedestrian Struck Pediatric Emergency" at bounding box center [220, 199] width 216 height 18
click at [169, 192] on div "Pedestrian Struck" at bounding box center [220, 195] width 213 height 6
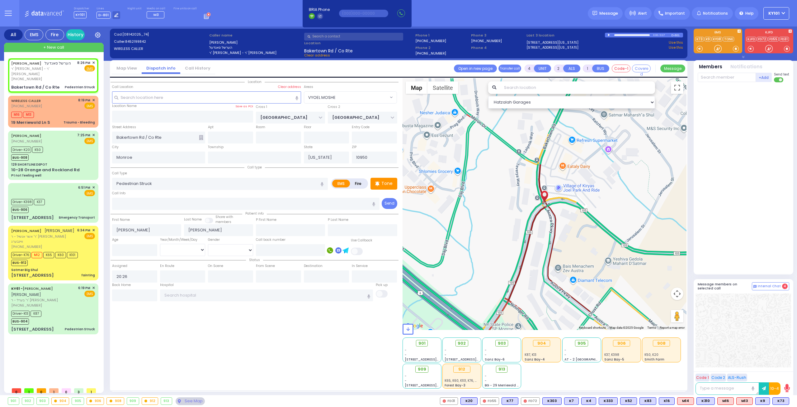
select select "VYOEL MOSHE"
select select
click at [761, 398] on span "K9" at bounding box center [763, 400] width 14 height 7
click at [759, 399] on span "K73" at bounding box center [760, 400] width 16 height 7
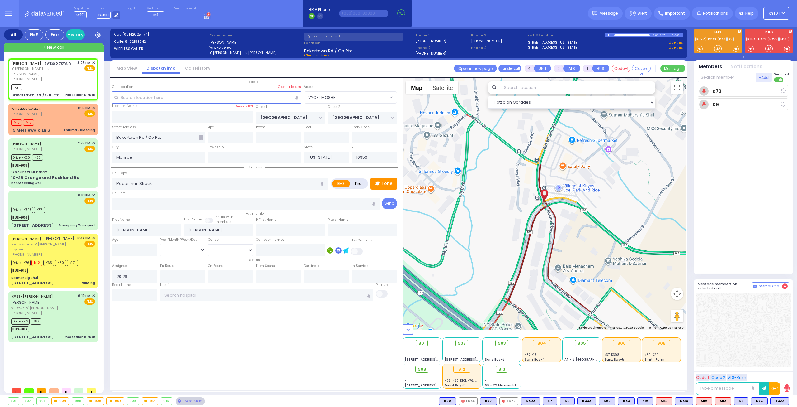
select select
radio input "true"
select select
type input "20:26"
select select "Hatzalah Garages"
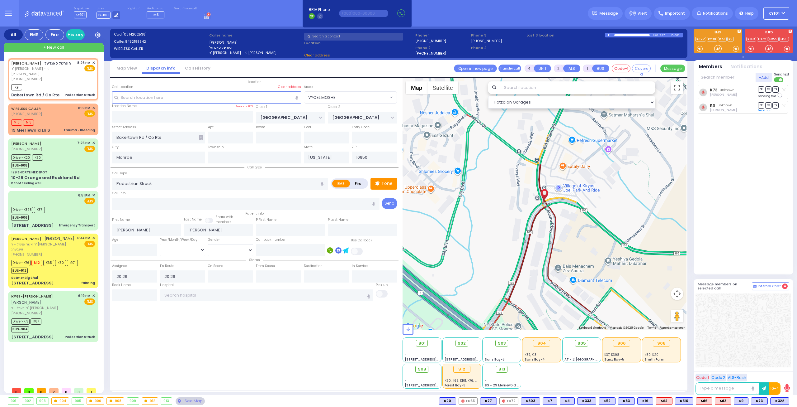
select select
radio input "true"
select select
select select "Hatzalah Garages"
select select
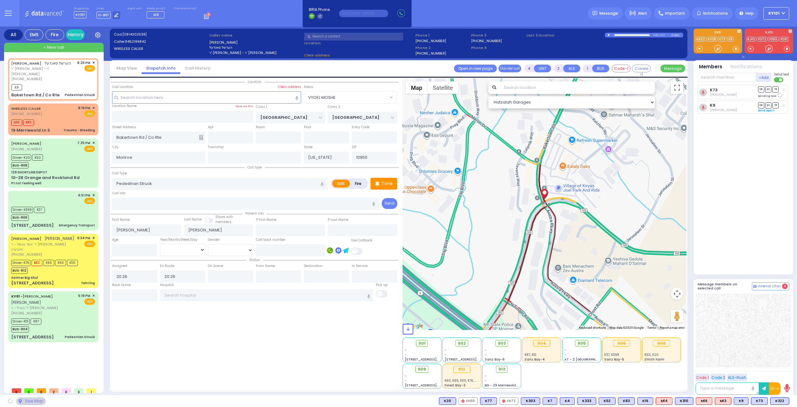
radio input "true"
select select
select select "Hatzalah Garages"
select select
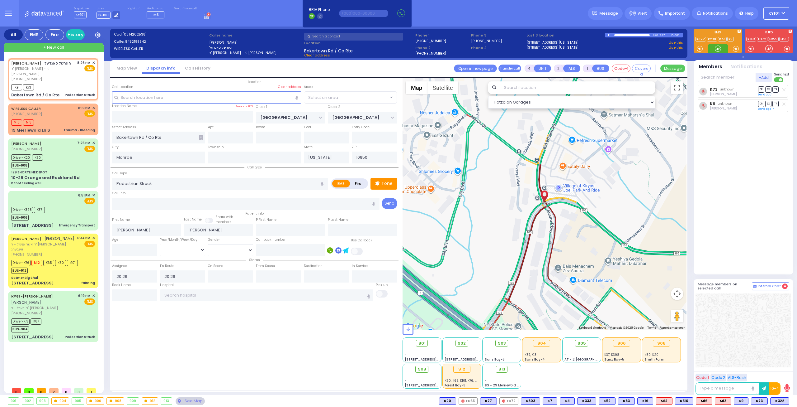
radio input "true"
select select
select select "Hatzalah Garages"
select select "VYOEL MOSHE"
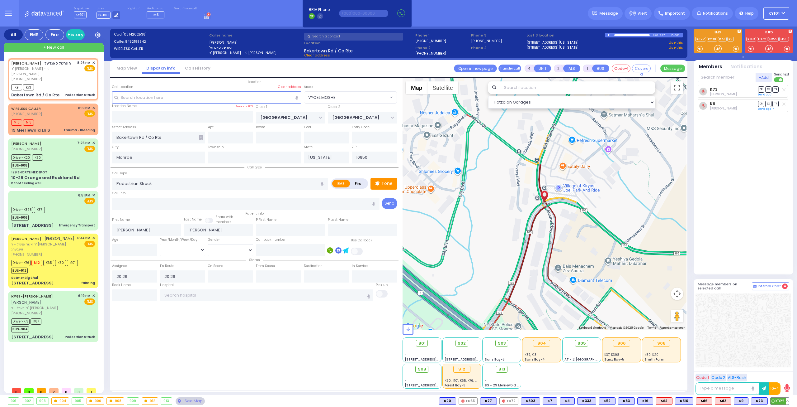
click at [777, 401] on span "K322" at bounding box center [780, 400] width 18 height 7
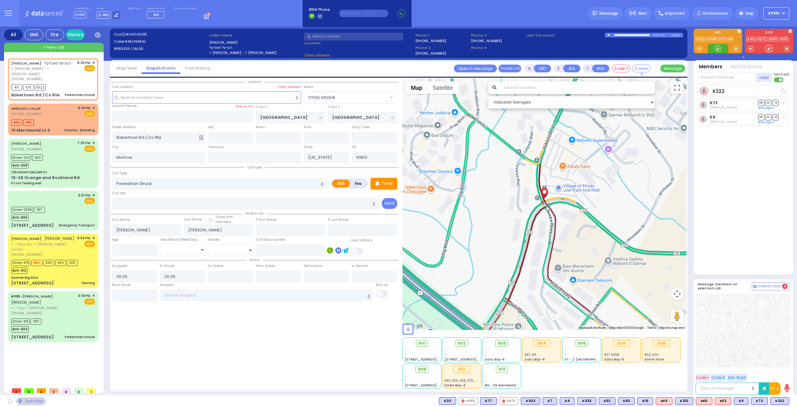
select select
radio input "true"
select select
select select "Hatzalah Garages"
select select "VYOEL MOSHE"
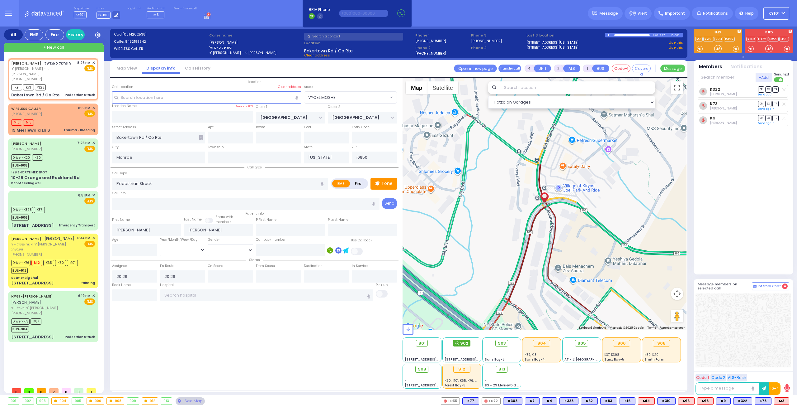
click at [464, 341] on span "902" at bounding box center [464, 343] width 8 height 6
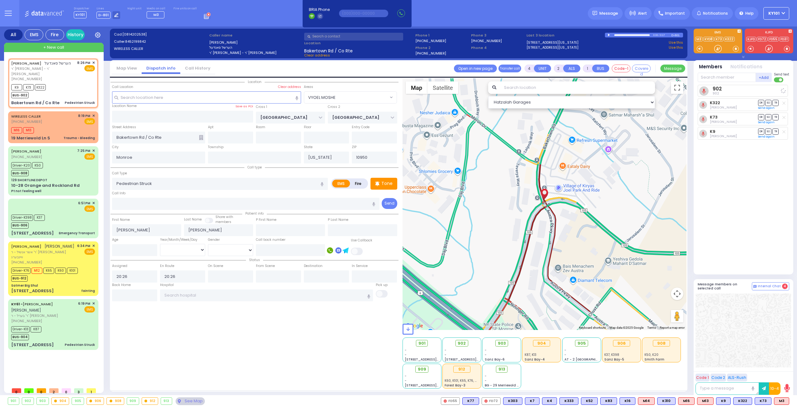
select select
radio input "true"
select select
select select "Hatzalah Garages"
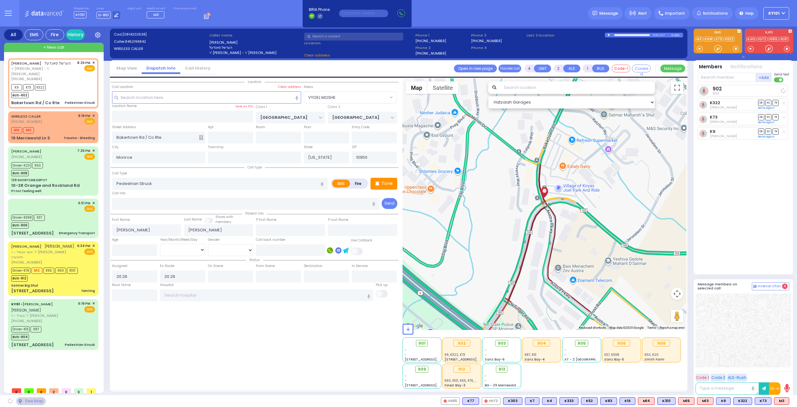
select select "VYOEL MOSHE"
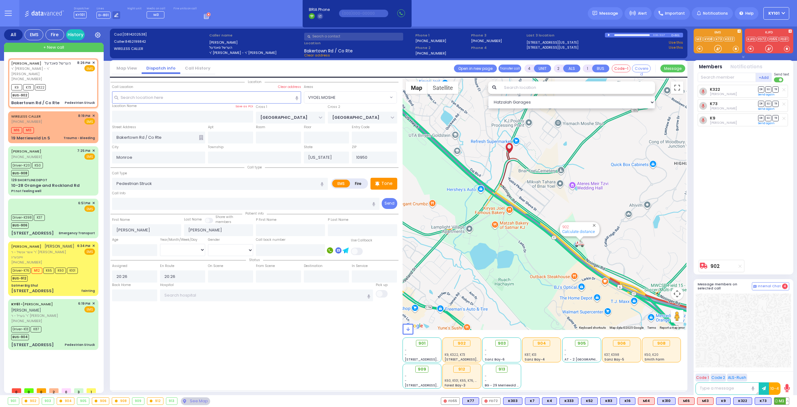
click at [780, 401] on span "M3" at bounding box center [782, 400] width 15 height 7
select select
radio input "true"
select select
select select "Hatzalah Garages"
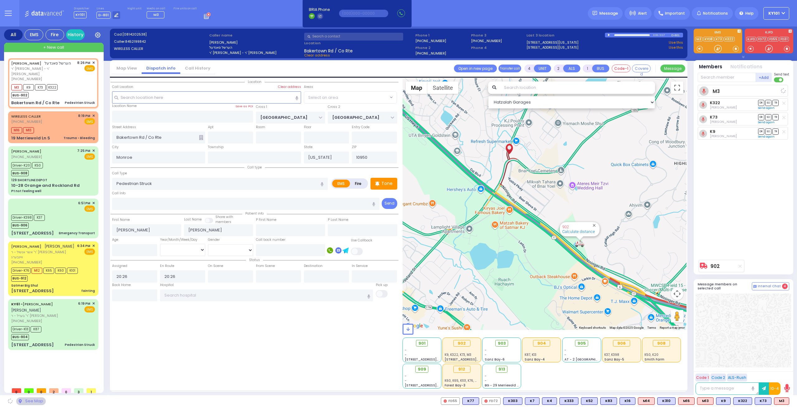
select select "VYOEL MOSHE"
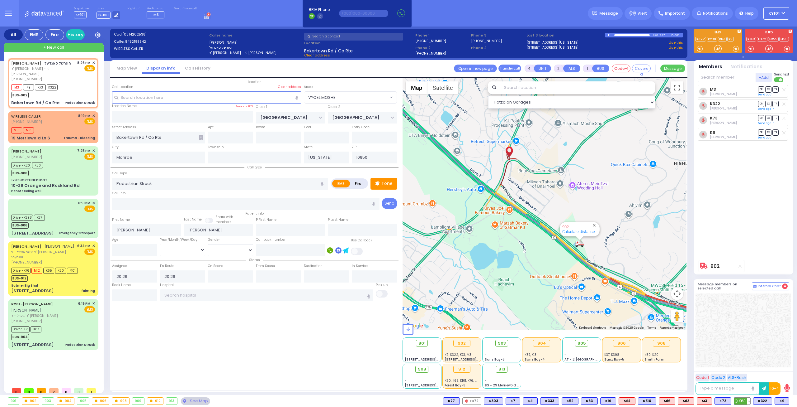
click at [744, 399] on span "K63" at bounding box center [743, 400] width 16 height 7
select select
radio input "true"
select select
select select "Hatzalah Garages"
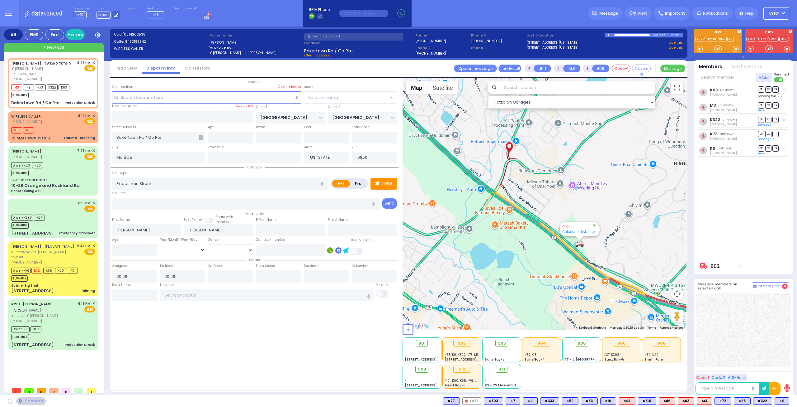
select select "VYOEL MOSHE"
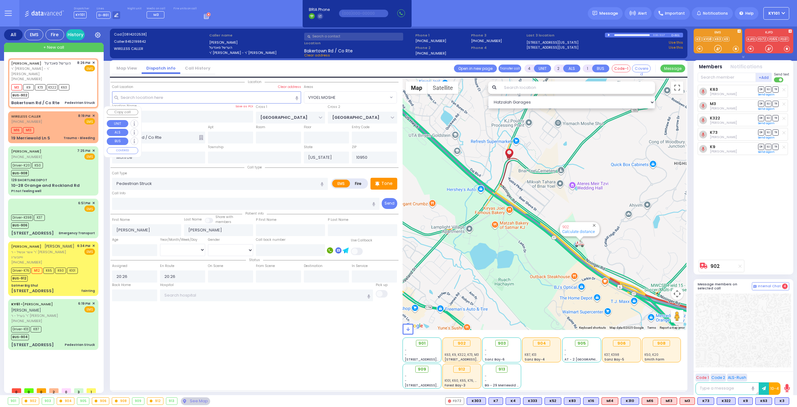
click at [57, 118] on div "WIRELESS CALLER [PHONE_NUMBER] 8:19 PM ✕ EMS" at bounding box center [53, 119] width 84 height 12
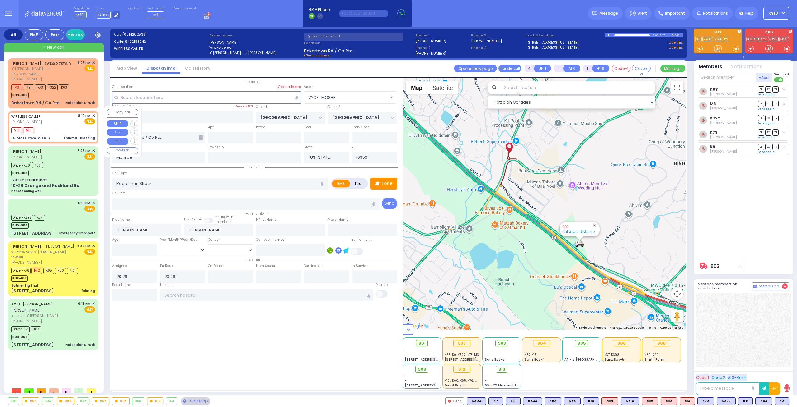
type input "2"
type input "1"
select select
type input "Trauma - Bleeding"
radio input "true"
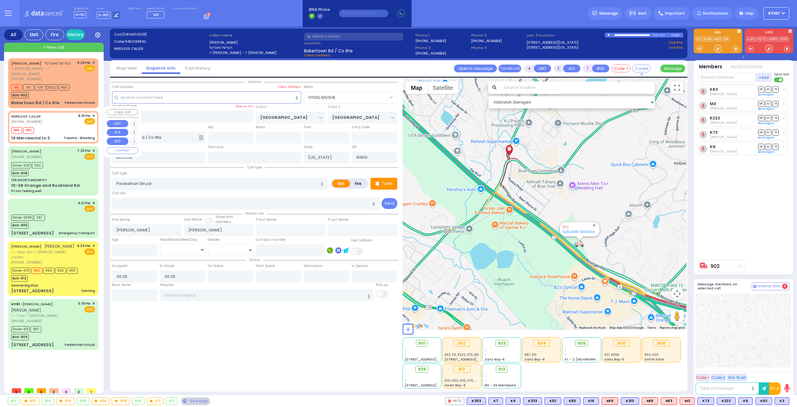
type input "9"
select select "Year"
type input "20:19"
type input "20:20"
select select "Hatzalah Garages"
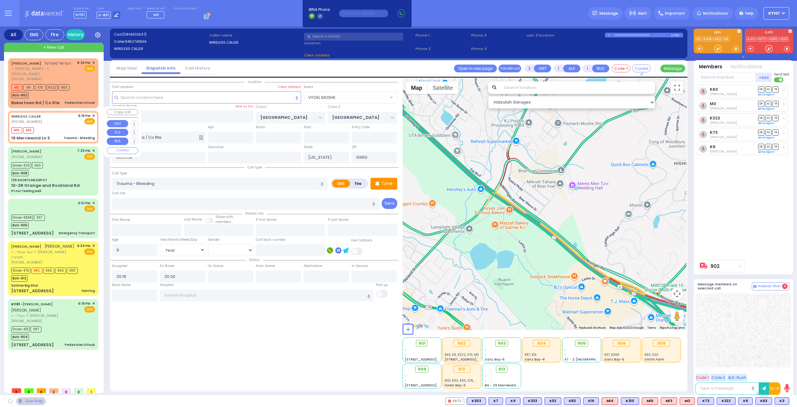
type input "[US_STATE][GEOGRAPHIC_DATA]"
type input "19 Merriewold Ln S"
select select "[GEOGRAPHIC_DATA]"
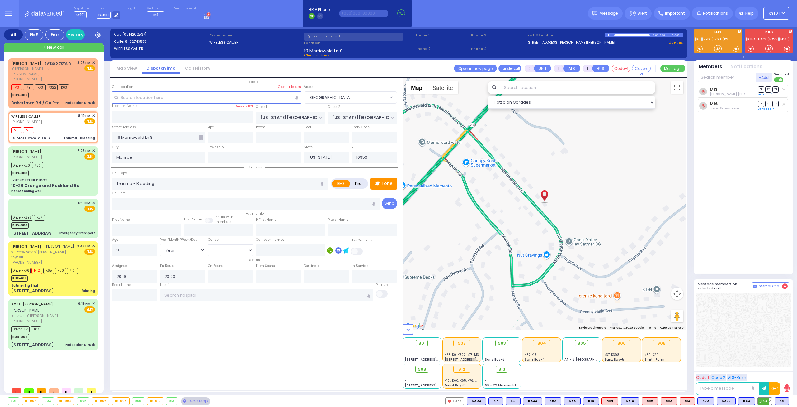
click at [762, 399] on icon at bounding box center [760, 400] width 3 height 3
select select
radio input "true"
select select "Year"
select select "Hatzalah Garages"
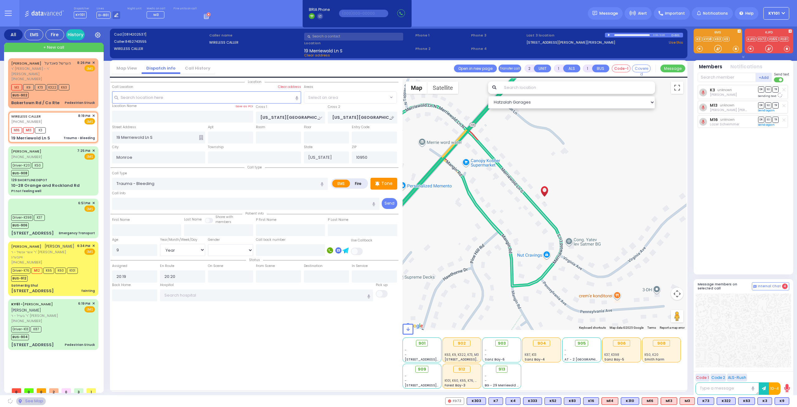
select select "[GEOGRAPHIC_DATA]"
click at [128, 64] on button "Copy call" at bounding box center [122, 64] width 31 height 6
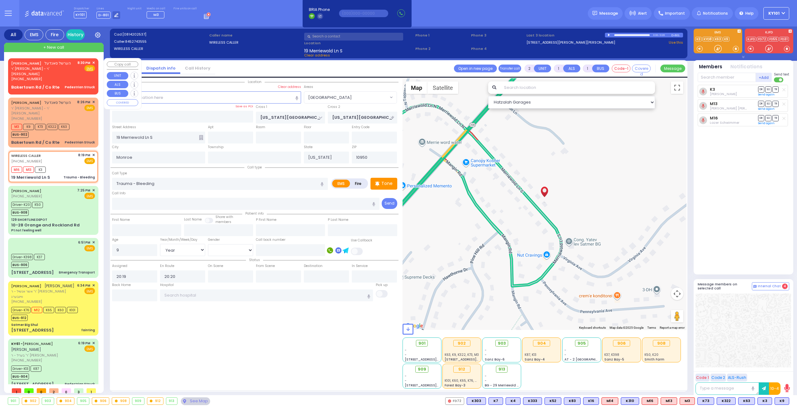
click at [50, 66] on span "ר' [PERSON_NAME] - ר' [PERSON_NAME]" at bounding box center [43, 71] width 64 height 10
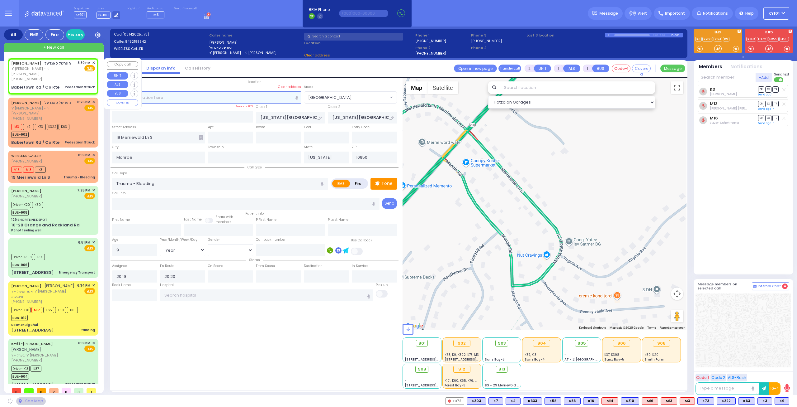
type input "4"
type input "2"
select select
type input "Pedestrian Struck"
radio input "true"
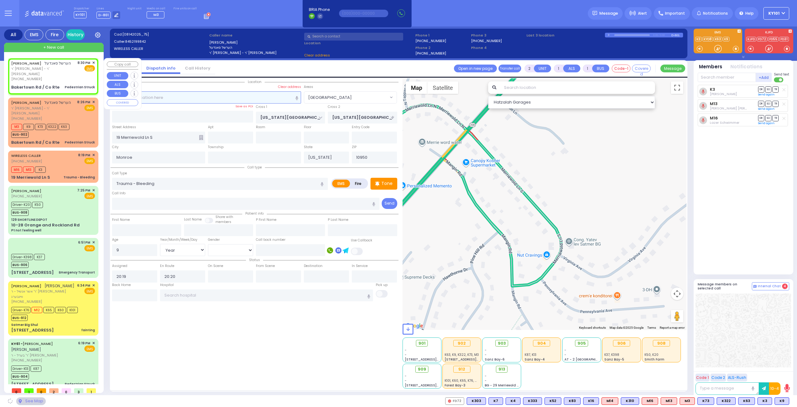
type input "[PERSON_NAME]"
select select
type input "20:30"
select select "Hatzalah Garages"
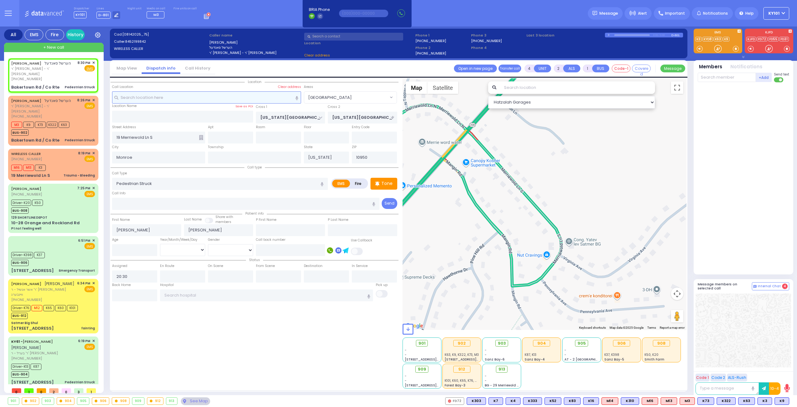
select select
radio input "true"
select select
type input "[GEOGRAPHIC_DATA]"
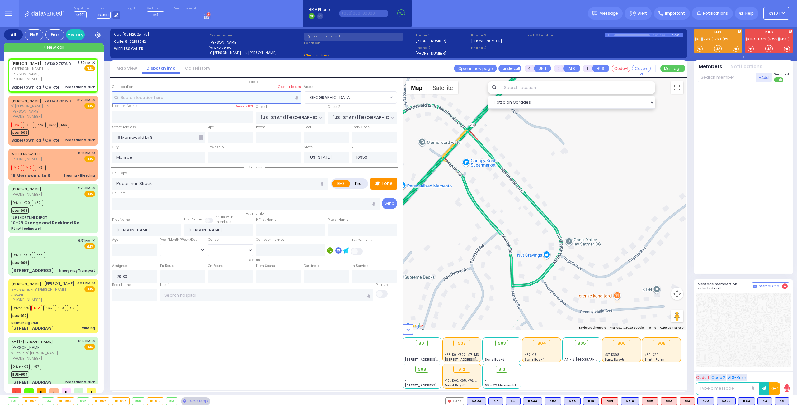
type input "Bakertown Rd / Co Rte"
select select "Hatzalah Garages"
select select "VYOEL MOSHE"
click at [362, 183] on label "Fire" at bounding box center [358, 183] width 17 height 8
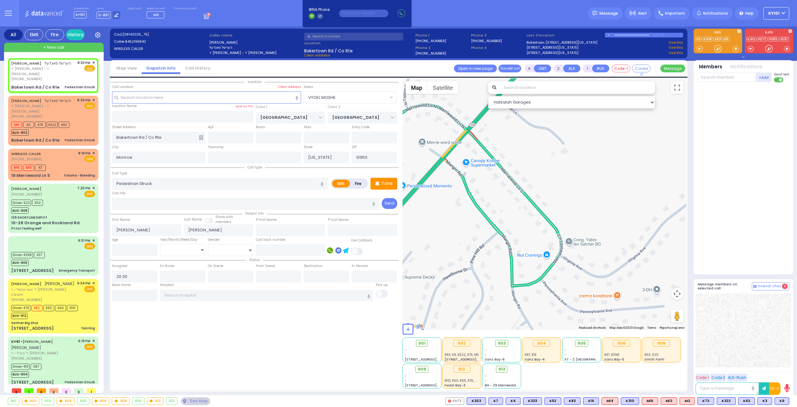
radio input "true"
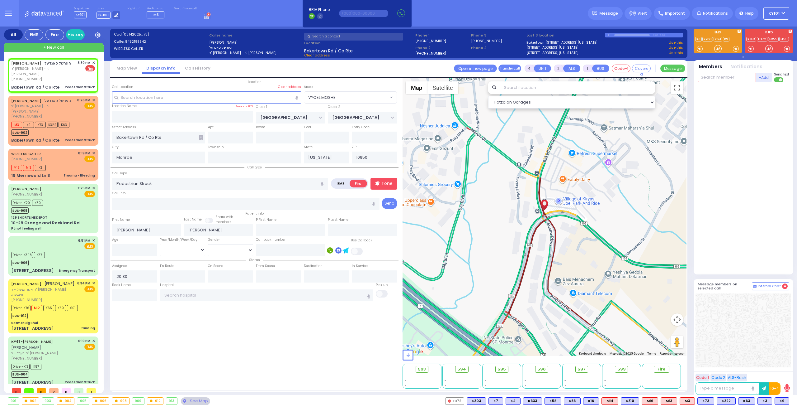
click at [719, 80] on input "text" at bounding box center [727, 77] width 58 height 9
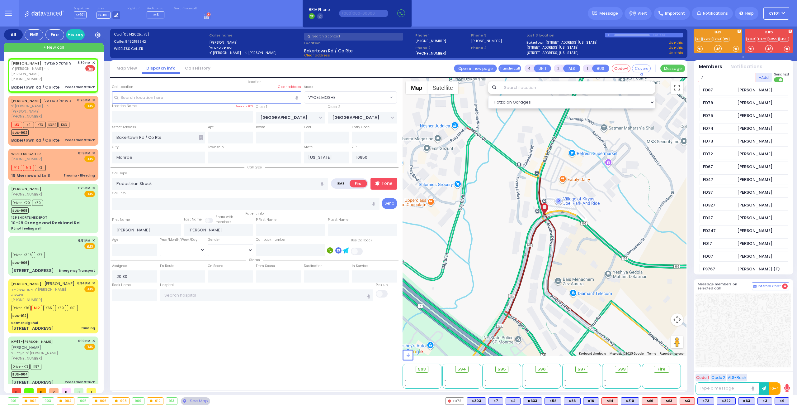
click at [715, 77] on input "7" at bounding box center [727, 77] width 58 height 9
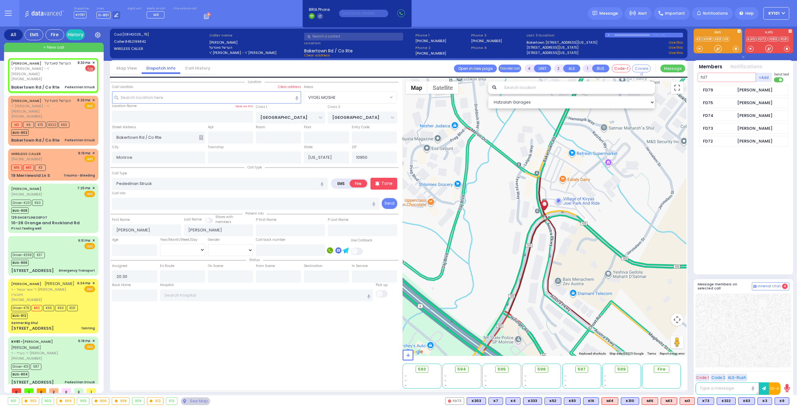
click at [721, 77] on input "fd7" at bounding box center [727, 77] width 58 height 9
click at [722, 77] on input "fd7" at bounding box center [727, 77] width 58 height 9
type input "c"
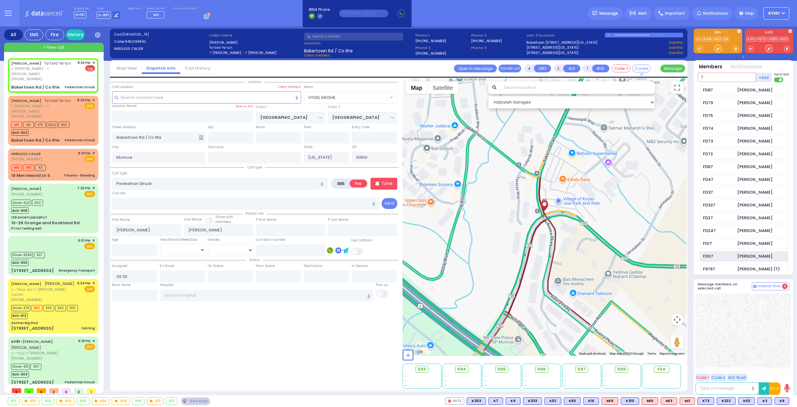
type input "7"
click at [742, 253] on div "[PERSON_NAME]" at bounding box center [755, 256] width 35 height 6
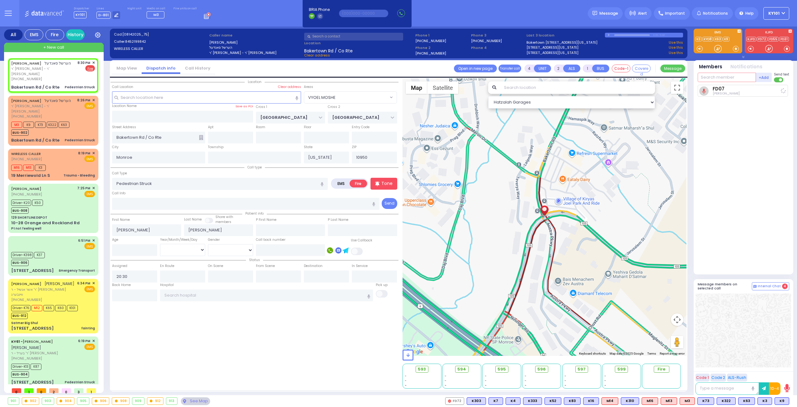
click at [734, 77] on input "text" at bounding box center [727, 77] width 58 height 9
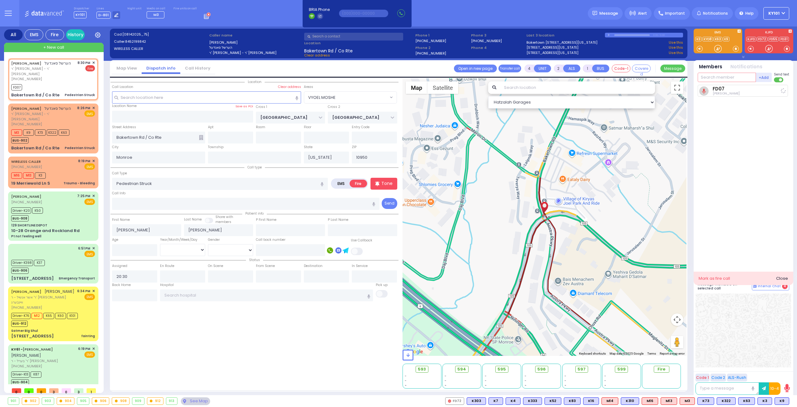
select select
radio input "true"
select select
type input "20:31"
select select "Hatzalah Garages"
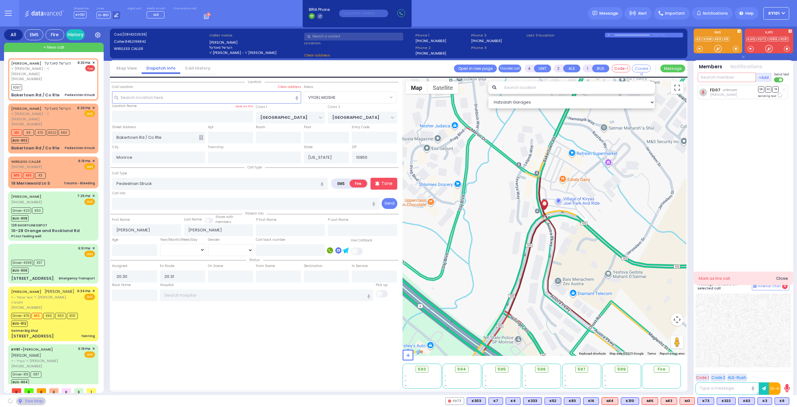
select select "VYOEL MOSHE"
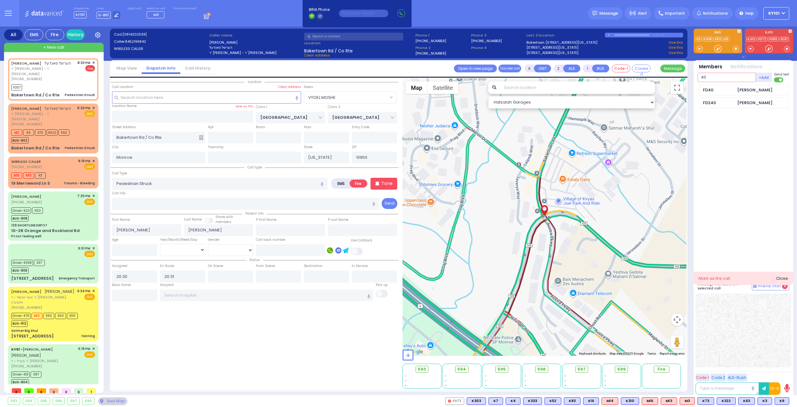
type input "40"
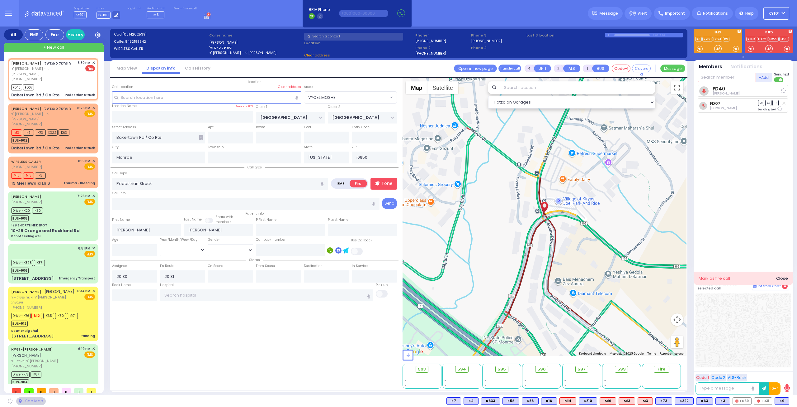
select select
radio input "true"
select select
select select "Hatzalah Garages"
select select "VYOEL MOSHE"
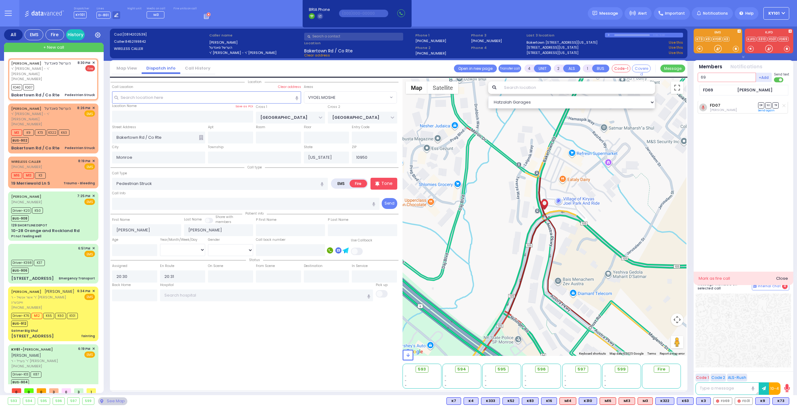
type input "69"
select select
radio input "true"
select select
select select "Hatzalah Garages"
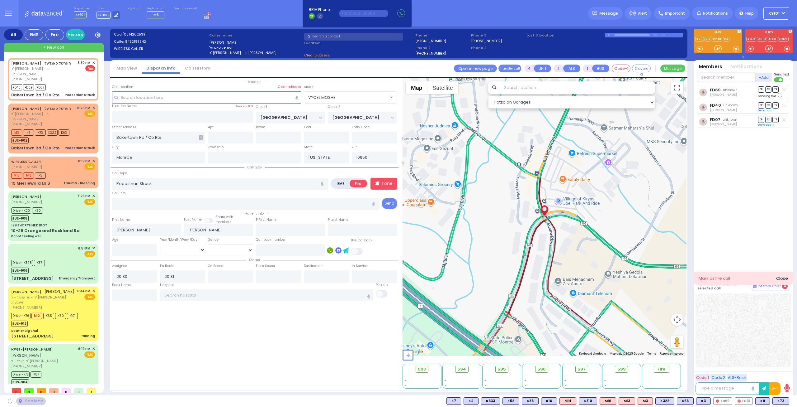
select select "VYOEL MOSHE"
click at [749, 178] on div "FD69 [PERSON_NAME] DR SO TR DR" at bounding box center [744, 177] width 93 height 184
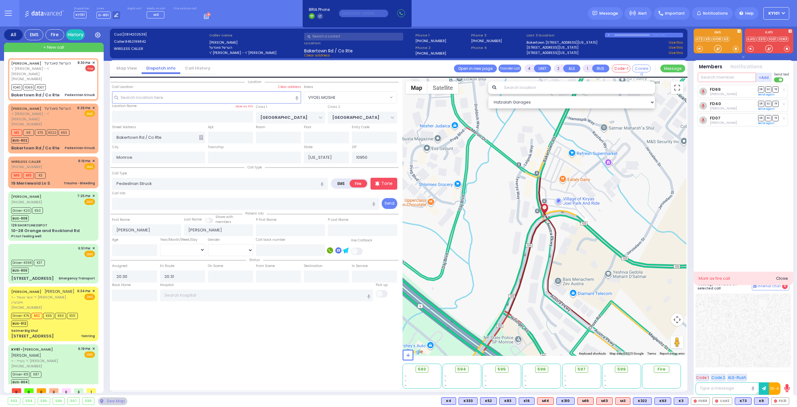
click at [715, 73] on input "text" at bounding box center [727, 77] width 58 height 9
type input "31"
type input "c"
select select
radio input "true"
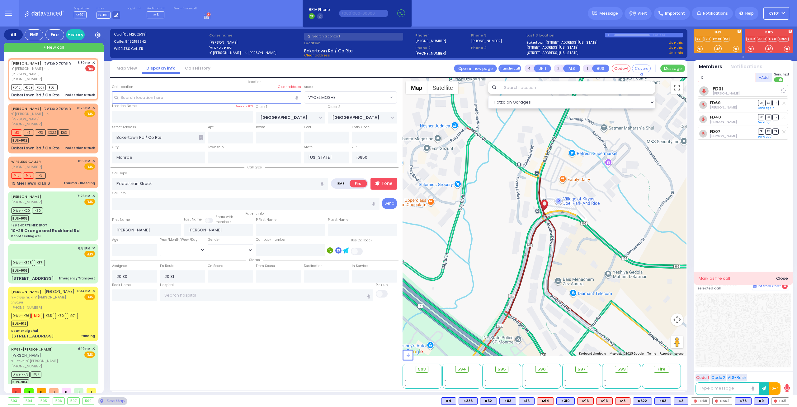
select select
select select "Hatzalah Garages"
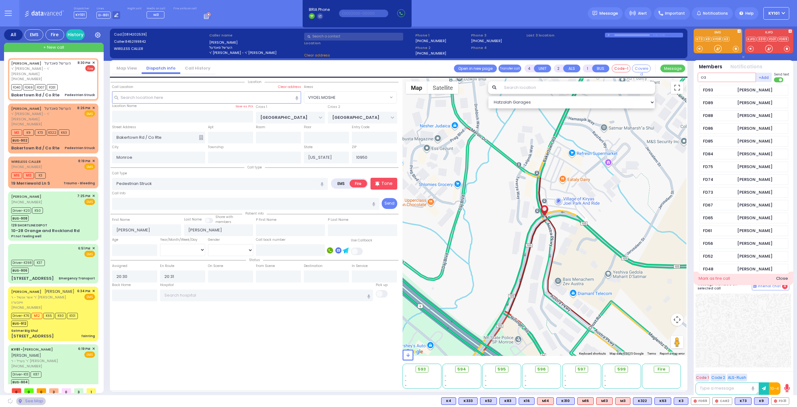
type input "car"
select select "VYOEL MOSHE"
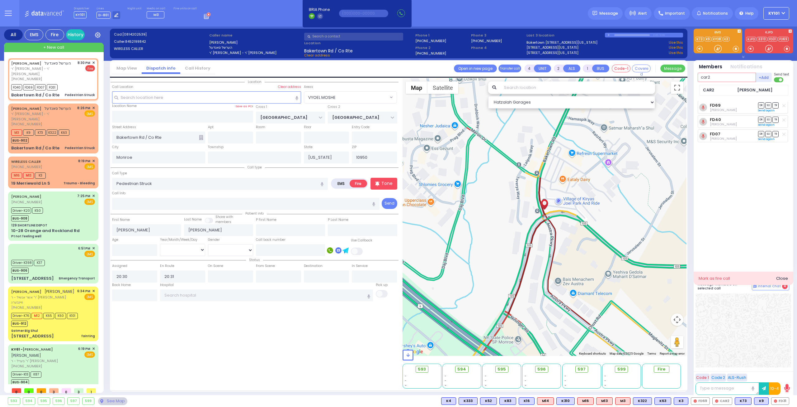
type input "car2"
select select
radio input "true"
select select
select select "Hatzalah Garages"
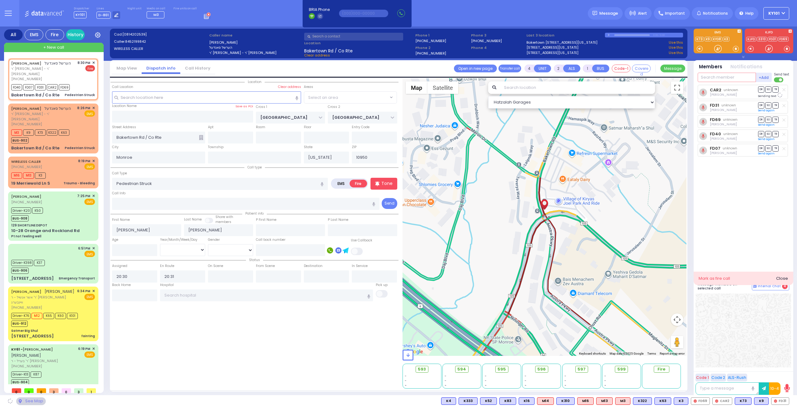
select select "VYOEL MOSHE"
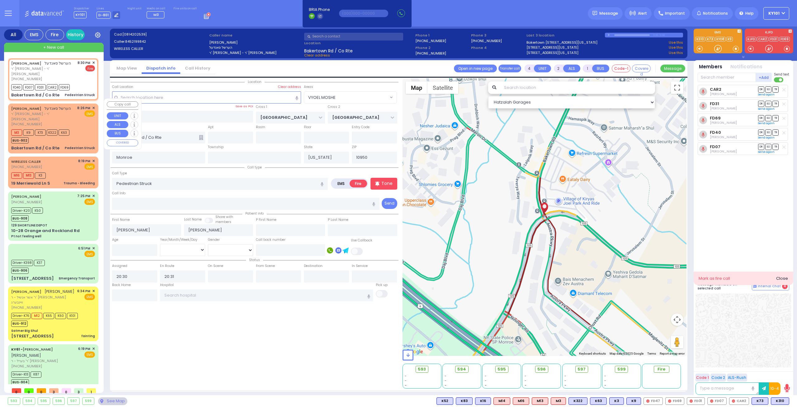
click at [56, 106] on span "הערשל סאנדעל" at bounding box center [58, 108] width 26 height 5
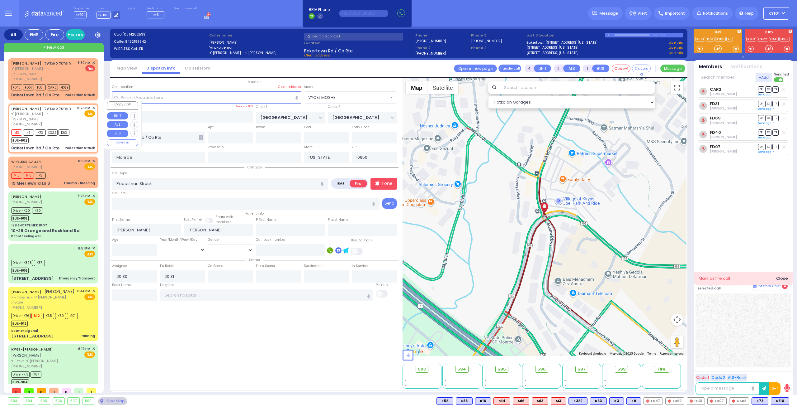
type input "6"
select select
radio input "true"
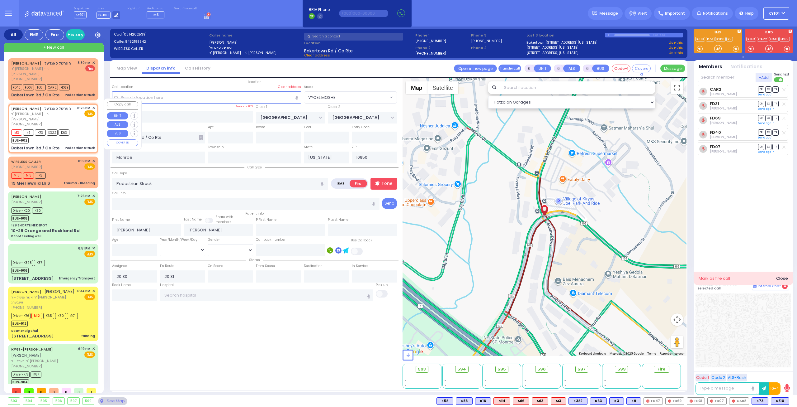
type input "[PERSON_NAME]"
type input "Landau"
select select "Year"
type input "20:26"
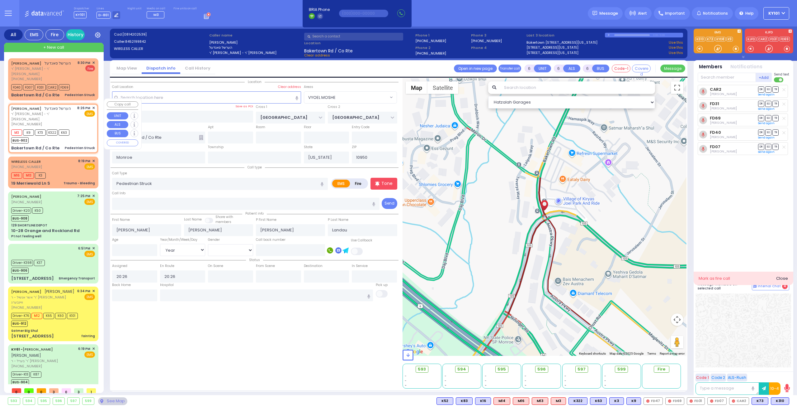
select select "Hatzalah Garages"
select select "VYOEL MOSHE"
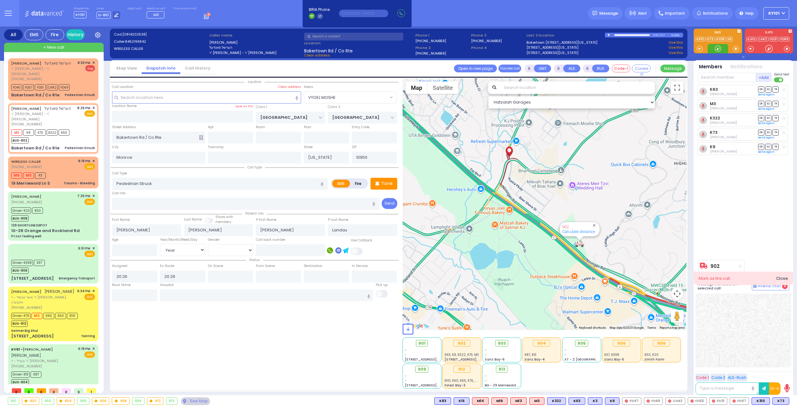
select select
radio input "true"
type input "5"
select select "Year"
select select "[DEMOGRAPHIC_DATA]"
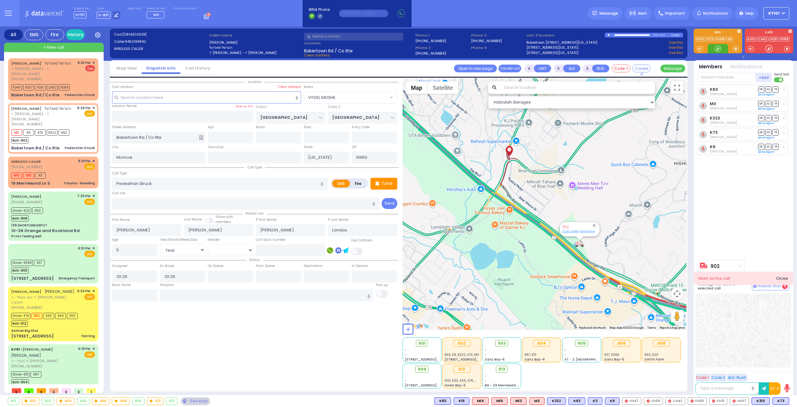
select select "Hatzalah Garages"
select select "VYOEL MOSHE"
click at [740, 265] on icon at bounding box center [740, 265] width 3 height 3
select select
radio input "true"
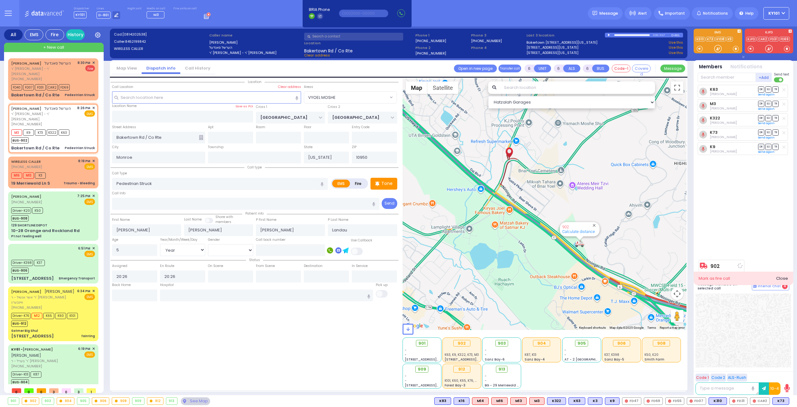
select select "Year"
select select "[DEMOGRAPHIC_DATA]"
select select "Hatzalah Garages"
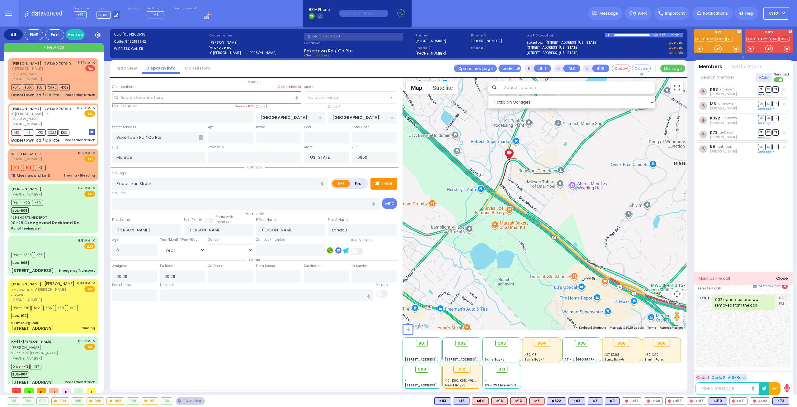
select select "VYOEL MOSHE"
click at [721, 76] on input "text" at bounding box center [727, 77] width 58 height 9
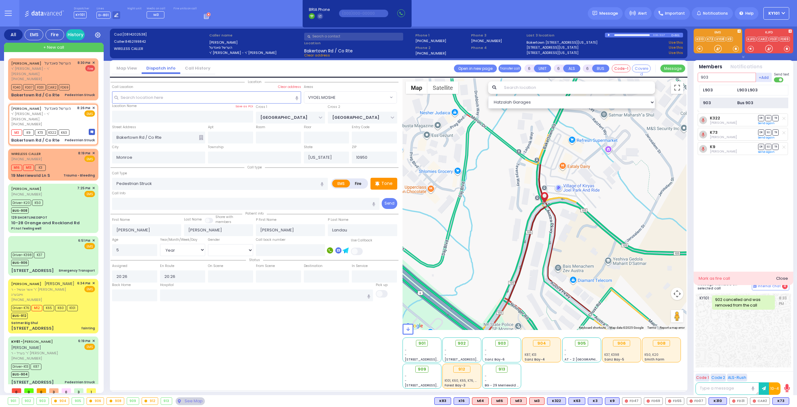
type input "903"
click at [725, 99] on div "903 Bus 903" at bounding box center [744, 103] width 89 height 11
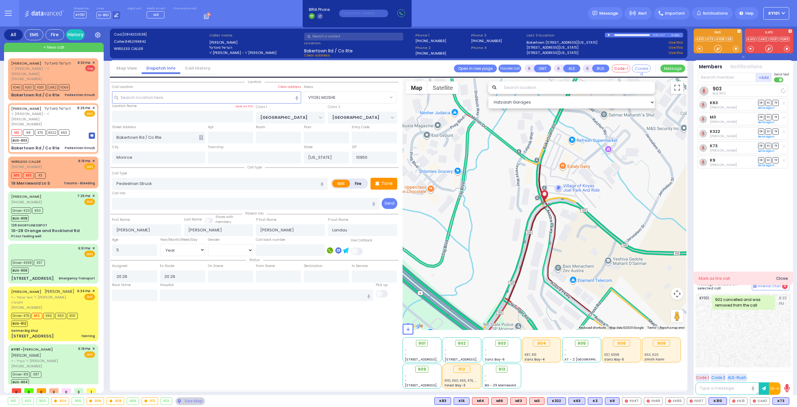
select select
radio input "true"
select select "Year"
select select "[DEMOGRAPHIC_DATA]"
select select "Hatzalah Garages"
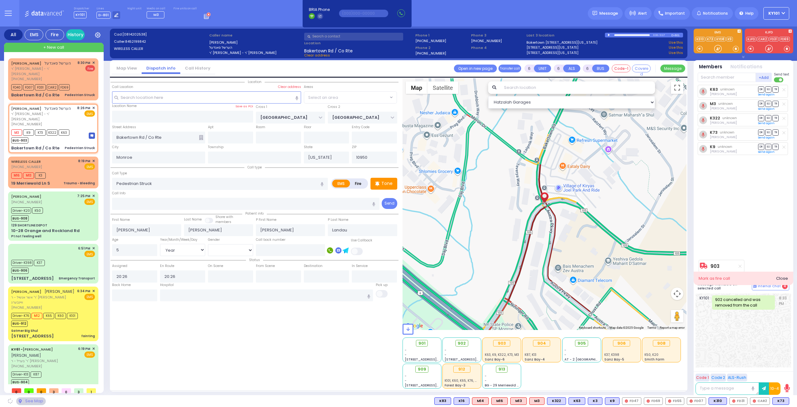
select select "VYOEL MOSHE"
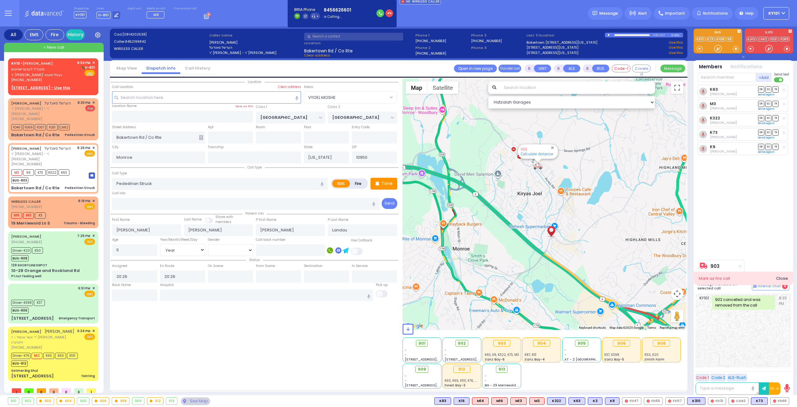
select select
radio input "true"
select select "Year"
select select "[DEMOGRAPHIC_DATA]"
select select "Hatzalah Garages"
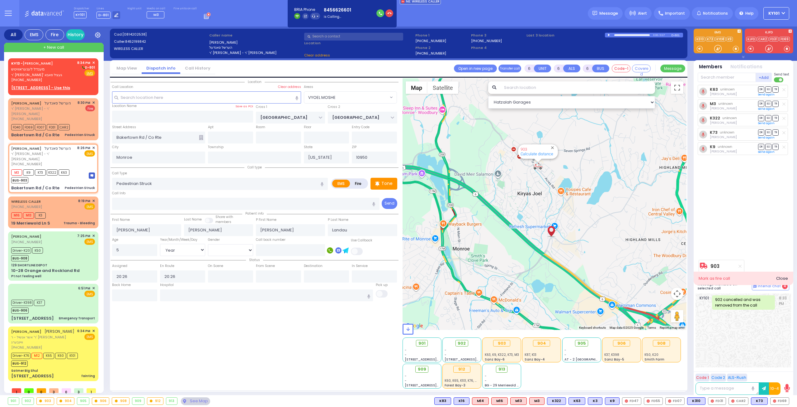
select select "VYOEL MOSHE"
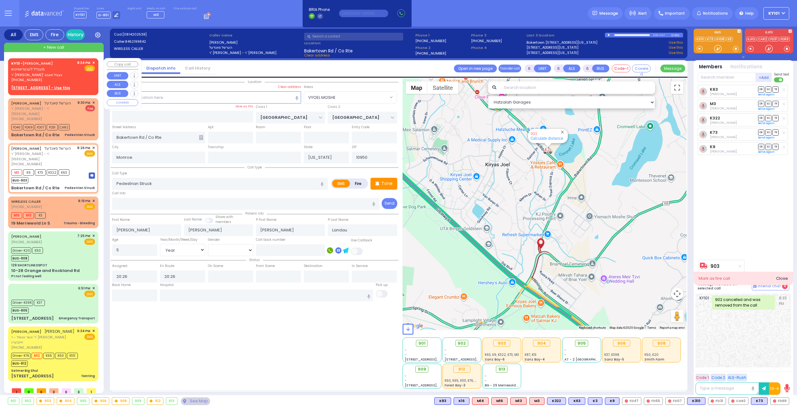
click at [64, 74] on span "ר' [PERSON_NAME]' געציל סאבא" at bounding box center [43, 74] width 64 height 5
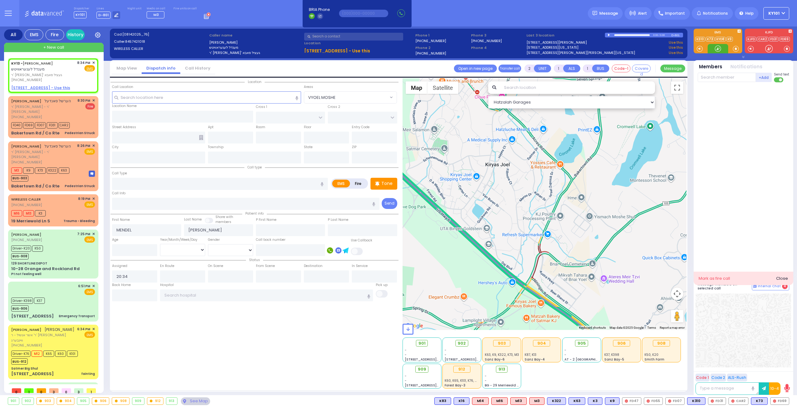
select select
click at [92, 61] on span "✕" at bounding box center [93, 62] width 3 height 5
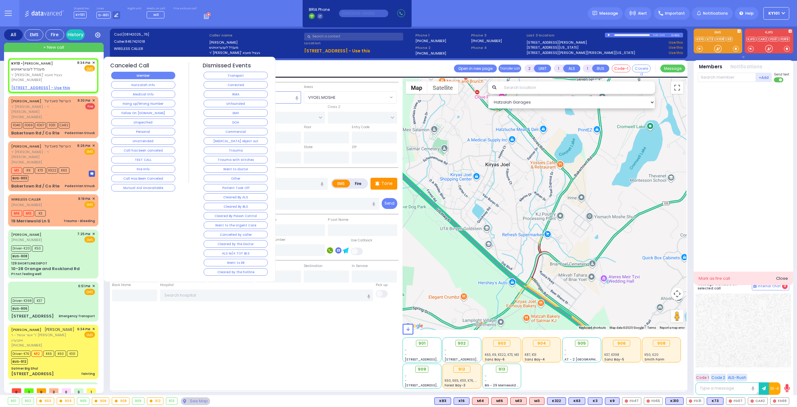
click at [132, 75] on button "Member" at bounding box center [143, 75] width 64 height 7
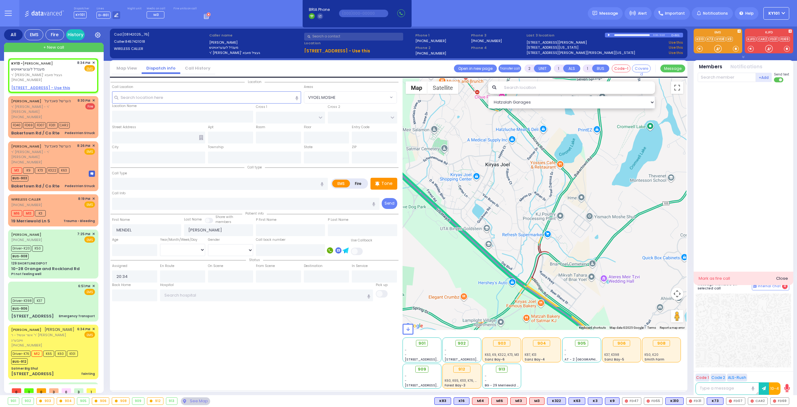
select select
radio input "true"
select select
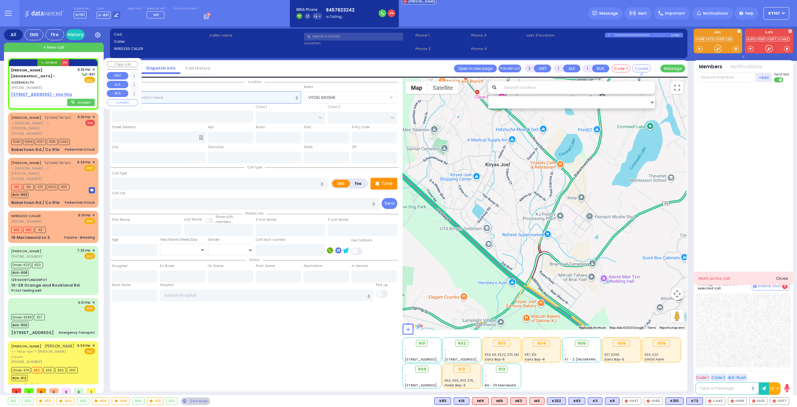
select select
radio input "true"
select select
type input "20:35"
select select "Hatzalah Garages"
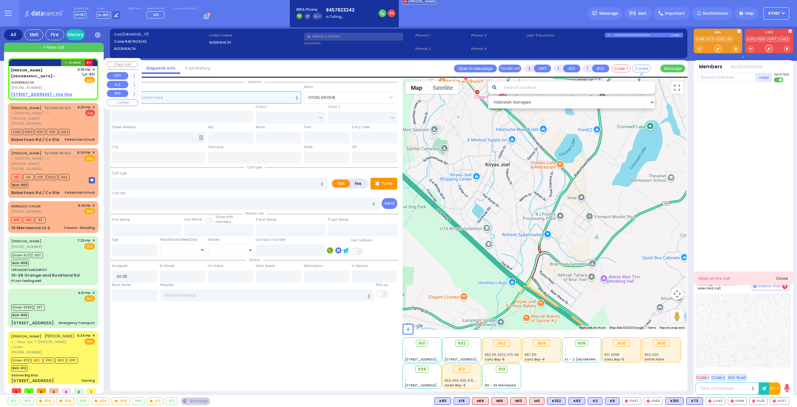
select select
radio input "true"
select select
select select "Hatzalah Garages"
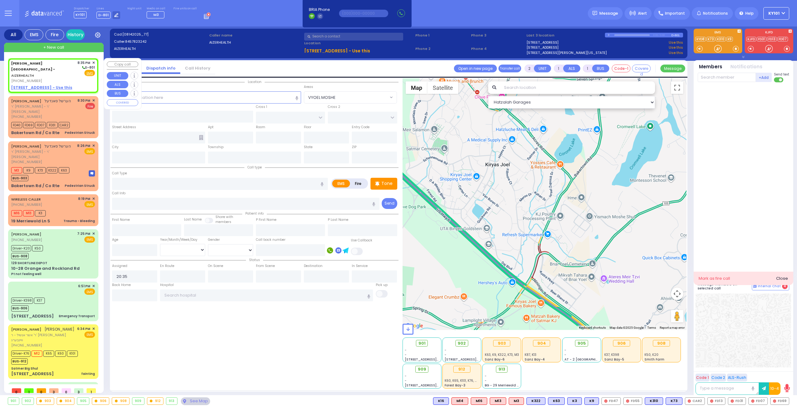
click at [56, 85] on u "49 FOREST ROAD - Use this" at bounding box center [41, 87] width 61 height 5
select select
radio input "true"
select select
select select "Hatzalah Garages"
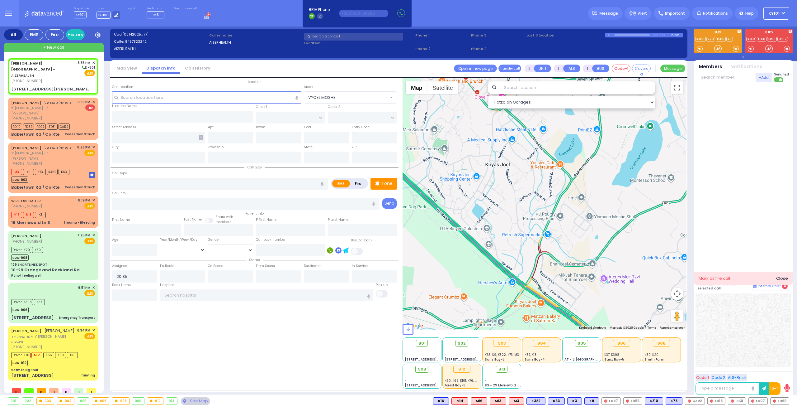
type input "[STREET_ADDRESS][PERSON_NAME]"
type input "[GEOGRAPHIC_DATA]"
type input "6112"
select select
radio input "true"
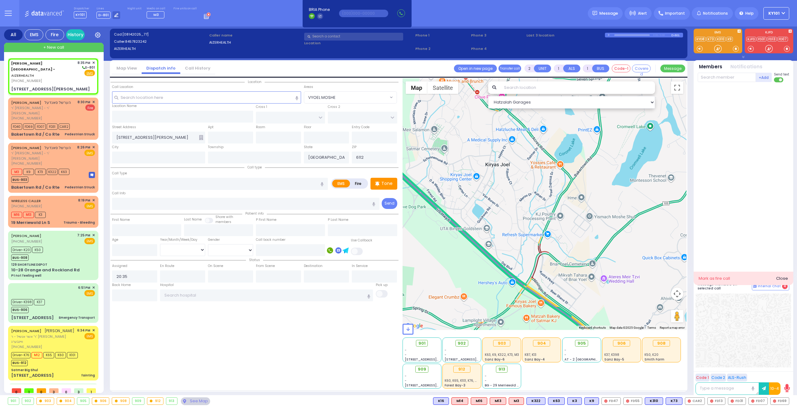
select select
select select "Hatzalah Garages"
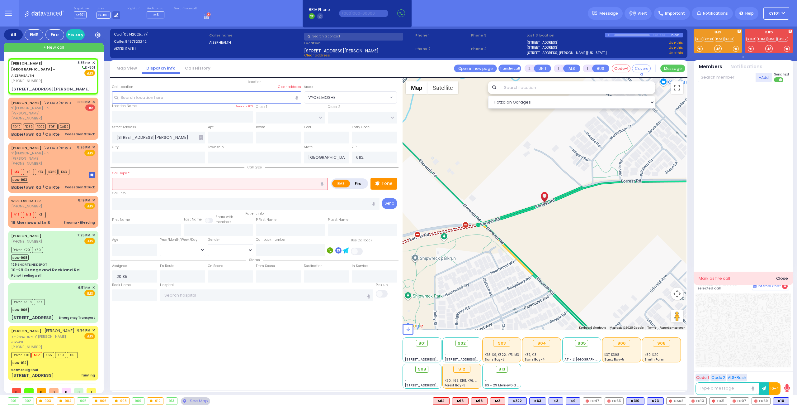
click at [183, 178] on input "text" at bounding box center [220, 184] width 216 height 12
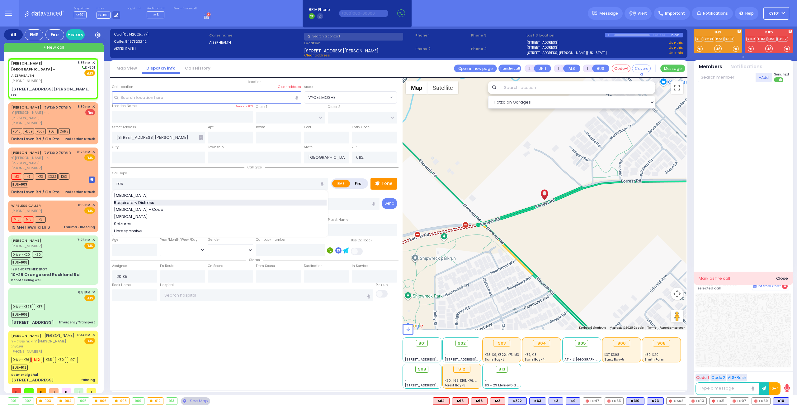
click at [174, 201] on div "Respiratory Distress" at bounding box center [220, 202] width 213 height 6
type input "Respiratory Distress"
select select
radio input "true"
select select
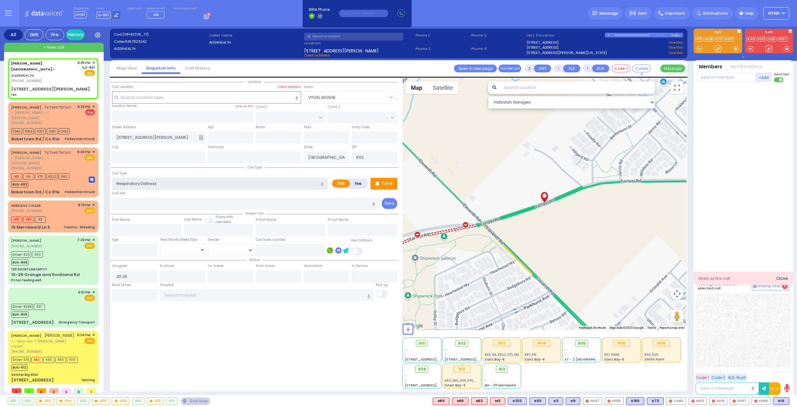
select select "Hatzalah Garages"
click at [131, 249] on input "number" at bounding box center [134, 250] width 45 height 12
type input "19"
select select
radio input "true"
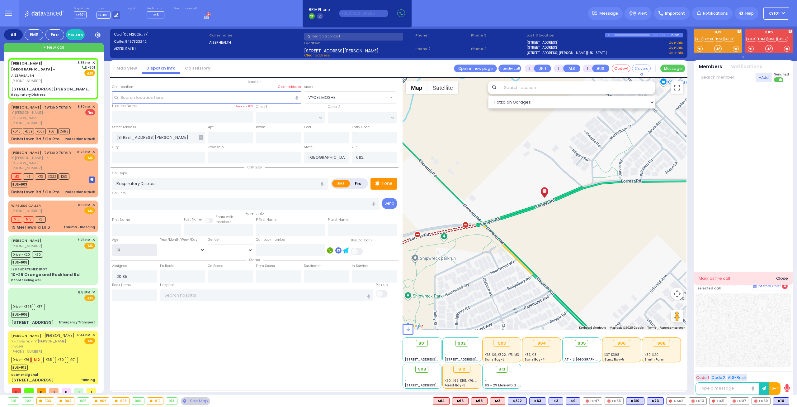
select select
select select "Hatzalah Garages"
type input "19"
click at [186, 248] on select "Year Month Week Day" at bounding box center [182, 250] width 45 height 12
select select
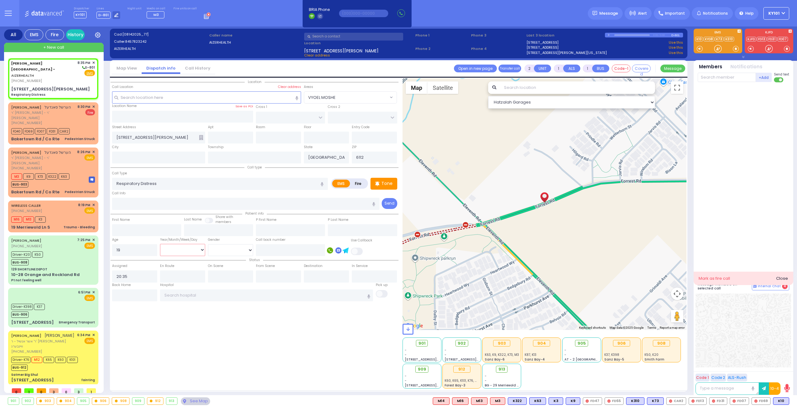
radio input "true"
select select
select select "Hatzalah Garages"
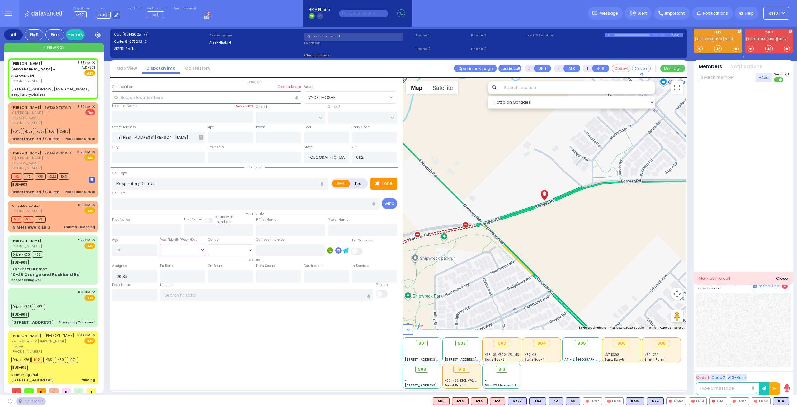
select select "Month"
click at [160, 244] on select "Year Month Week Day" at bounding box center [182, 250] width 45 height 12
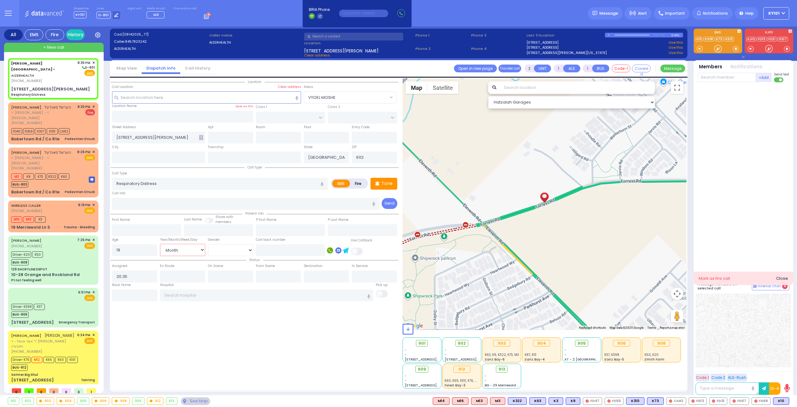
select select
radio input "true"
select select "Month"
select select "Hatzalah Garages"
click at [272, 138] on input "text" at bounding box center [278, 137] width 45 height 12
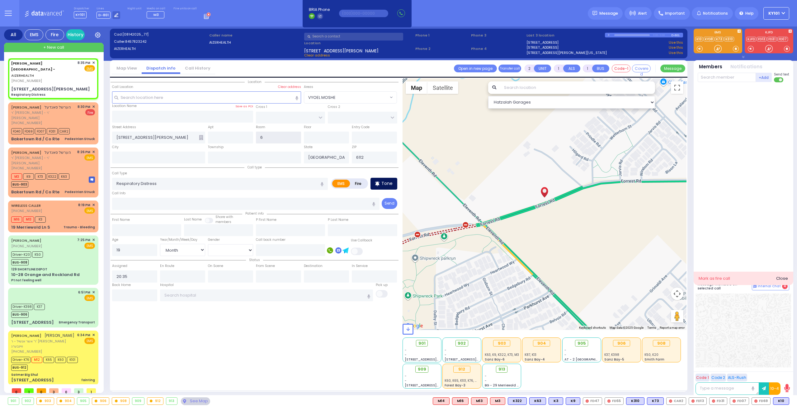
type input "6"
click at [388, 187] on div "Tone" at bounding box center [384, 184] width 27 height 12
select select
radio input "true"
select select "Month"
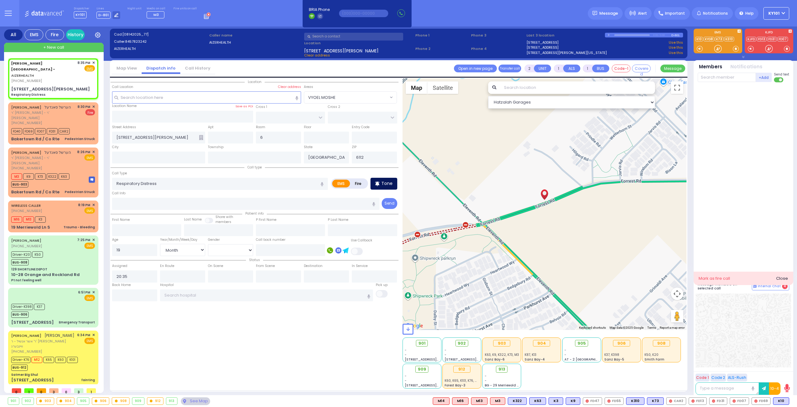
select select "Hatzalah Garages"
select select
radio input "true"
select select "Month"
select select "Hatzalah Garages"
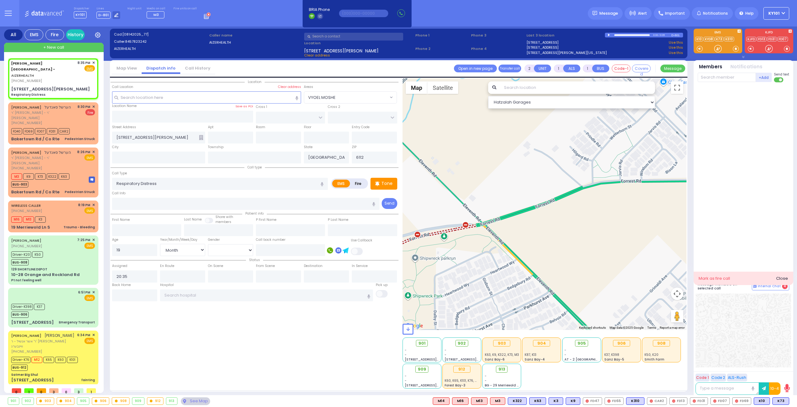
type input "Monroe"
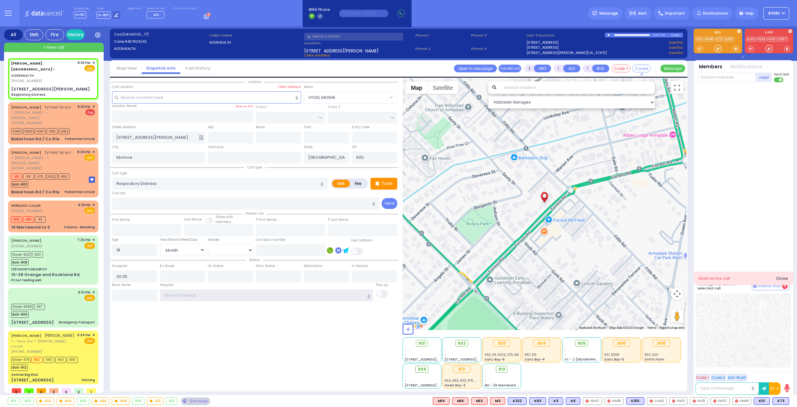
click at [205, 294] on input "text" at bounding box center [266, 295] width 213 height 12
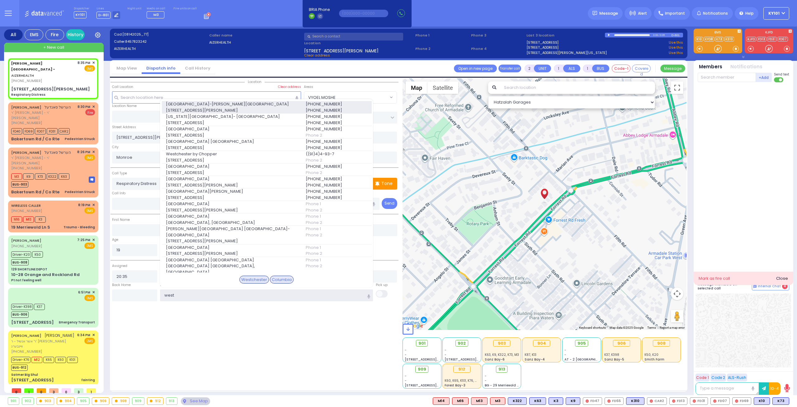
type input "west"
click at [234, 104] on span "[GEOGRAPHIC_DATA]-[PERSON_NAME][GEOGRAPHIC_DATA]" at bounding box center [232, 104] width 132 height 6
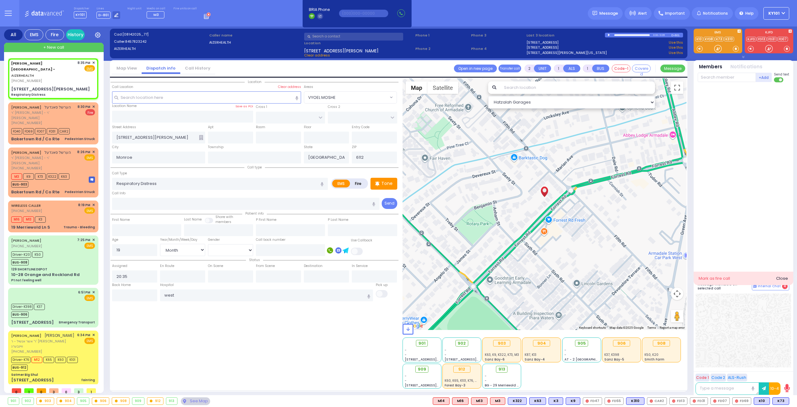
select select
radio input "true"
select select "Month"
type input "[GEOGRAPHIC_DATA]-[PERSON_NAME][GEOGRAPHIC_DATA]"
select select "Hatzalah Garages"
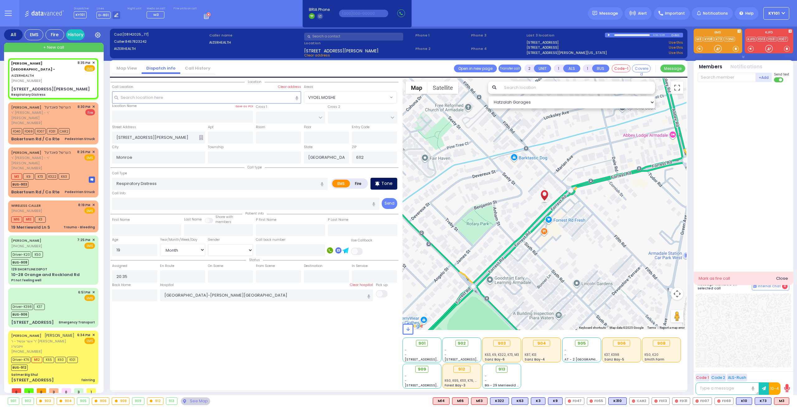
click at [381, 182] on div "Tone" at bounding box center [384, 184] width 27 height 12
click at [779, 399] on span "K60" at bounding box center [781, 400] width 17 height 7
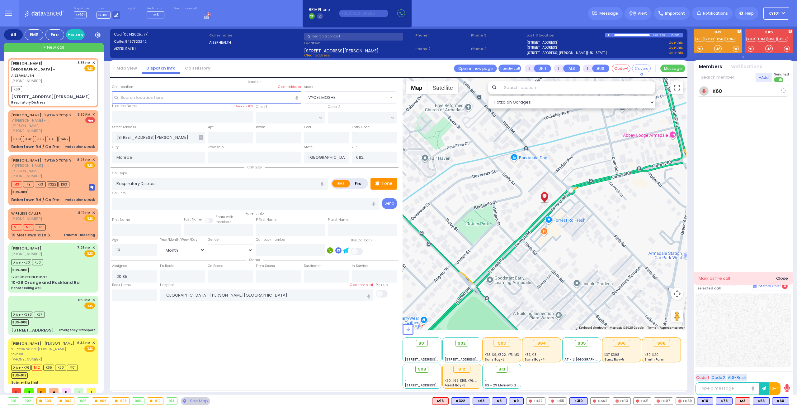
select select
radio input "true"
select select "Month"
type input "20:38"
select select "Hatzalah Garages"
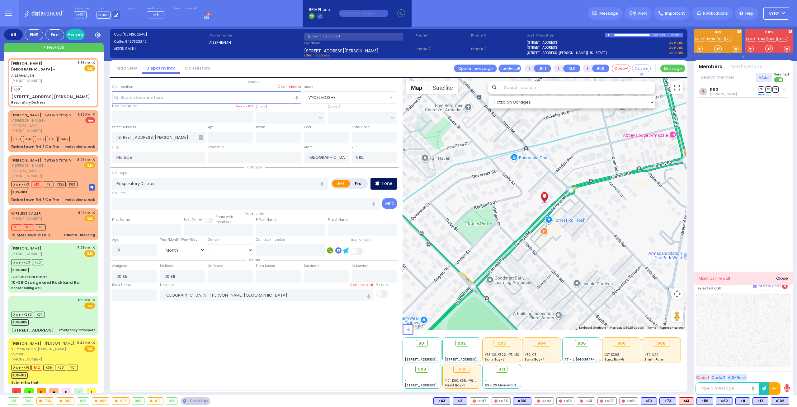
click at [386, 182] on p "Tone" at bounding box center [387, 183] width 11 height 7
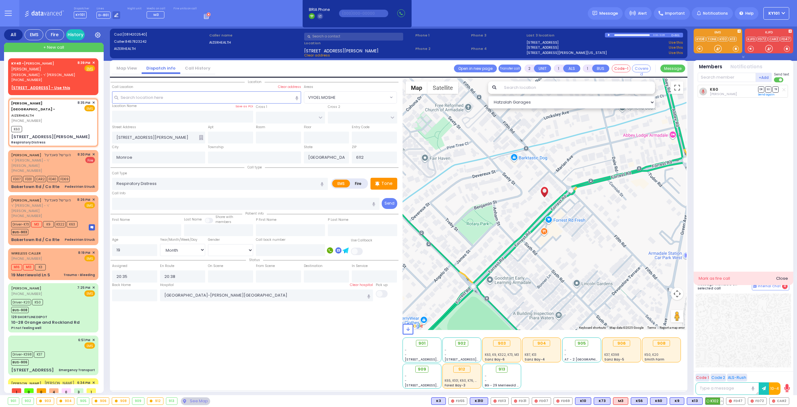
click at [714, 398] on span "K102" at bounding box center [715, 400] width 18 height 7
select select
radio input "true"
select select "Month"
select select "Hatzalah Garages"
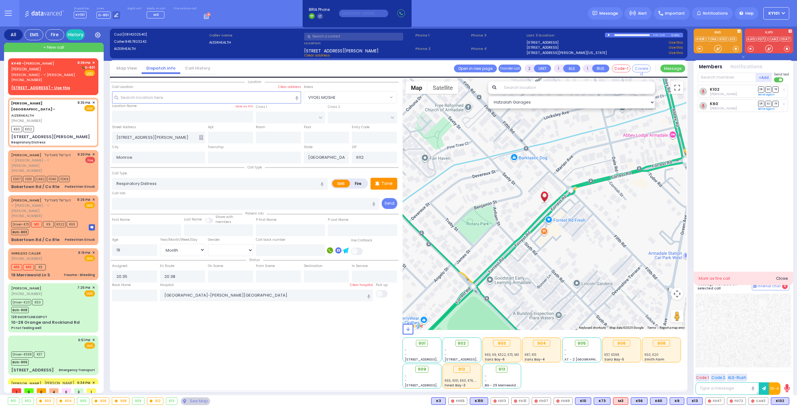
click at [784, 88] on icon at bounding box center [784, 89] width 3 height 3
select select
radio input "true"
select select "Month"
select select "Hatzalah Garages"
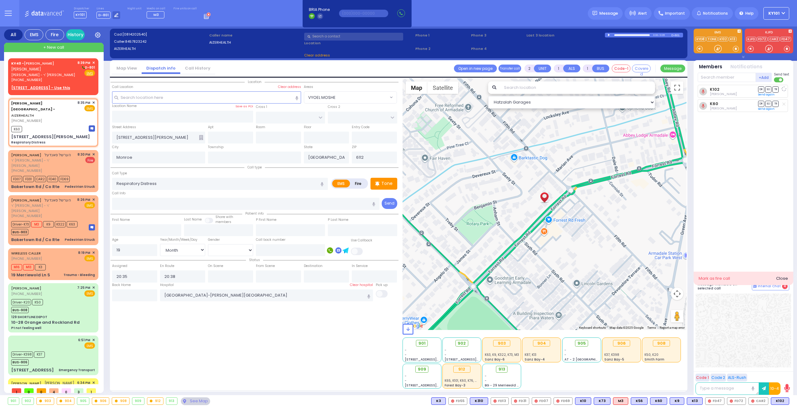
select select
radio input "true"
select select "Month"
select select "Hatzalah Garages"
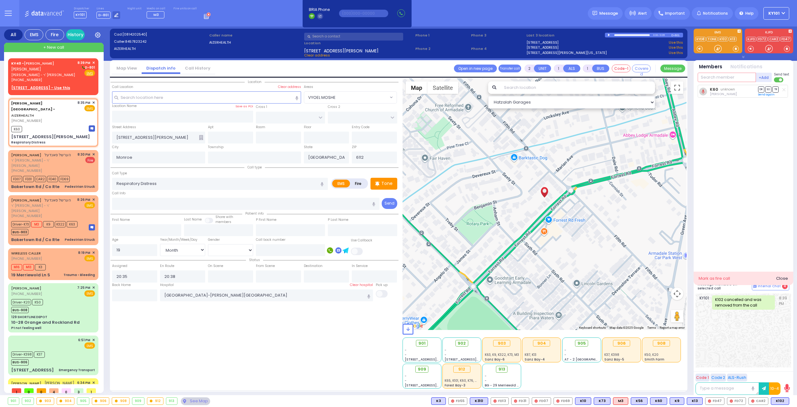
click at [721, 76] on input "text" at bounding box center [727, 77] width 58 height 9
type input "39"
type input "33"
select select
radio input "true"
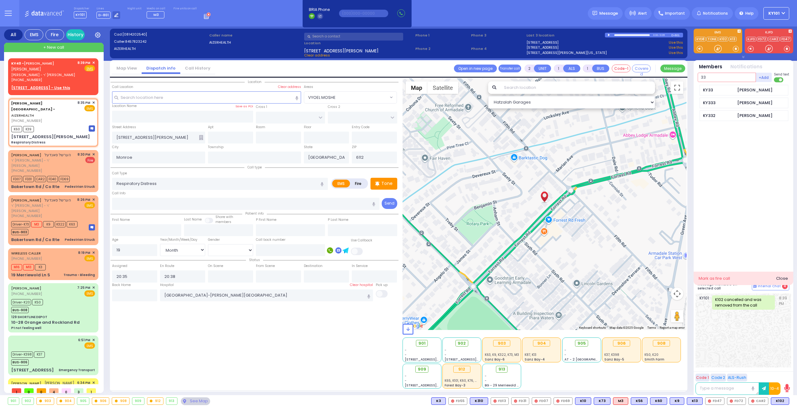
select select "Month"
select select "Hatzalah Garages"
type input "33"
select select
radio input "true"
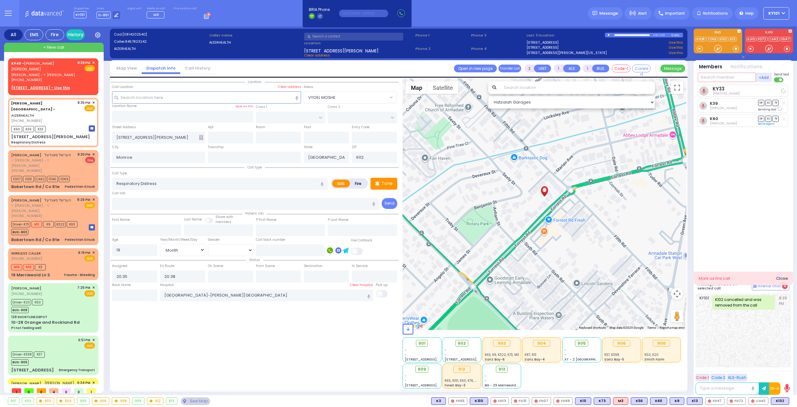
select select "Month"
select select "Hatzalah Garages"
click at [92, 61] on span "✕" at bounding box center [93, 62] width 3 height 5
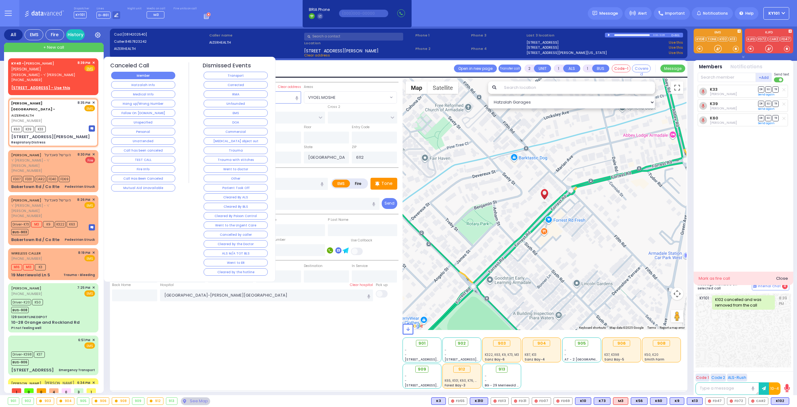
click at [142, 74] on button "Member" at bounding box center [143, 75] width 64 height 7
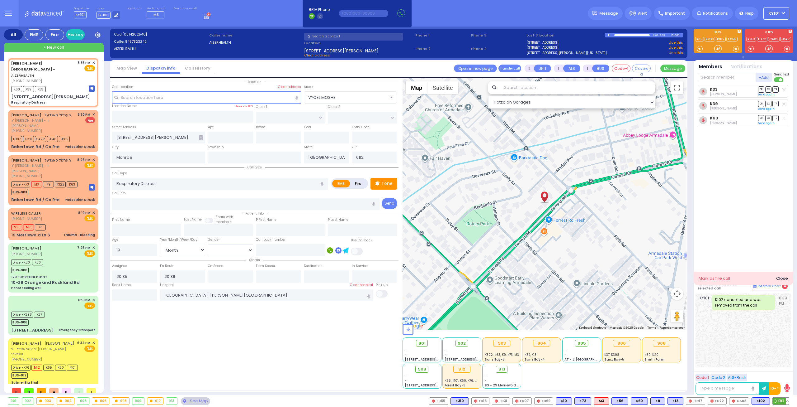
click at [781, 402] on span "K83" at bounding box center [781, 400] width 16 height 7
select select
radio input "true"
select select "Month"
select select "Hatzalah Garages"
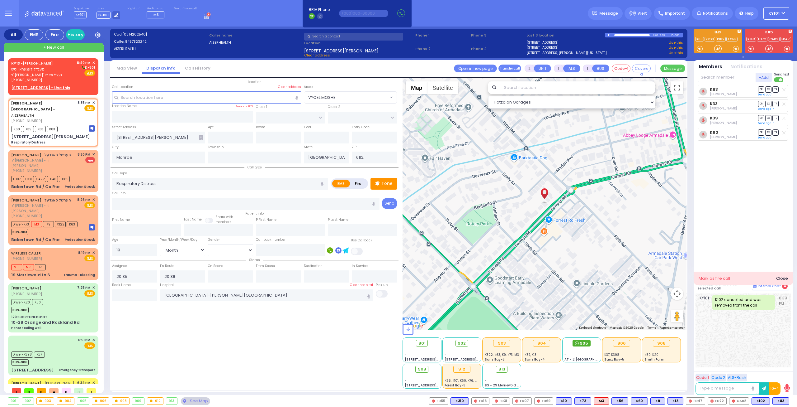
click at [581, 342] on span "905" at bounding box center [584, 343] width 8 height 6
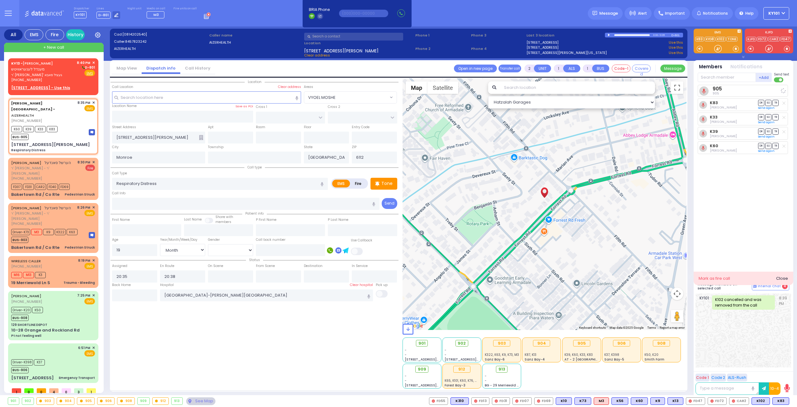
select select
radio input "true"
select select "Month"
select select "Hatzalah Garages"
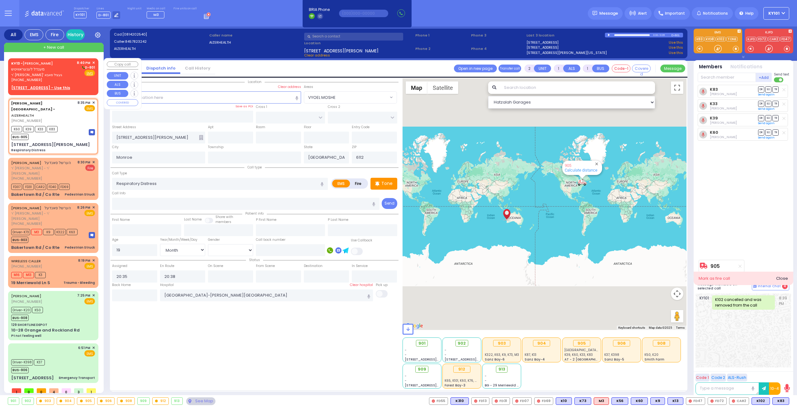
click at [93, 63] on span "✕" at bounding box center [93, 62] width 3 height 5
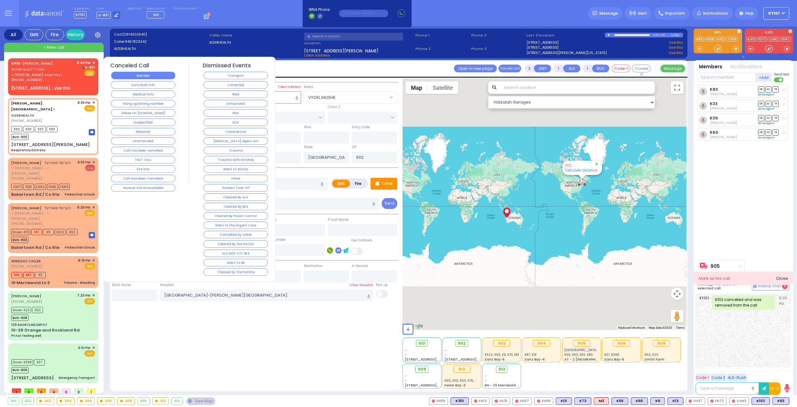
click at [143, 74] on button "Member" at bounding box center [143, 75] width 64 height 7
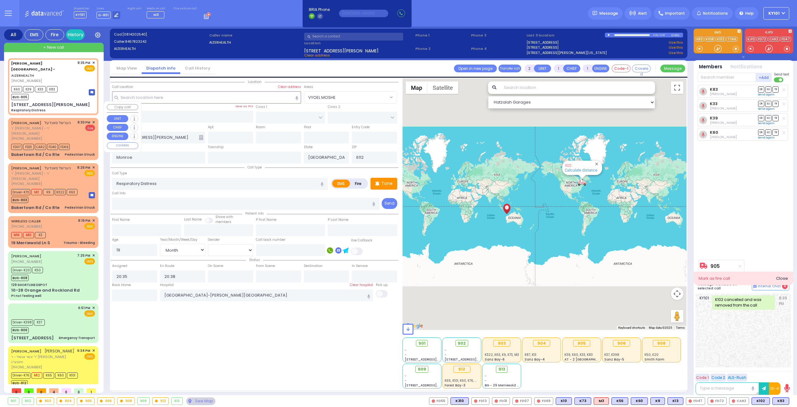
click at [52, 120] on span "הערשל סאנדעל" at bounding box center [58, 122] width 26 height 5
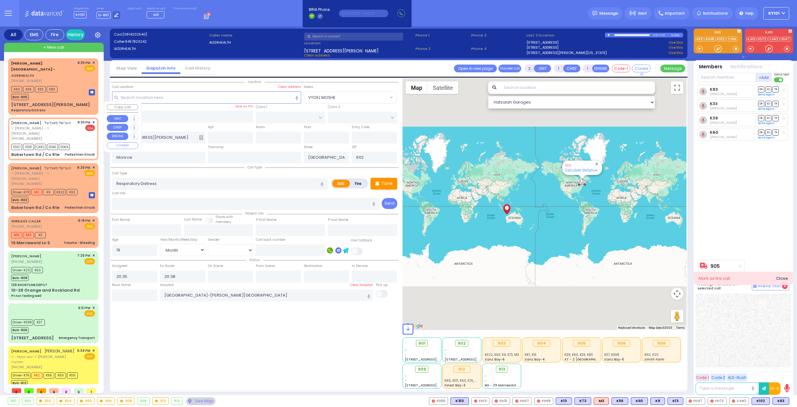
type input "4"
type input "2"
select select
type input "Pedestrian Struck"
radio input "false"
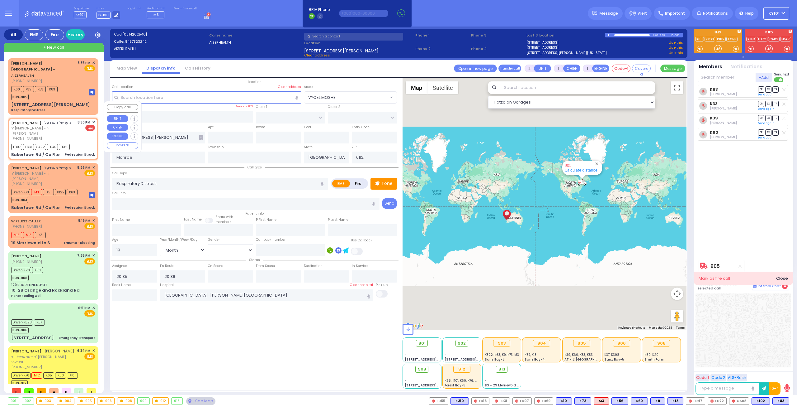
radio input "true"
type input "HERSHEL"
type input "SANDEL"
select select
type input "20:30"
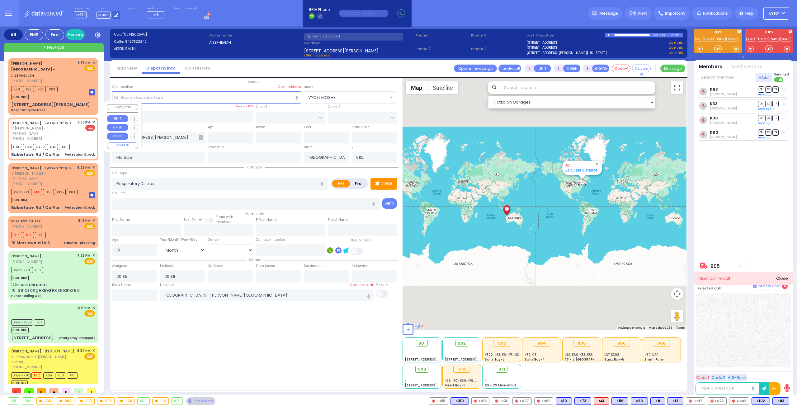
type input "20:31"
type input "AUSTRA PARKWAY"
type input "BAKERTOWN RD"
type input "Bakertown Rd / Co Rte"
type input "[US_STATE]"
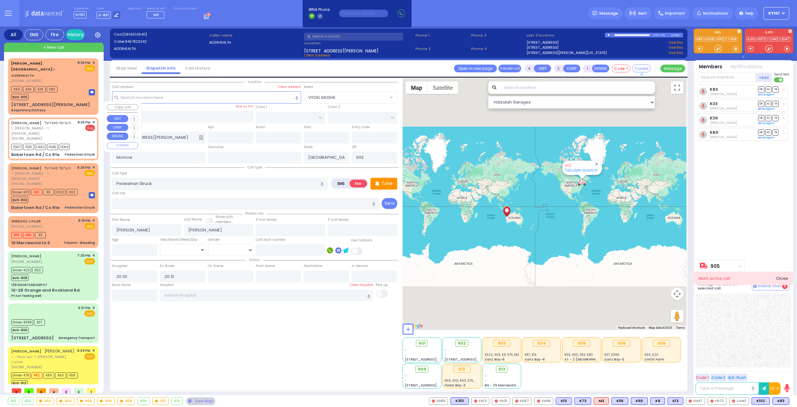
type input "10950"
select select "Hatzalah Garages"
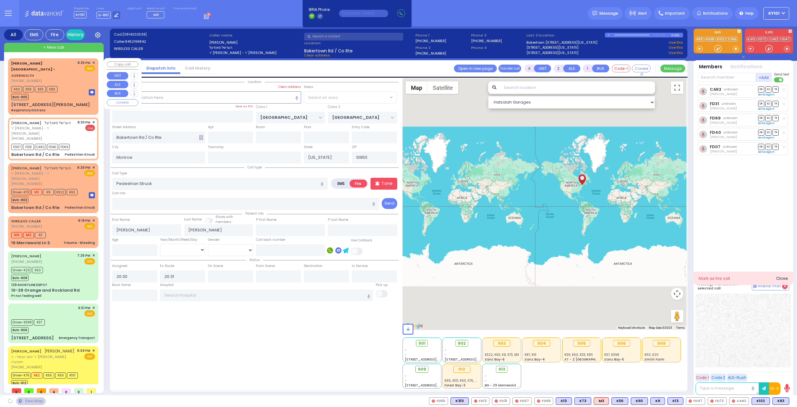
select select "VYOEL MOSHE"
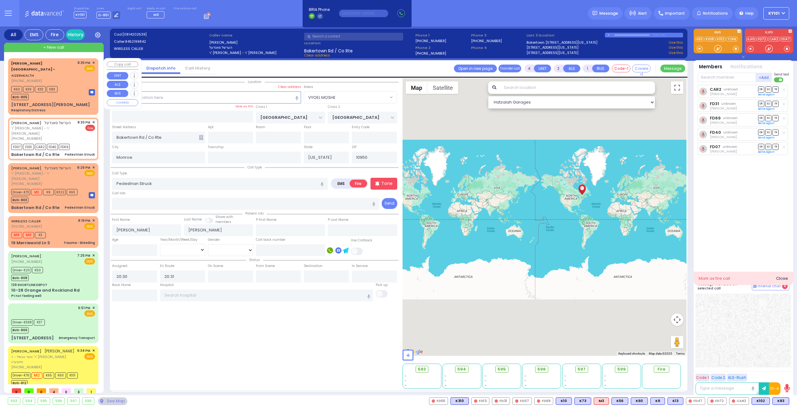
click at [67, 84] on div "K60 K39 K33 K83 BUS-905" at bounding box center [53, 92] width 84 height 16
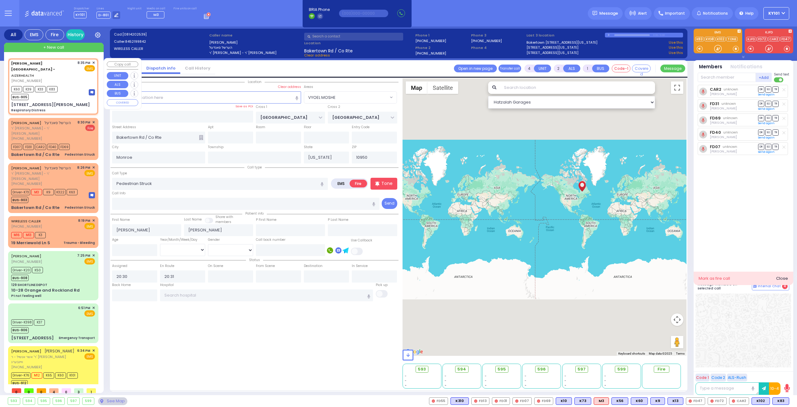
type input "2"
type input "1"
select select
type input "Respiratory Distress"
radio input "true"
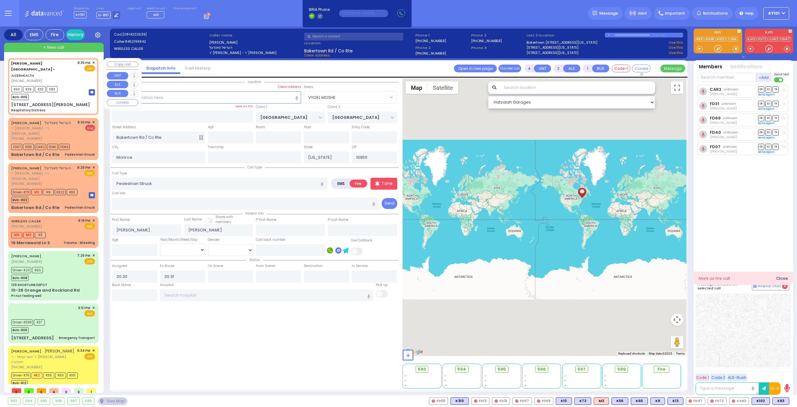
type input "19"
select select "Month"
type input "20:35"
type input "20:38"
type input "Westchester Medical Center-Woods Road"
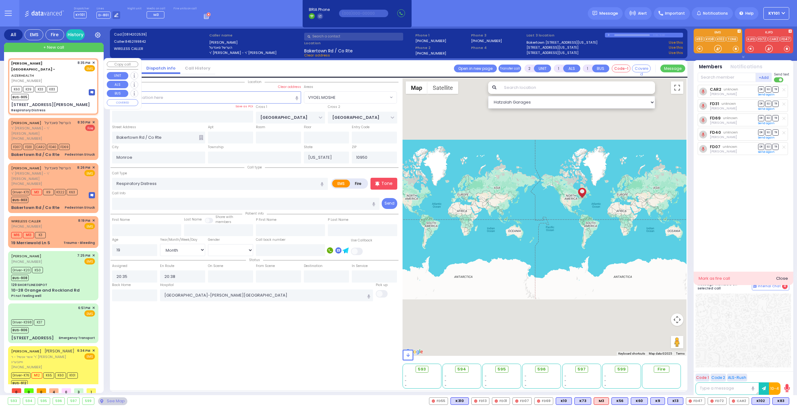
select select "Hatzalah Garages"
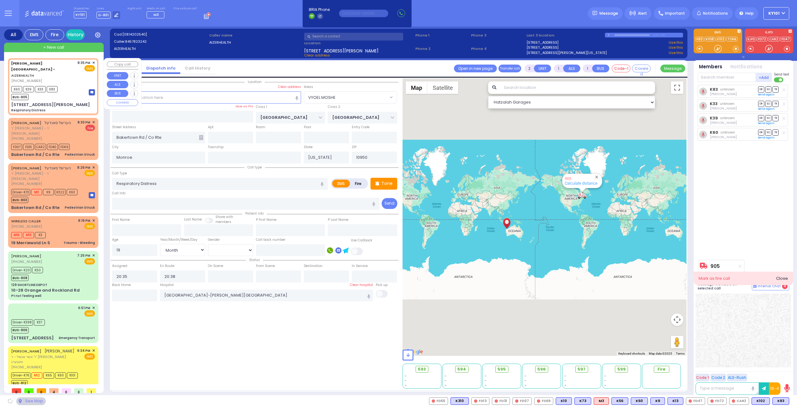
type input "49 Forrest Road"
type input "Western Australia"
type input "6112"
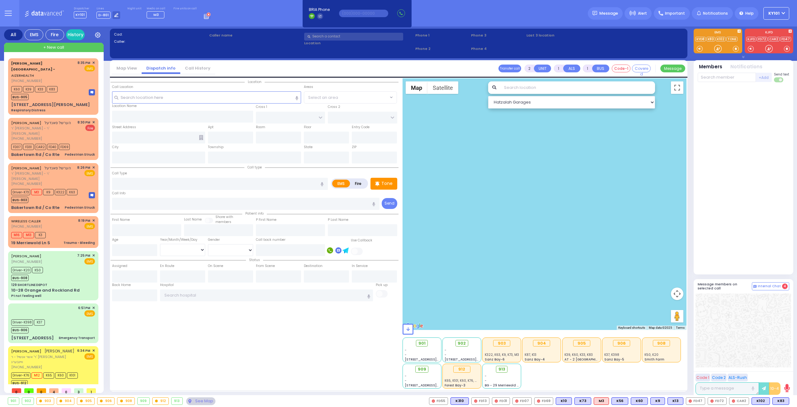
click at [207, 15] on circle at bounding box center [209, 14] width 4 height 4
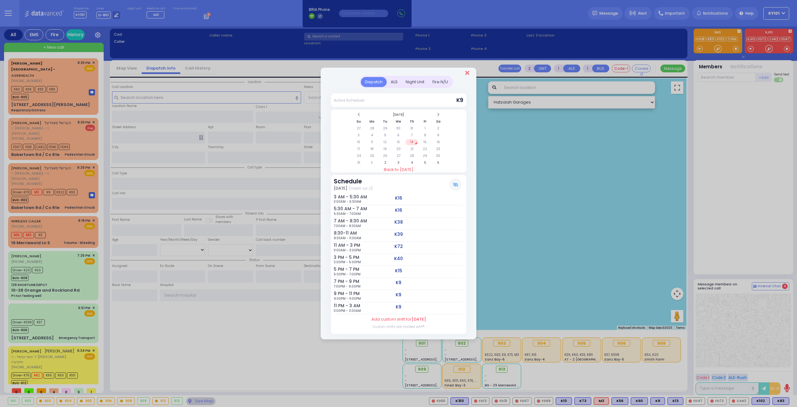
click at [467, 74] on icon "Close" at bounding box center [467, 73] width 4 height 6
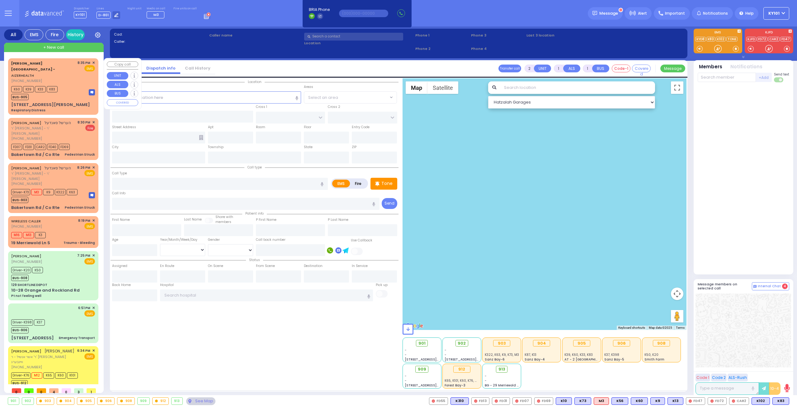
click at [66, 72] on div "[PERSON_NAME][GEOGRAPHIC_DATA] - AIZERHEALTH [PHONE_NUMBER] 8:35 PM ✕ EMS K60 K…" at bounding box center [53, 86] width 88 height 54
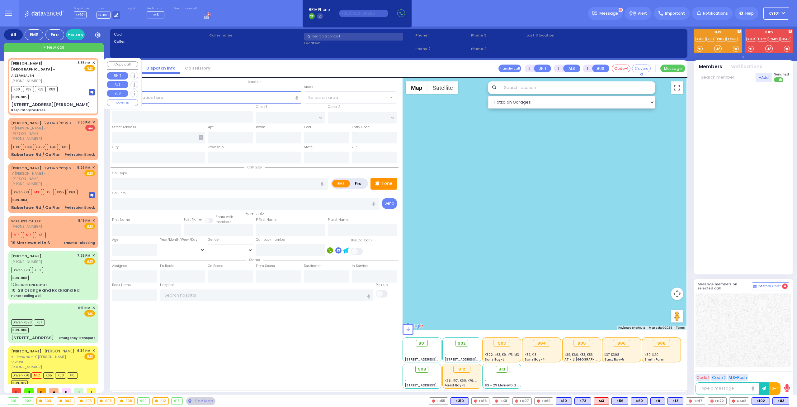
select select
type input "Respiratory Distress"
radio input "true"
type input "19"
select select "Month"
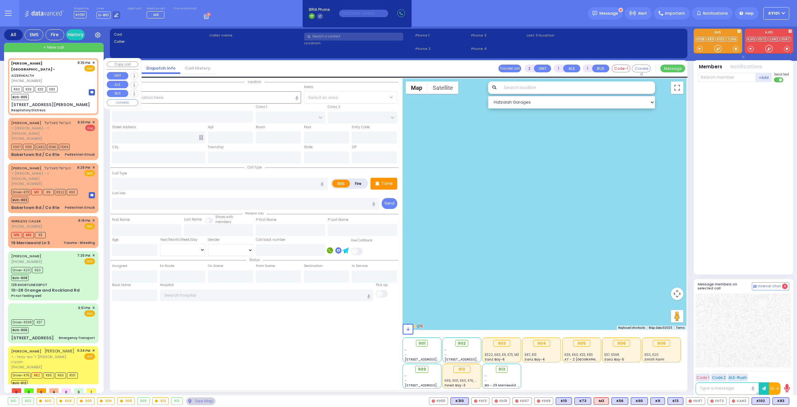
type input "20:35"
type input "20:38"
type input "[GEOGRAPHIC_DATA]-[PERSON_NAME][GEOGRAPHIC_DATA]"
select select "Hatzalah Garages"
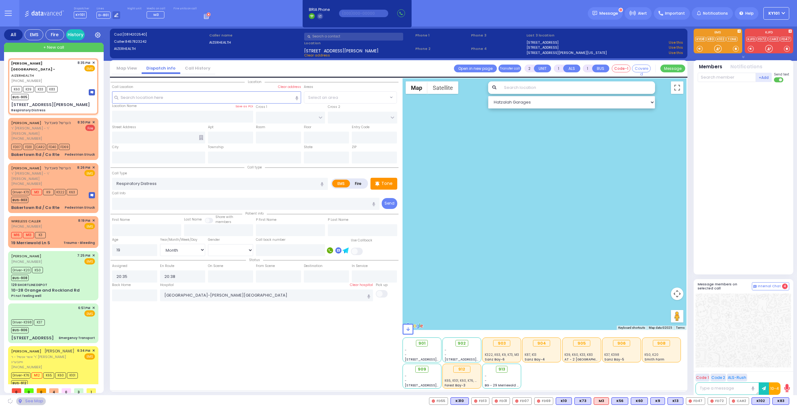
type input "[STREET_ADDRESS][PERSON_NAME]"
type input "Monroe"
type input "[GEOGRAPHIC_DATA]"
type input "6112"
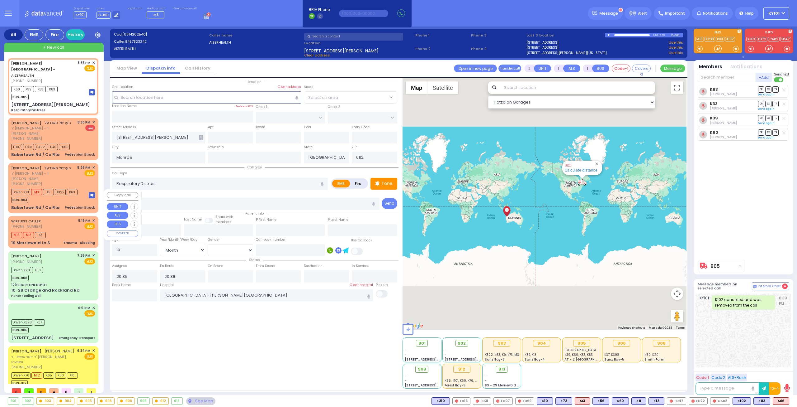
click at [61, 218] on div "WIRELESS CALLER [PHONE_NUMBER] 8:19 PM ✕ EMS" at bounding box center [53, 224] width 84 height 12
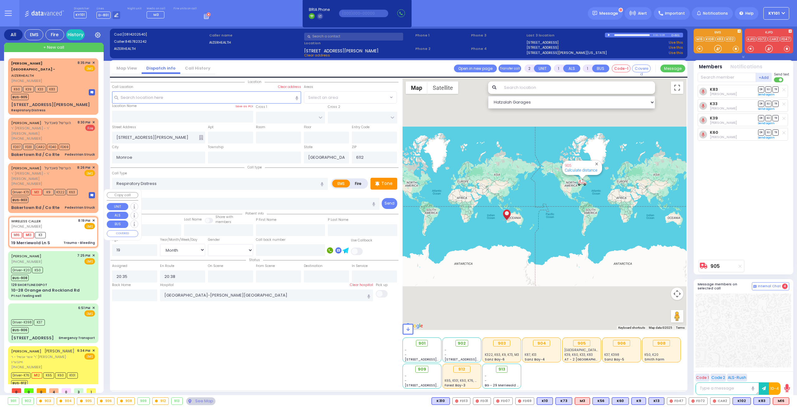
select select
type input "Trauma - Bleeding"
radio input "true"
type input "9"
select select "Year"
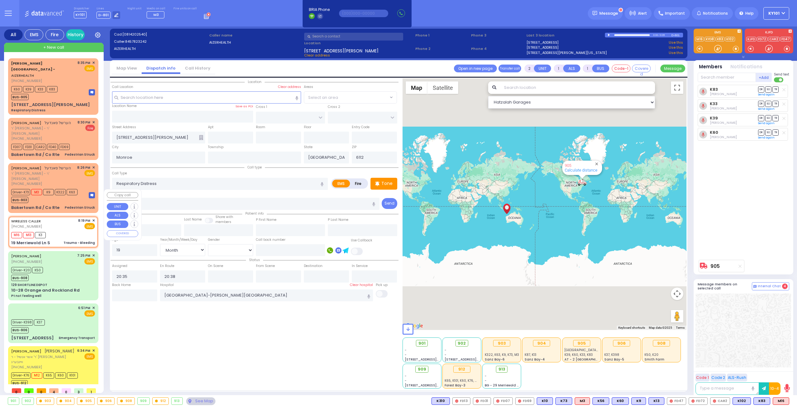
type input "20:19"
type input "20:20"
select select "Hatzalah Garages"
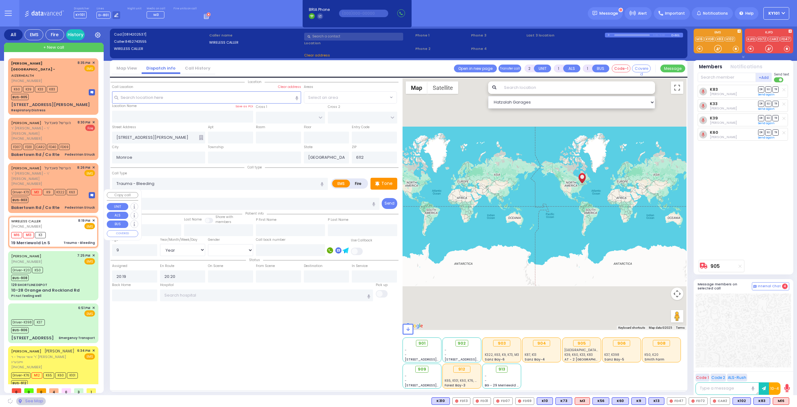
type input "[US_STATE][GEOGRAPHIC_DATA]"
type input "19 Merriewold Ln S"
type input "[US_STATE]"
type input "10950"
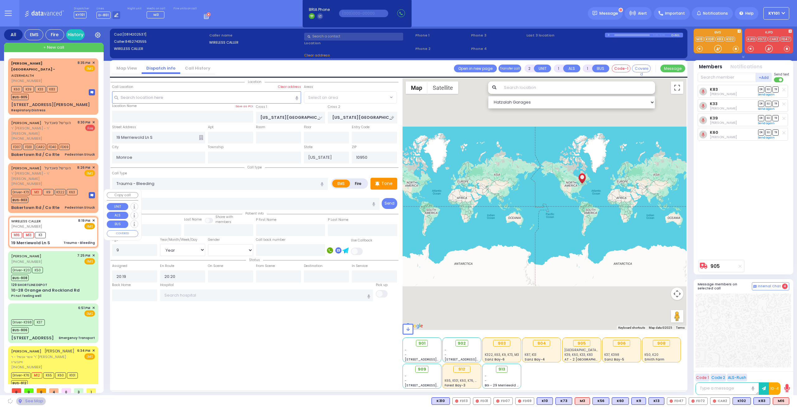
select select "[GEOGRAPHIC_DATA]"
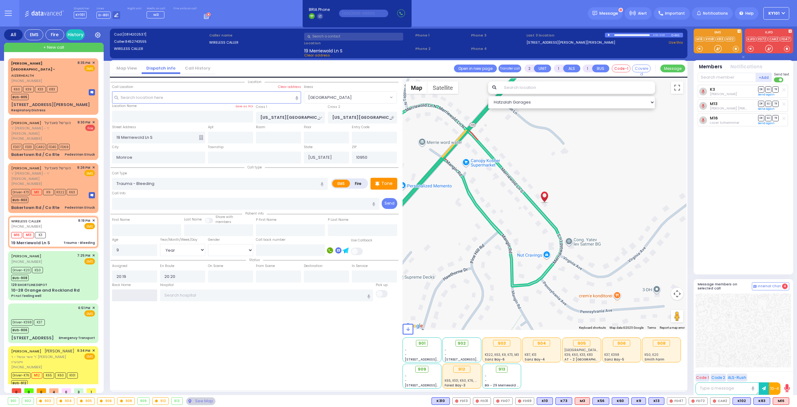
click at [136, 293] on input "text" at bounding box center [134, 295] width 45 height 12
type input "20:43"
select select
radio input "true"
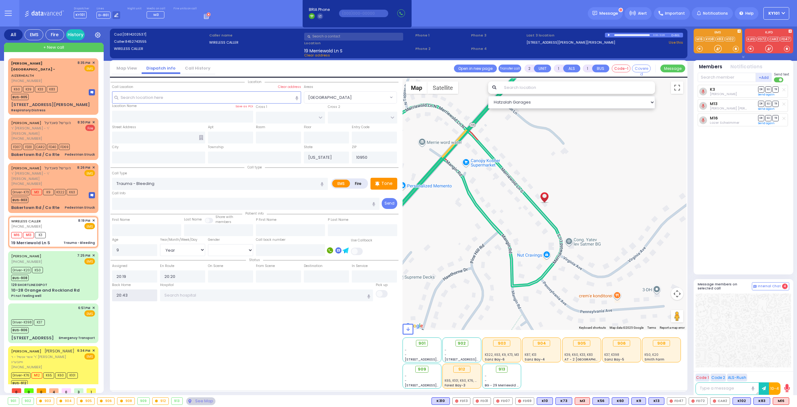
select select
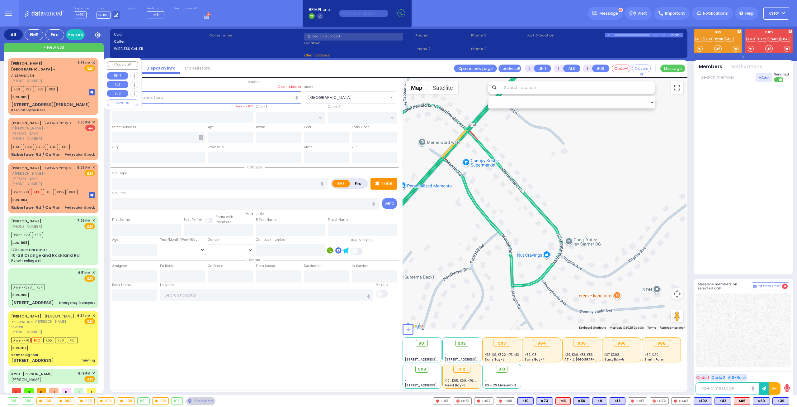
click at [60, 86] on div "K60 K39 K33 K83 BUS-905" at bounding box center [35, 92] width 49 height 16
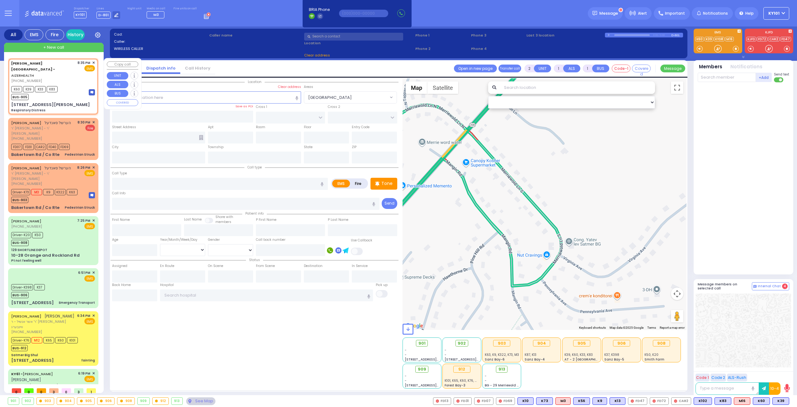
select select
type input "Respiratory Distress"
radio input "true"
type input "19"
select select "Month"
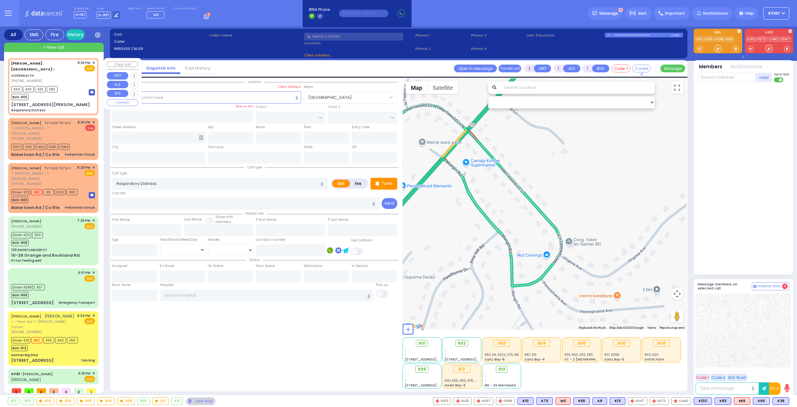
type input "20:35"
type input "20:38"
type input "[GEOGRAPHIC_DATA]-[PERSON_NAME][GEOGRAPHIC_DATA]"
type input "[STREET_ADDRESS][PERSON_NAME]"
type input "Monroe"
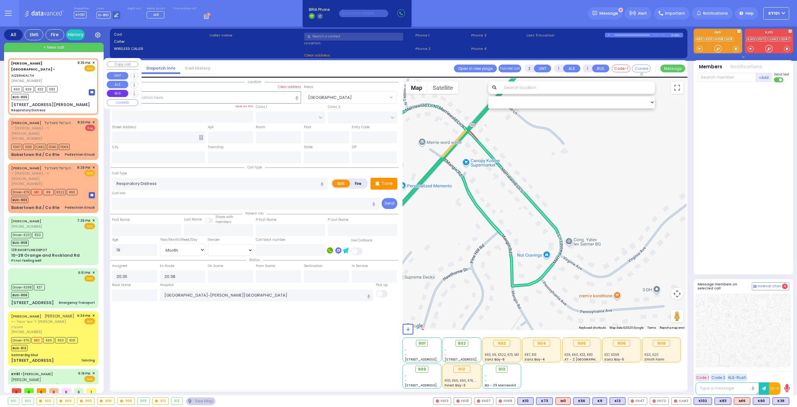
type input "[GEOGRAPHIC_DATA]"
type input "6112"
select select "Hatzalah Garages"
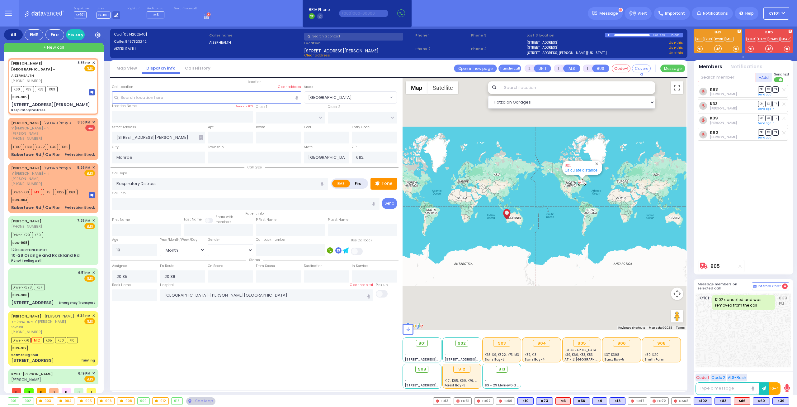
click at [729, 78] on input "text" at bounding box center [727, 77] width 58 height 9
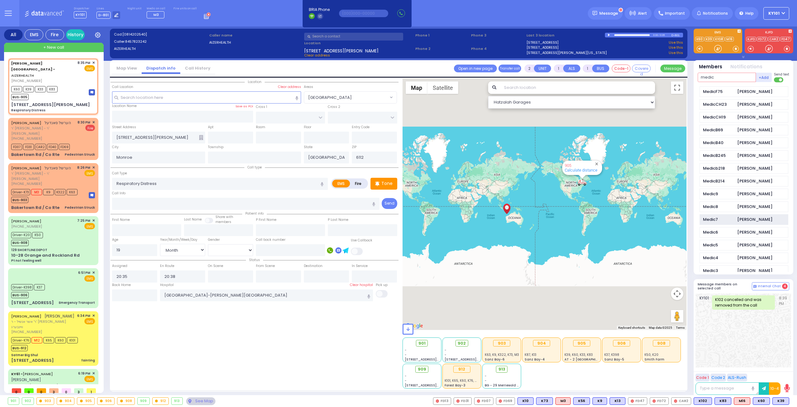
scroll to position [187, 0]
type input "medic"
click at [748, 258] on div "[PERSON_NAME]" at bounding box center [755, 261] width 35 height 6
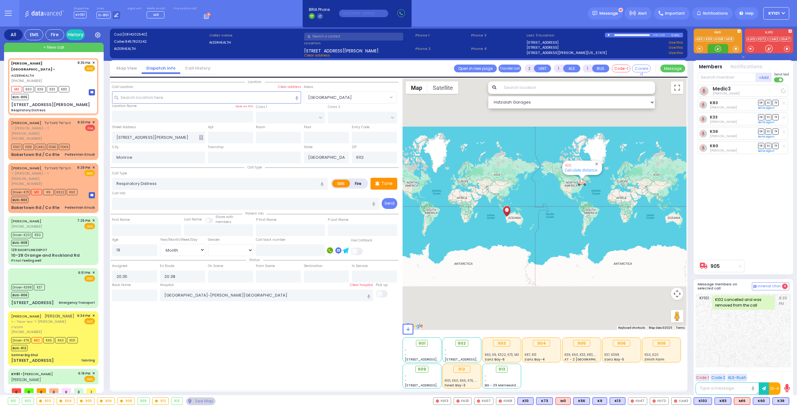
select select
radio input "true"
select select "Month"
select select "Hatzalah Garages"
click at [142, 95] on input "text" at bounding box center [206, 97] width 189 height 12
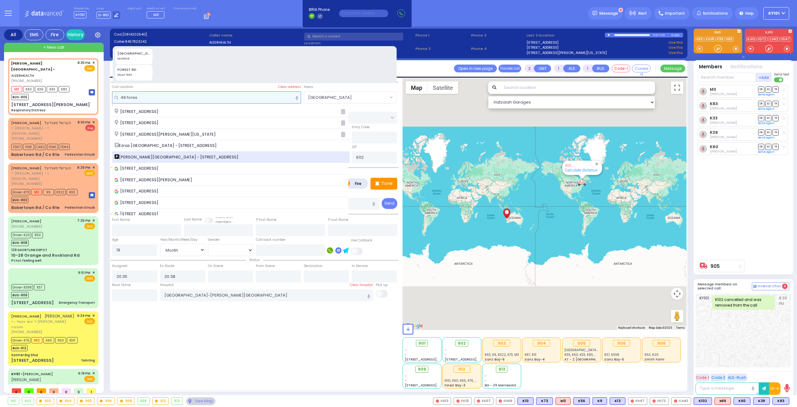
type input "49 fores"
click at [180, 152] on div "[PERSON_NAME][GEOGRAPHIC_DATA] - [STREET_ADDRESS]" at bounding box center [231, 157] width 238 height 12
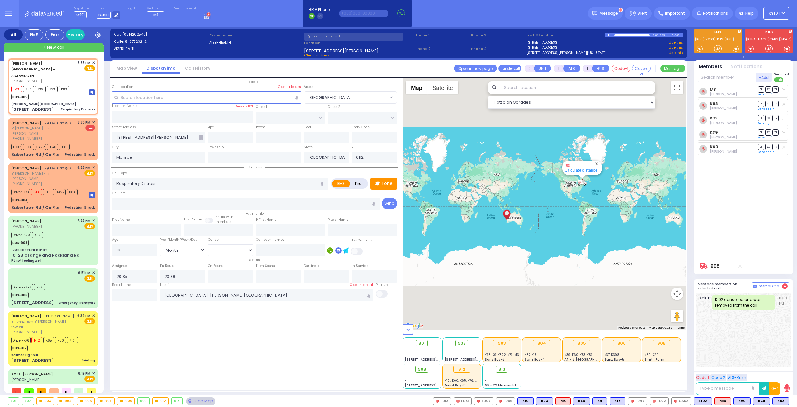
select select
radio input "true"
select select "Month"
type input "[PERSON_NAME][GEOGRAPHIC_DATA]"
type input "[PERSON_NAME] DR"
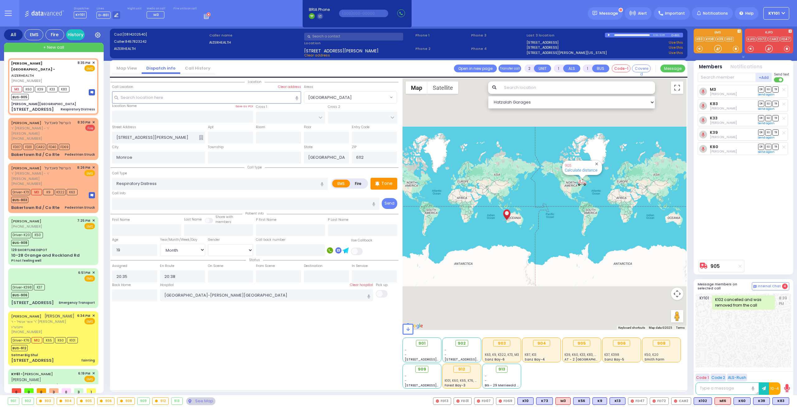
type input "[PERSON_NAME]"
type input "[STREET_ADDRESS]"
type input "[PERSON_NAME]"
type input "[US_STATE]"
type input "10950"
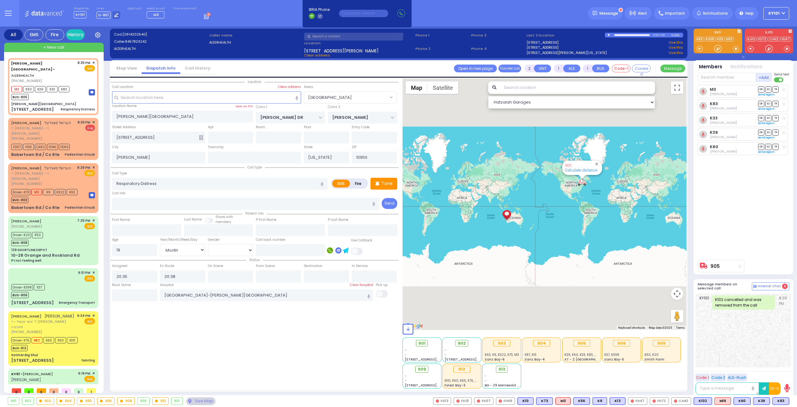
select select "Hatzalah Garages"
select select "SECTION 2"
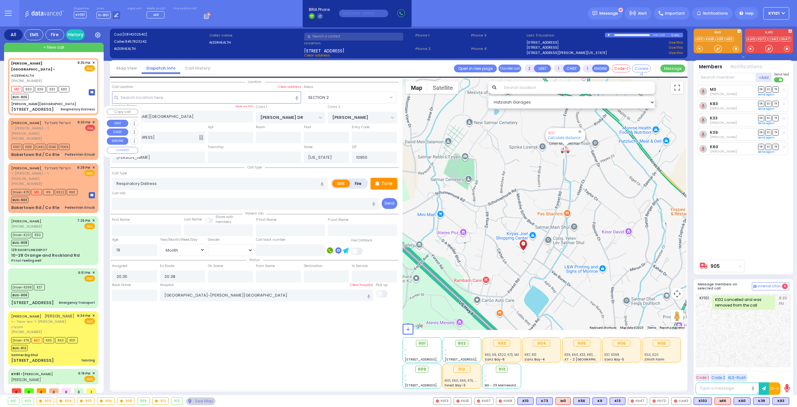
click at [48, 120] on span "הערשל סאנדעל" at bounding box center [58, 122] width 26 height 5
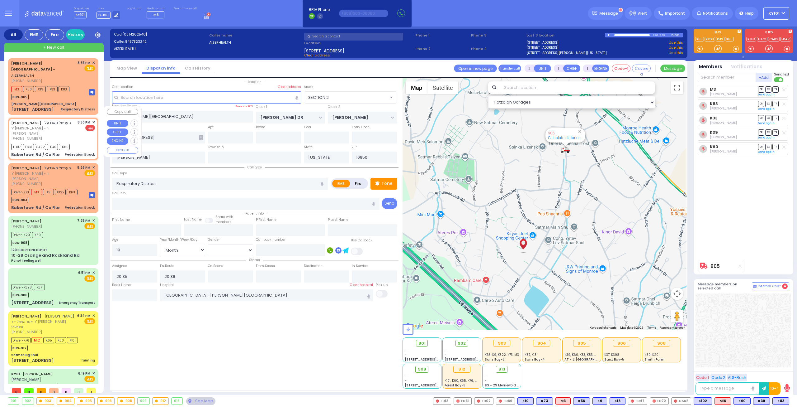
type input "4"
type input "2"
select select
type input "Pedestrian Struck"
radio input "false"
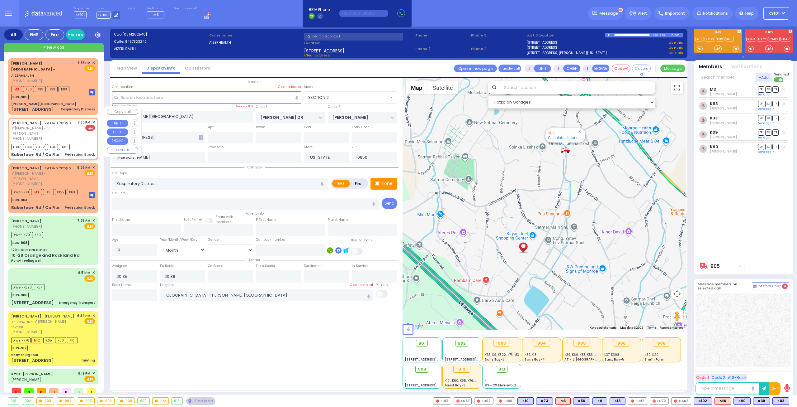
radio input "true"
type input "[PERSON_NAME]"
select select
type input "20:30"
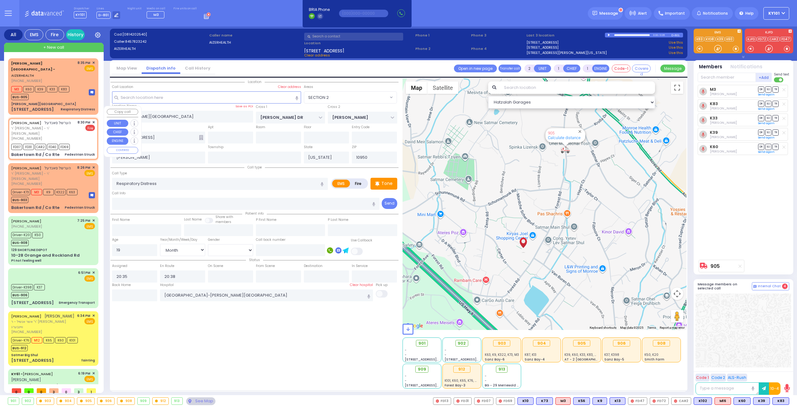
type input "20:31"
select select "Hatzalah Garages"
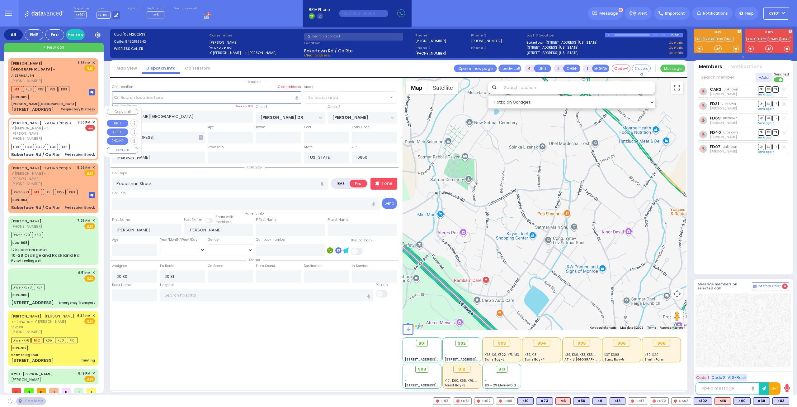
type input "[GEOGRAPHIC_DATA]"
type input "Bakertown Rd / Co Rte"
type input "Monroe"
select select "VYOEL MOSHE"
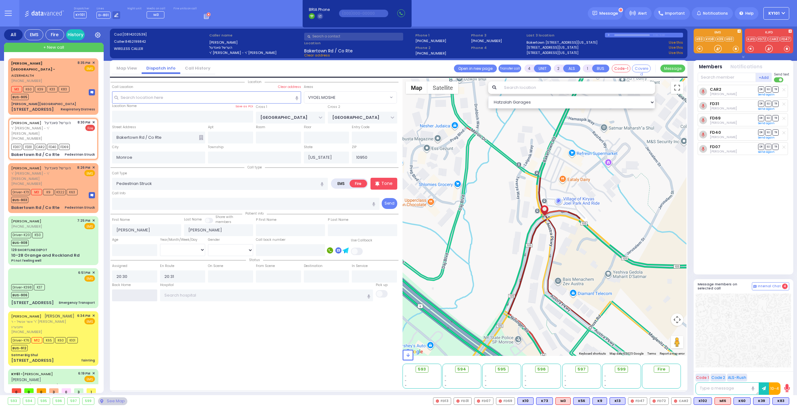
click at [142, 291] on input "text" at bounding box center [134, 295] width 45 height 12
type input "20:45"
select select
radio input "true"
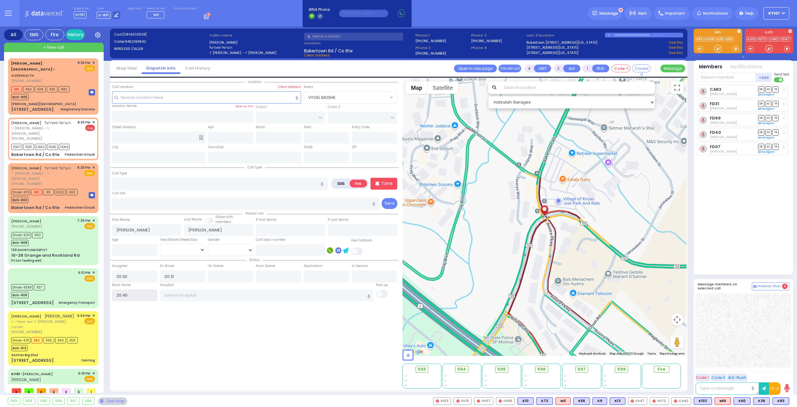
select select
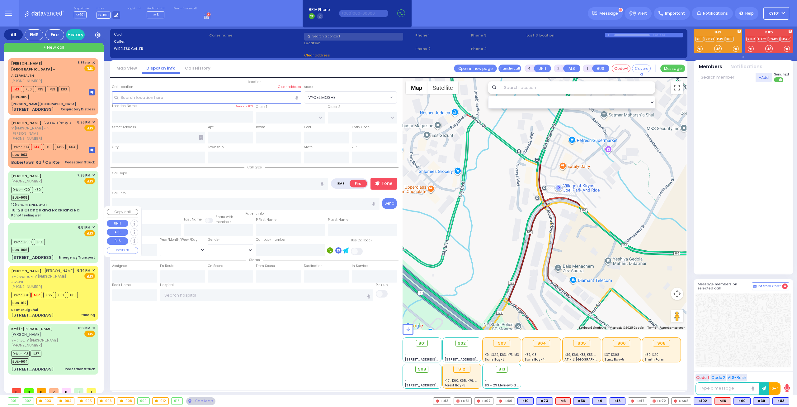
click at [75, 237] on div "Driver-K398 K37 BUS-906" at bounding box center [53, 245] width 84 height 16
type input "6"
select select
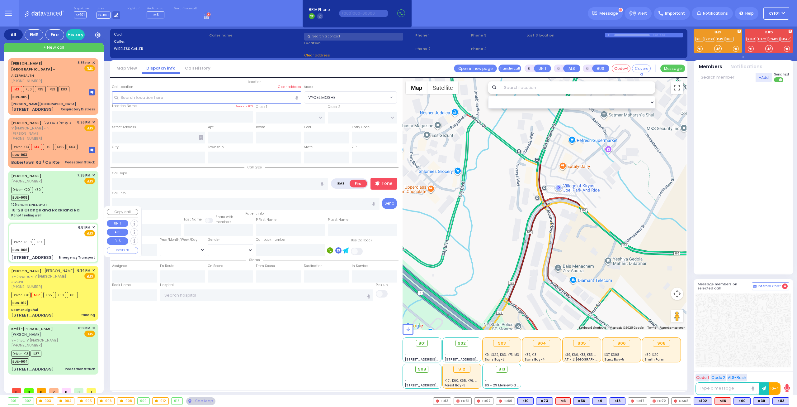
type input "Emergency Transport"
radio input "true"
type input "[PERSON_NAME]"
type input "16"
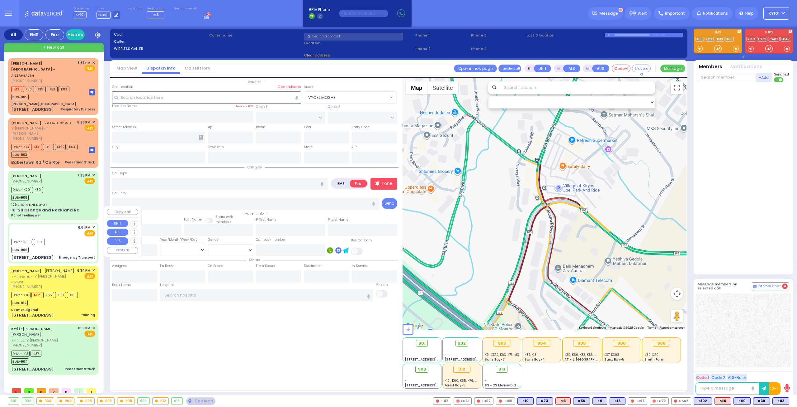
select select "Year"
select select "[DEMOGRAPHIC_DATA]"
type input "18:51"
type input "18:52"
type input "19:10"
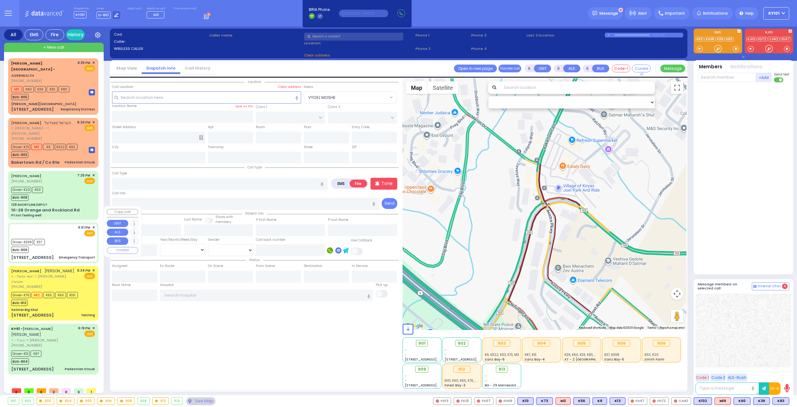
type input "19:15"
type input "[US_STATE] Presbyterian [PERSON_NAME][GEOGRAPHIC_DATA]"
select select "Hatzalah Garages"
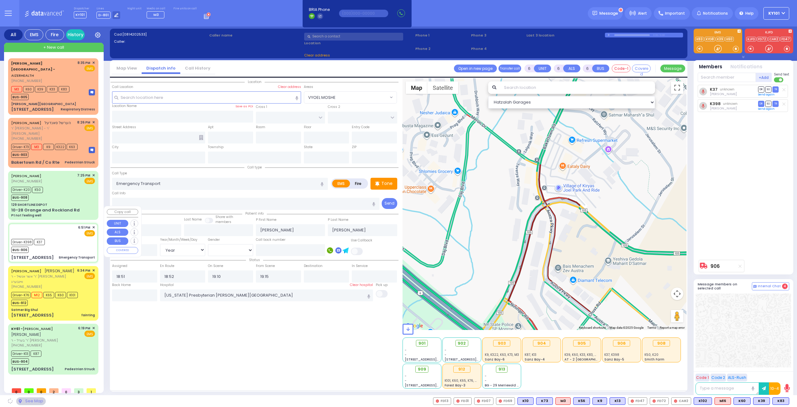
type input "[GEOGRAPHIC_DATA]"
type input "[STREET_ADDRESS]"
type input "[GEOGRAPHIC_DATA]"
type input "[US_STATE]"
type input "12401"
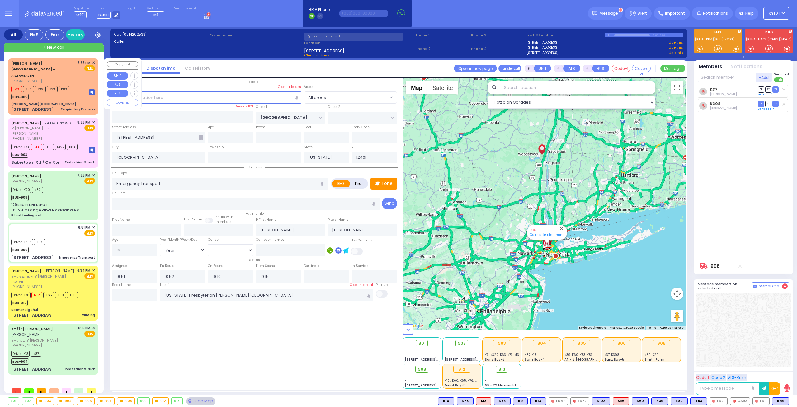
click at [56, 48] on span "+ New call" at bounding box center [53, 47] width 21 height 6
type input "2"
type input "1"
select select
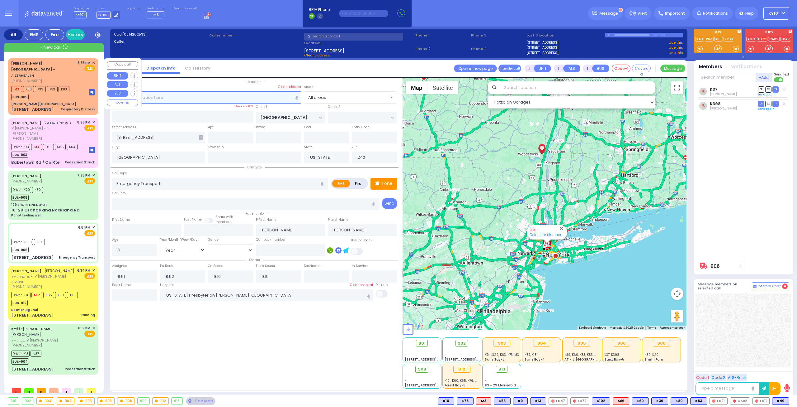
radio input "true"
select select
type input "20:49"
select select "Hatzalah Garages"
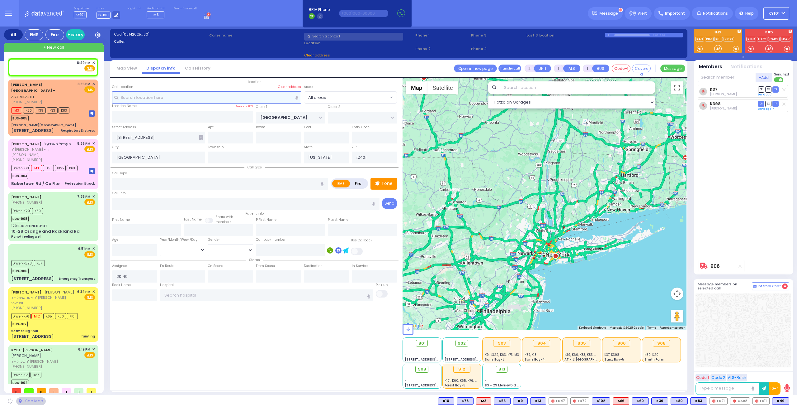
select select
radio input "true"
select select
select select "Hatzalah Garages"
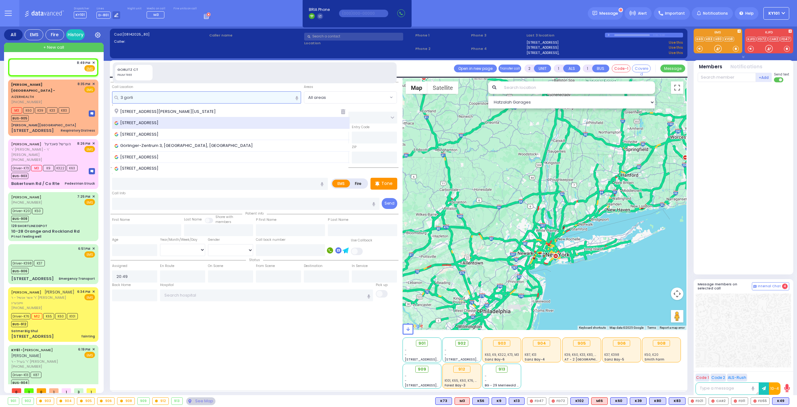
type input "3 gorli"
click at [158, 124] on span "[STREET_ADDRESS]" at bounding box center [138, 123] width 46 height 6
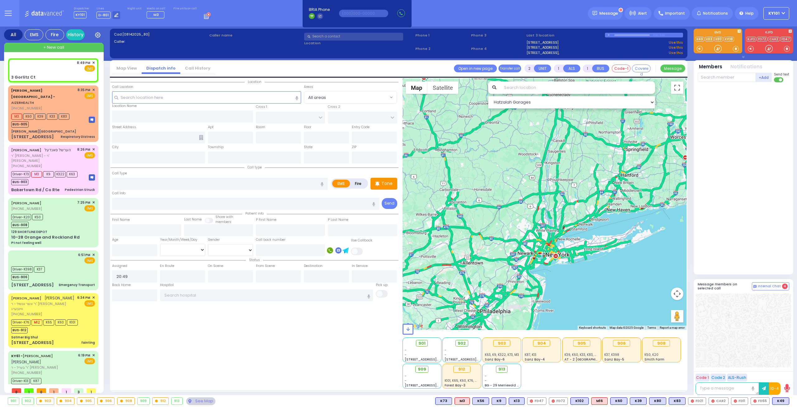
select select
radio input "true"
select select
select select "Hatzalah Garages"
type input "FOREST RD"
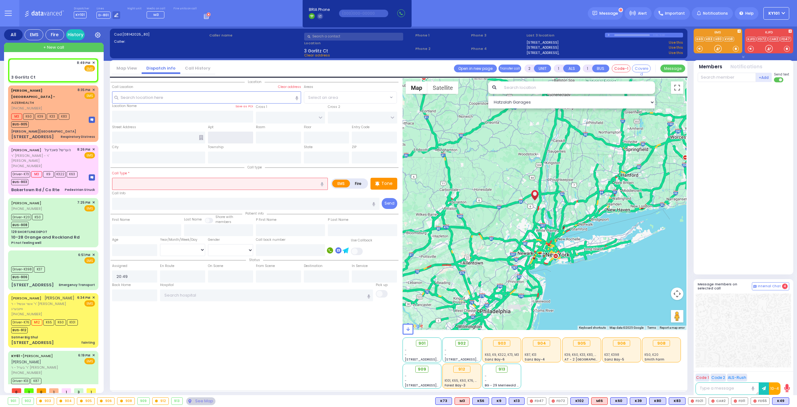
type input "3 Gorlitz Ct"
type input "Monroe"
type input "[US_STATE]"
type input "10950"
select select "MONROE"
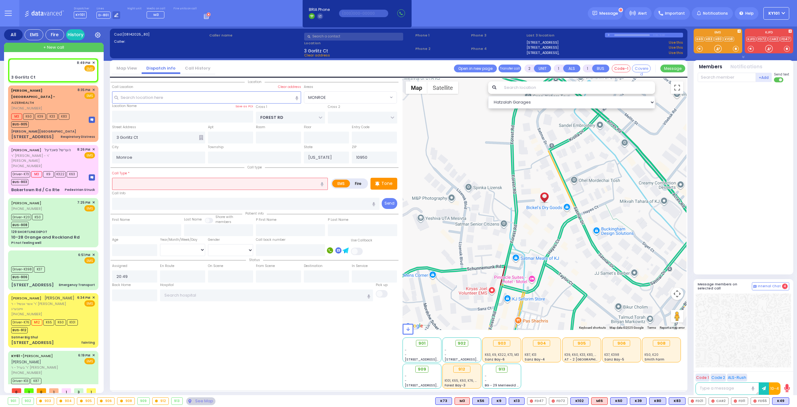
click at [355, 183] on label "Fire" at bounding box center [358, 183] width 17 height 8
radio input "true"
click at [265, 185] on input "text" at bounding box center [220, 184] width 216 height 12
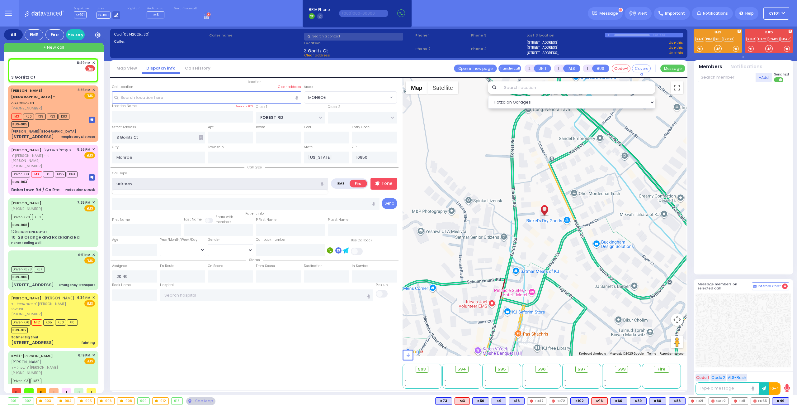
type input "unknown"
select select
radio input "true"
select select
select select "Hatzalah Garages"
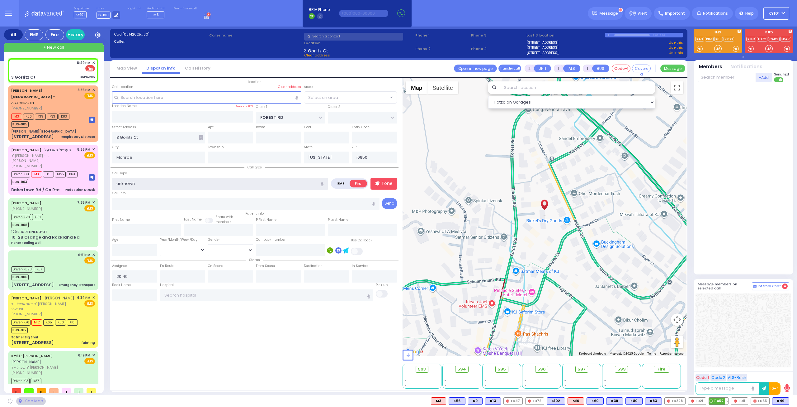
type input "unknown"
select select "MONROE"
click at [716, 401] on span "CAR2" at bounding box center [718, 400] width 19 height 7
select select
radio input "true"
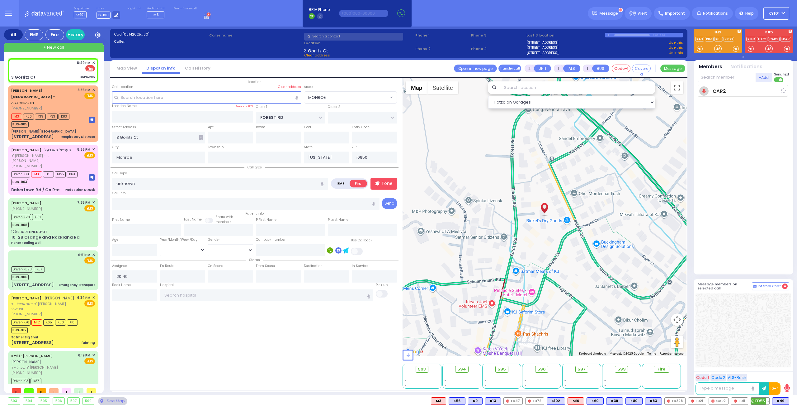
select select
type input "20:49"
select select "Hatzalah Garages"
click at [758, 399] on span "FD55" at bounding box center [760, 400] width 18 height 7
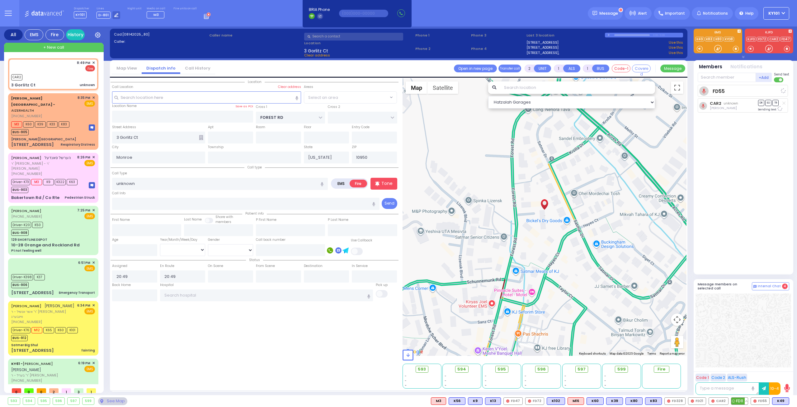
radio input "true"
select select
select select "Hatzalah Garages"
select select "MONROE"
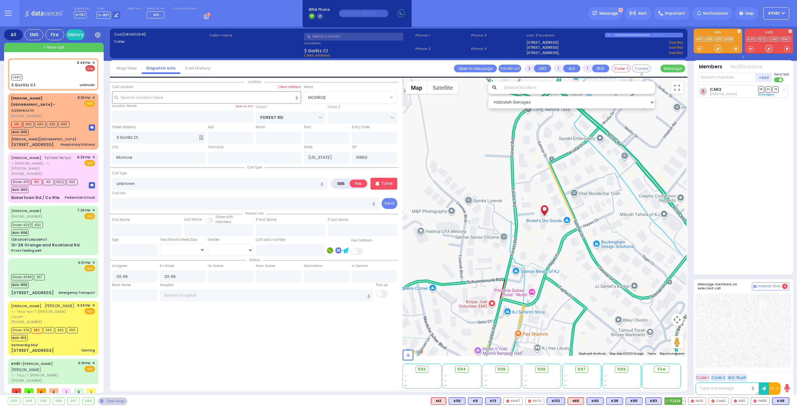
click at [679, 399] on span "FD328" at bounding box center [675, 400] width 21 height 7
click at [700, 399] on span "FD21" at bounding box center [697, 400] width 17 height 7
select select
radio input "true"
select select
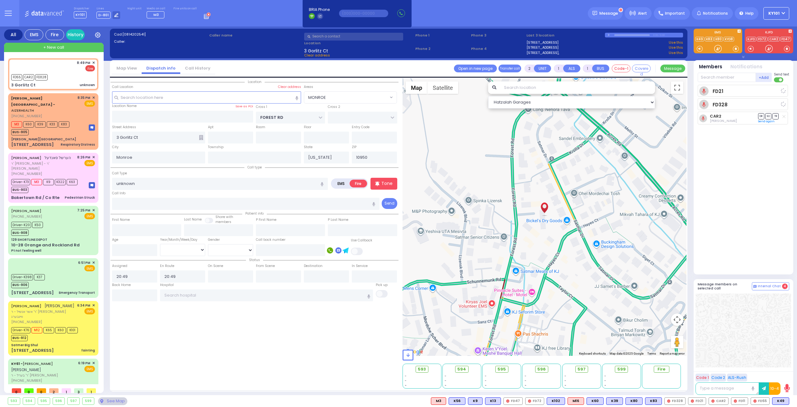
select select "Hatzalah Garages"
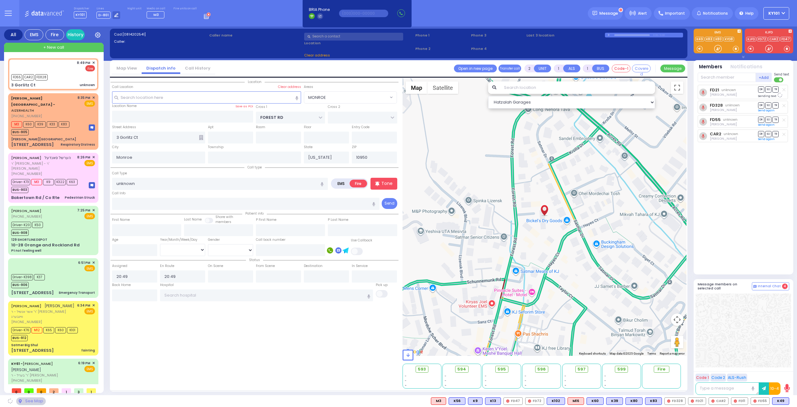
select select "MONROE"
select select
radio input "true"
select select
click at [53, 137] on div "[PERSON_NAME][GEOGRAPHIC_DATA]" at bounding box center [53, 139] width 84 height 5
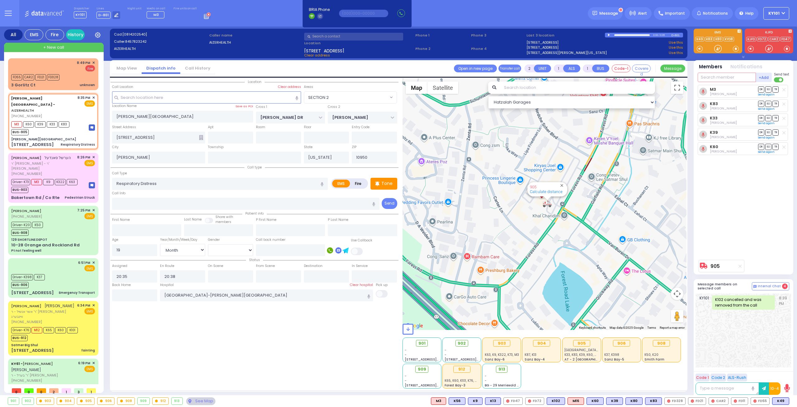
click at [715, 74] on input "text" at bounding box center [727, 77] width 58 height 9
click at [770, 88] on span "SO" at bounding box center [769, 89] width 6 height 6
click at [768, 117] on span "SO" at bounding box center [769, 118] width 6 height 6
click at [229, 276] on input "text" at bounding box center [230, 276] width 45 height 12
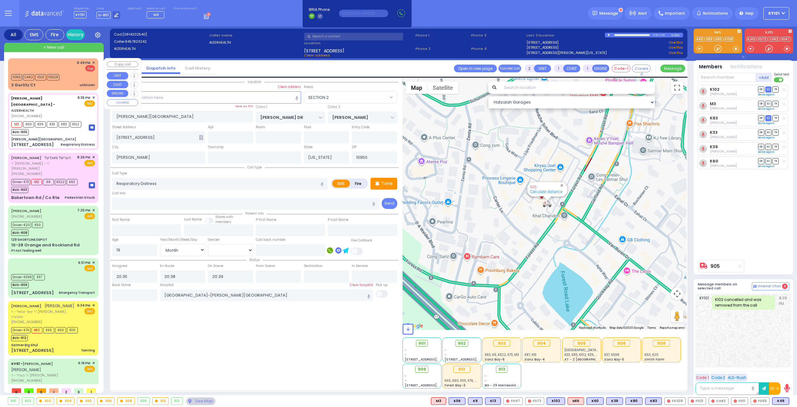
click at [27, 62] on div "8:49 PM ✕ Fire" at bounding box center [53, 66] width 84 height 12
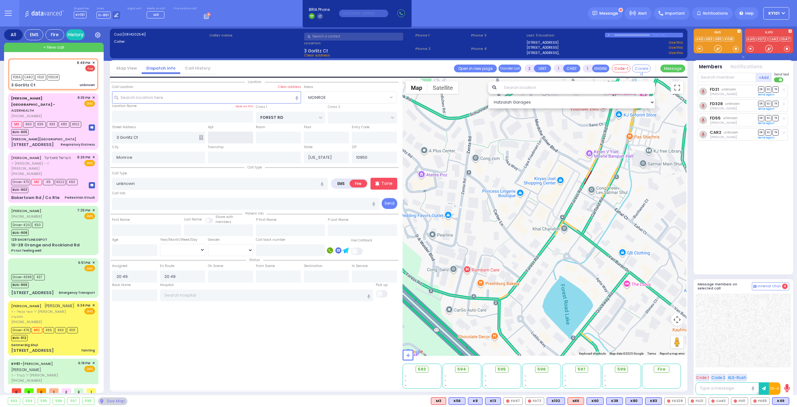
click at [229, 135] on input "text" at bounding box center [230, 137] width 45 height 12
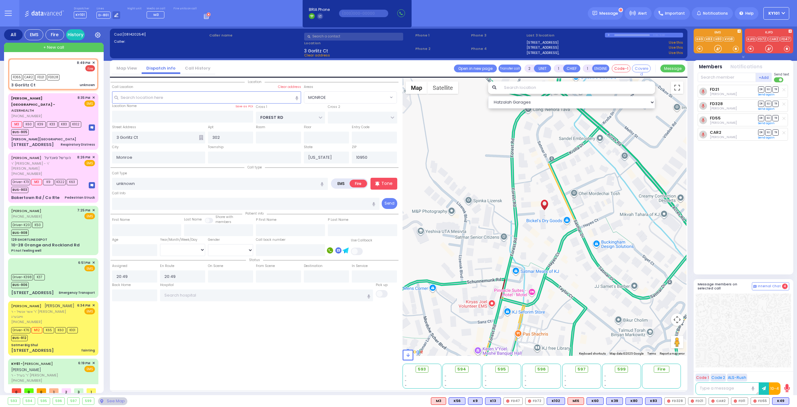
click at [202, 139] on icon at bounding box center [201, 137] width 4 height 5
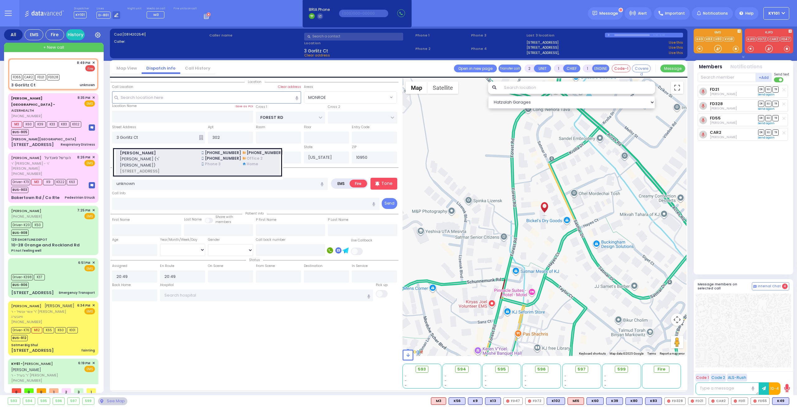
click at [182, 151] on span "[PERSON_NAME]" at bounding box center [157, 153] width 74 height 6
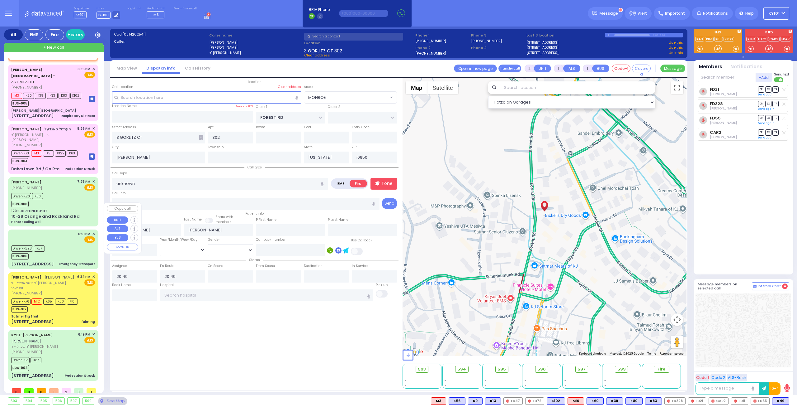
scroll to position [35, 0]
click at [59, 314] on div "Satmer Big Shul" at bounding box center [53, 316] width 84 height 5
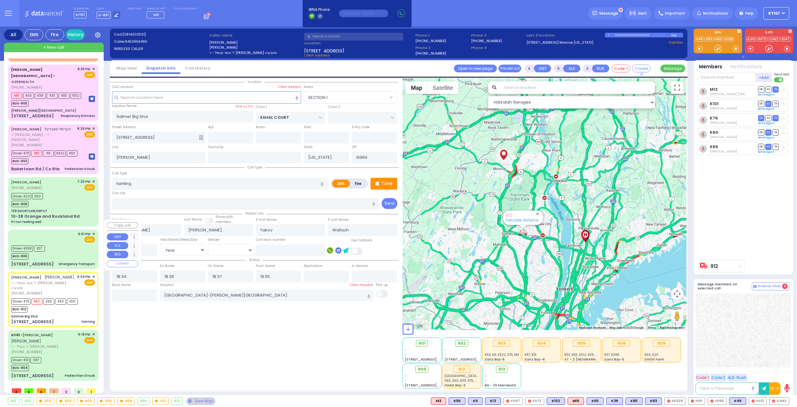
click at [61, 247] on div "Driver-K398 K37 BUS-906" at bounding box center [53, 252] width 84 height 16
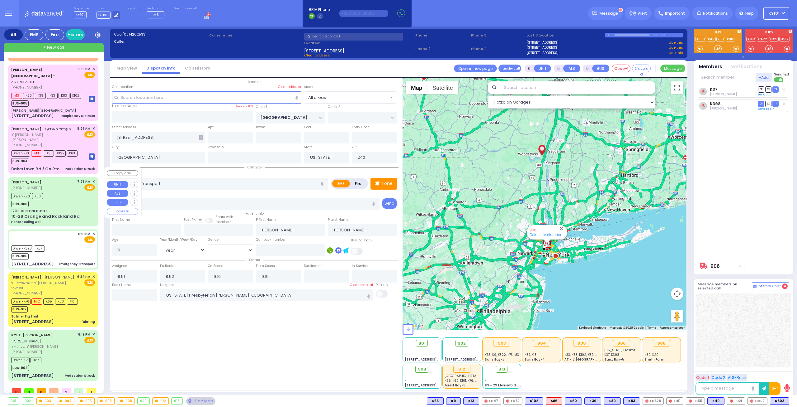
click at [60, 208] on div "129 SHORTLINE DEPOT" at bounding box center [53, 210] width 84 height 5
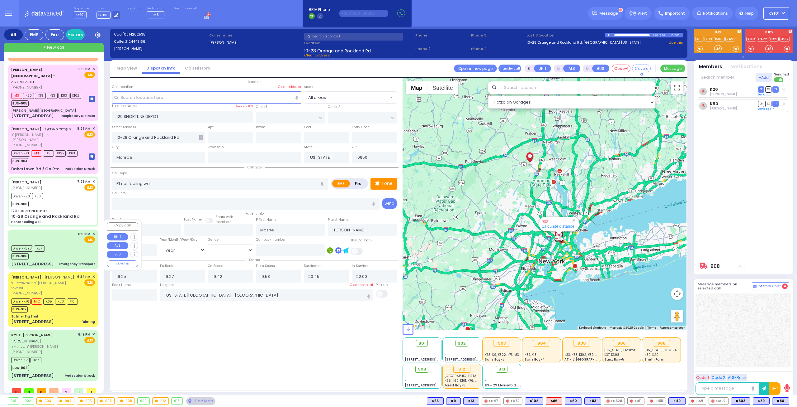
click at [64, 250] on div "6:51 PM ✕ EMS Driver-K398" at bounding box center [53, 249] width 88 height 38
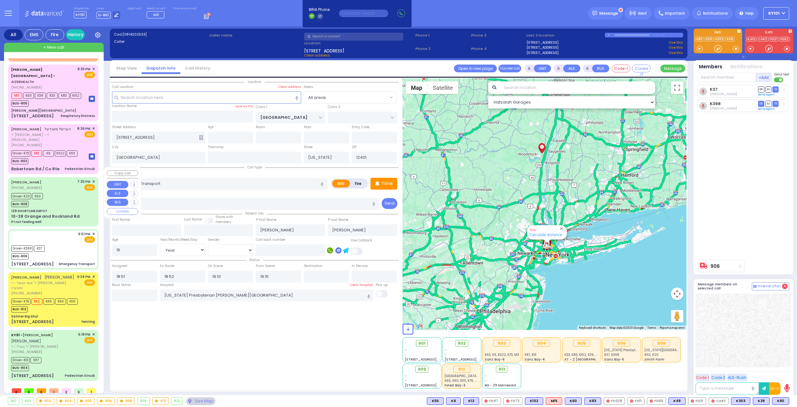
click at [64, 191] on div "Driver-K20 K50 BUS-908" at bounding box center [53, 199] width 84 height 16
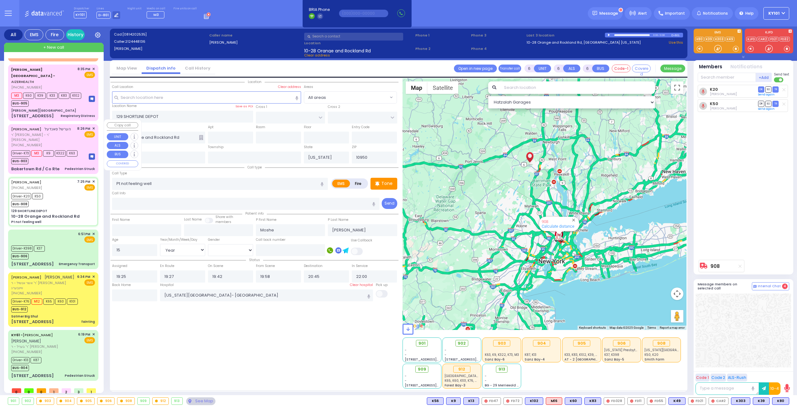
click at [54, 156] on div "BUS-903" at bounding box center [44, 160] width 66 height 8
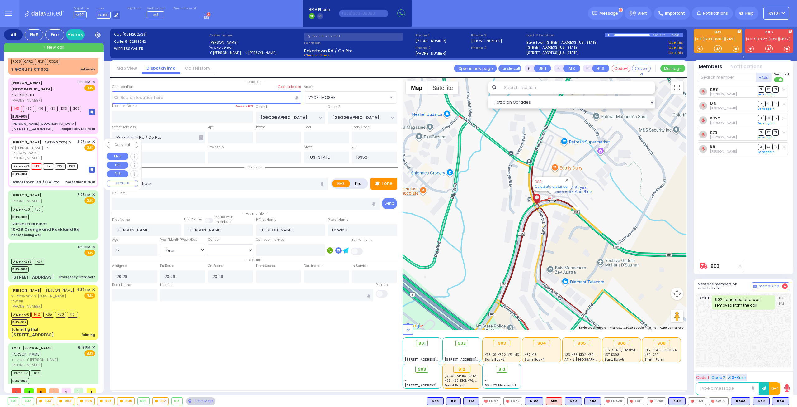
scroll to position [0, 0]
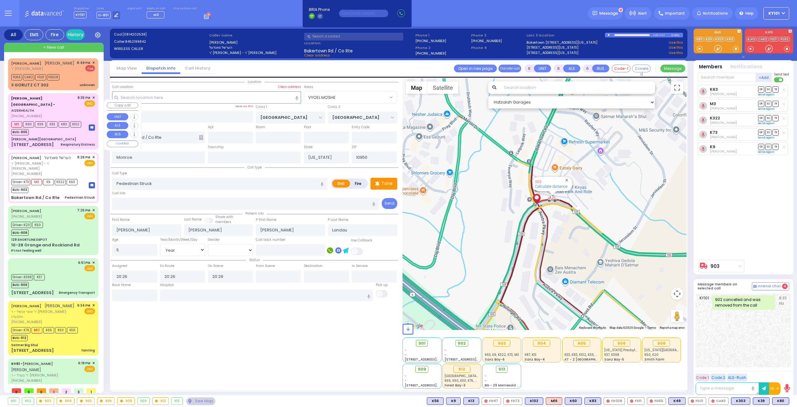
click at [57, 137] on div "Aizer Health Center - AIZERHEALTH (845) 782-3242 8:35 PM ✕ EMS M3 K60 K39 K33 K…" at bounding box center [53, 121] width 88 height 54
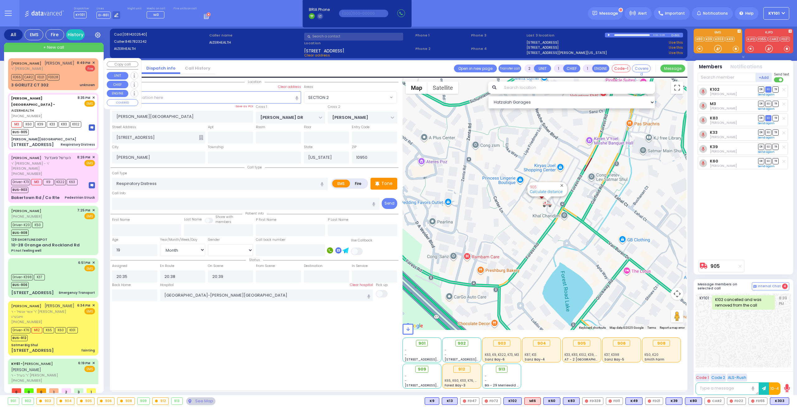
select select "SECTION 2"
select select "Month"
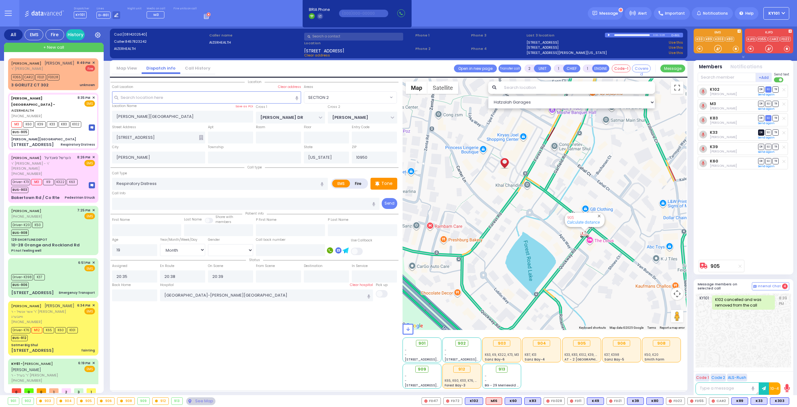
click at [761, 131] on span "DR" at bounding box center [762, 132] width 6 height 6
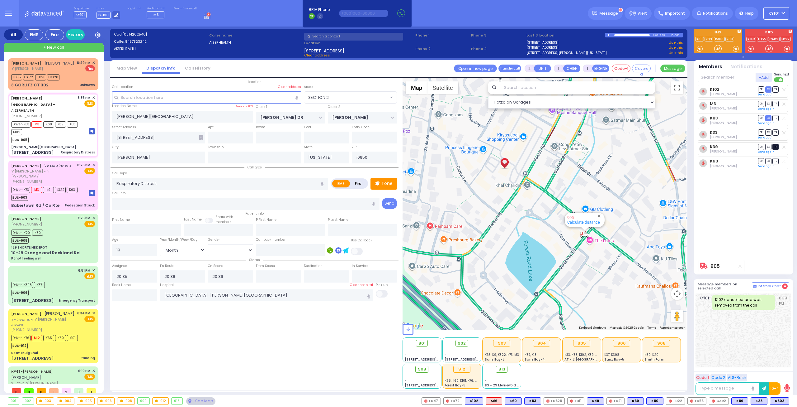
click at [778, 144] on span "TR" at bounding box center [776, 147] width 6 height 6
select select
radio input "true"
select select "Month"
type input "20:59"
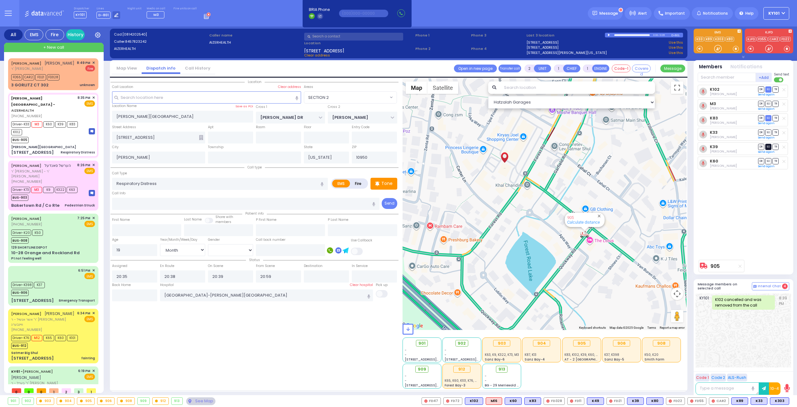
select select "Hatzalah Garages"
click at [771, 159] on span "SO" at bounding box center [769, 161] width 6 height 6
select select "SECTION 2"
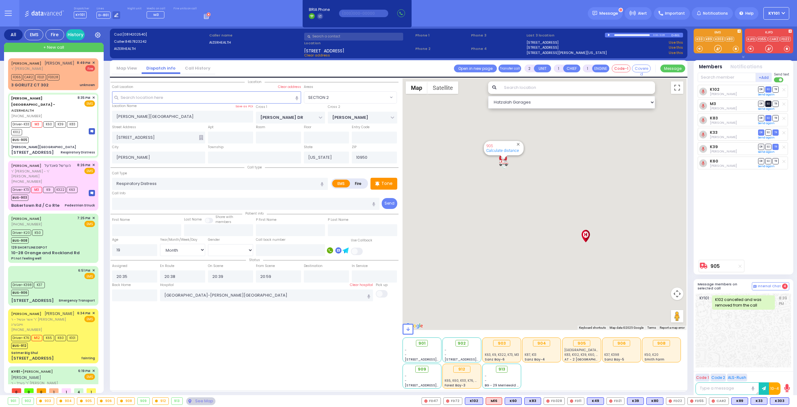
select select
radio input "true"
select select "Month"
select select "Hatzalah Garages"
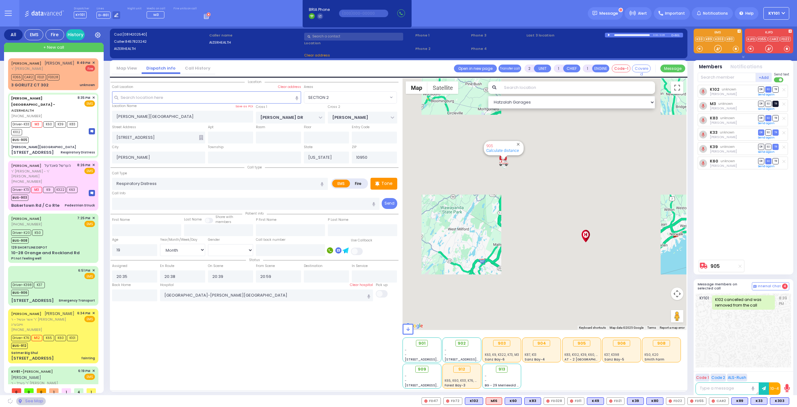
click at [775, 102] on span "TR" at bounding box center [776, 104] width 6 height 6
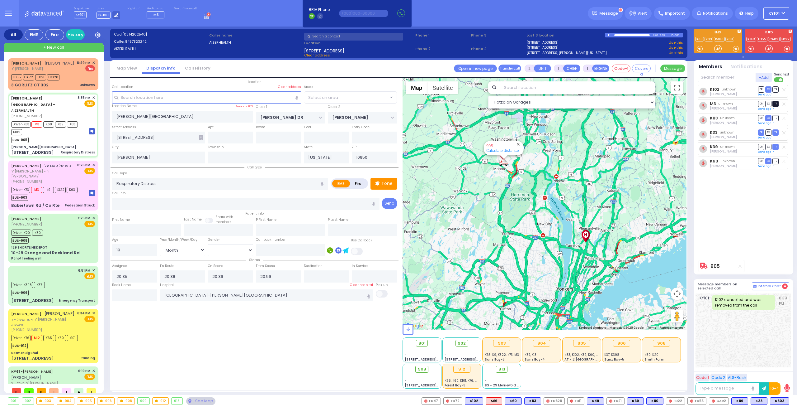
select select
radio input "true"
select select "Month"
select select "Hatzalah Garages"
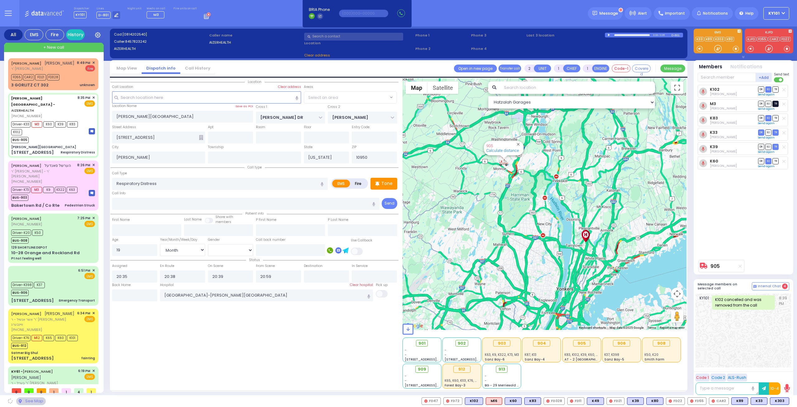
select select "SECTION 2"
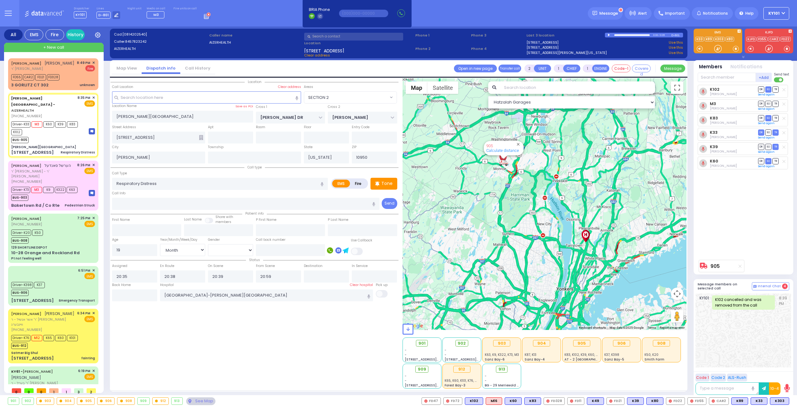
select select
radio input "true"
select select "Month"
select select "Hatzalah Garages"
select select "SECTION 2"
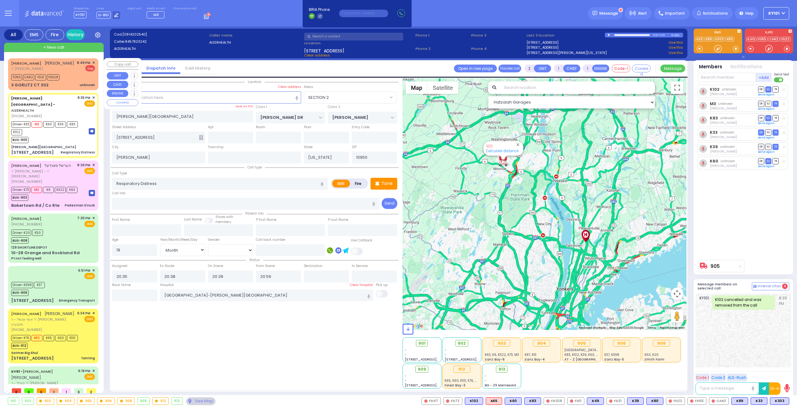
click at [64, 66] on div "[PERSON_NAME] [PERSON_NAME]" at bounding box center [42, 63] width 63 height 6
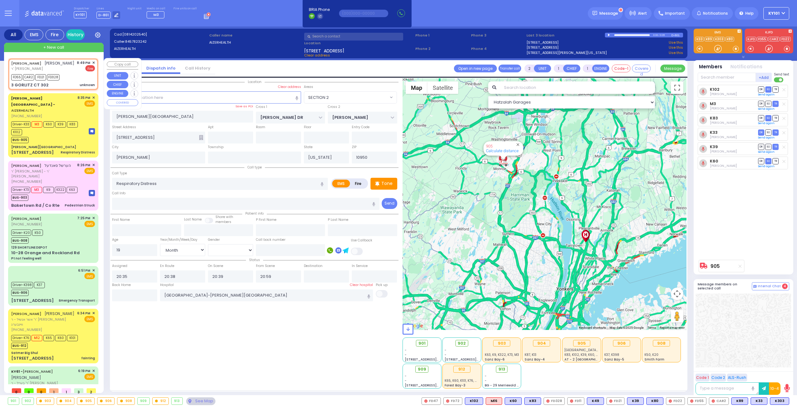
select select
type input "unknown"
radio input "false"
radio input "true"
type input "[PERSON_NAME]"
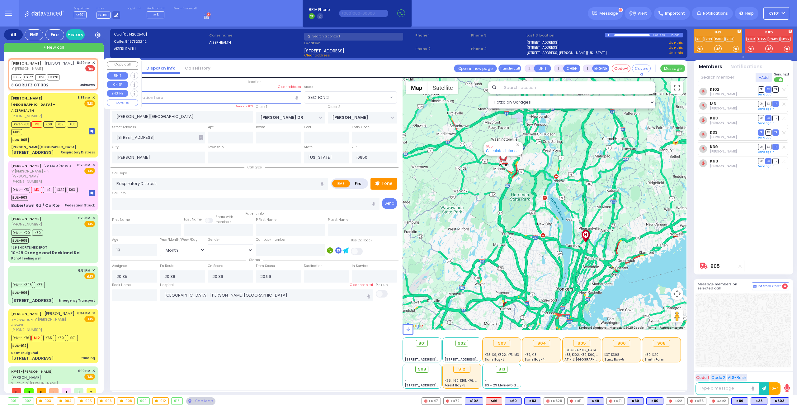
type input "[PERSON_NAME]"
select select
type input "20:49"
select select "Hatzalah Garages"
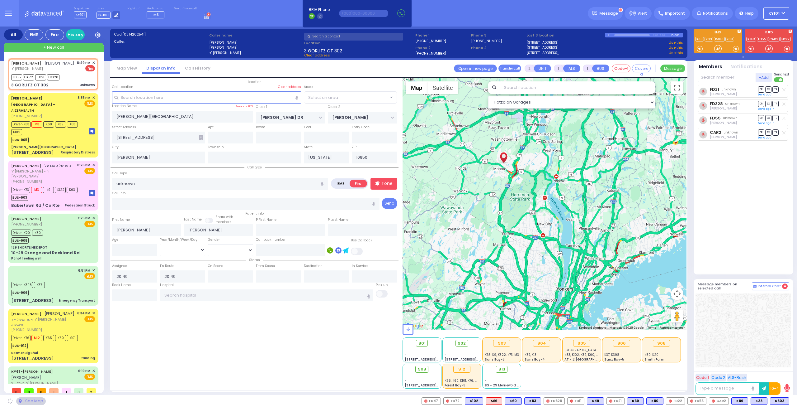
type input "FOREST RD"
type input "3 GORLITZ CT"
type input "302"
select select "MONROE"
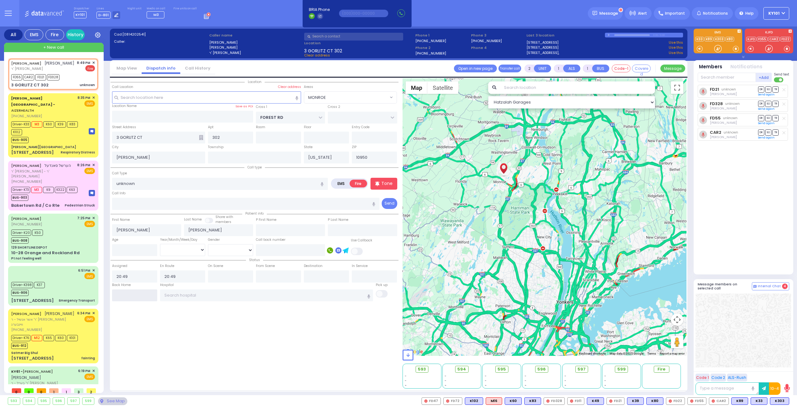
click at [143, 293] on input "text" at bounding box center [134, 295] width 45 height 12
type input "20:59"
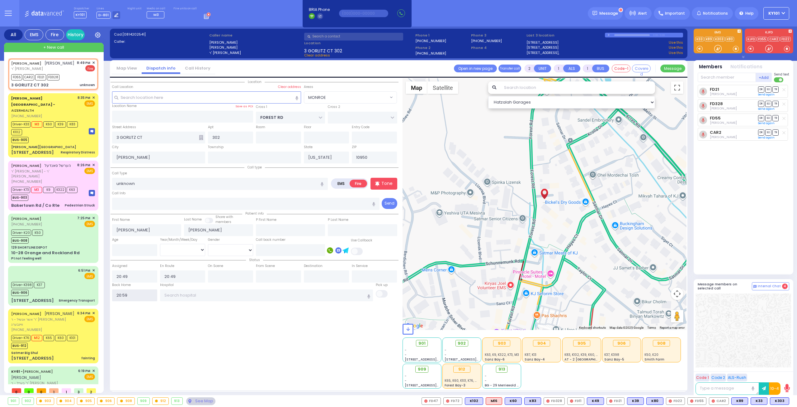
select select
radio input "true"
select select
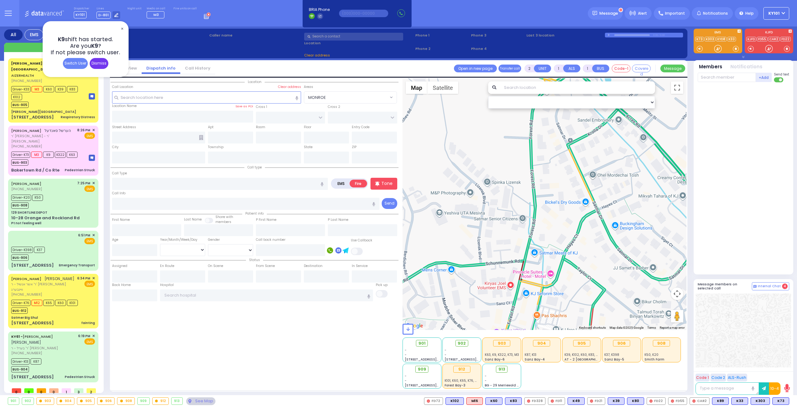
click at [107, 64] on div "Dismiss" at bounding box center [99, 63] width 19 height 11
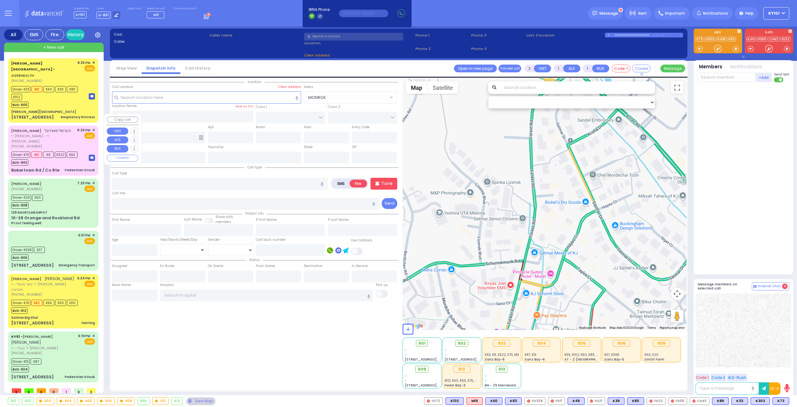
click at [64, 167] on div "Bakertown Rd / Co Rte Pedestrian Struck" at bounding box center [53, 170] width 84 height 6
type input "6"
select select
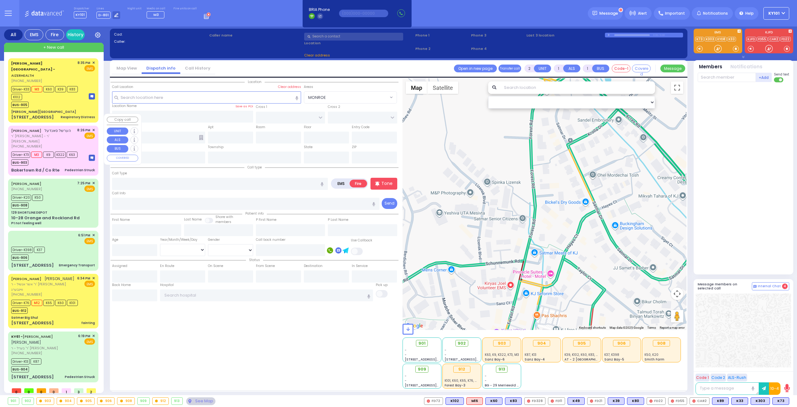
type input "Pedestrian Struck"
radio input "true"
type input "[PERSON_NAME]"
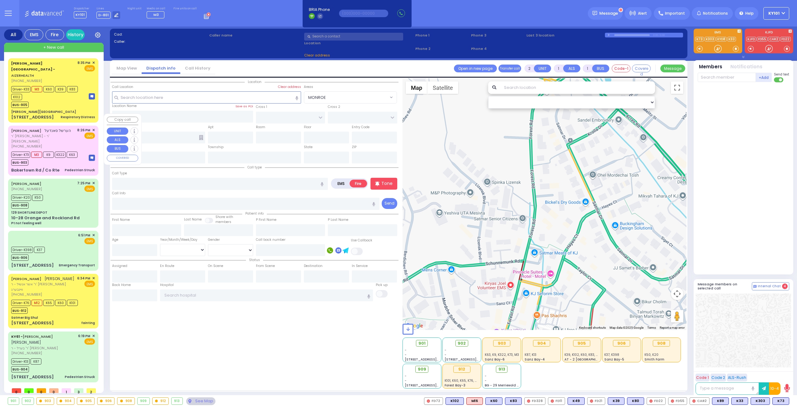
type input "Landau"
type input "5"
select select "Year"
select select "[DEMOGRAPHIC_DATA]"
type input "20:26"
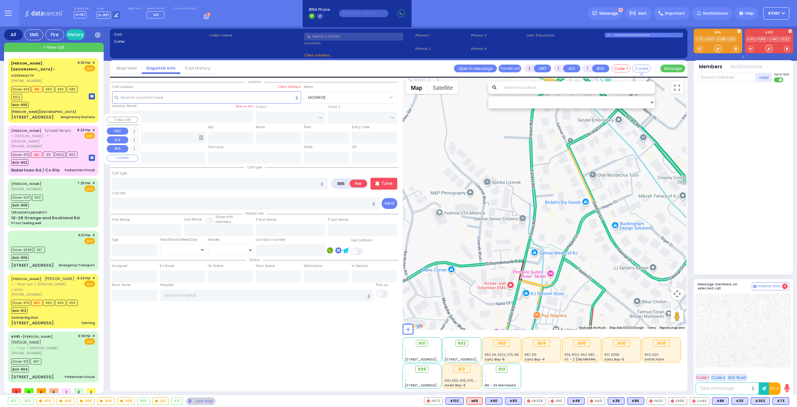
type input "20:26"
type input "20:29"
select select "Hatzalah Garages"
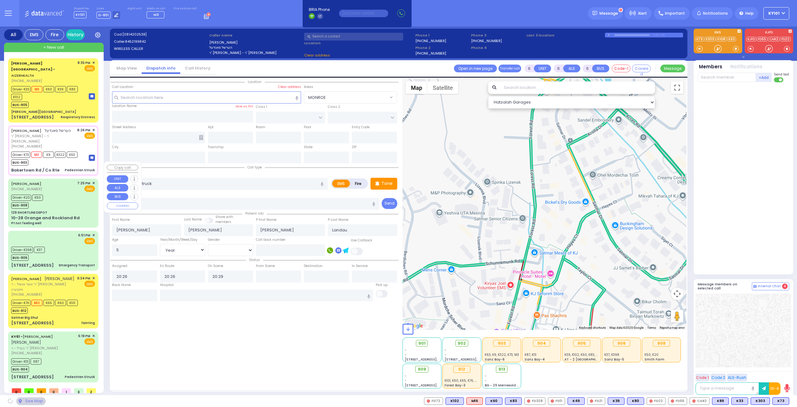
type input "[GEOGRAPHIC_DATA]"
type input "Bakertown Rd / Co Rte"
type input "Monroe"
type input "[US_STATE]"
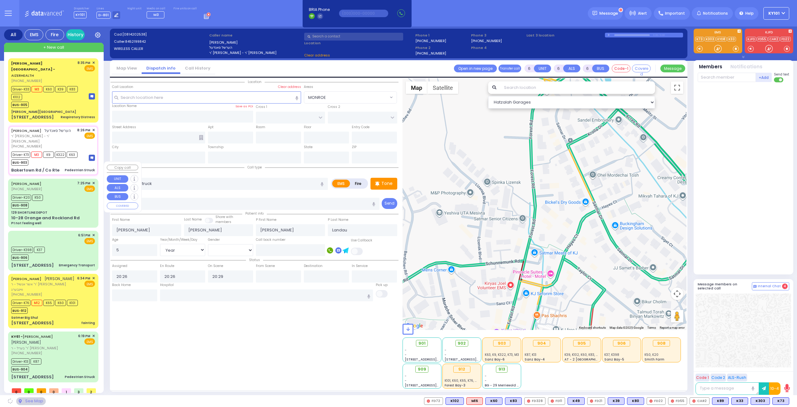
type input "10950"
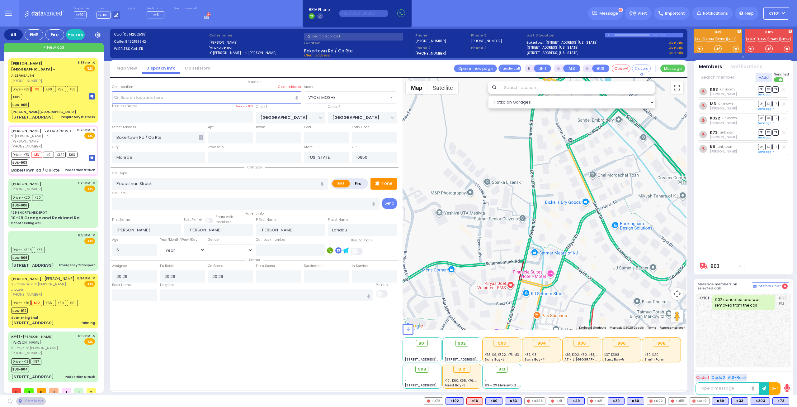
select select "VYOEL MOSHE"
click at [215, 293] on input "text" at bounding box center [266, 295] width 213 height 12
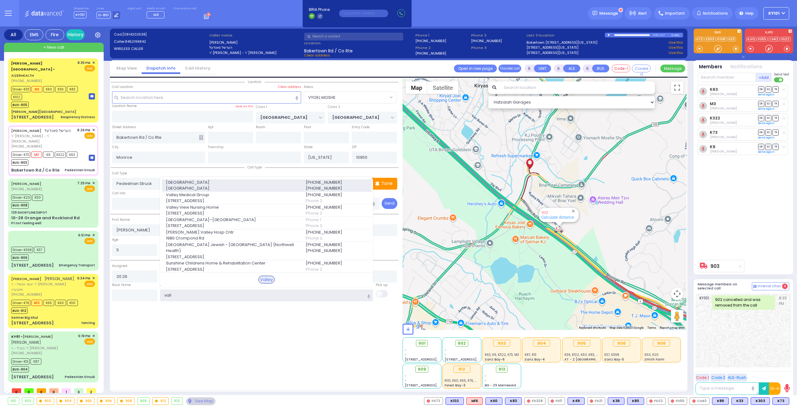
type input "vall"
click at [264, 185] on span "[GEOGRAPHIC_DATA]" at bounding box center [232, 182] width 132 height 6
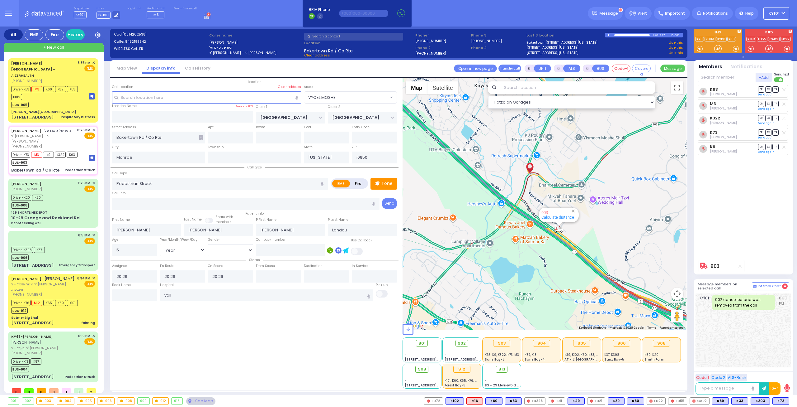
select select
radio input "true"
select select "Year"
select select "[DEMOGRAPHIC_DATA]"
type input "[GEOGRAPHIC_DATA]"
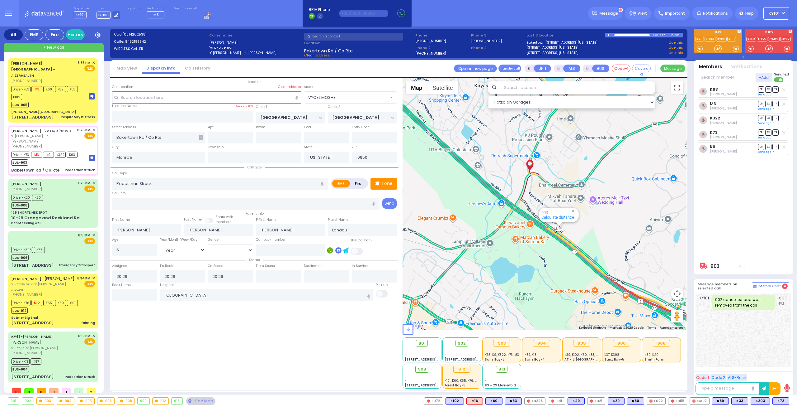
select select "Hatzalah Garages"
select select "VYOEL MOSHE"
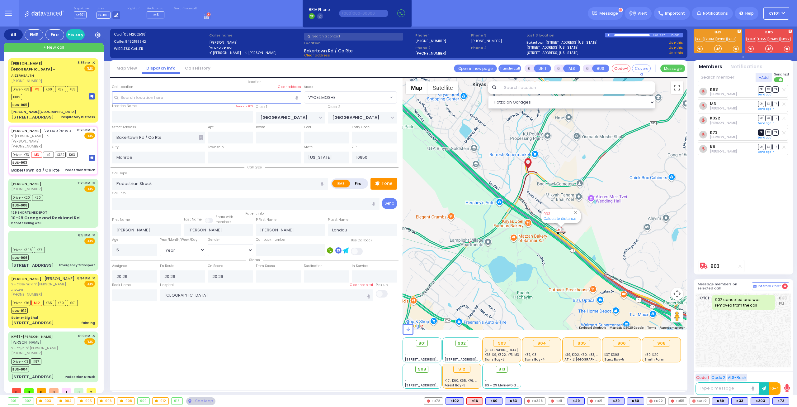
click at [761, 131] on span "DR" at bounding box center [762, 132] width 6 height 6
click at [777, 118] on span "TR" at bounding box center [776, 118] width 6 height 6
select select
radio input "true"
select select "Year"
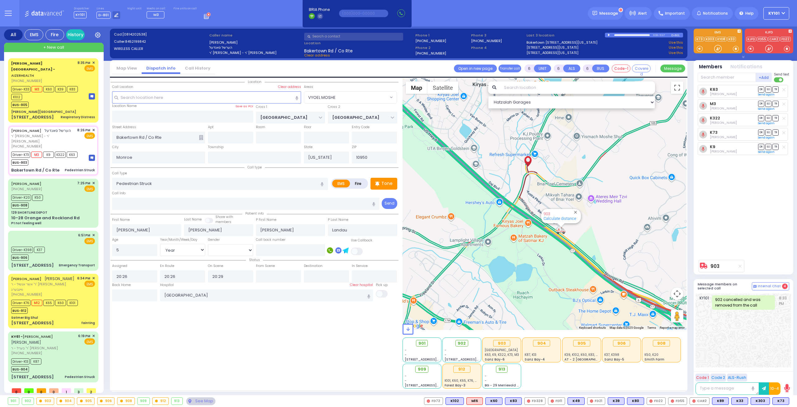
select select "[DEMOGRAPHIC_DATA]"
select select "Hatzalah Garages"
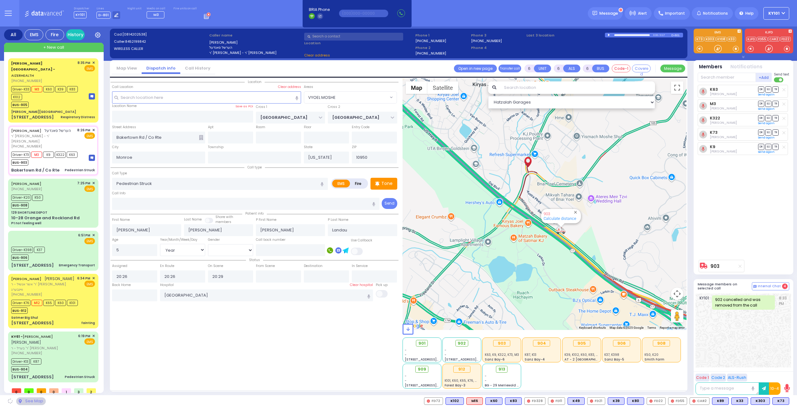
select select "VYOEL MOSHE"
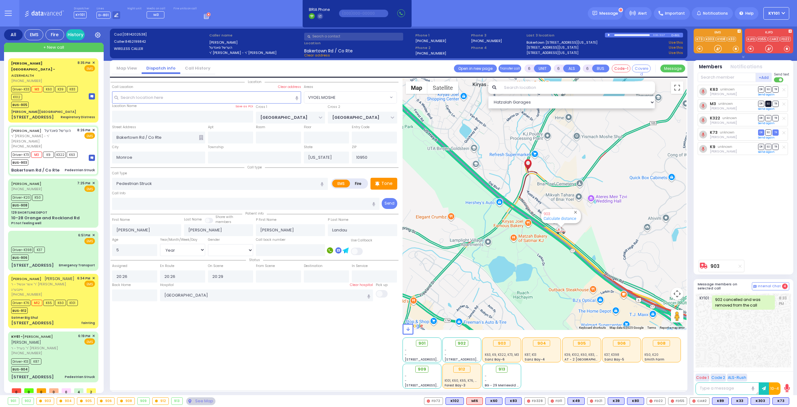
click at [769, 103] on span "SO" at bounding box center [769, 104] width 6 height 6
select select
radio input "true"
select select "Year"
select select "[DEMOGRAPHIC_DATA]"
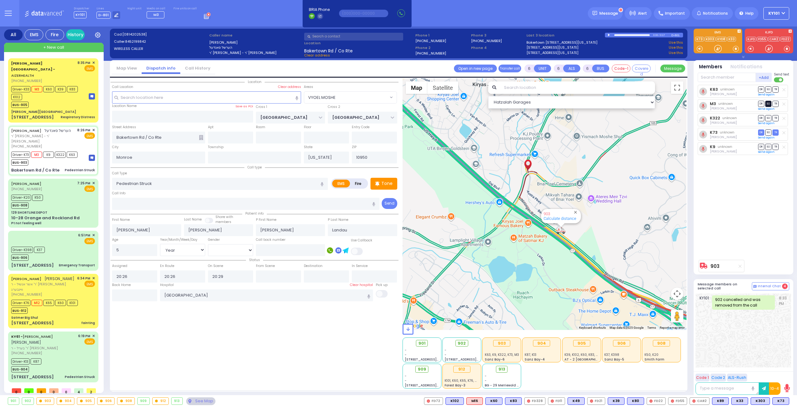
type input "21:02"
select select "Hatzalah Garages"
select select "VYOEL MOSHE"
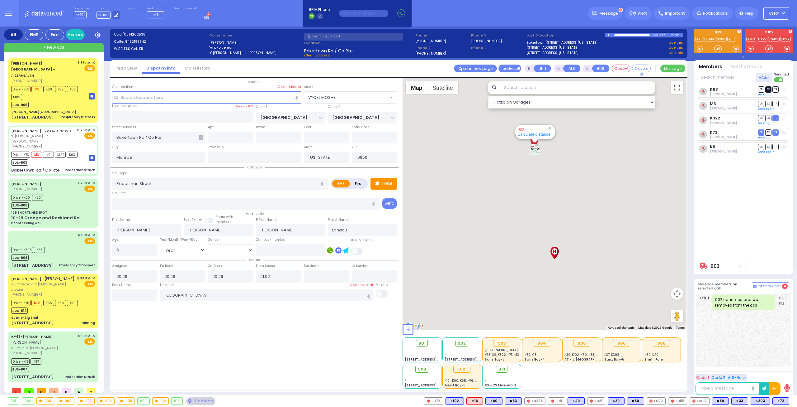
click at [770, 89] on span "SO" at bounding box center [769, 89] width 6 height 6
click at [769, 145] on span "SO" at bounding box center [769, 147] width 6 height 6
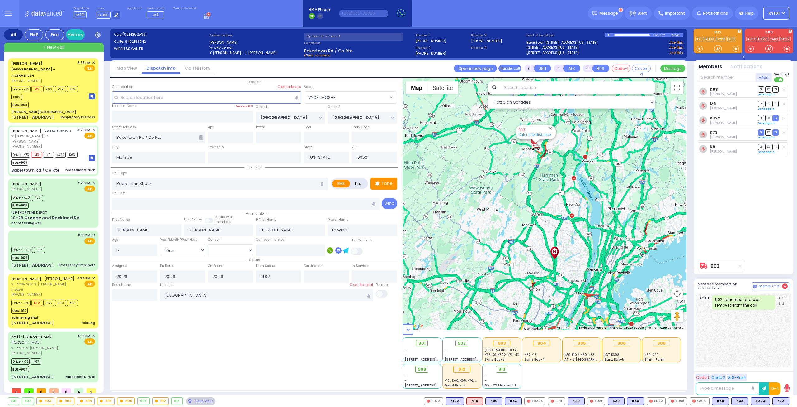
select select
radio input "true"
select select "Year"
select select "[DEMOGRAPHIC_DATA]"
select select "Hatzalah Garages"
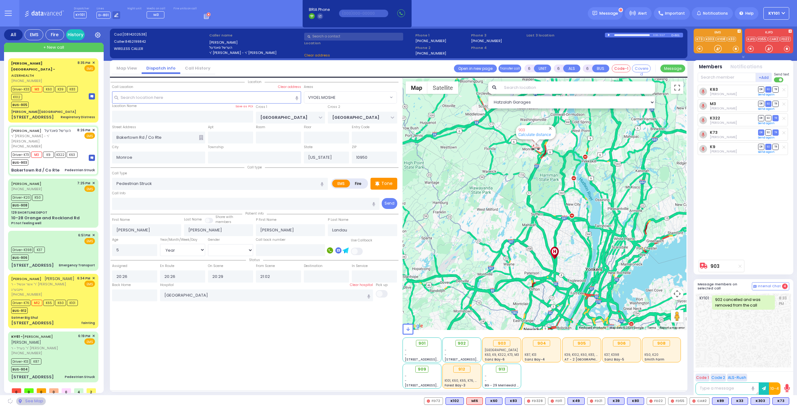
select select
radio input "true"
select select "Year"
select select "[DEMOGRAPHIC_DATA]"
select select "Hatzalah Garages"
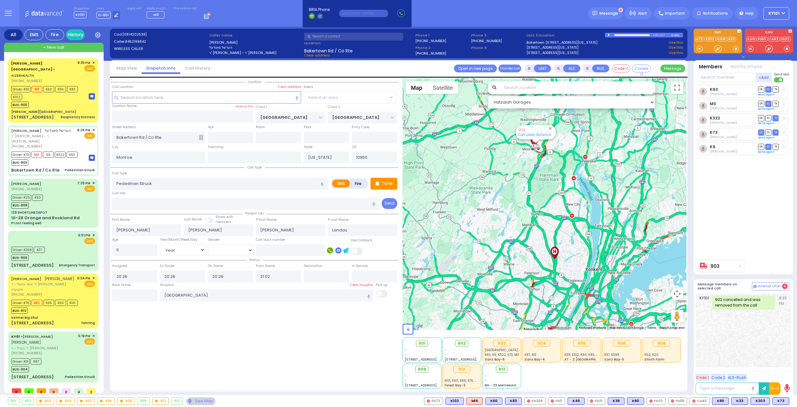
select select "VYOEL MOSHE"
select select
radio input "true"
select select "Year"
select select "[DEMOGRAPHIC_DATA]"
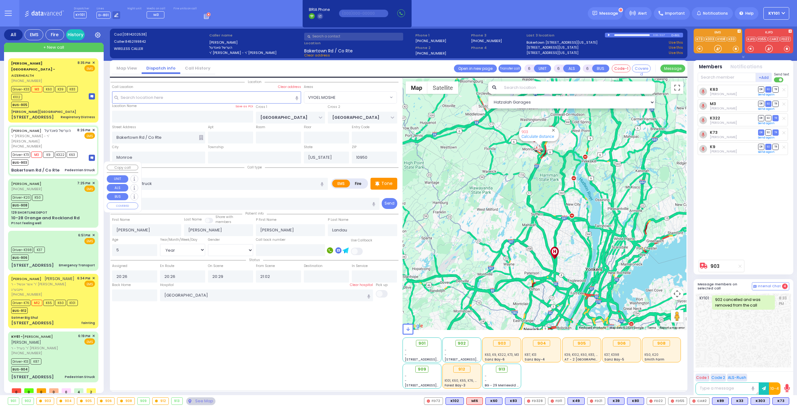
select select "Hatzalah Garages"
select select "VYOEL MOSHE"
select select
radio input "true"
select select "Year"
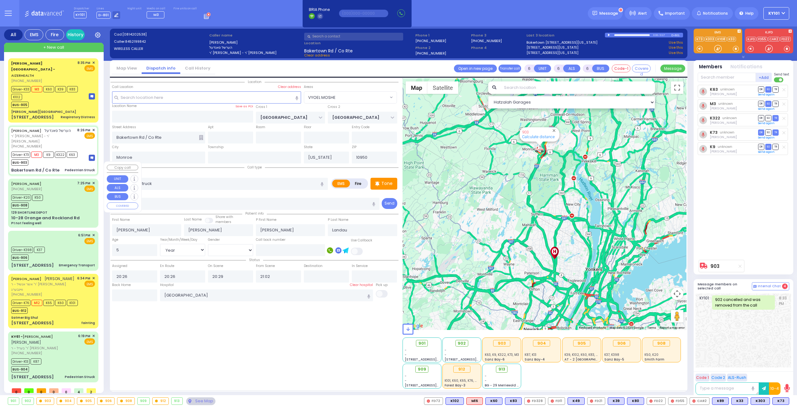
select select "[DEMOGRAPHIC_DATA]"
select select "Hatzalah Garages"
select select "VYOEL MOSHE"
select select
radio input "true"
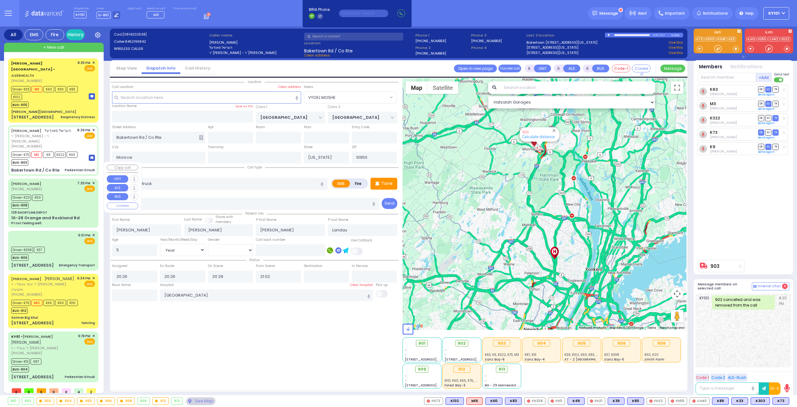
select select "Year"
select select "[DEMOGRAPHIC_DATA]"
select select "Hatzalah Garages"
select select "VYOEL MOSHE"
select select
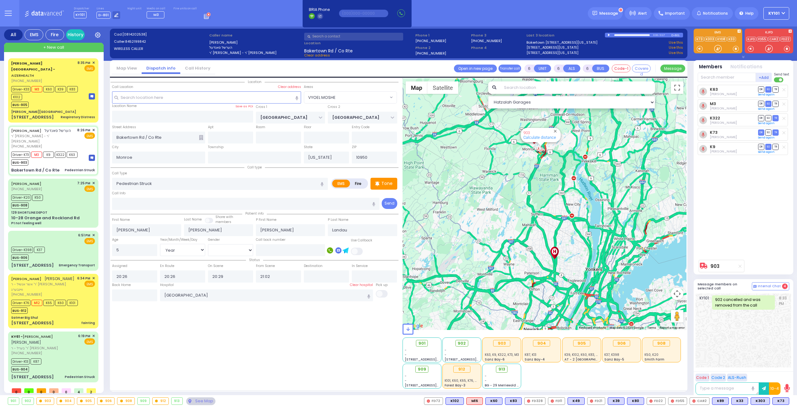
radio input "true"
select select "Year"
select select "[DEMOGRAPHIC_DATA]"
select select "Hatzalah Garages"
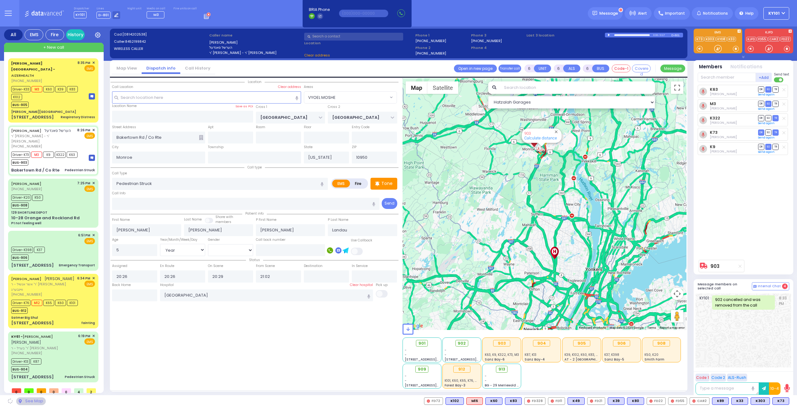
select select "VYOEL MOSHE"
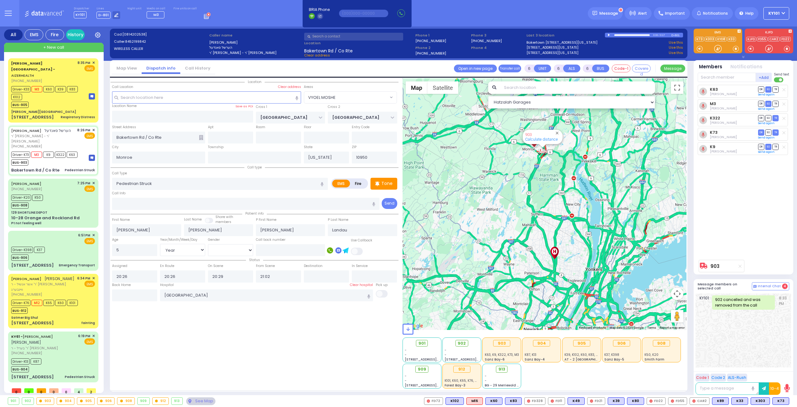
select select
radio input "true"
select select "Year"
select select "[DEMOGRAPHIC_DATA]"
select select "Hatzalah Garages"
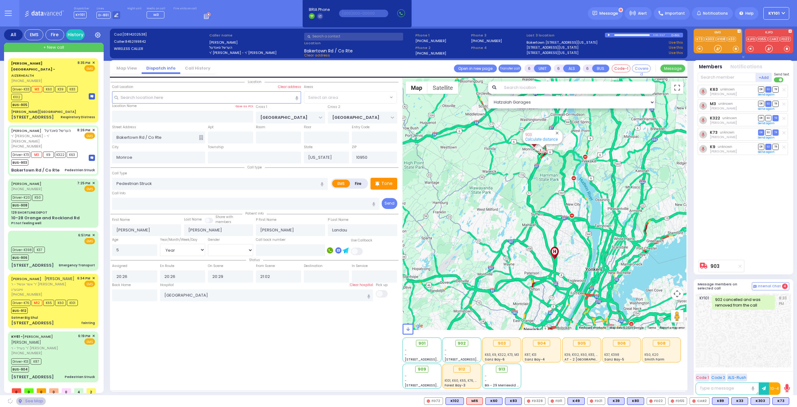
select select "VYOEL MOSHE"
select select
radio input "true"
select select "Year"
select select "[DEMOGRAPHIC_DATA]"
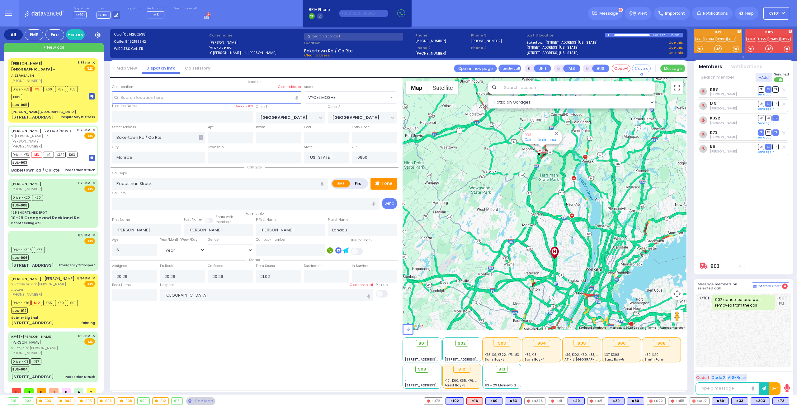
select select "Hatzalah Garages"
select select "VYOEL MOSHE"
select select
radio input "true"
select select "Year"
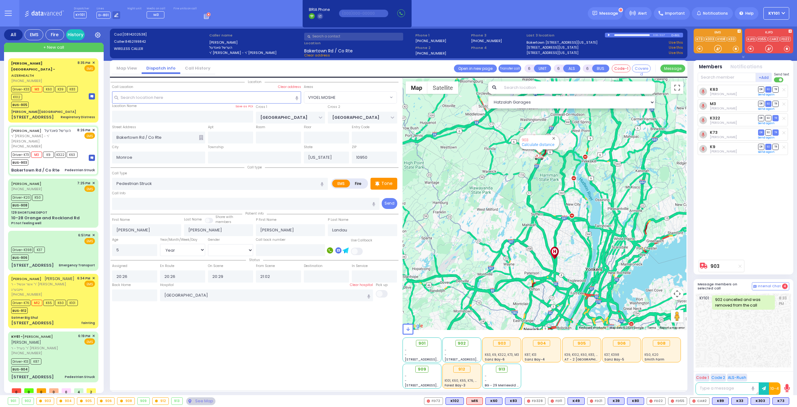
select select "[DEMOGRAPHIC_DATA]"
select select "Hatzalah Garages"
select select "VYOEL MOSHE"
select select
radio input "true"
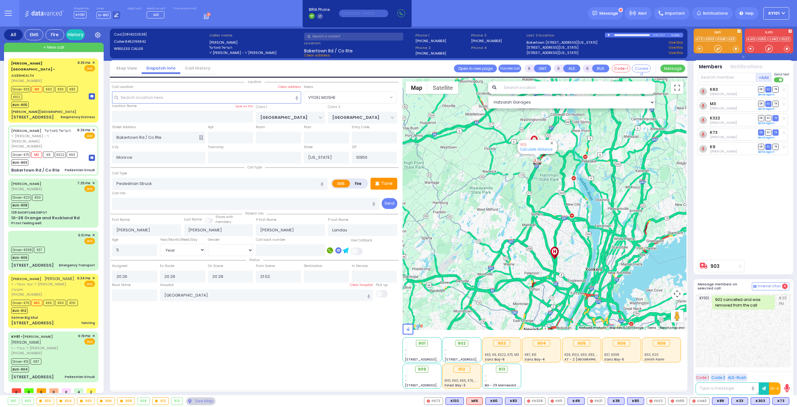
select select "Year"
select select "[DEMOGRAPHIC_DATA]"
select select "Hatzalah Garages"
select select "VYOEL MOSHE"
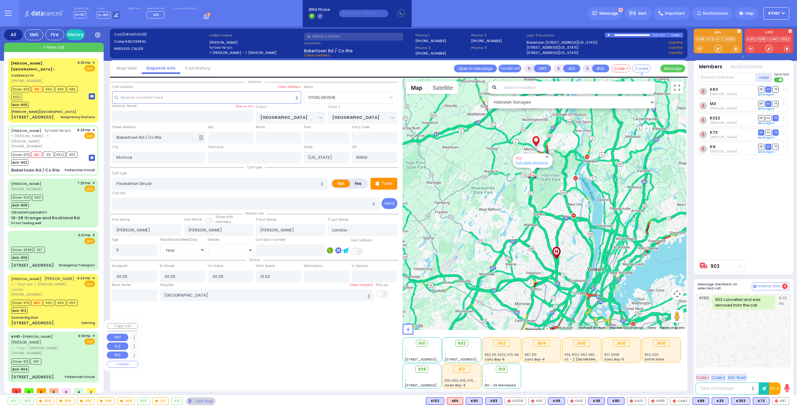
click at [66, 345] on span "ר' בערל - ר' שמואל דוד מארקאוויטש" at bounding box center [43, 347] width 65 height 5
select select
radio input "true"
type input "ARON ZEV"
type input "POLACHECK"
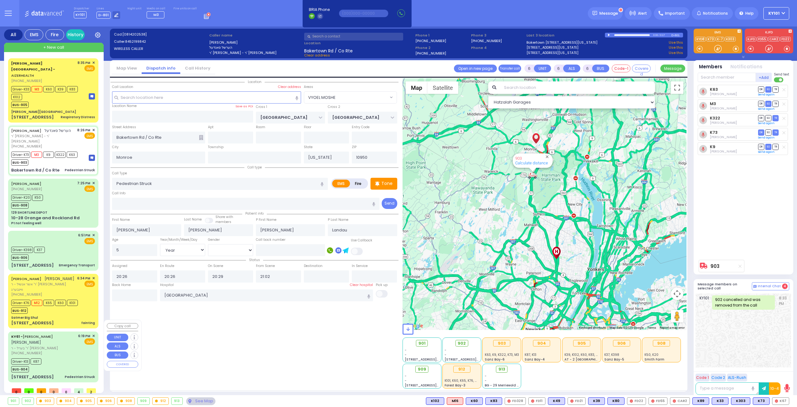
type input "Shimon"
type input "Fuchs"
select select "Year"
select select "[DEMOGRAPHIC_DATA]"
type input "18:19"
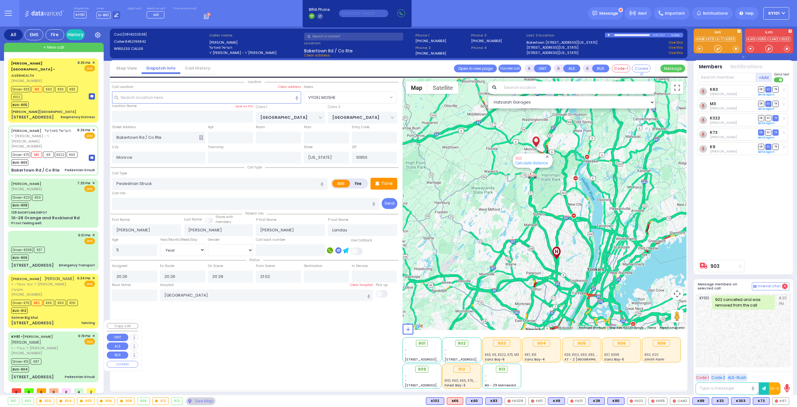
type input "18:26"
type input "18:33"
type input "18:37"
type input "19:30"
type input "19:50"
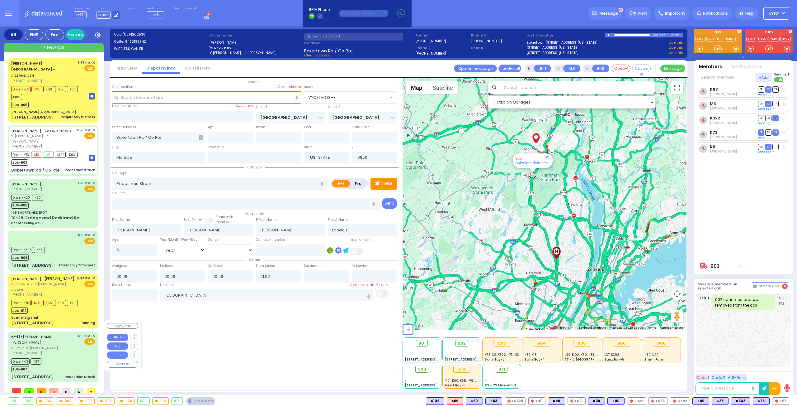
type input "New York Presbyterian Hospital- Columbia Campus"
select select "Hatzalah Garages"
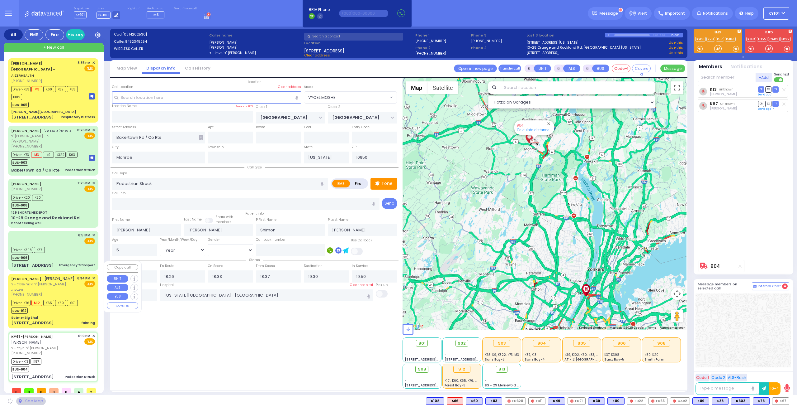
type input "129 Orange and Rockland Road"
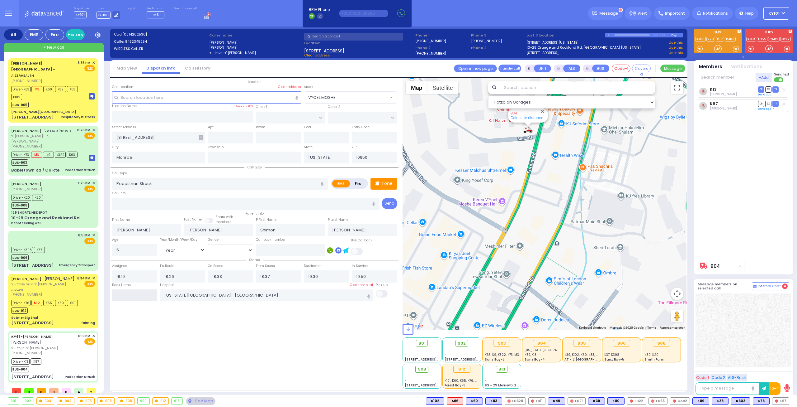
click at [140, 294] on input "text" at bounding box center [134, 295] width 45 height 12
type input "21:10"
select select
radio input "true"
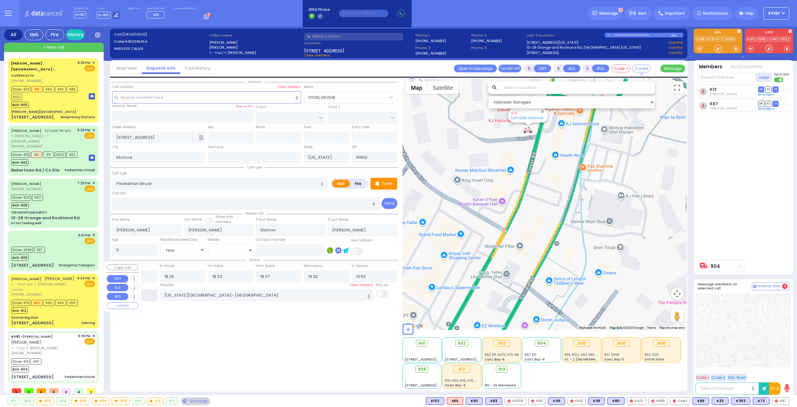
select select
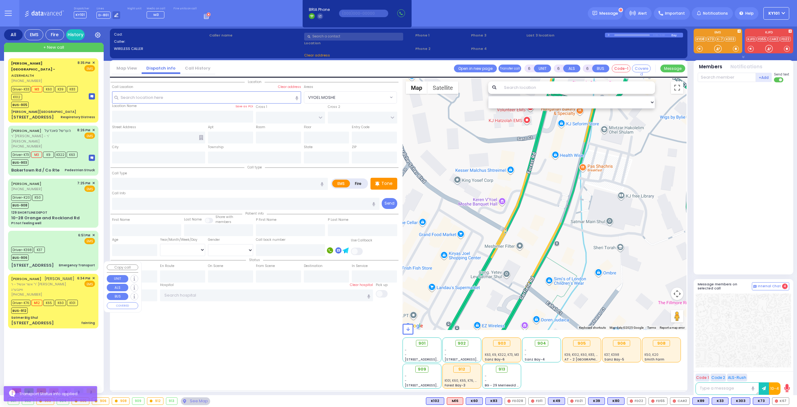
click at [60, 306] on div "BUS-912" at bounding box center [44, 310] width 67 height 8
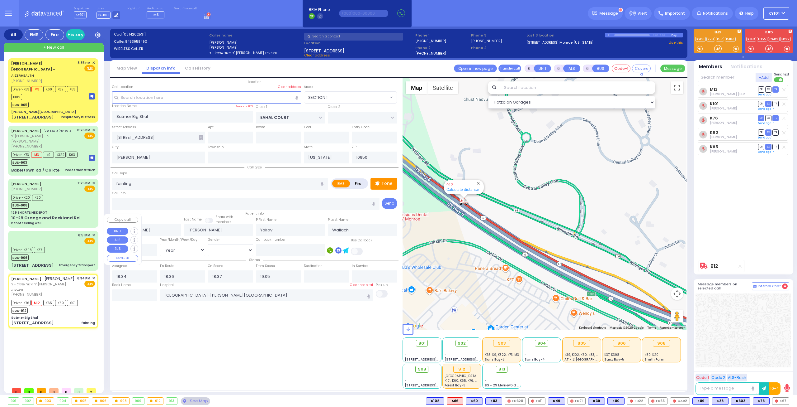
click at [76, 245] on div "Driver-K398 K37 BUS-906" at bounding box center [53, 253] width 84 height 16
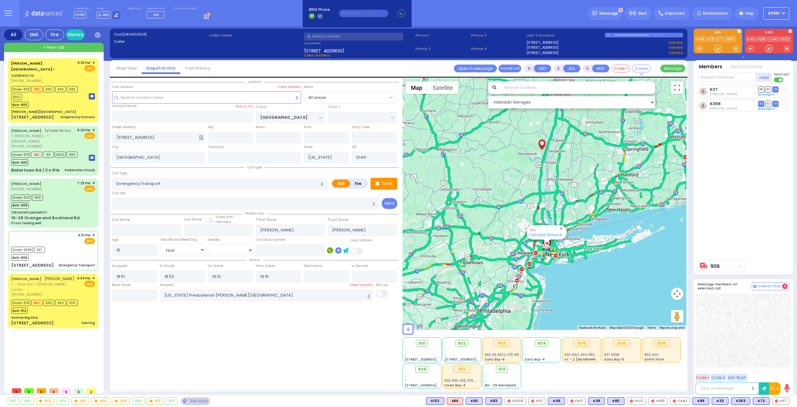
select select "Year"
select select "[DEMOGRAPHIC_DATA]"
